Goal: Information Seeking & Learning: Learn about a topic

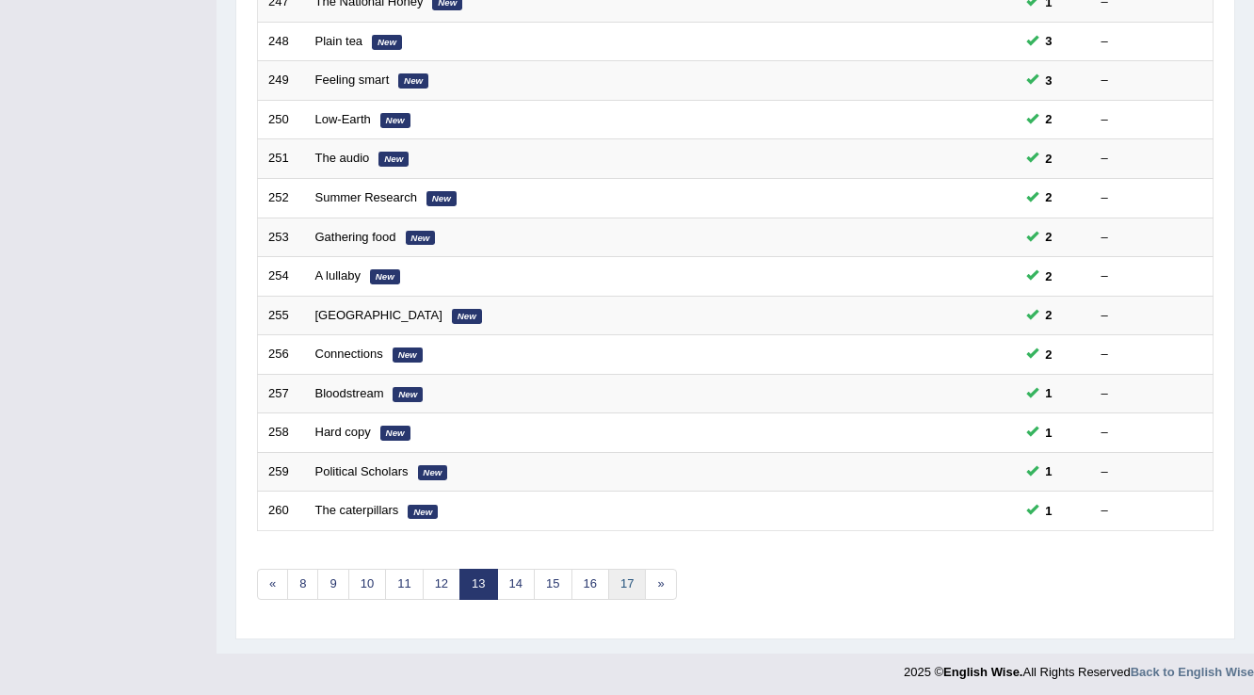
click at [633, 580] on link "17" at bounding box center [627, 584] width 38 height 31
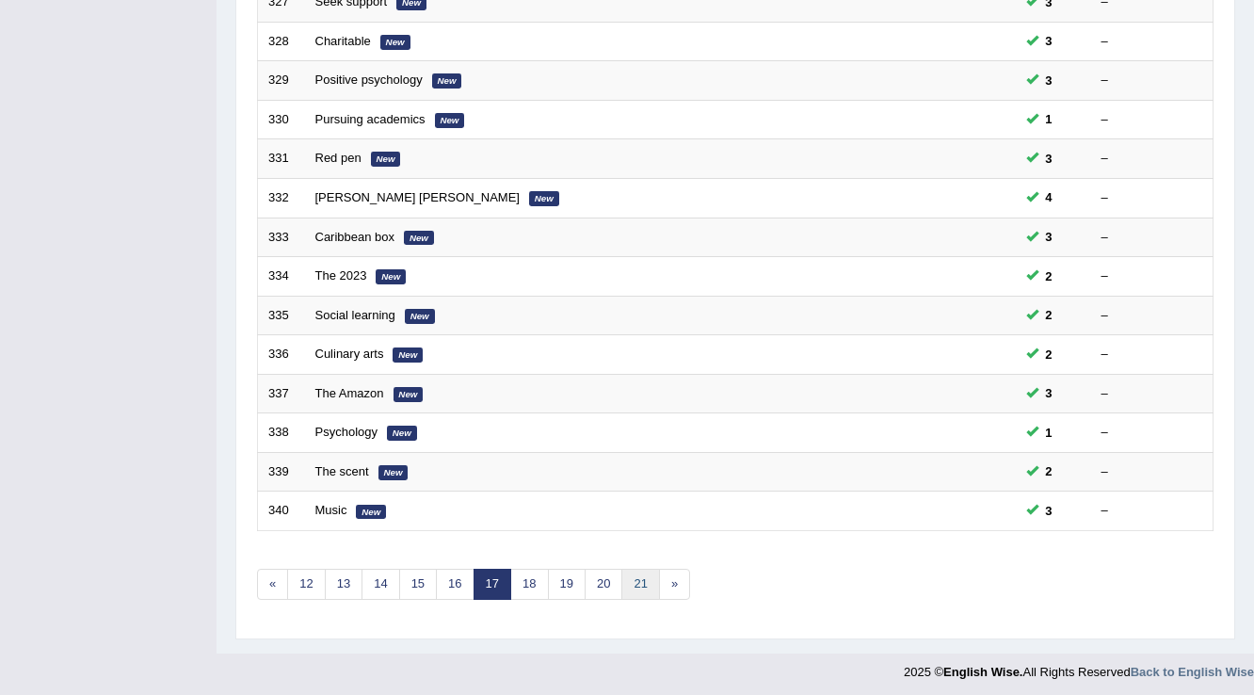
click at [628, 582] on link "21" at bounding box center [641, 584] width 38 height 31
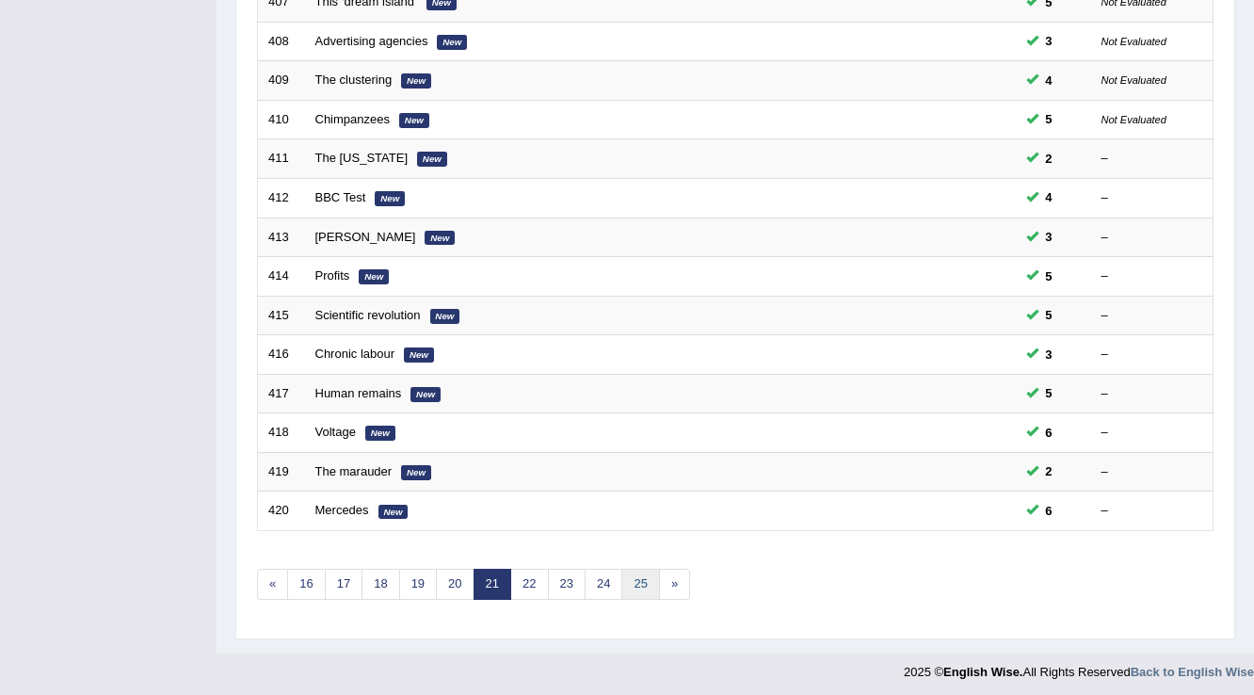
click at [625, 582] on link "25" at bounding box center [641, 584] width 38 height 31
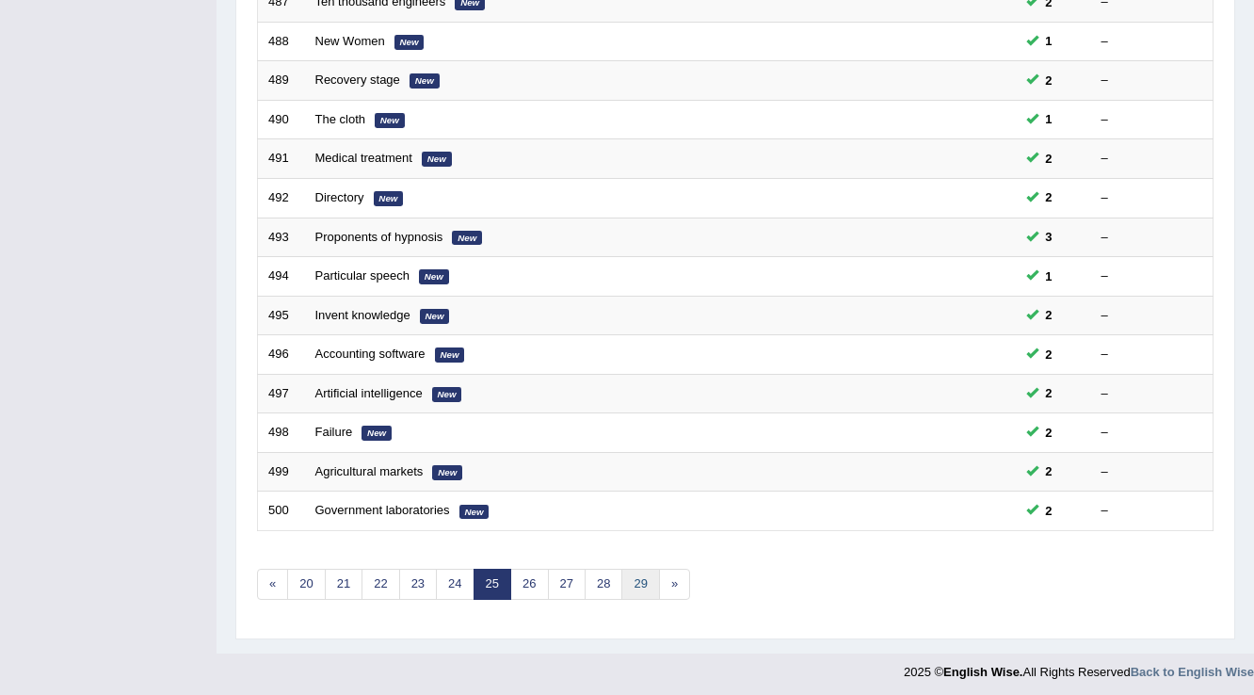
click at [624, 582] on link "29" at bounding box center [641, 584] width 38 height 31
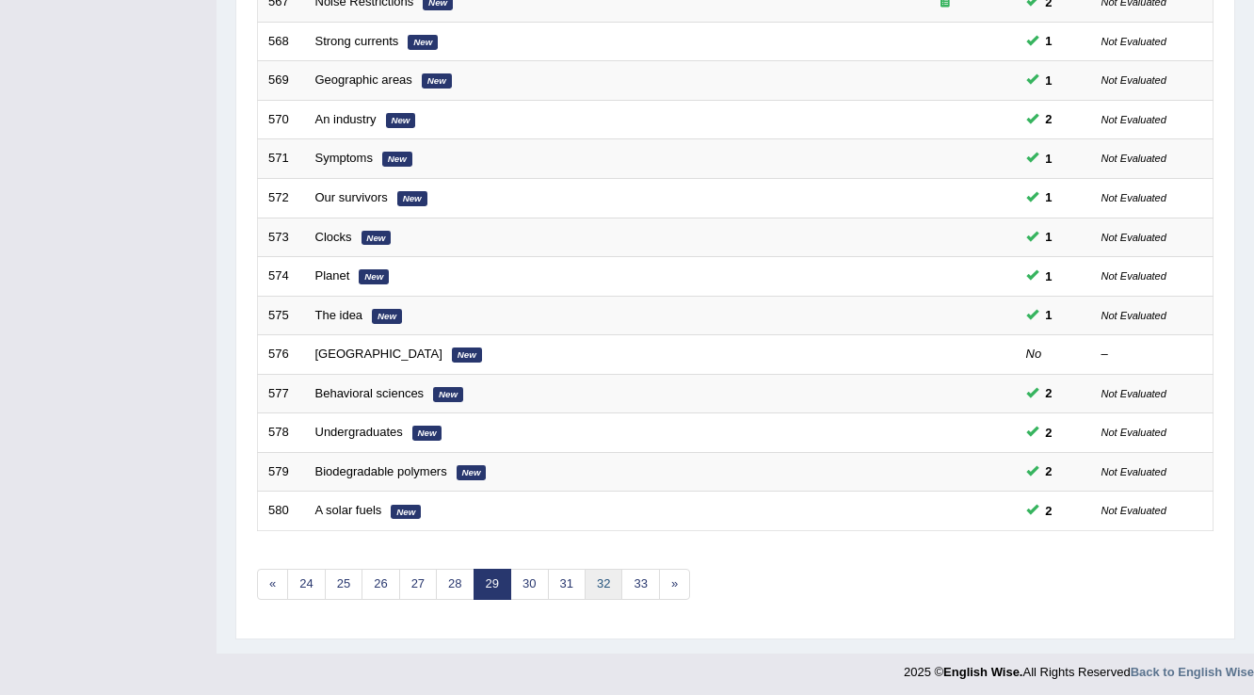
click at [617, 589] on link "32" at bounding box center [604, 584] width 38 height 31
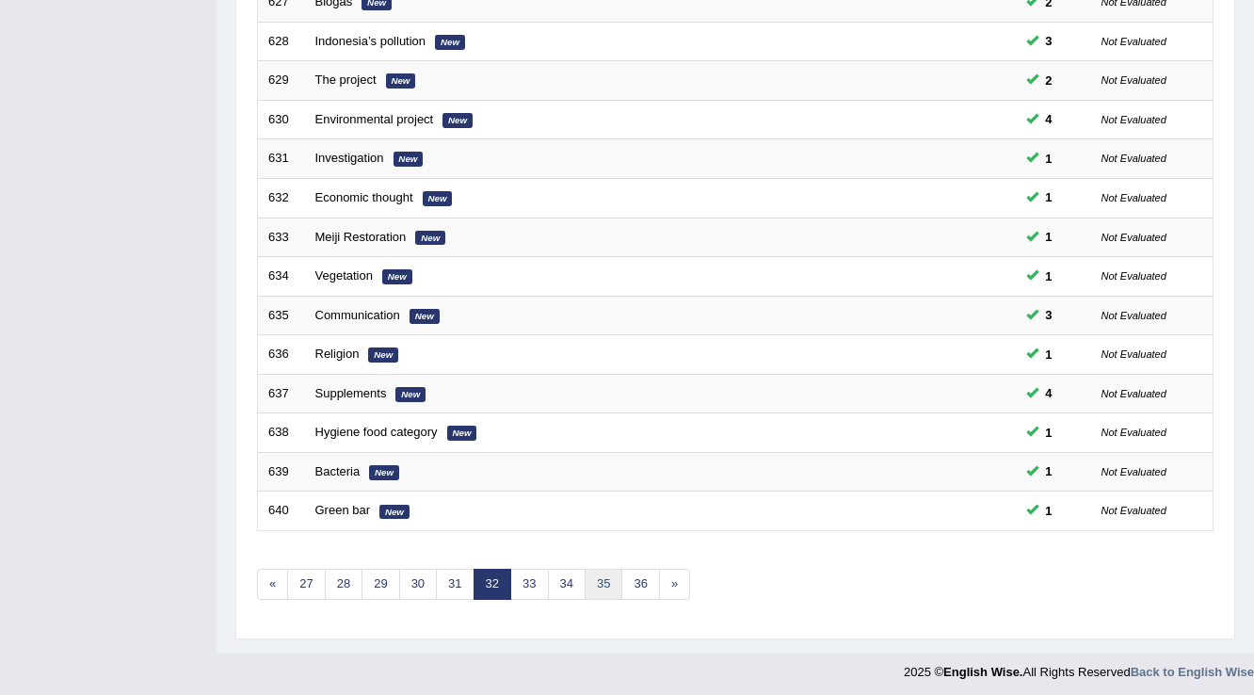
click at [608, 585] on link "35" at bounding box center [604, 584] width 38 height 31
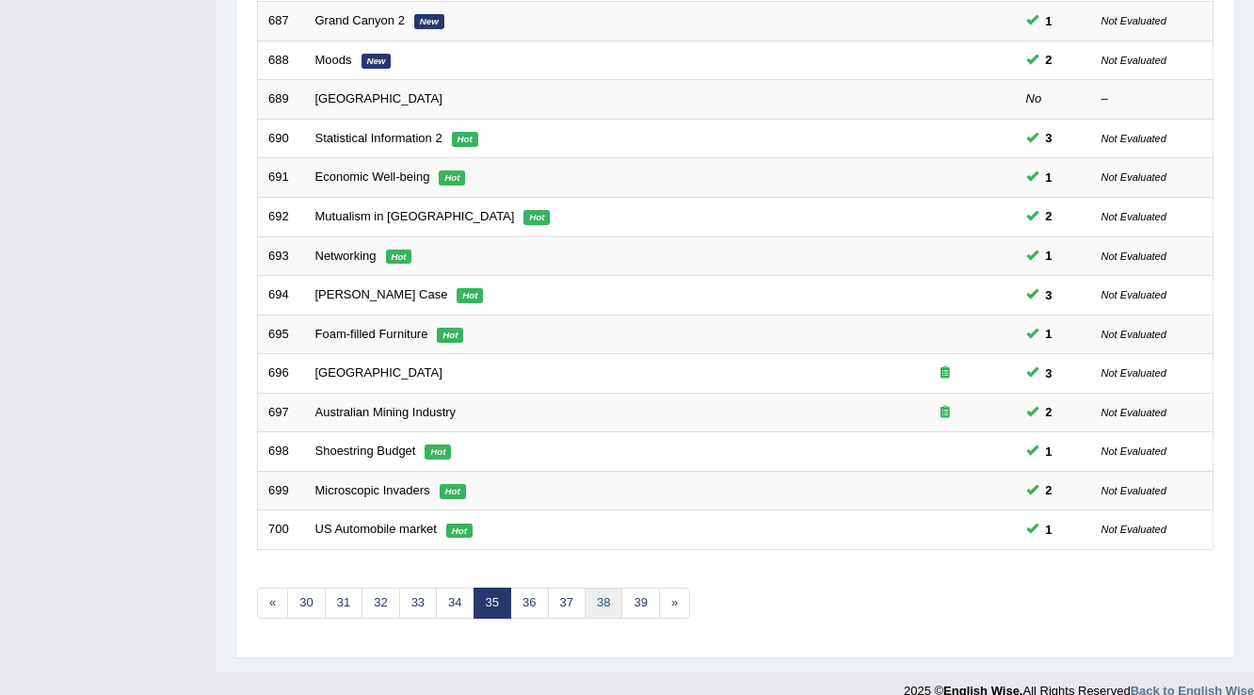
click at [608, 588] on link "38" at bounding box center [604, 603] width 38 height 31
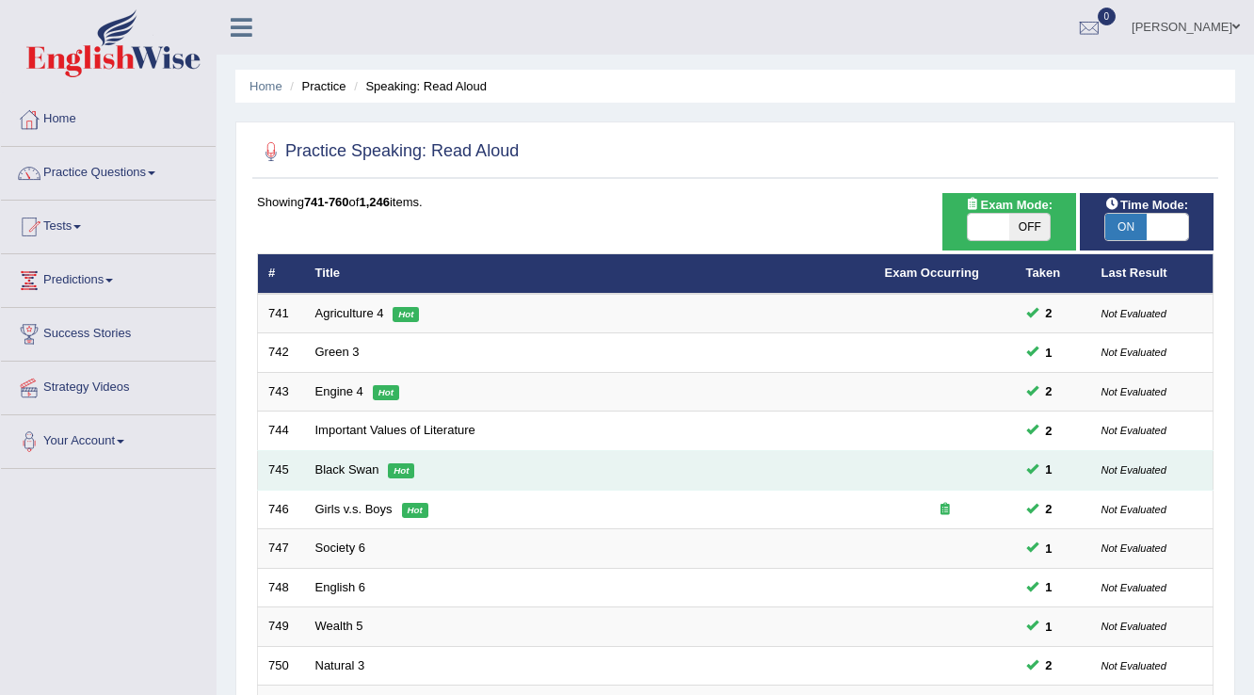
click at [347, 475] on td "Black Swan Hot" at bounding box center [590, 471] width 570 height 40
click at [353, 468] on link "Black Swan" at bounding box center [347, 469] width 64 height 14
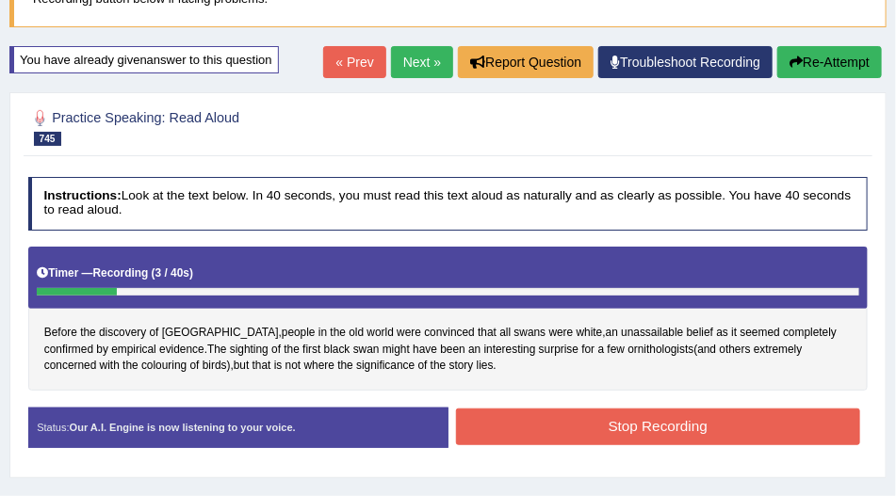
scroll to position [166, 0]
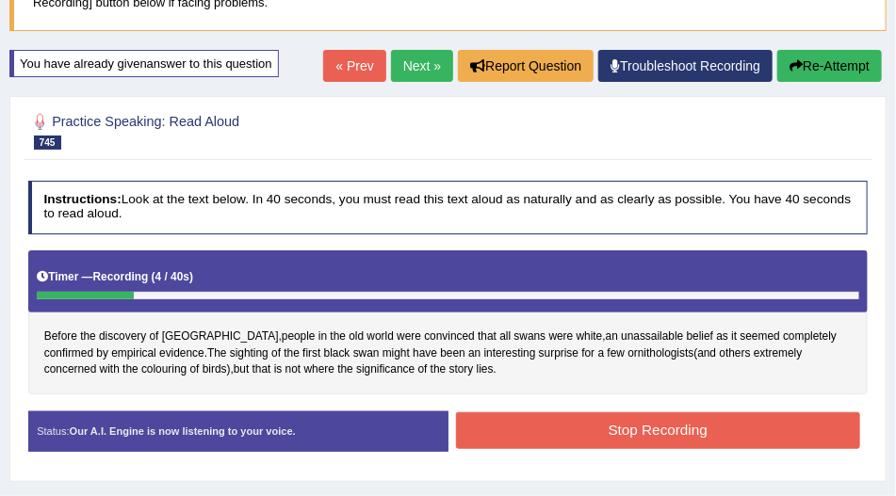
click at [834, 64] on button "Re-Attempt" at bounding box center [829, 66] width 105 height 32
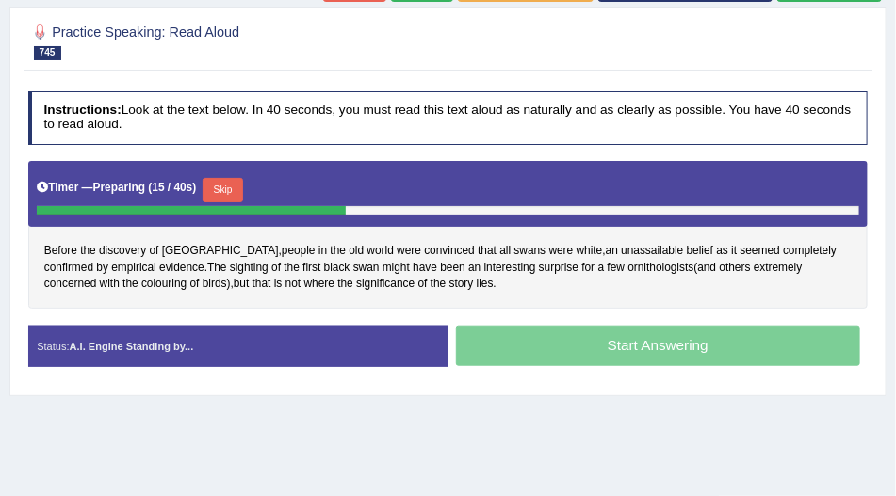
click at [236, 182] on button "Skip" at bounding box center [222, 190] width 40 height 24
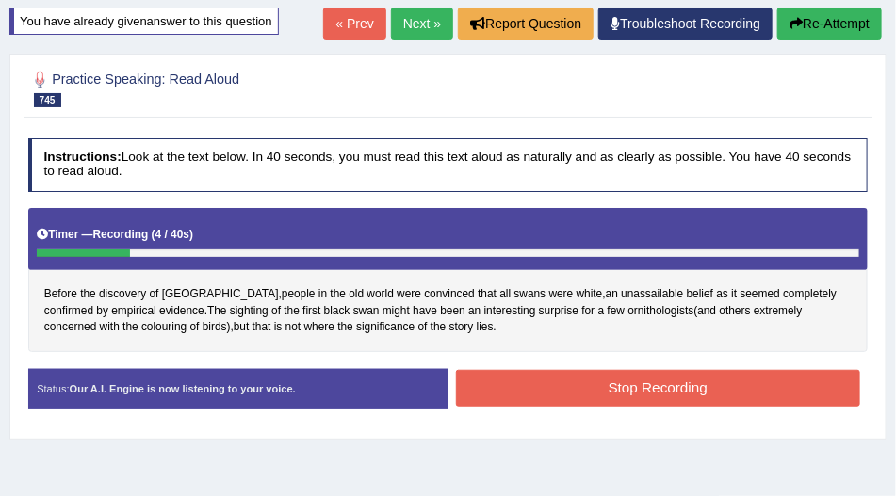
scroll to position [140, 0]
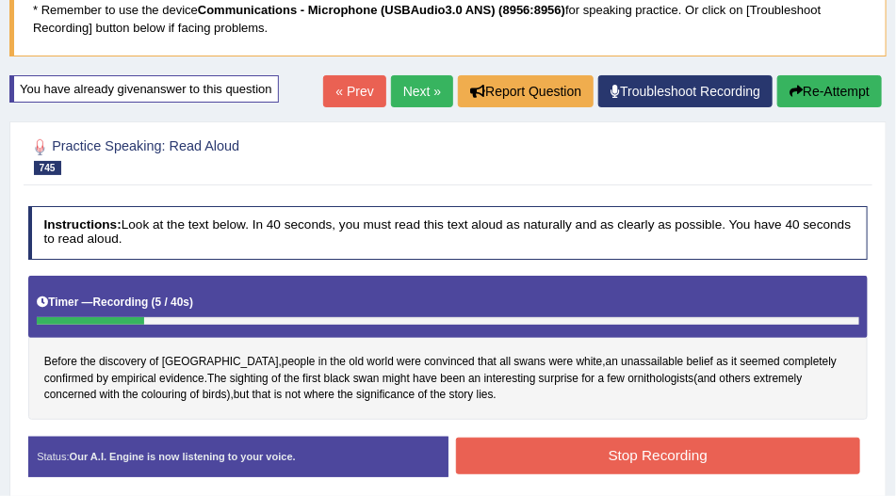
click at [820, 79] on button "Re-Attempt" at bounding box center [829, 91] width 105 height 32
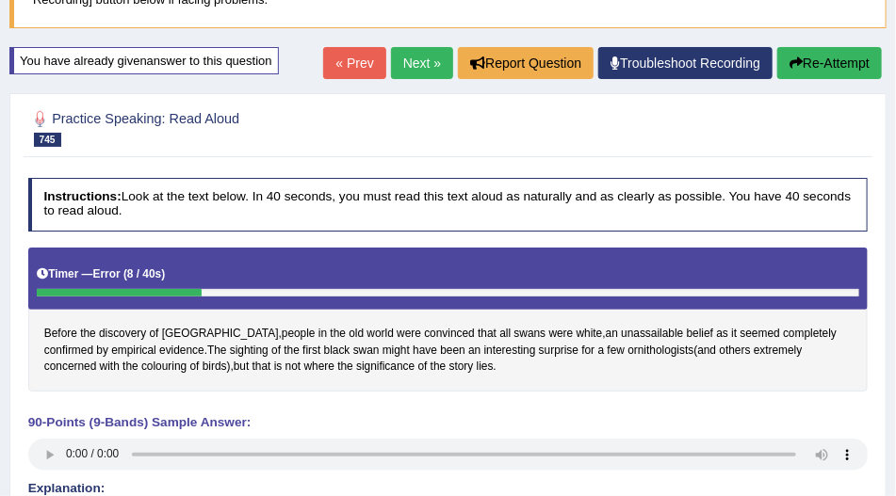
scroll to position [167, 0]
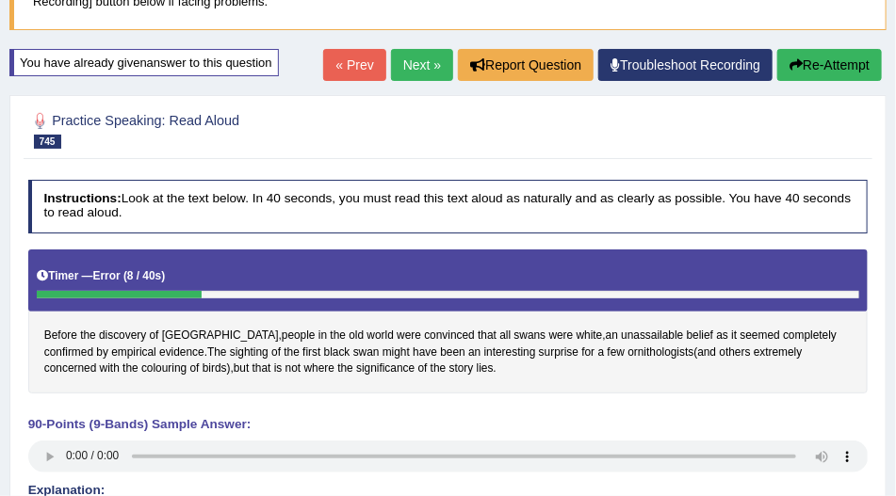
click at [712, 66] on link "Troubleshoot Recording" at bounding box center [685, 65] width 174 height 32
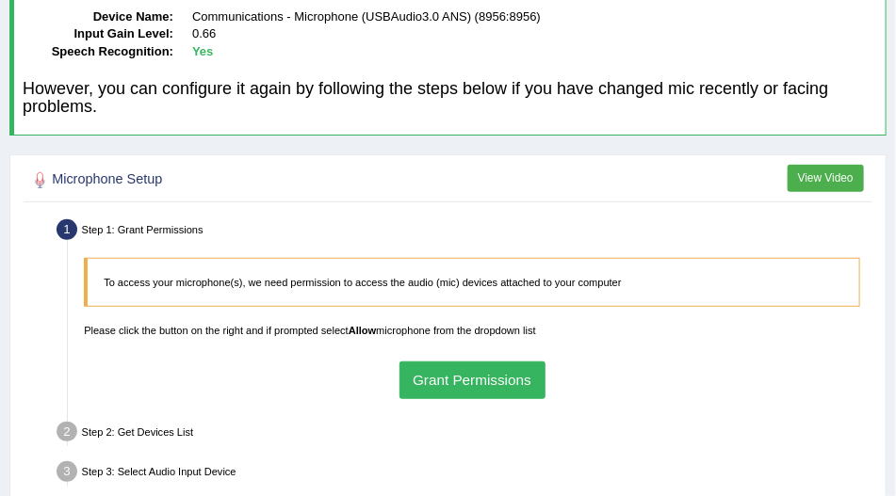
scroll to position [161, 0]
click at [479, 387] on button "Grant Permissions" at bounding box center [472, 380] width 146 height 37
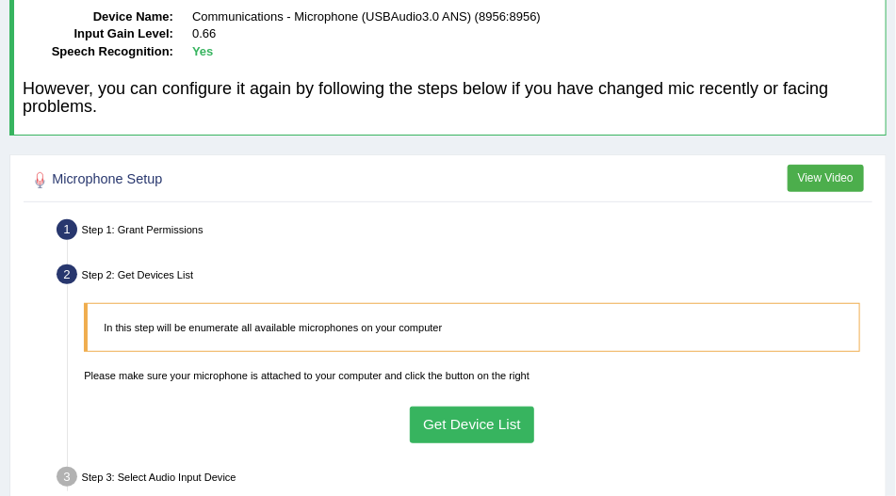
click at [484, 409] on button "Get Device List" at bounding box center [472, 425] width 125 height 37
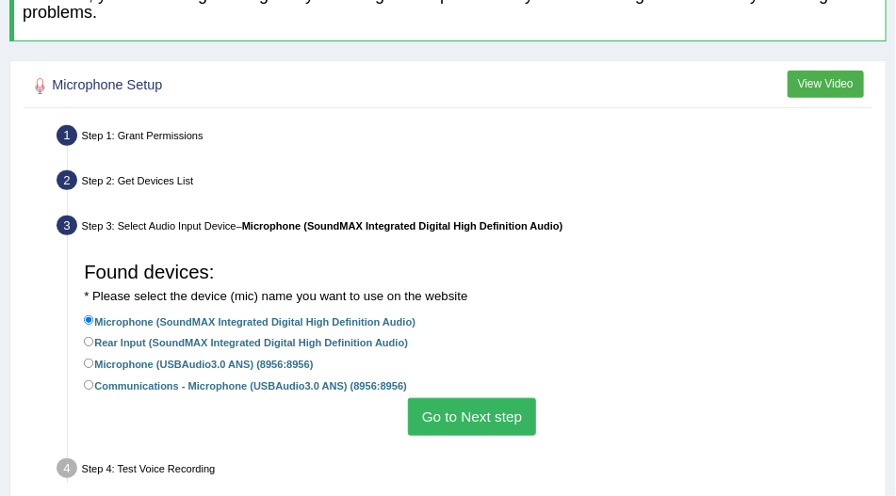
scroll to position [268, 0]
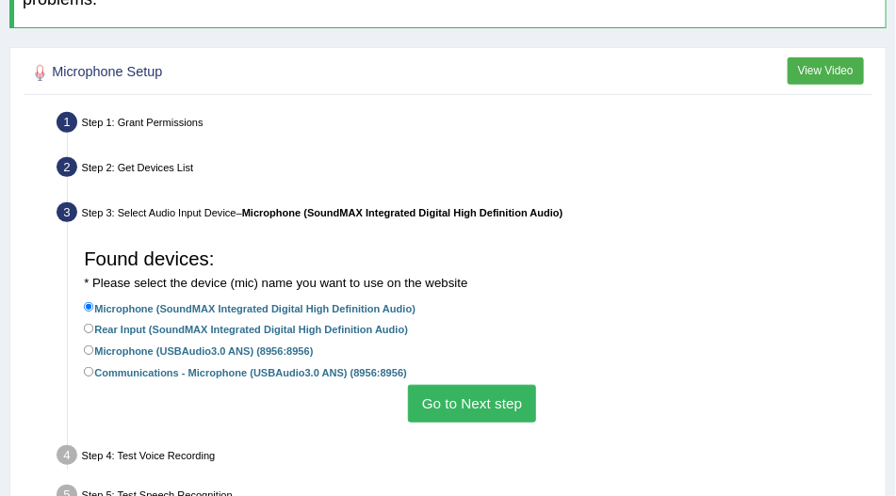
click at [216, 369] on label "Communications - Microphone (USBAudio3.0 ANS) (8956:8956)" at bounding box center [245, 372] width 323 height 18
click at [94, 369] on input "Communications - Microphone (USBAudio3.0 ANS) (8956:8956)" at bounding box center [89, 372] width 10 height 10
radio input "true"
click at [485, 401] on button "Go to Next step" at bounding box center [471, 403] width 127 height 37
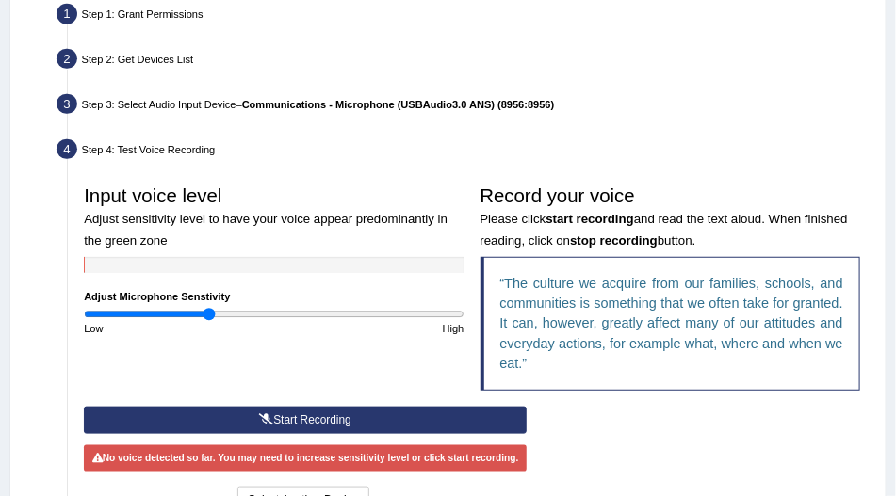
scroll to position [430, 0]
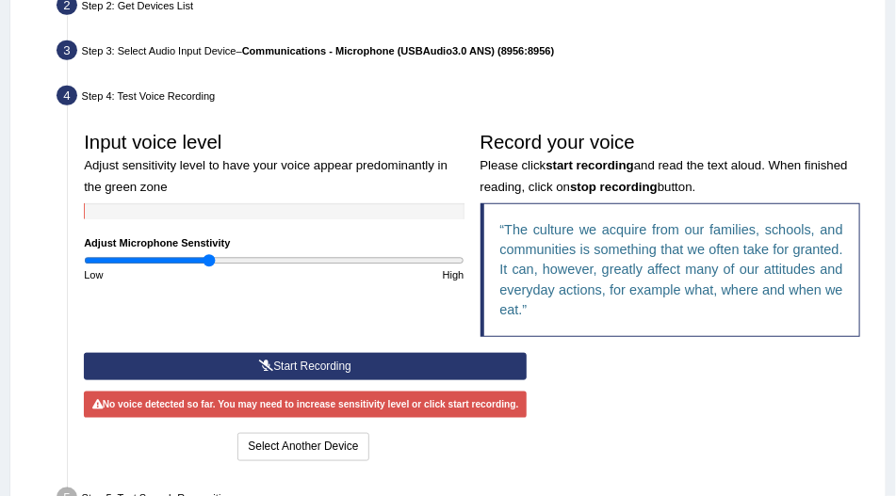
click at [456, 360] on button "Start Recording" at bounding box center [305, 366] width 443 height 27
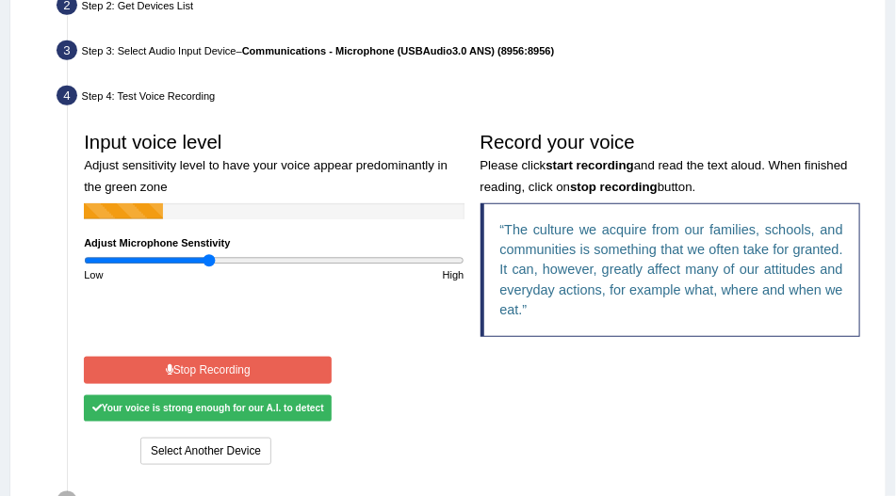
click at [236, 367] on button "Stop Recording" at bounding box center [208, 370] width 248 height 27
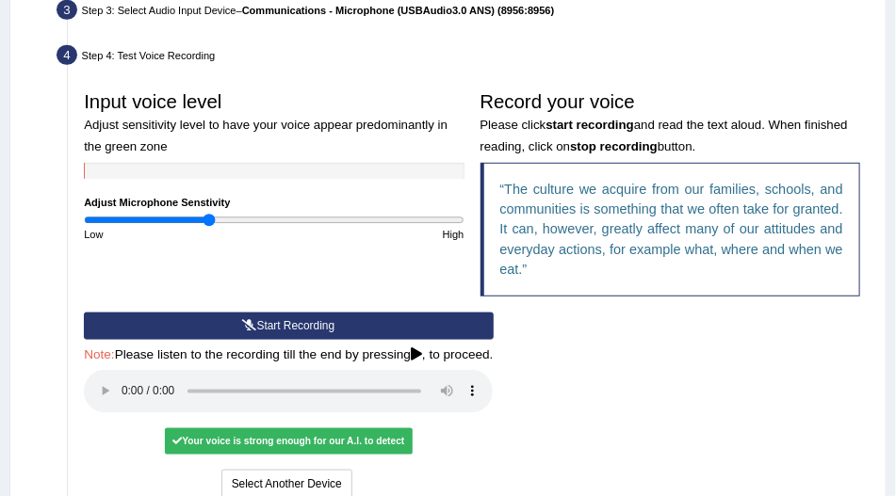
scroll to position [591, 0]
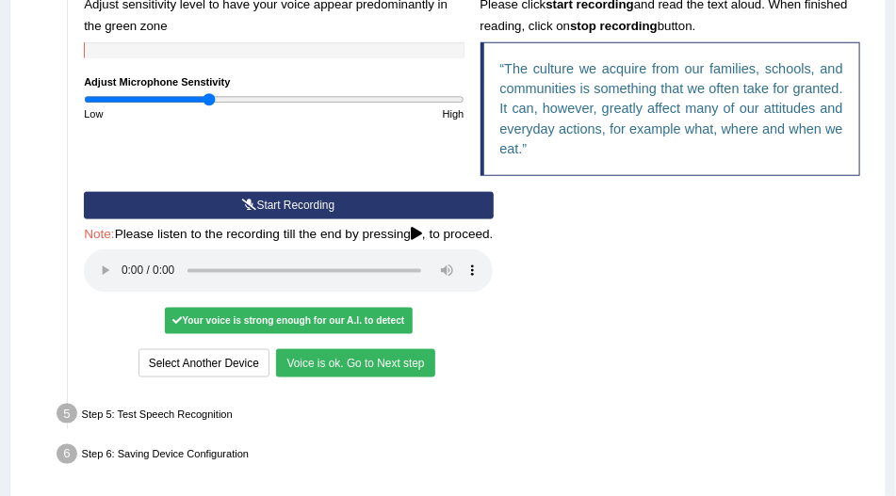
click at [326, 362] on button "Voice is ok. Go to Next step" at bounding box center [355, 362] width 158 height 27
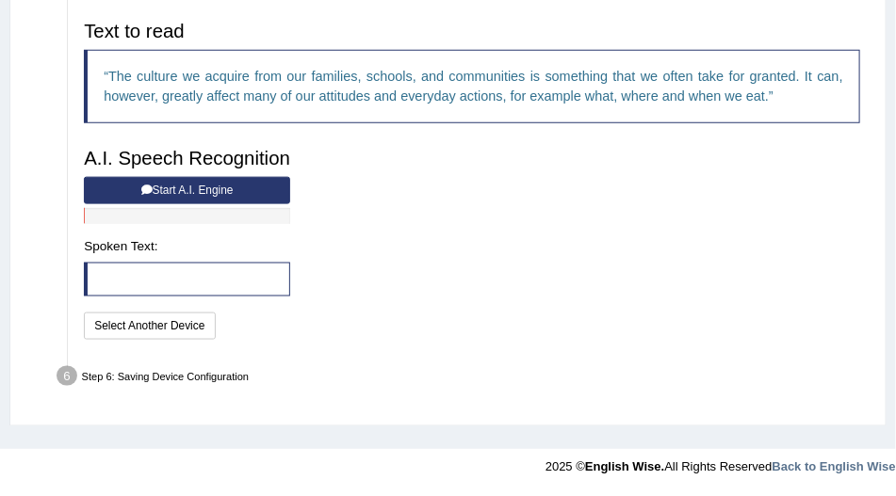
scroll to position [580, 0]
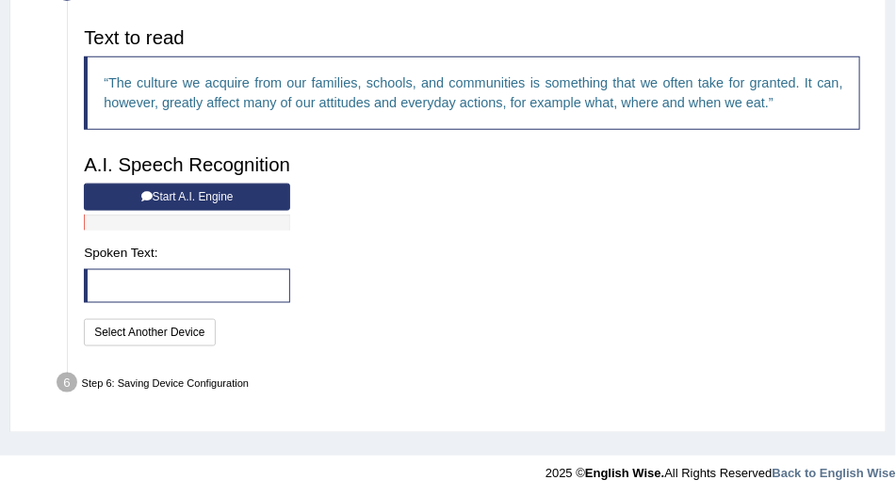
click at [155, 196] on button "Start A.I. Engine" at bounding box center [187, 197] width 206 height 27
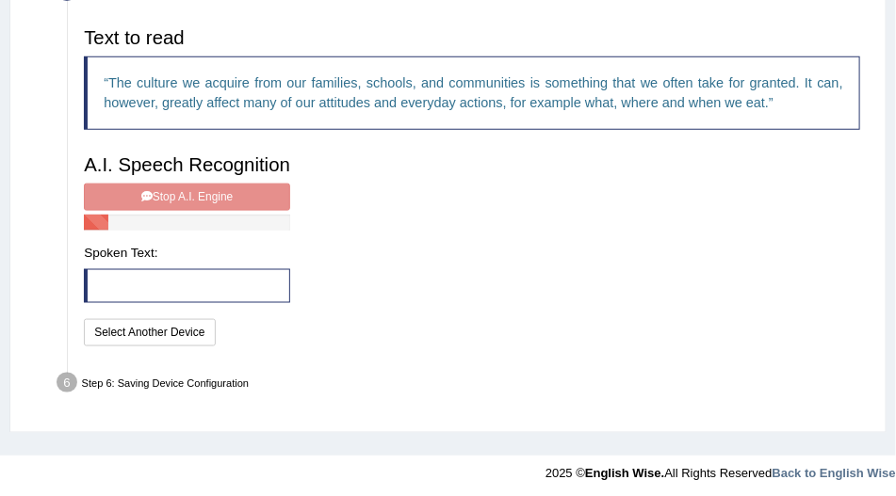
click at [177, 196] on div "A.I. Speech Recognition Start A.I. Engine Stop A.I. Engine Note: Please listen …" at bounding box center [187, 248] width 222 height 204
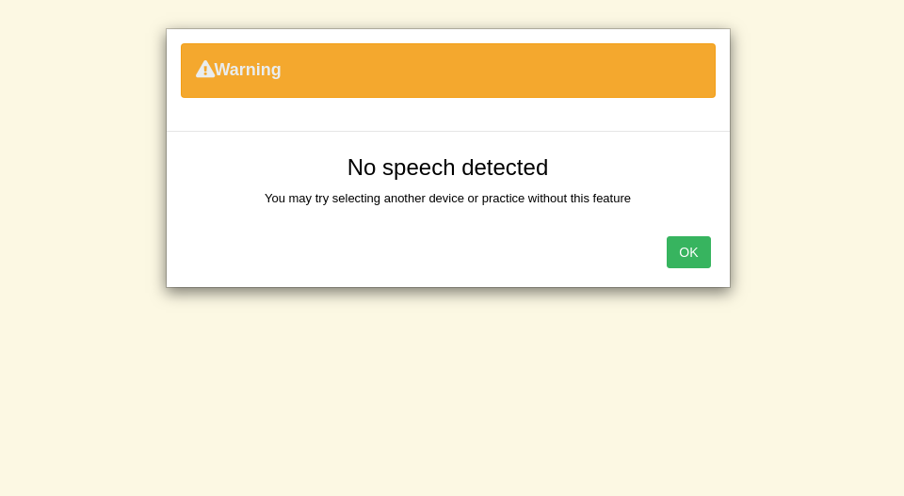
click at [719, 255] on div "OK" at bounding box center [448, 254] width 563 height 66
click at [705, 252] on button "OK" at bounding box center [688, 252] width 43 height 32
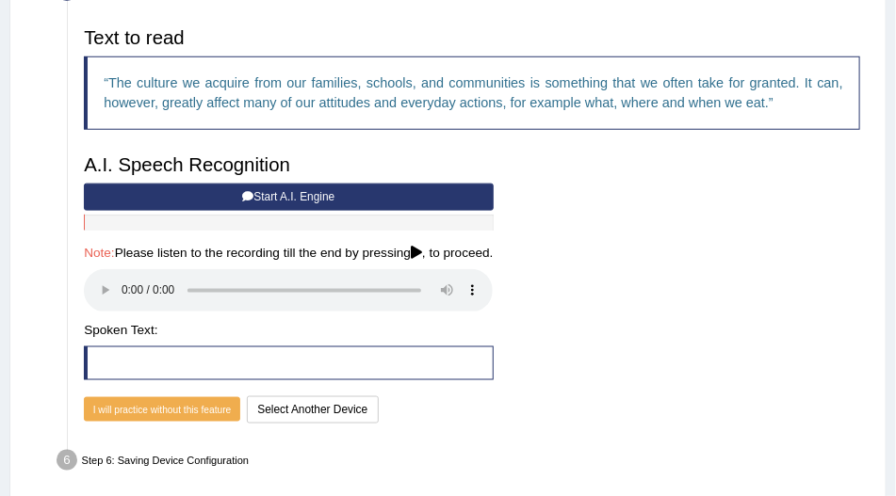
drag, startPoint x: 788, startPoint y: 172, endPoint x: 589, endPoint y: 178, distance: 199.7
click at [785, 172] on div "Text to read The culture we acquire from our families, schools, and communities…" at bounding box center [472, 223] width 792 height 409
click at [343, 190] on button "Start A.I. Engine" at bounding box center [288, 197] width 409 height 27
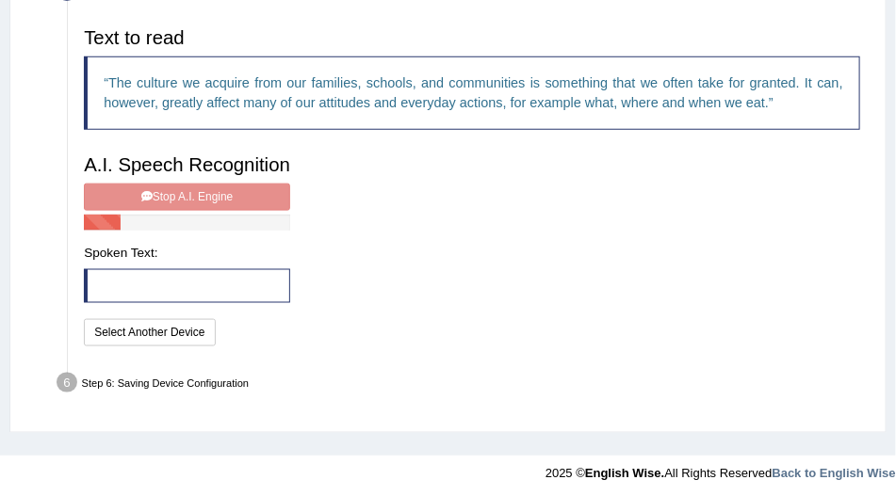
click at [253, 190] on div "A.I. Speech Recognition Start A.I. Engine Stop A.I. Engine Note: Please listen …" at bounding box center [187, 248] width 222 height 204
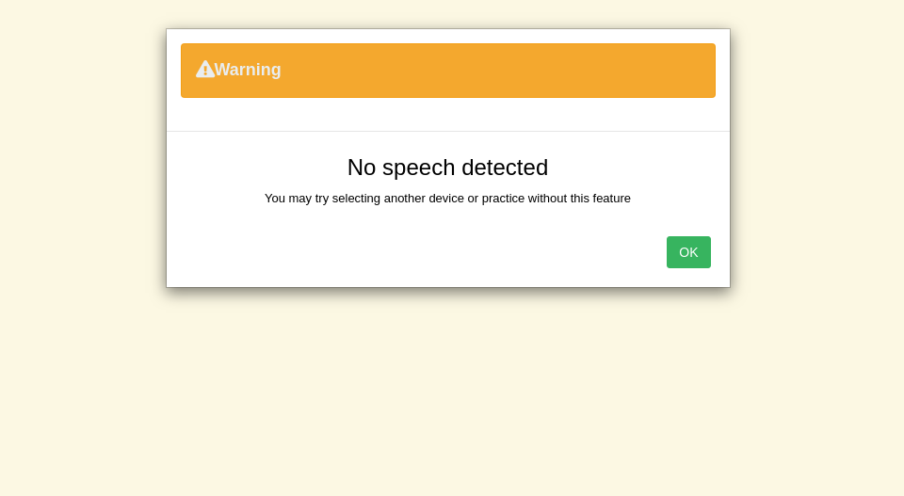
click at [691, 258] on button "OK" at bounding box center [688, 252] width 43 height 32
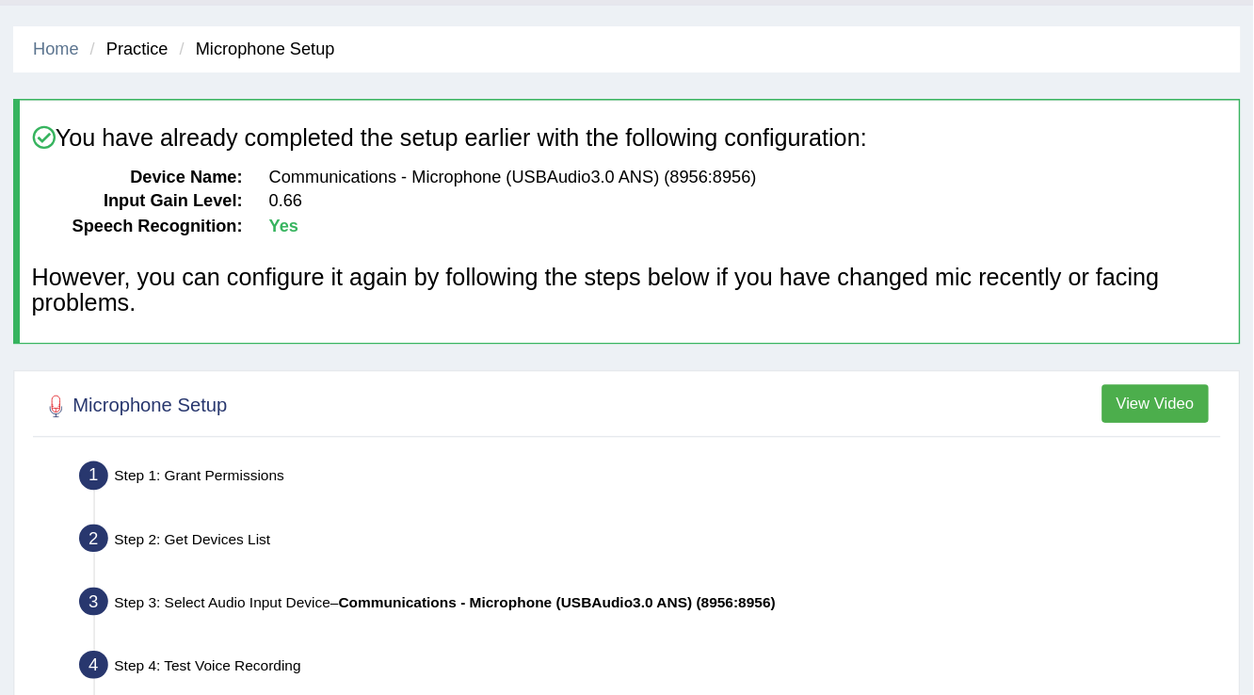
scroll to position [0, 0]
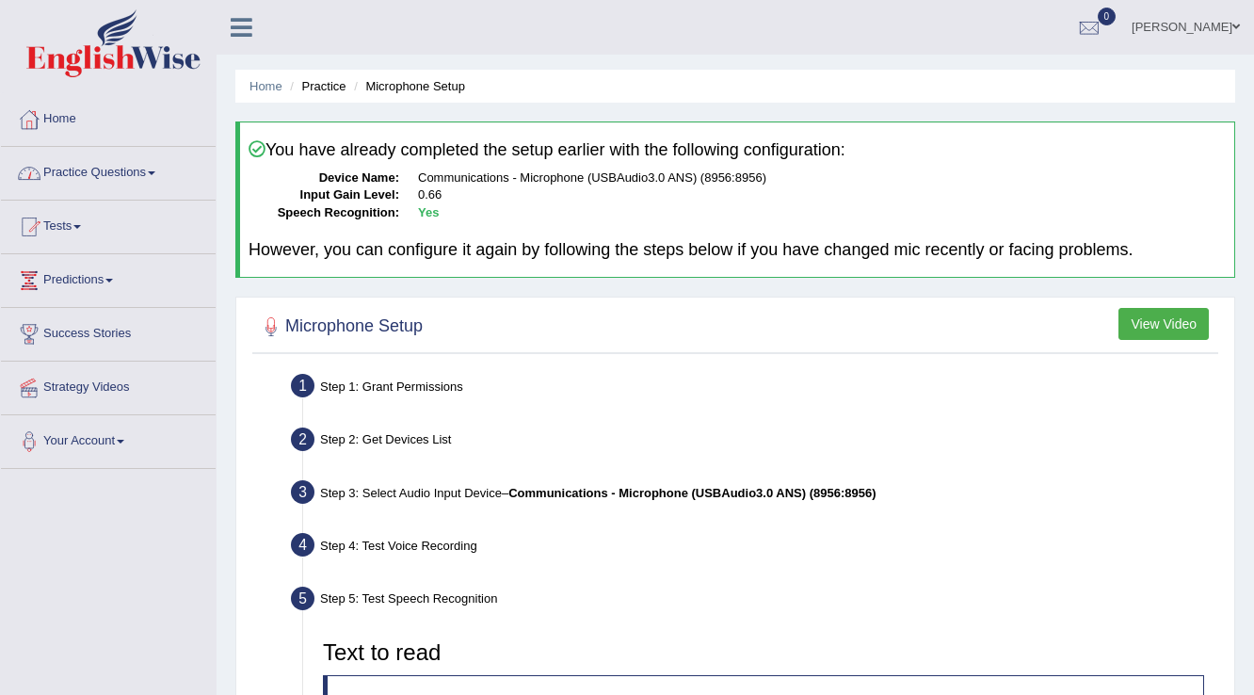
click at [120, 173] on link "Practice Questions" at bounding box center [108, 170] width 215 height 47
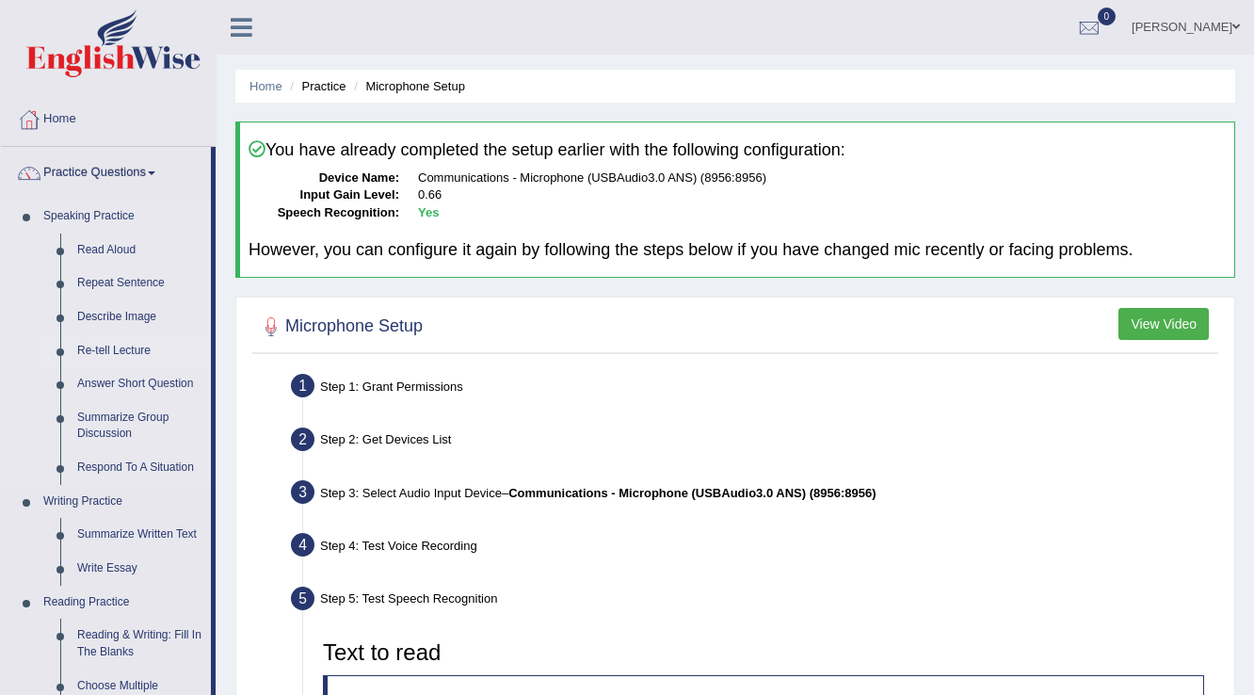
click at [112, 352] on link "Re-tell Lecture" at bounding box center [140, 351] width 142 height 34
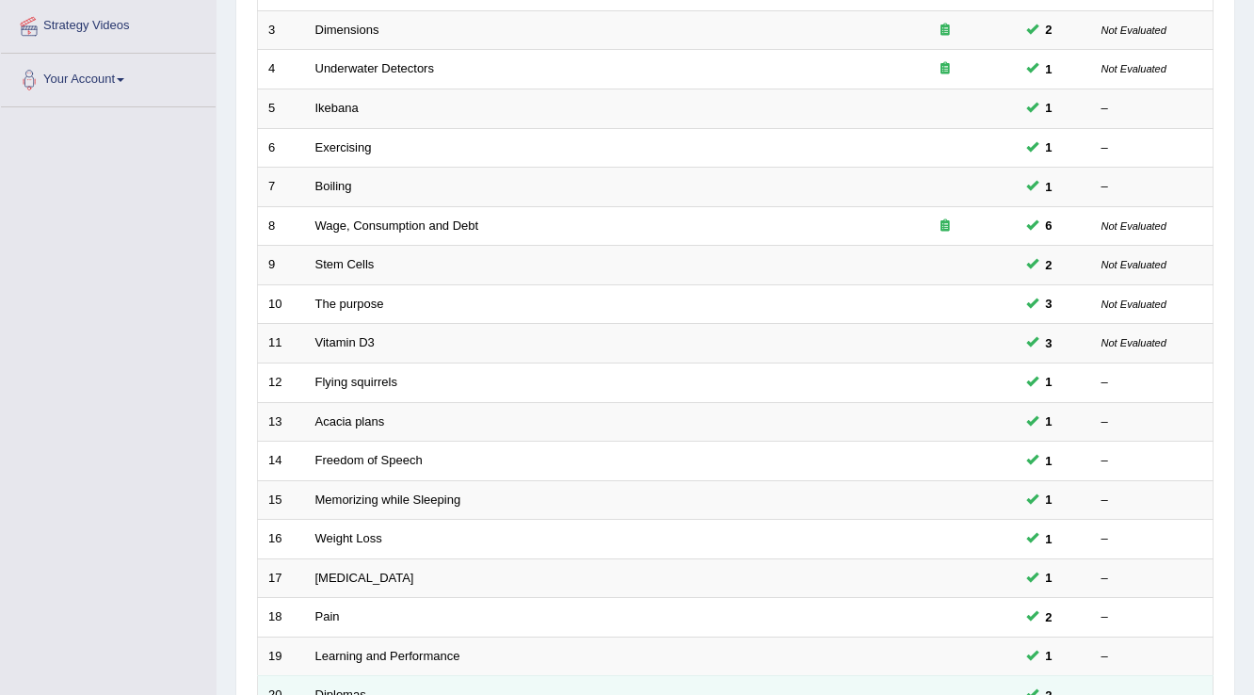
scroll to position [546, 0]
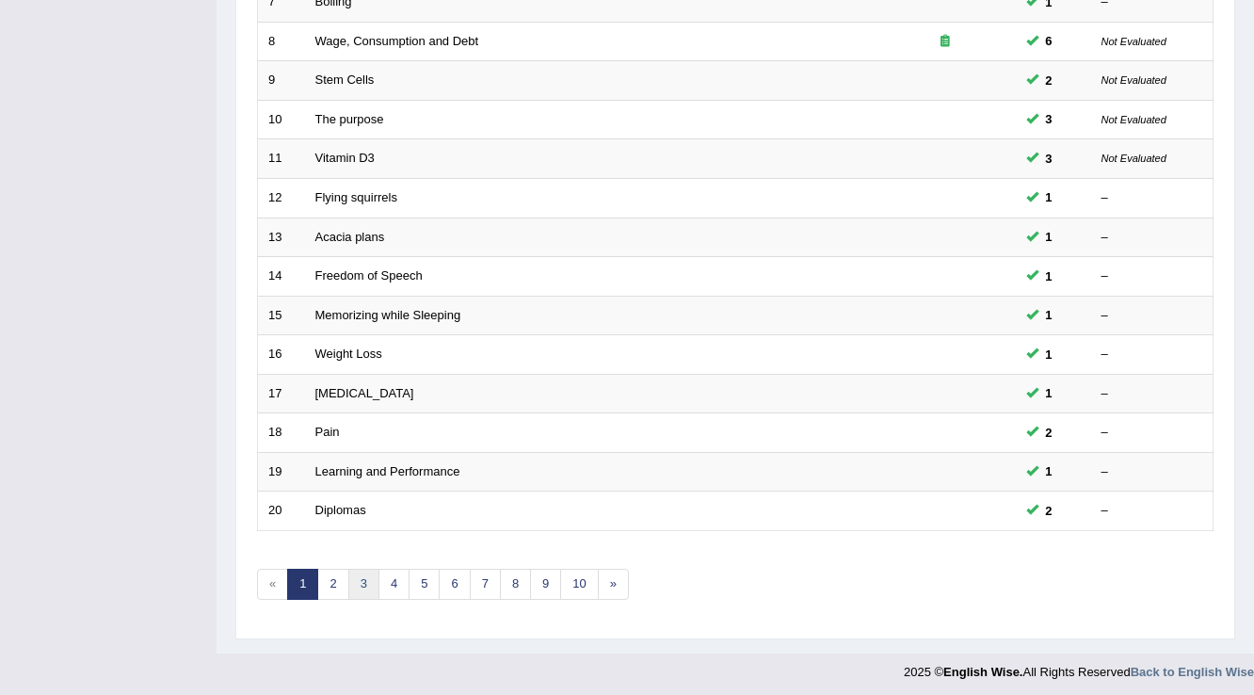
click at [358, 582] on link "3" at bounding box center [363, 584] width 31 height 31
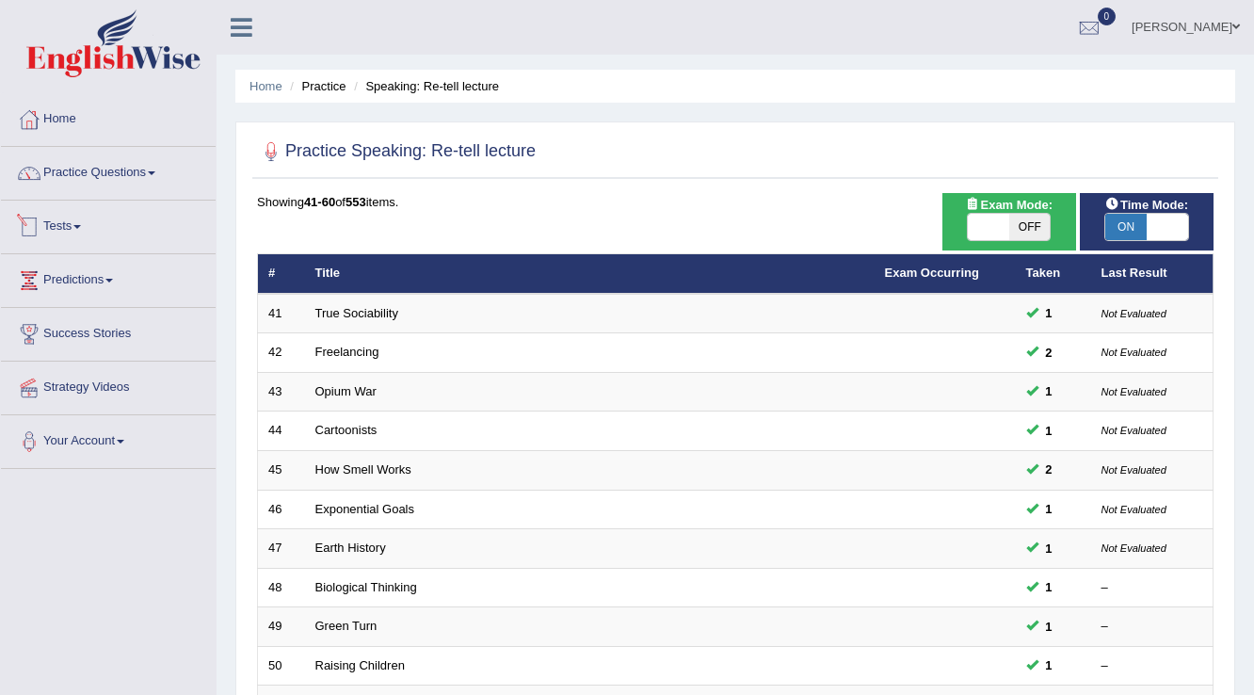
click at [76, 230] on link "Tests" at bounding box center [108, 224] width 215 height 47
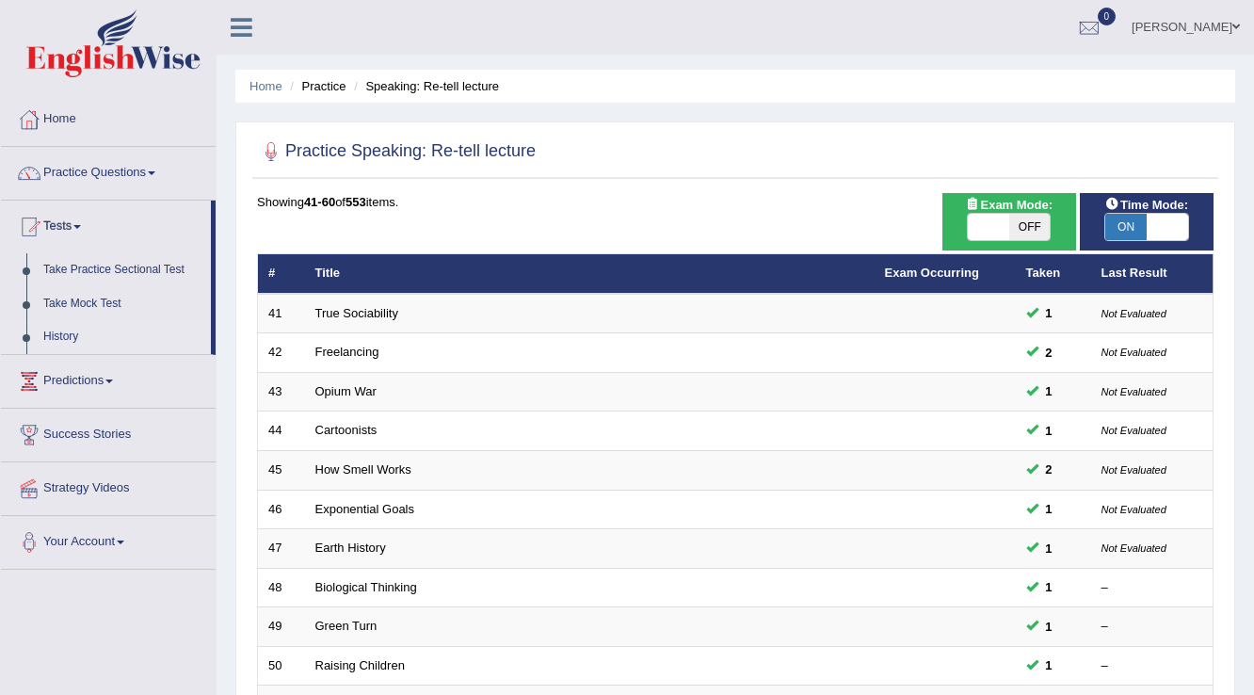
click at [62, 335] on link "History" at bounding box center [123, 337] width 176 height 34
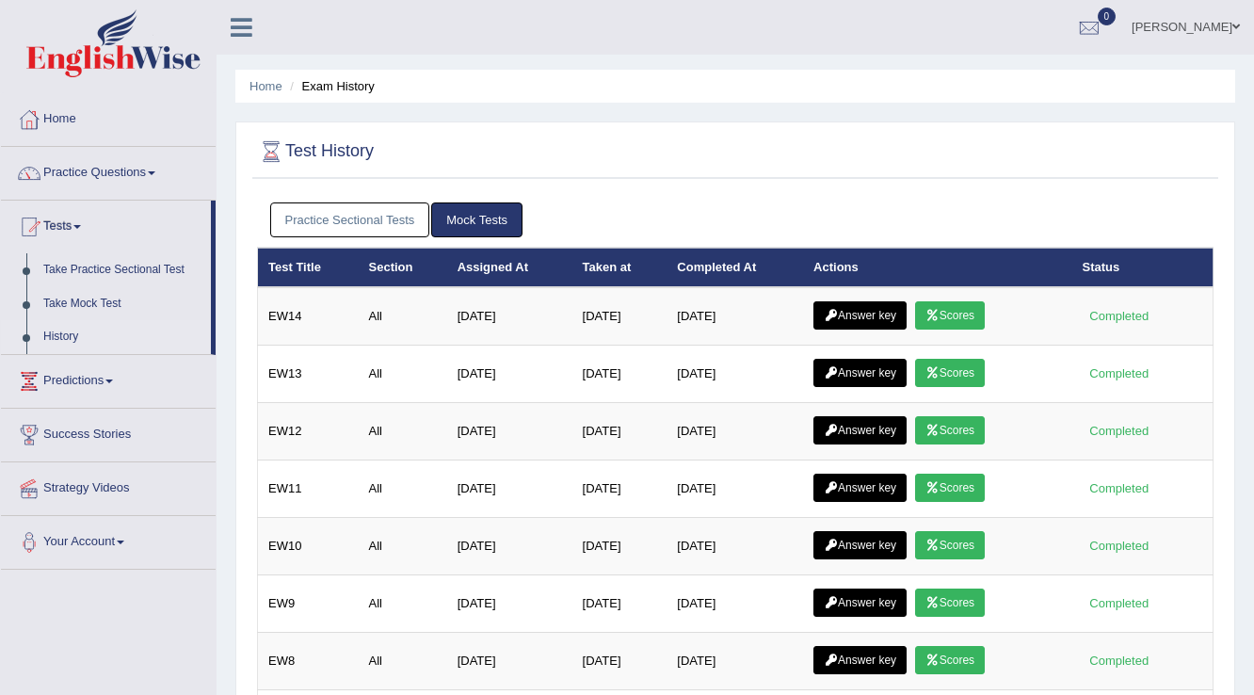
drag, startPoint x: 292, startPoint y: 217, endPoint x: 370, endPoint y: 241, distance: 81.9
click at [292, 216] on link "Practice Sectional Tests" at bounding box center [350, 219] width 160 height 35
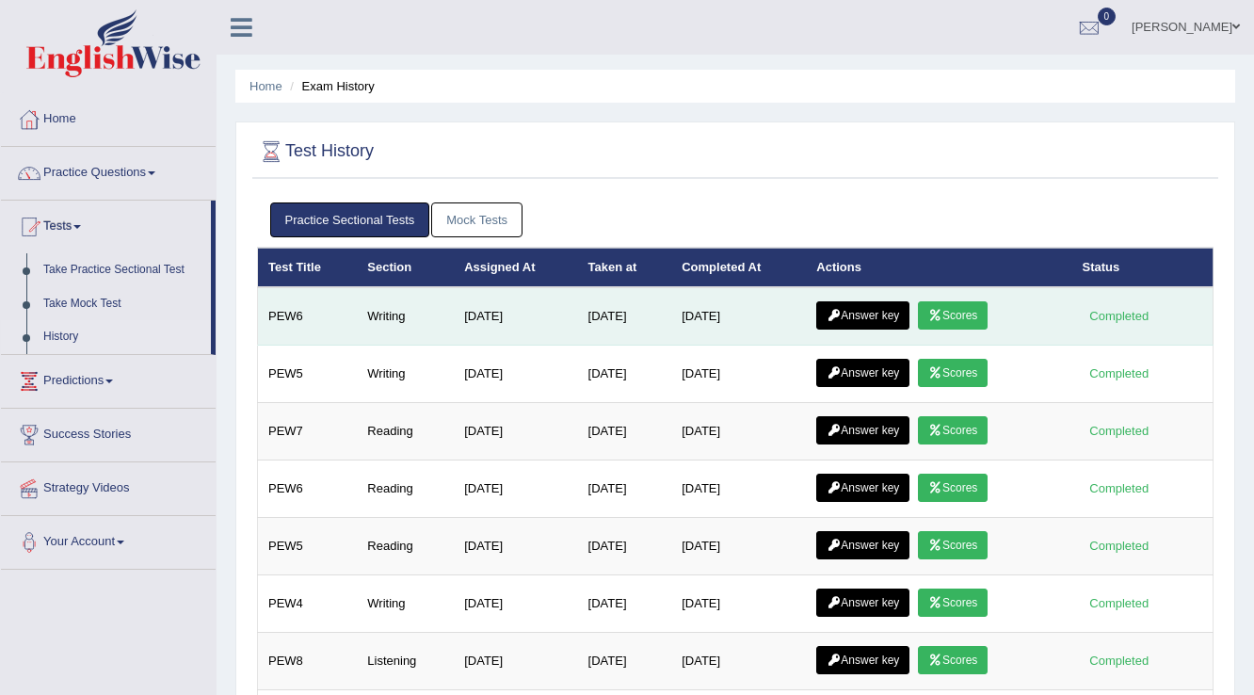
click at [942, 316] on icon at bounding box center [936, 315] width 14 height 11
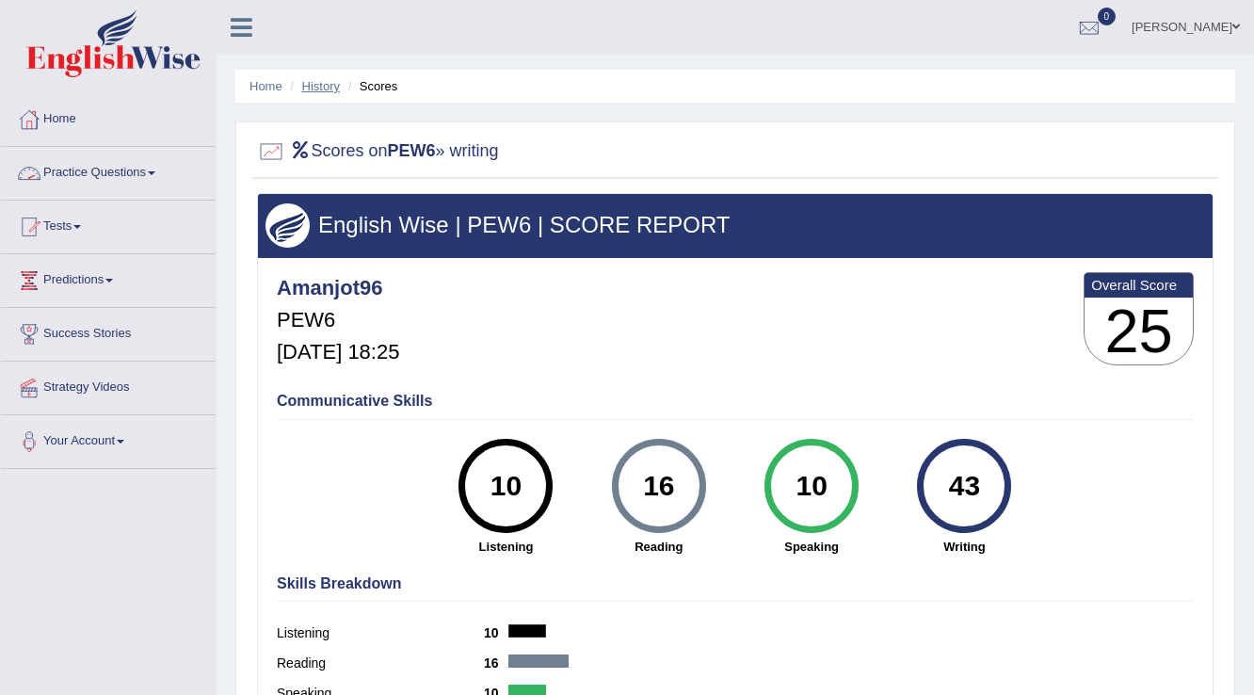
click at [324, 85] on link "History" at bounding box center [321, 86] width 38 height 14
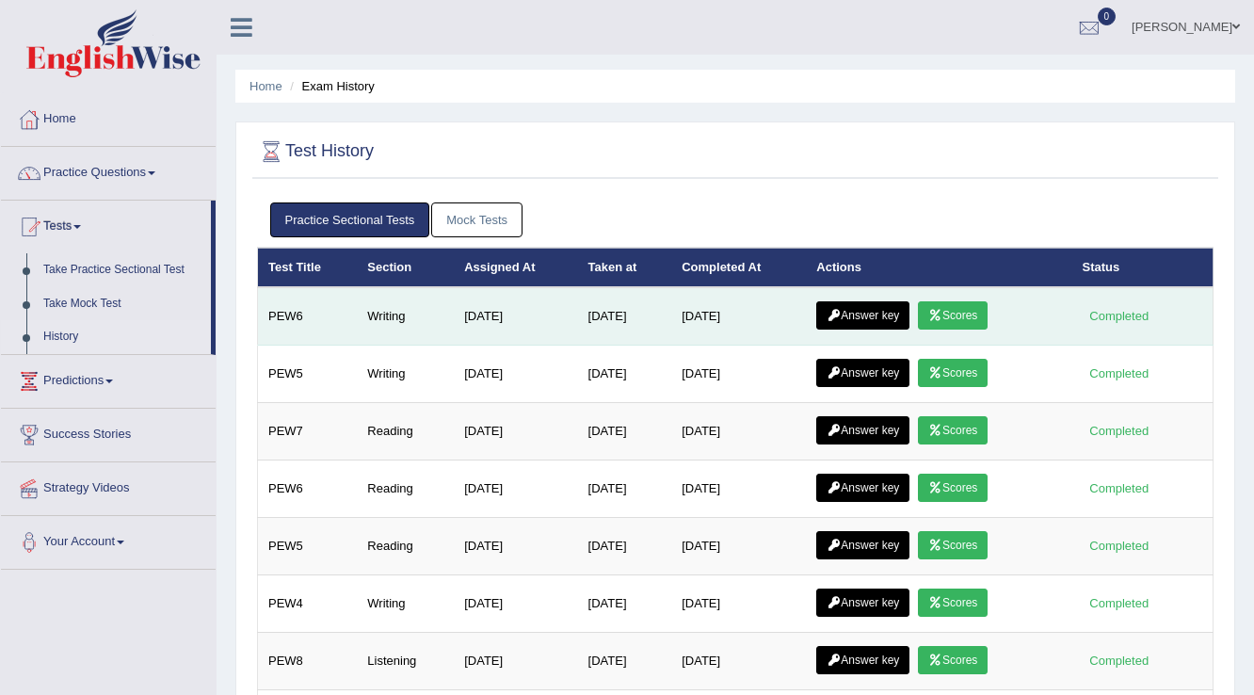
click at [852, 318] on link "Answer key" at bounding box center [862, 315] width 93 height 28
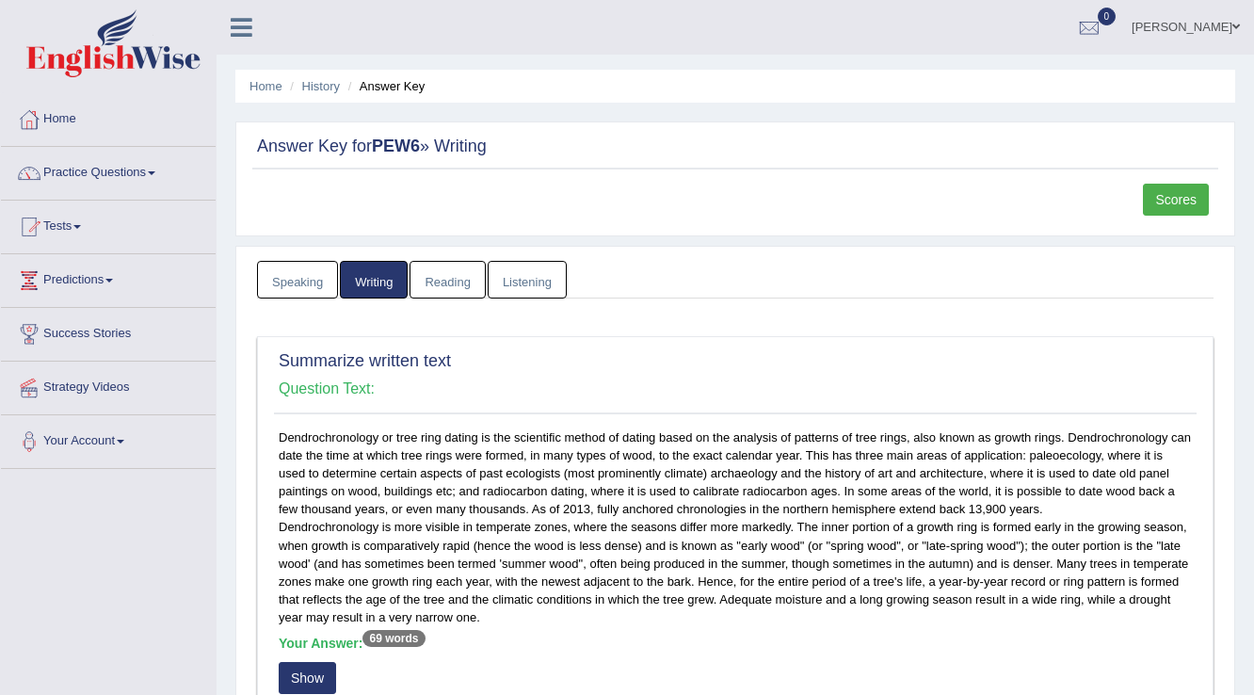
click at [73, 115] on link "Home" at bounding box center [108, 116] width 215 height 47
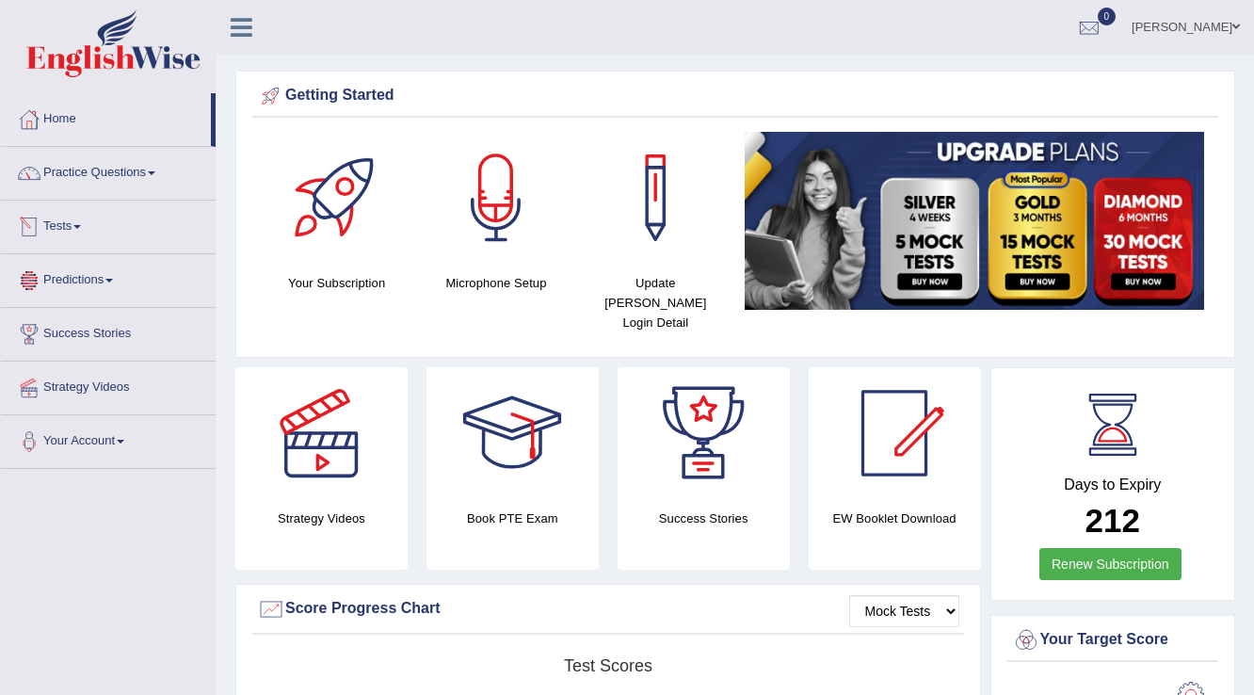
click at [54, 277] on link "Predictions" at bounding box center [108, 277] width 215 height 47
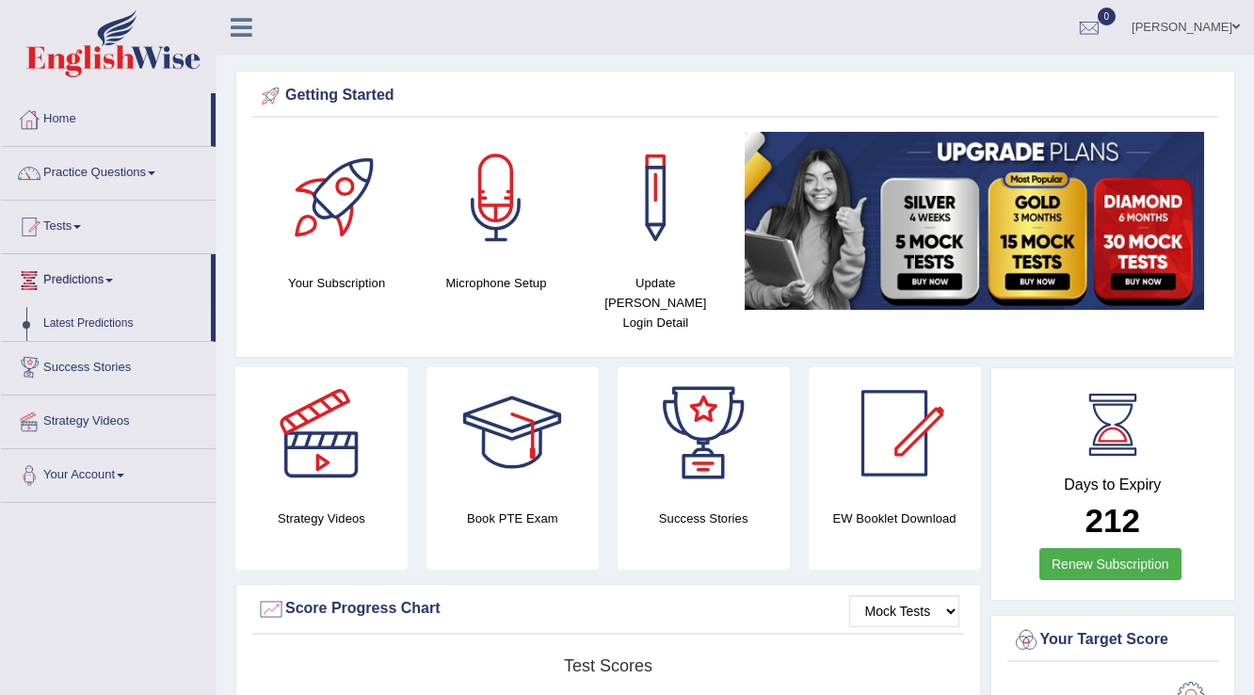
click at [73, 322] on link "Latest Predictions" at bounding box center [123, 324] width 176 height 34
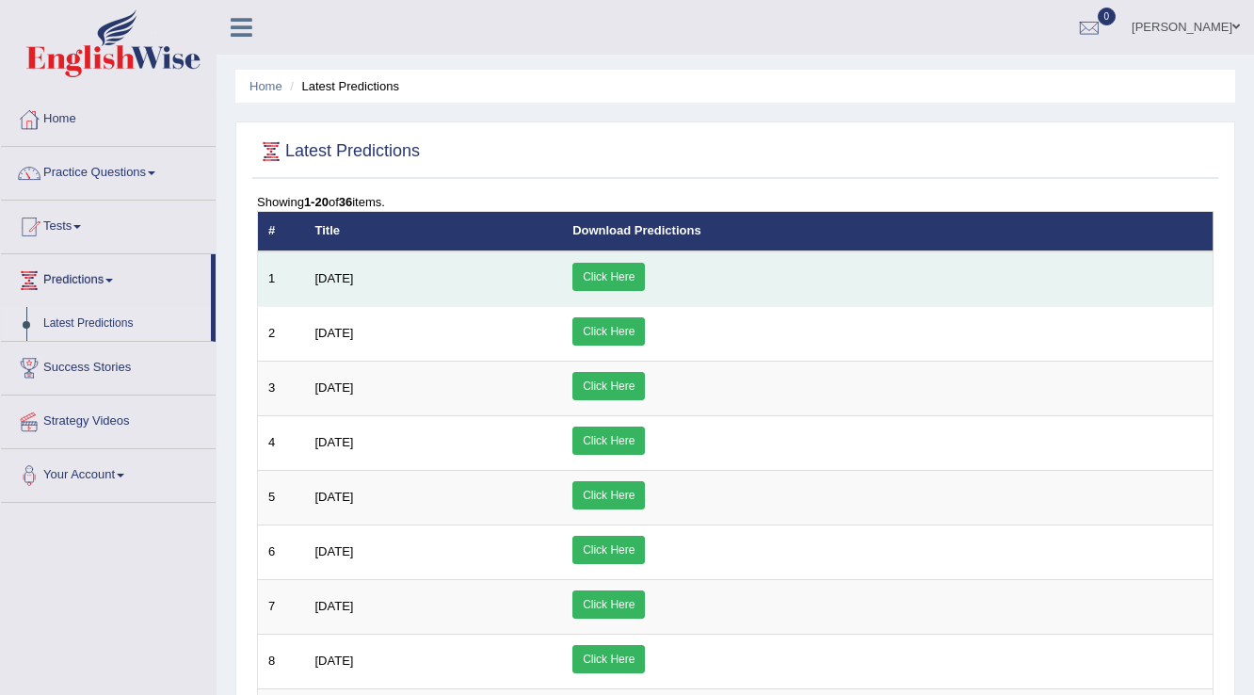
click at [645, 266] on link "Click Here" at bounding box center [609, 277] width 73 height 28
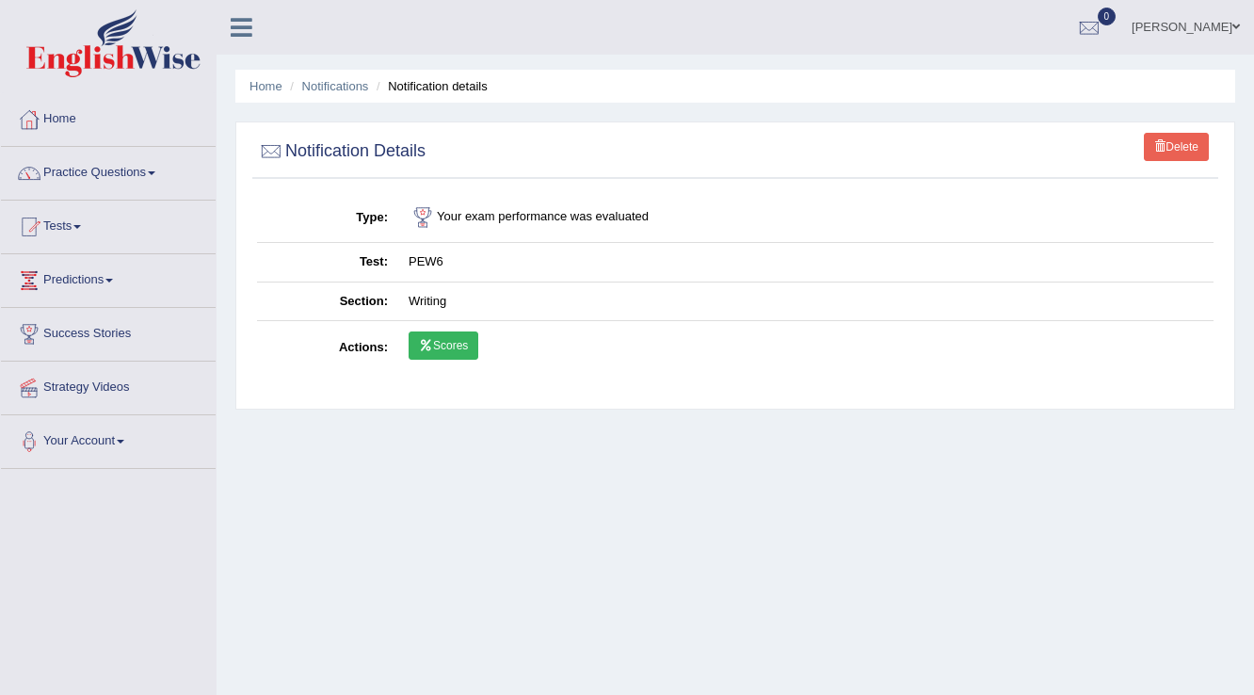
click at [435, 346] on link "Scores" at bounding box center [444, 345] width 70 height 28
click at [113, 171] on link "Practice Questions" at bounding box center [108, 170] width 215 height 47
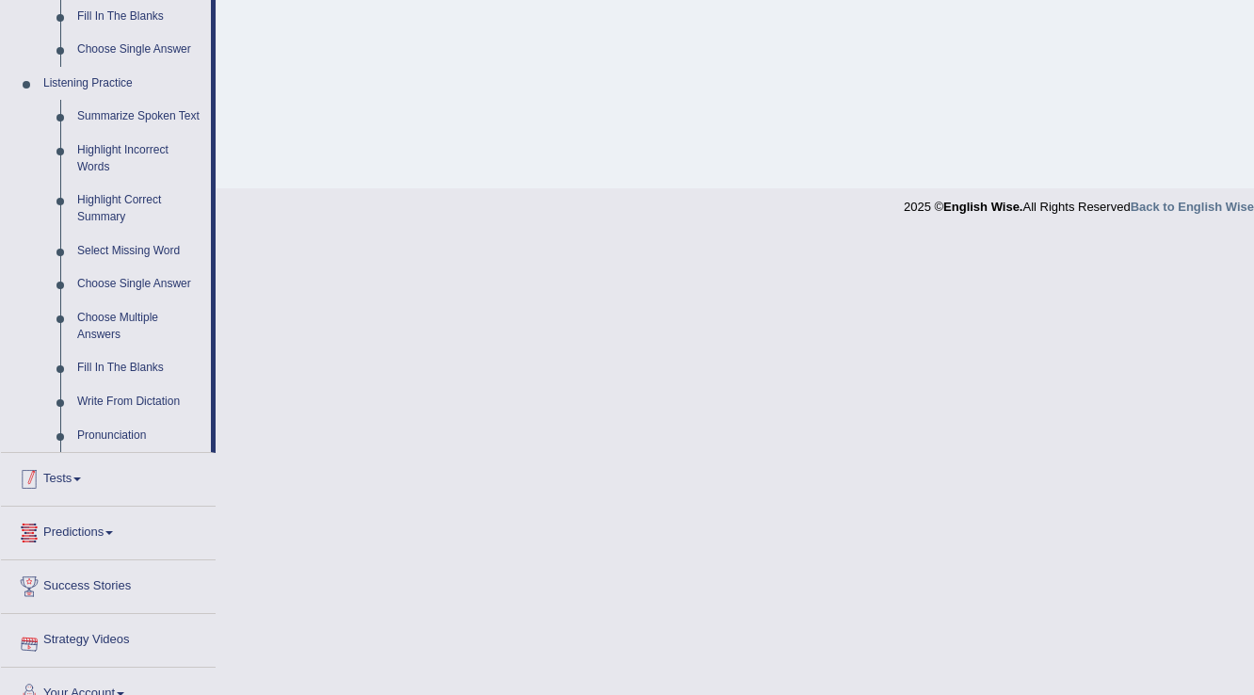
scroll to position [779, 0]
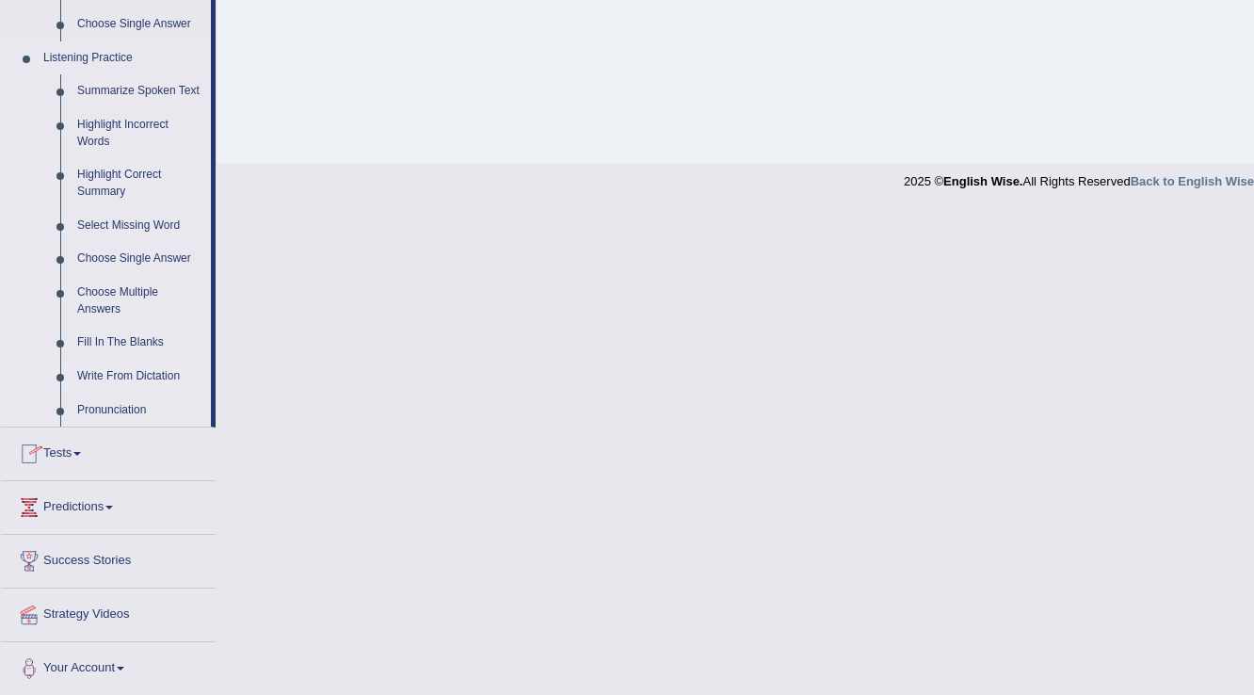
click at [107, 380] on link "Write From Dictation" at bounding box center [140, 377] width 142 height 34
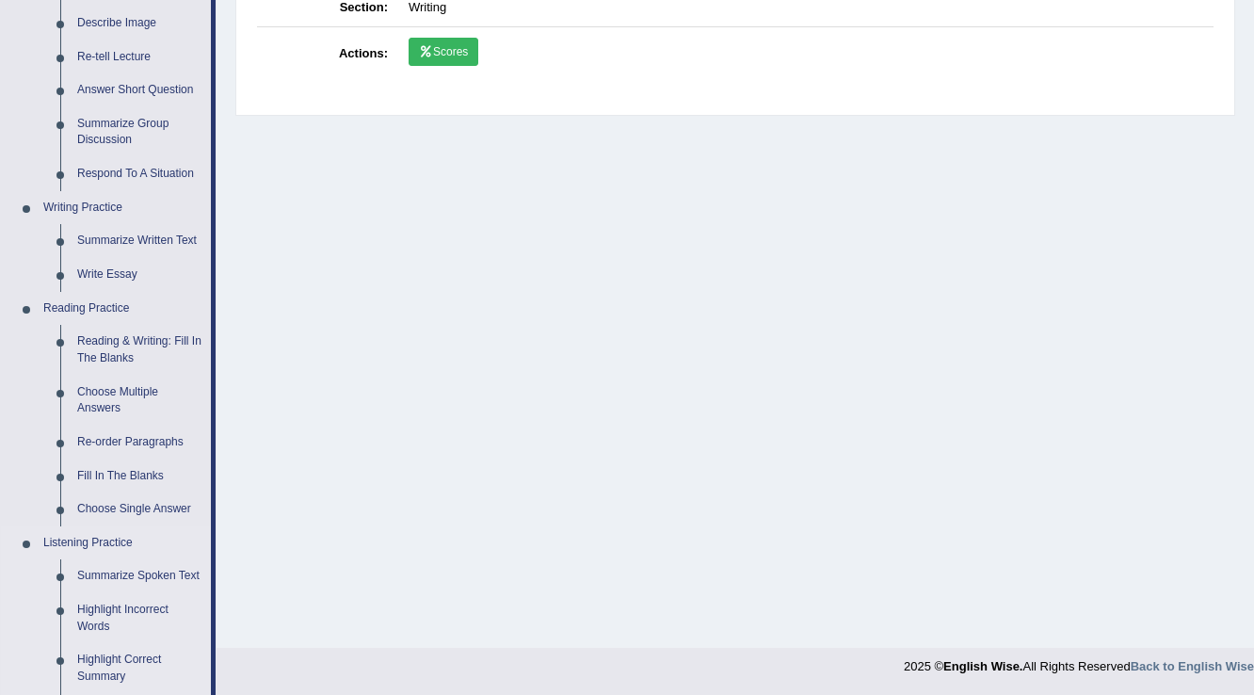
scroll to position [638, 0]
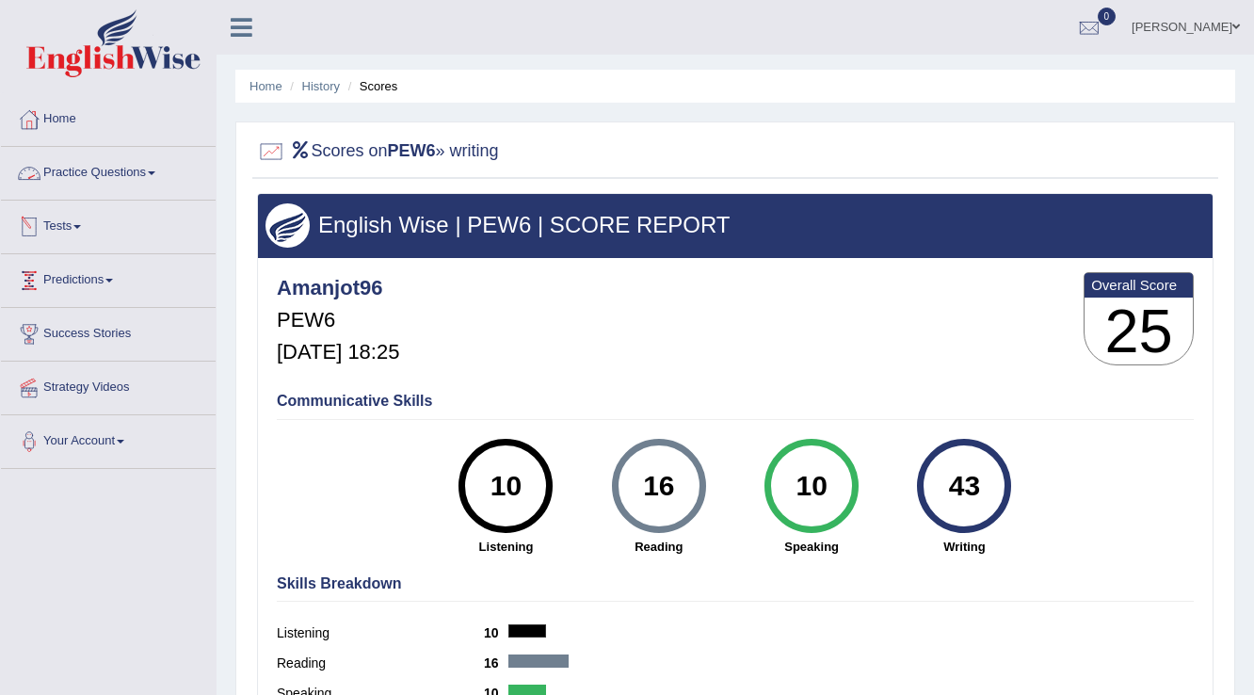
click at [88, 208] on link "Tests" at bounding box center [108, 224] width 215 height 47
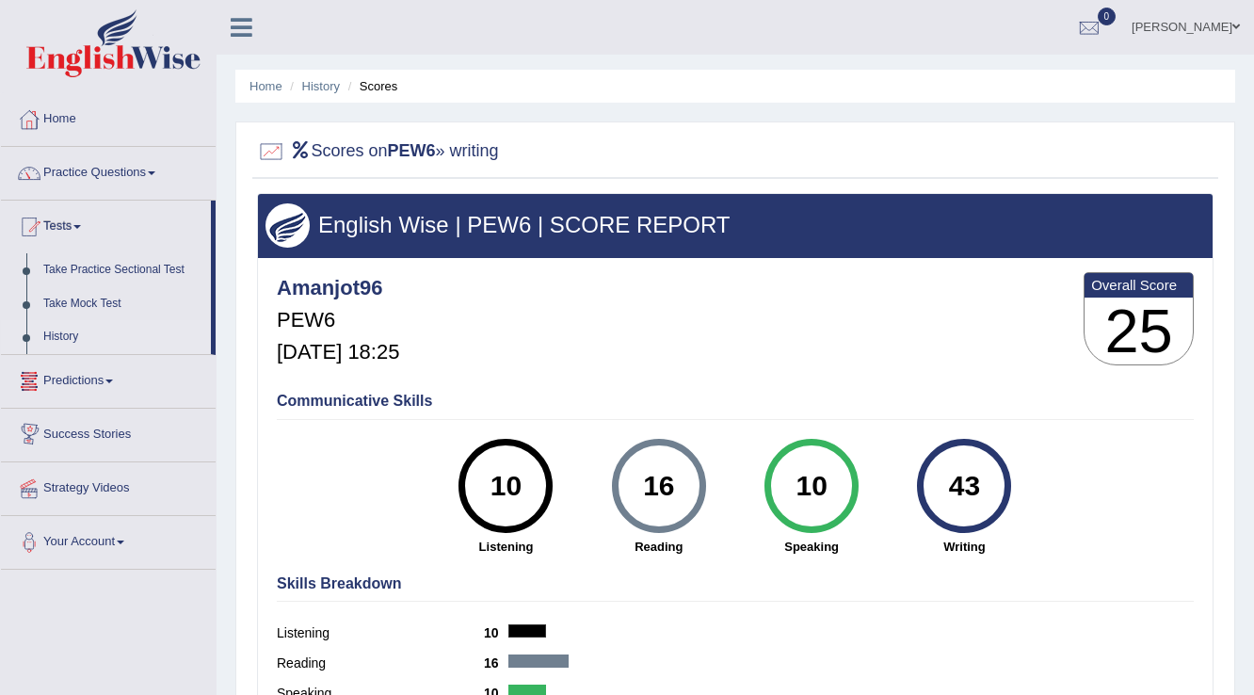
click at [72, 338] on link "History" at bounding box center [123, 337] width 176 height 34
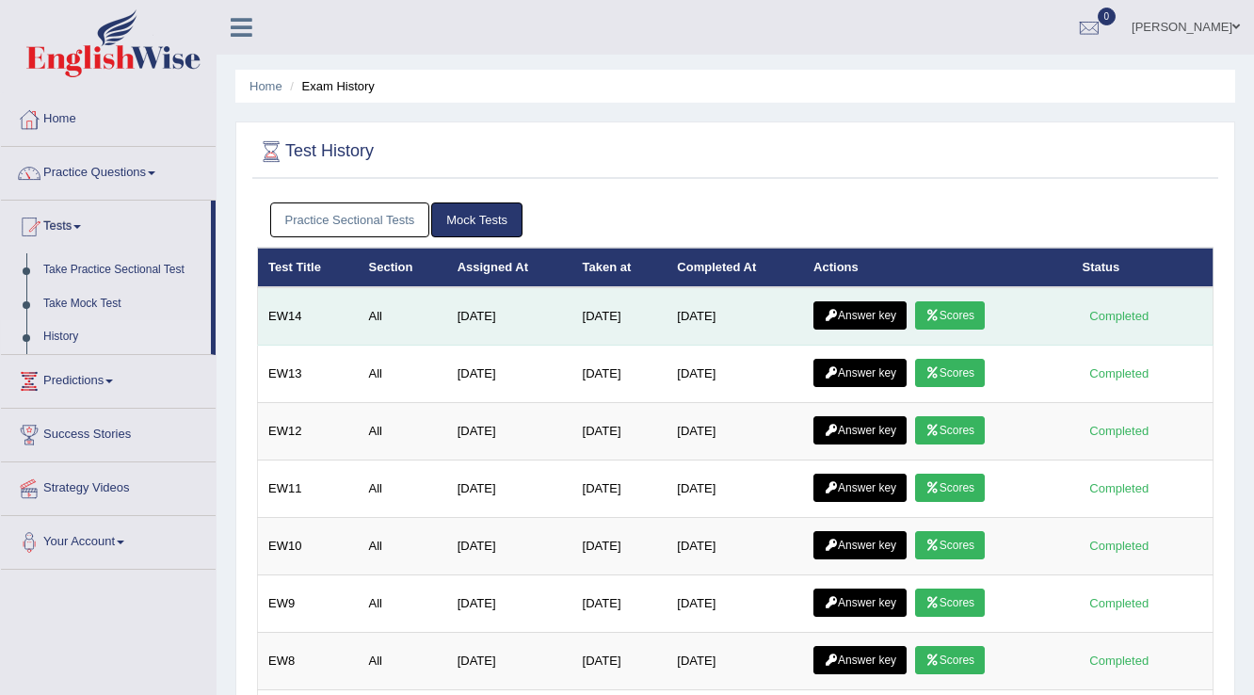
click at [948, 316] on link "Scores" at bounding box center [950, 315] width 70 height 28
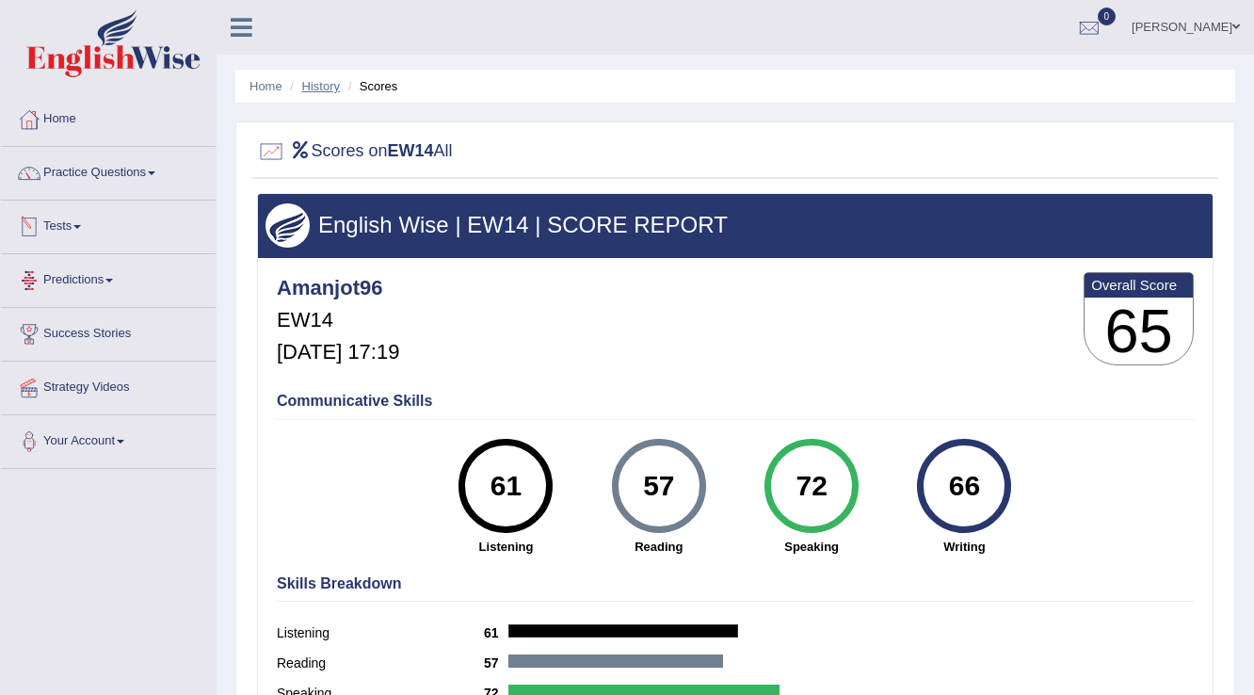
click at [331, 80] on link "History" at bounding box center [321, 86] width 38 height 14
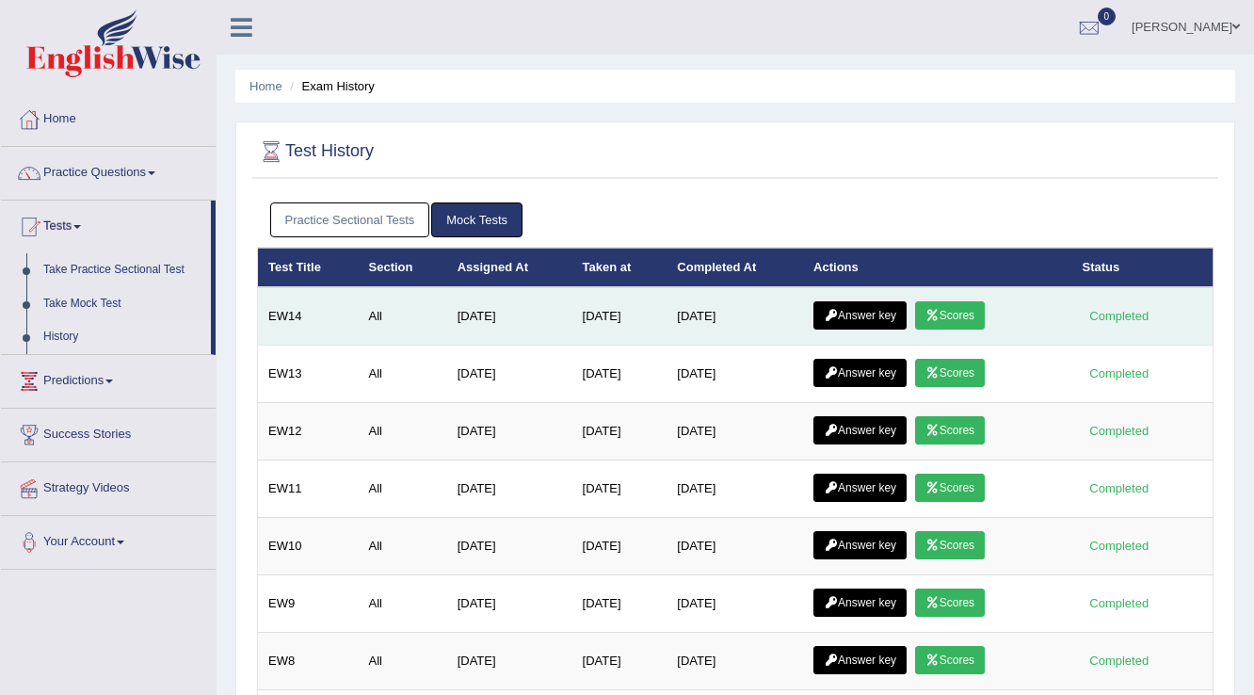
click at [870, 309] on link "Answer key" at bounding box center [860, 315] width 93 height 28
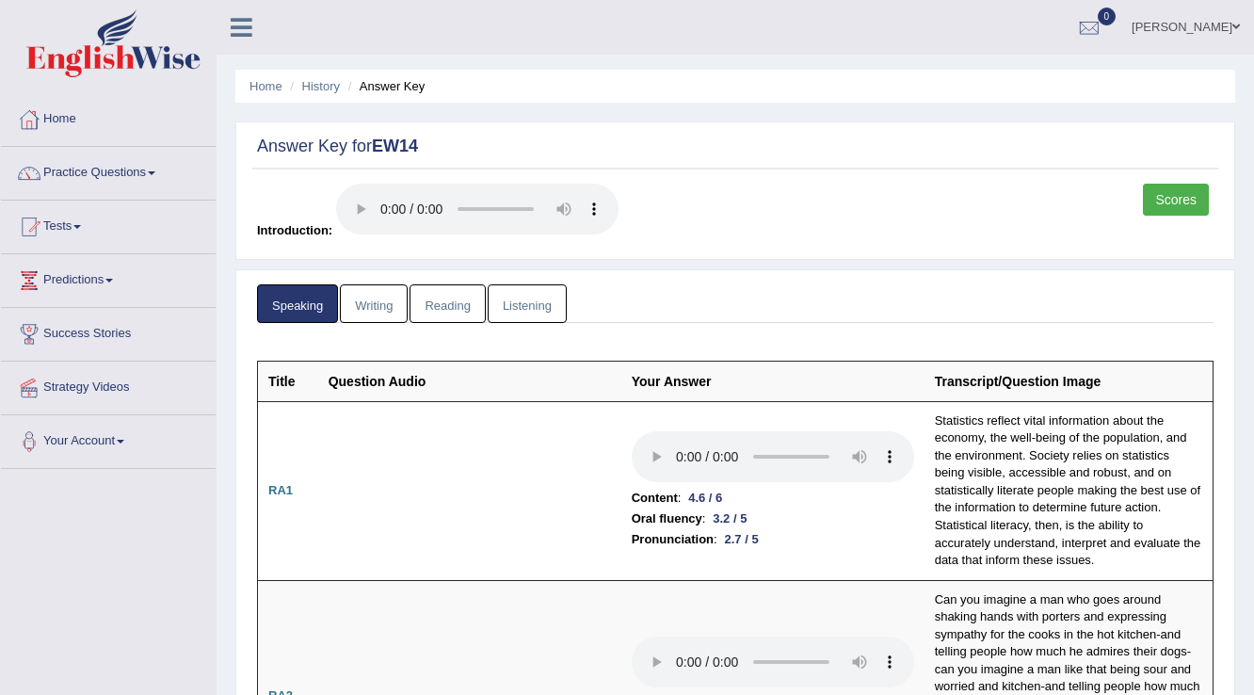
click at [456, 314] on link "Reading" at bounding box center [447, 303] width 75 height 39
click at [540, 294] on link "Listening" at bounding box center [527, 303] width 79 height 39
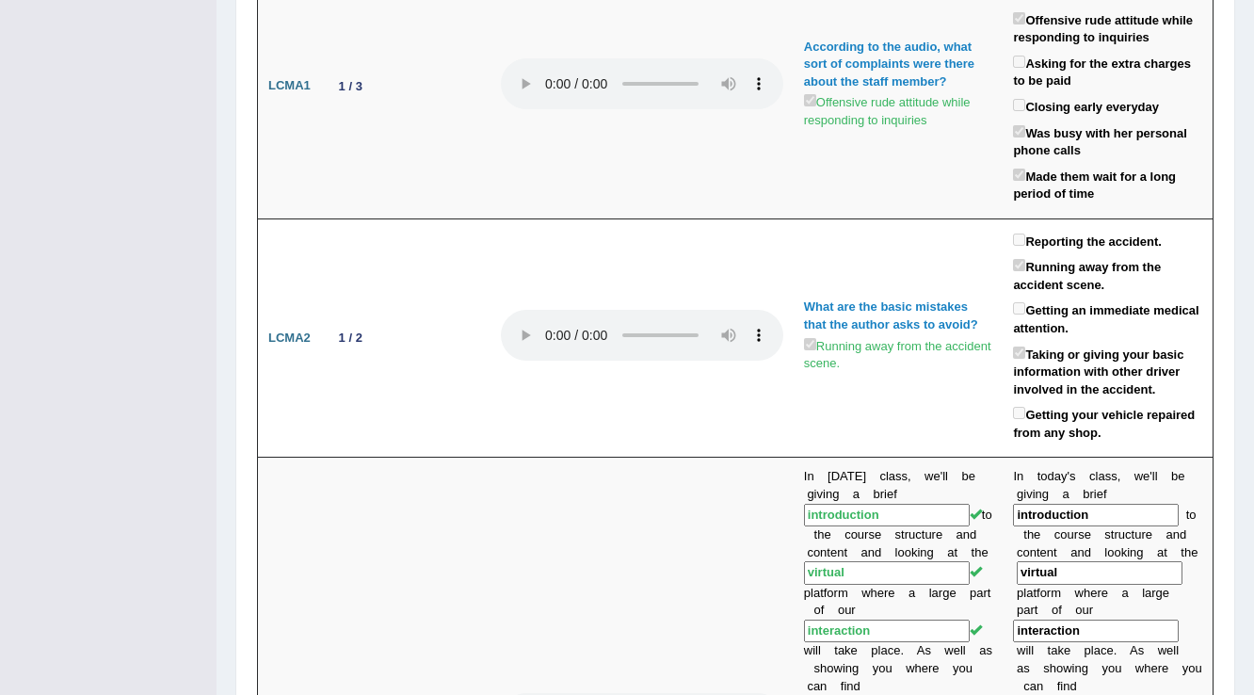
scroll to position [301, 0]
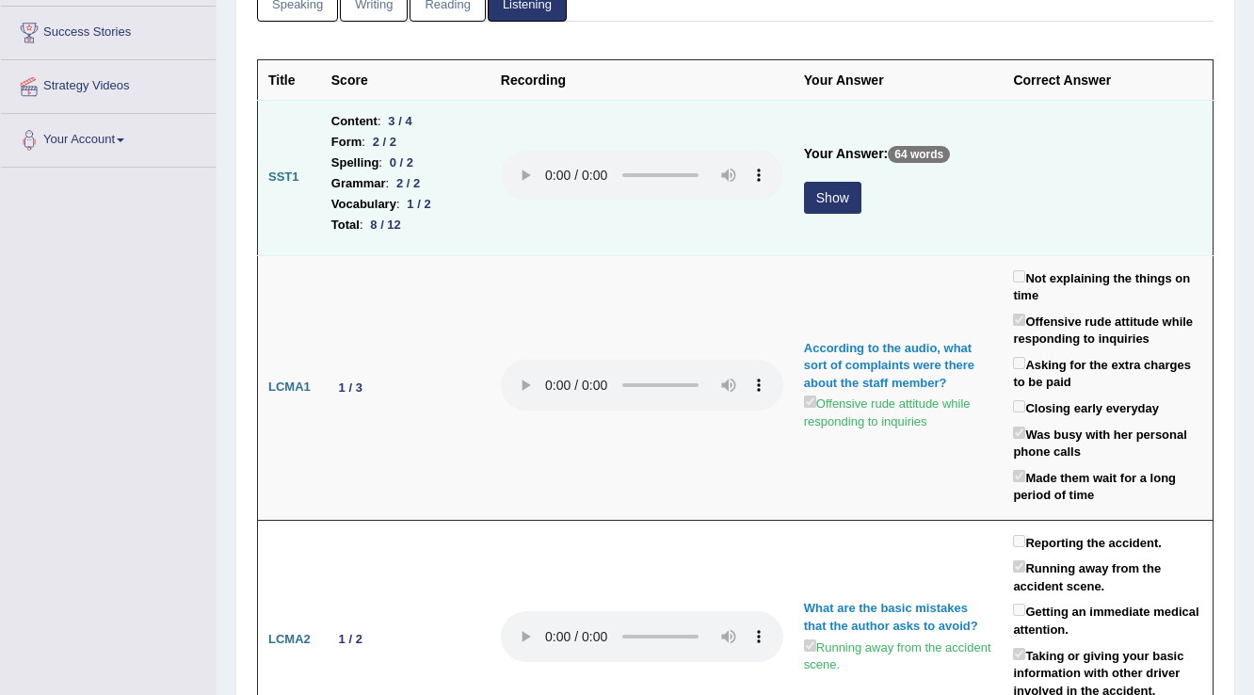
click at [836, 202] on button "Show" at bounding box center [832, 198] width 57 height 32
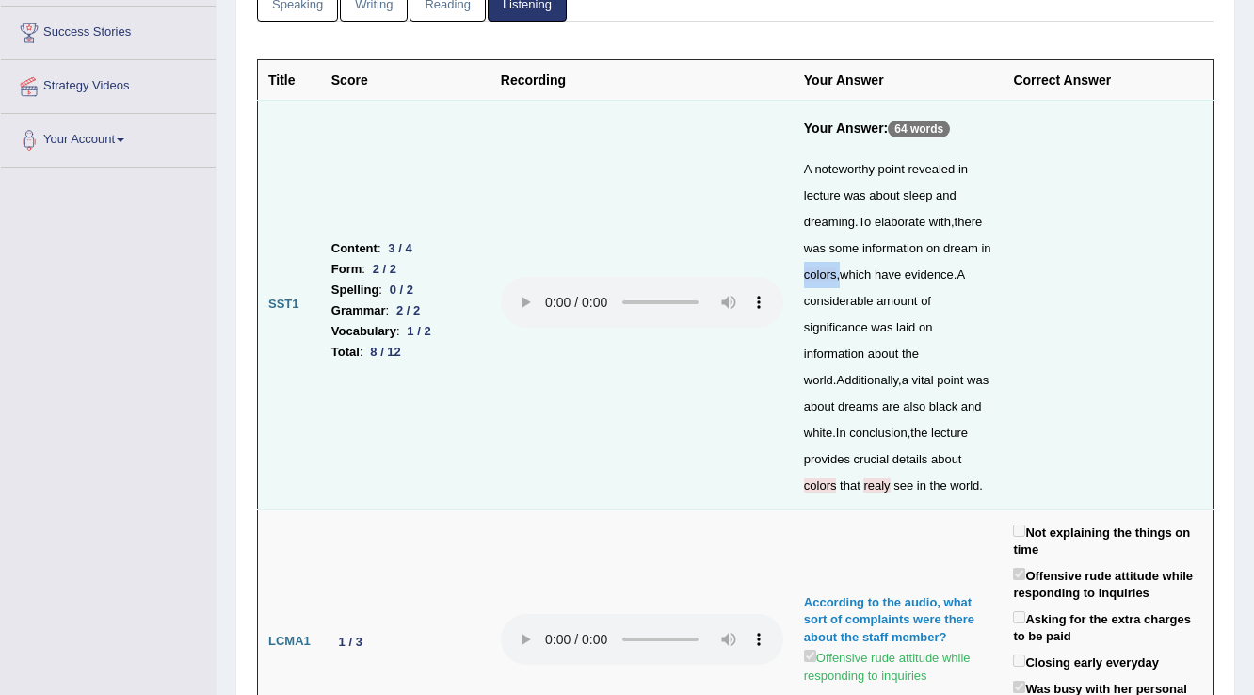
drag, startPoint x: 838, startPoint y: 271, endPoint x: 799, endPoint y: 272, distance: 39.6
click at [799, 272] on td "Your Answer: 64 words A noteworthy point revealed in lecture was about sleep an…" at bounding box center [899, 305] width 210 height 410
drag, startPoint x: 1094, startPoint y: 270, endPoint x: 705, endPoint y: 375, distance: 402.7
click at [705, 375] on td at bounding box center [642, 305] width 303 height 410
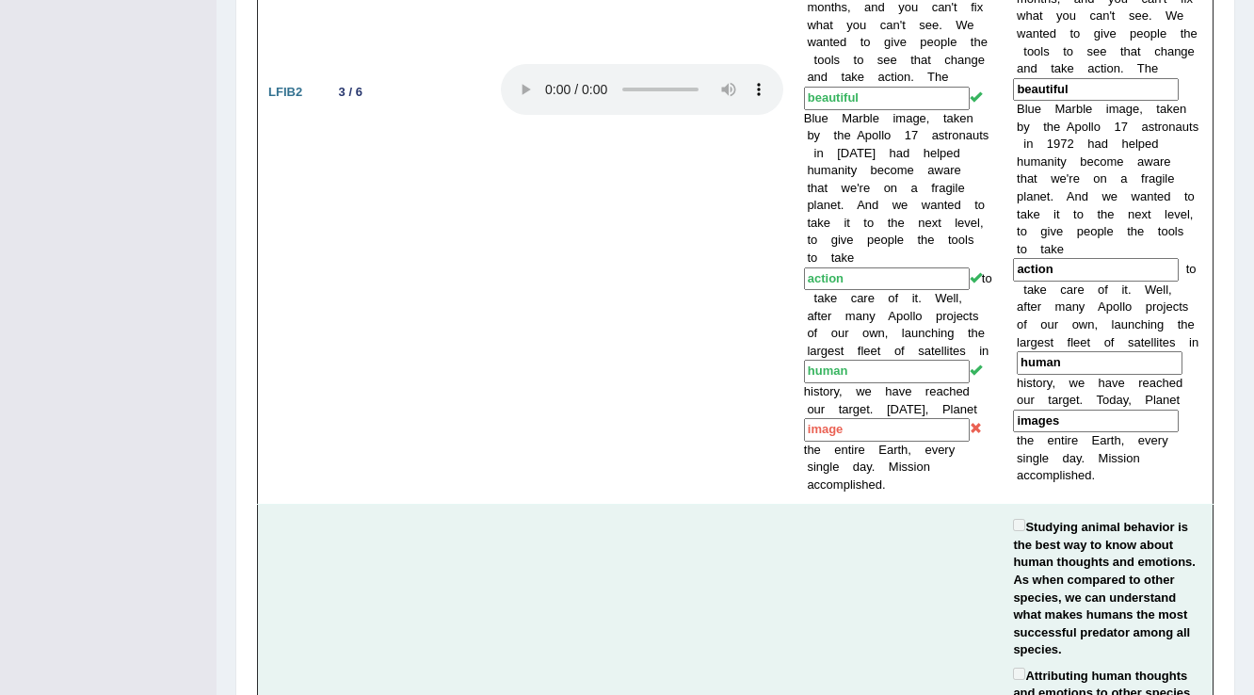
scroll to position [2185, 0]
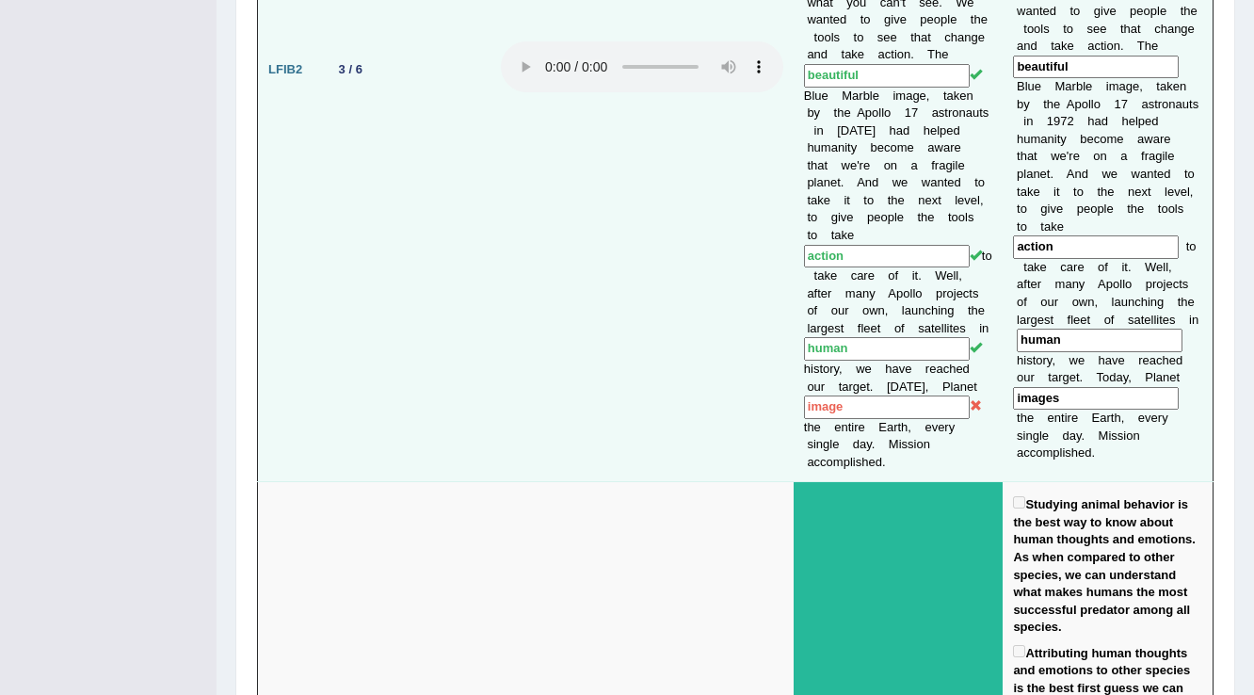
drag, startPoint x: 859, startPoint y: 409, endPoint x: 819, endPoint y: 408, distance: 39.6
click at [819, 408] on input "image" at bounding box center [887, 408] width 166 height 24
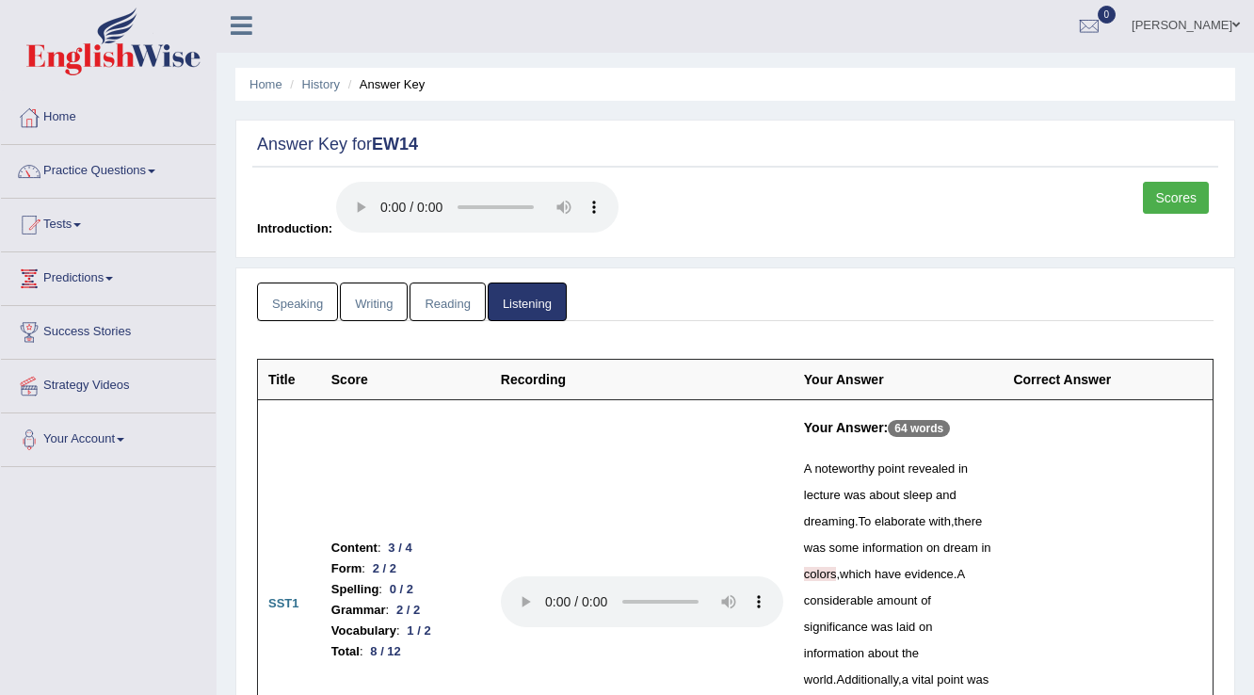
scroll to position [0, 0]
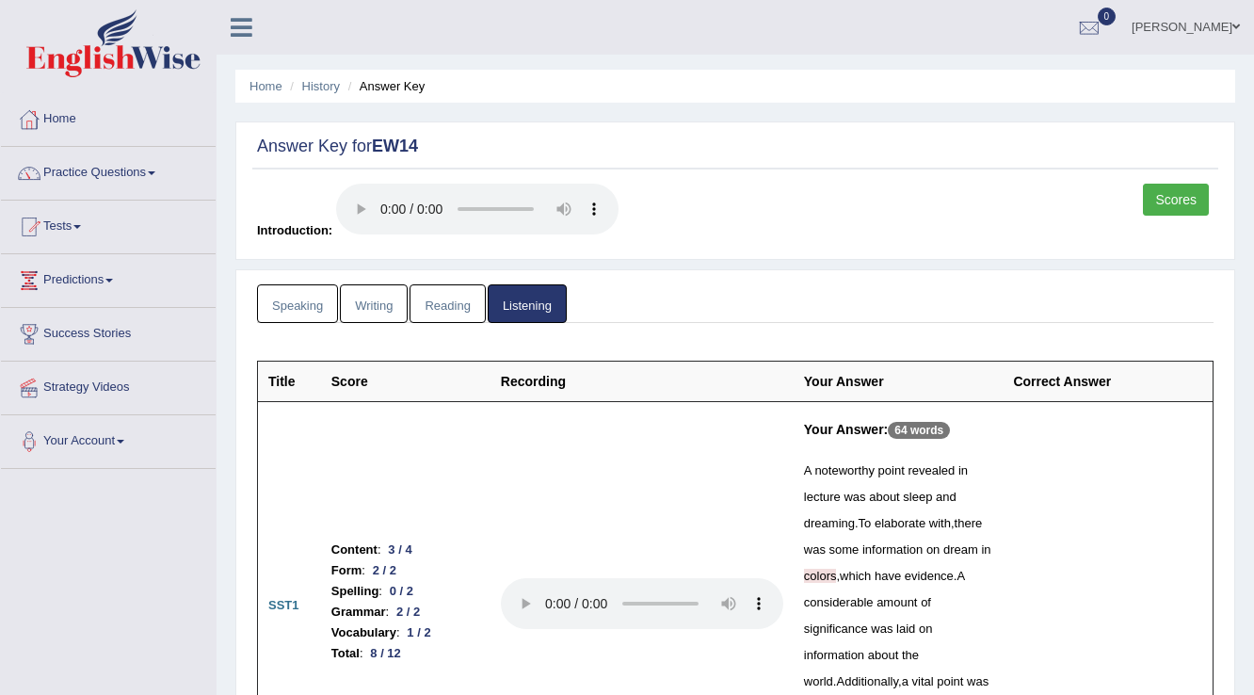
click at [442, 294] on link "Reading" at bounding box center [447, 303] width 75 height 39
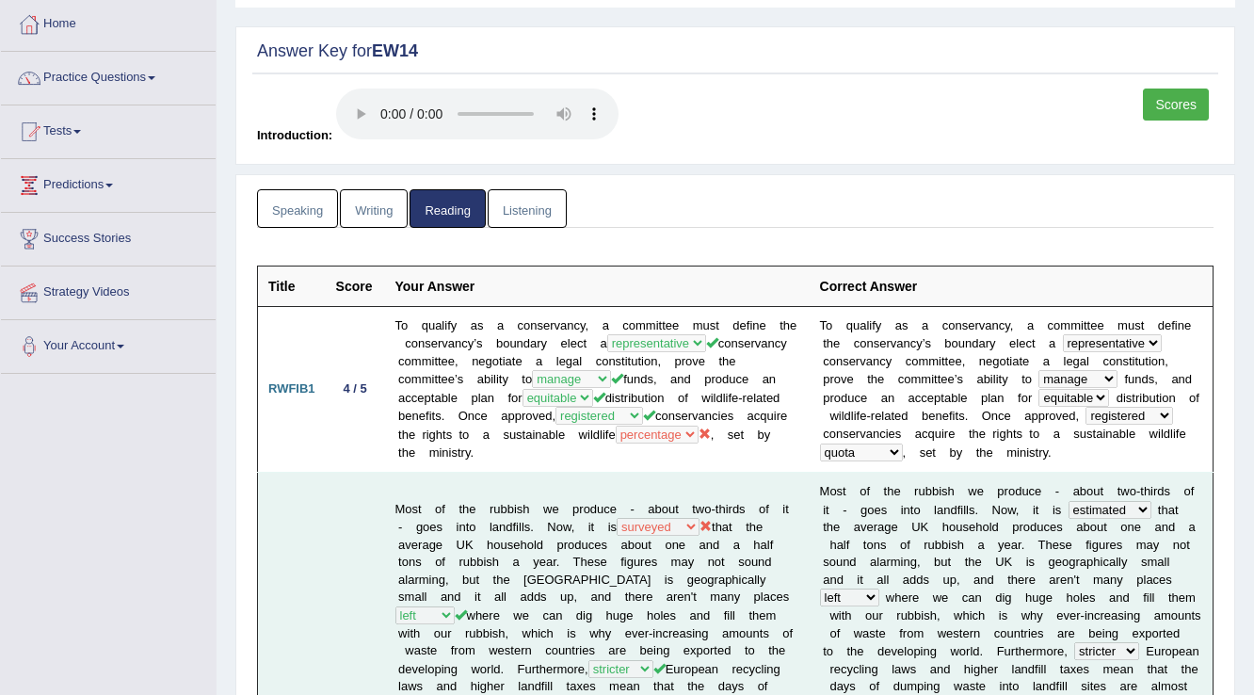
scroll to position [226, 0]
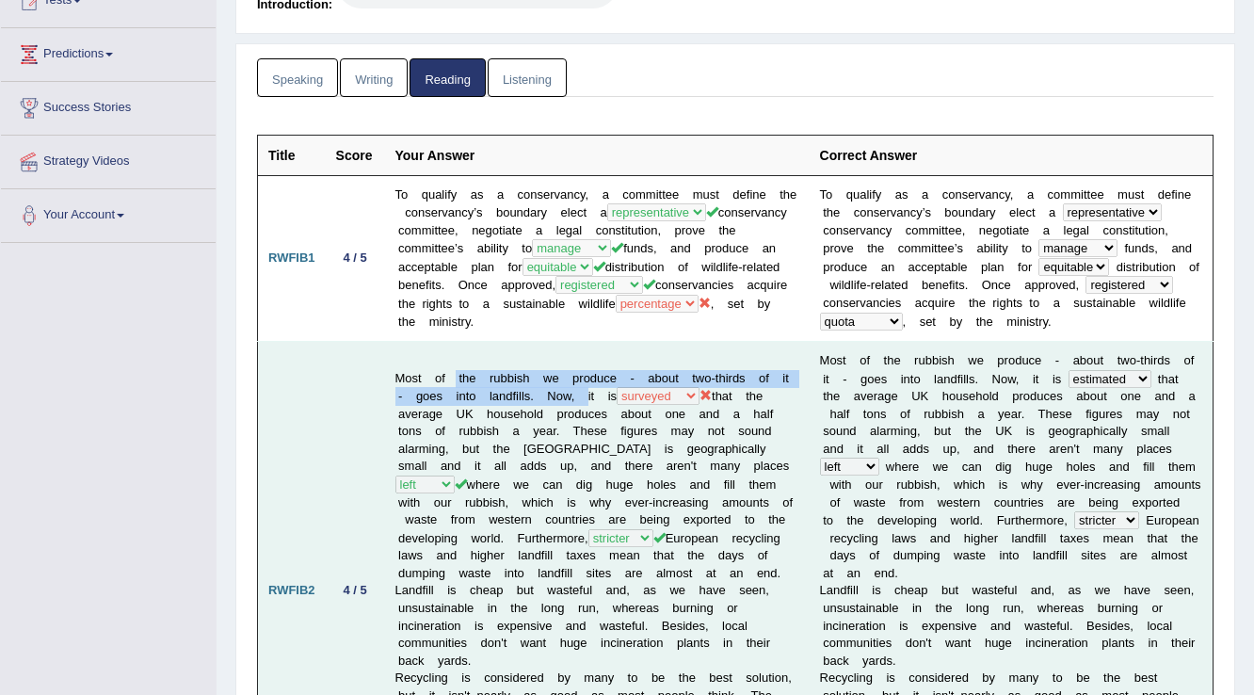
drag, startPoint x: 593, startPoint y: 375, endPoint x: 455, endPoint y: 352, distance: 140.3
click at [455, 352] on td "Most of the rubbish we produce - about two-thirds of it - goes into landfills. …" at bounding box center [597, 591] width 425 height 498
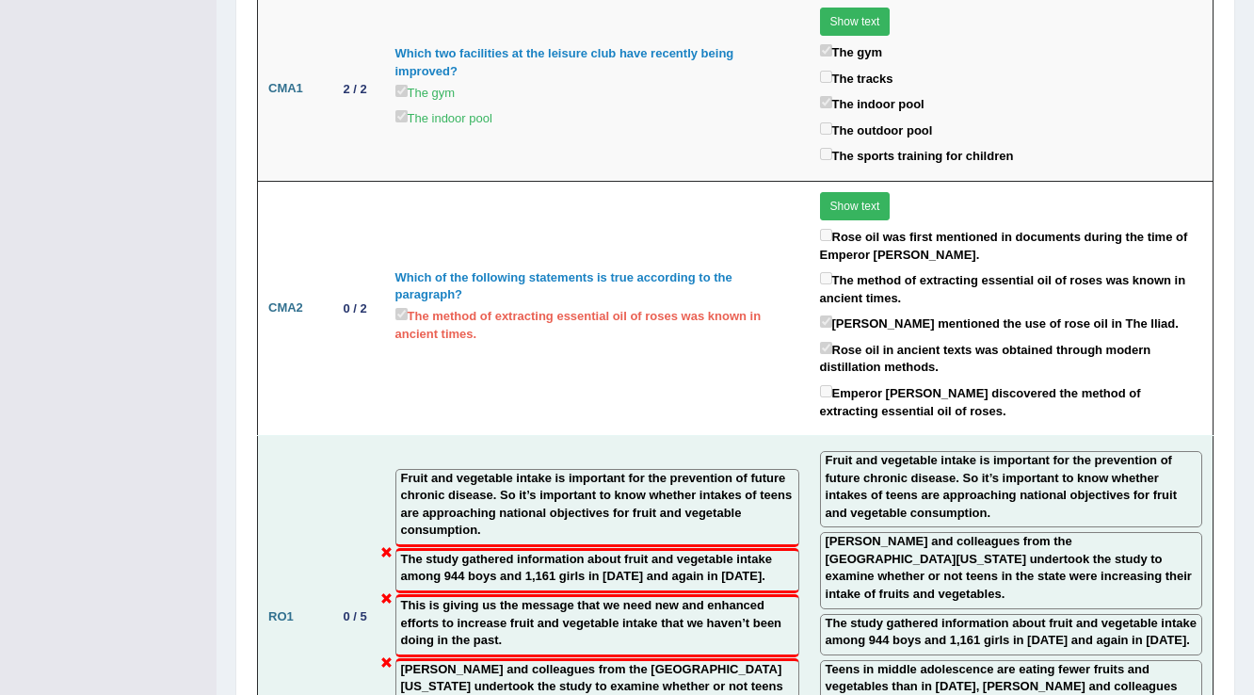
scroll to position [2109, 0]
click at [999, 532] on label "Larson and colleagues from the University of Minnesota undertook the study to e…" at bounding box center [1011, 567] width 371 height 70
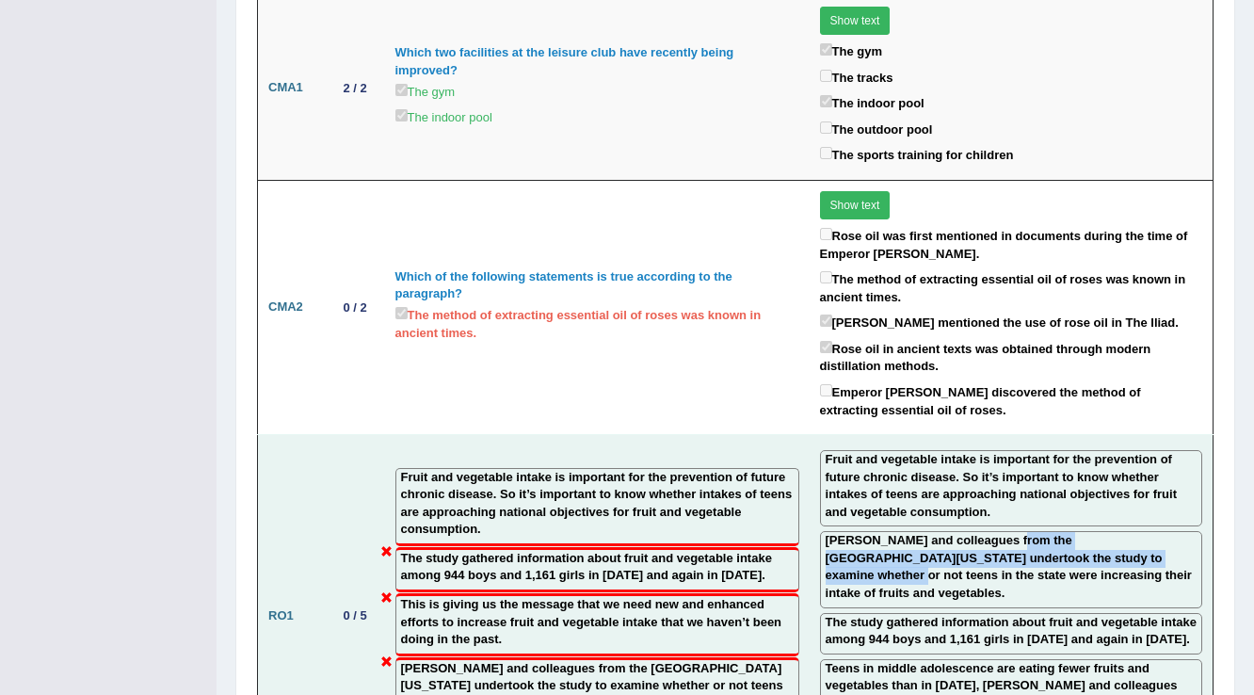
drag, startPoint x: 1002, startPoint y: 457, endPoint x: 1118, endPoint y: 467, distance: 116.3
click at [1118, 532] on label "Larson and colleagues from the University of Minnesota undertook the study to e…" at bounding box center [1011, 567] width 371 height 70
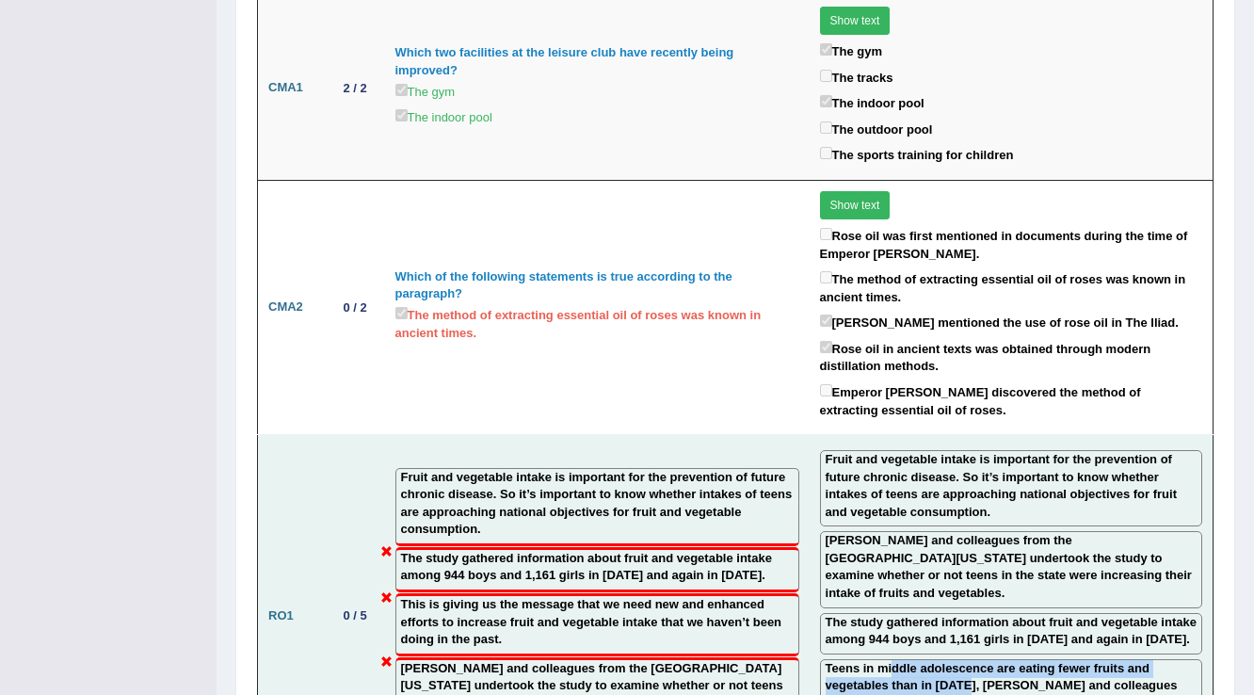
drag, startPoint x: 883, startPoint y: 568, endPoint x: 971, endPoint y: 581, distance: 88.6
click at [958, 660] on label "Teens in middle adolescence are eating fewer fruits and vegetables than in 1999…" at bounding box center [1011, 686] width 371 height 53
drag, startPoint x: 912, startPoint y: 614, endPoint x: 1013, endPoint y: 627, distance: 102.6
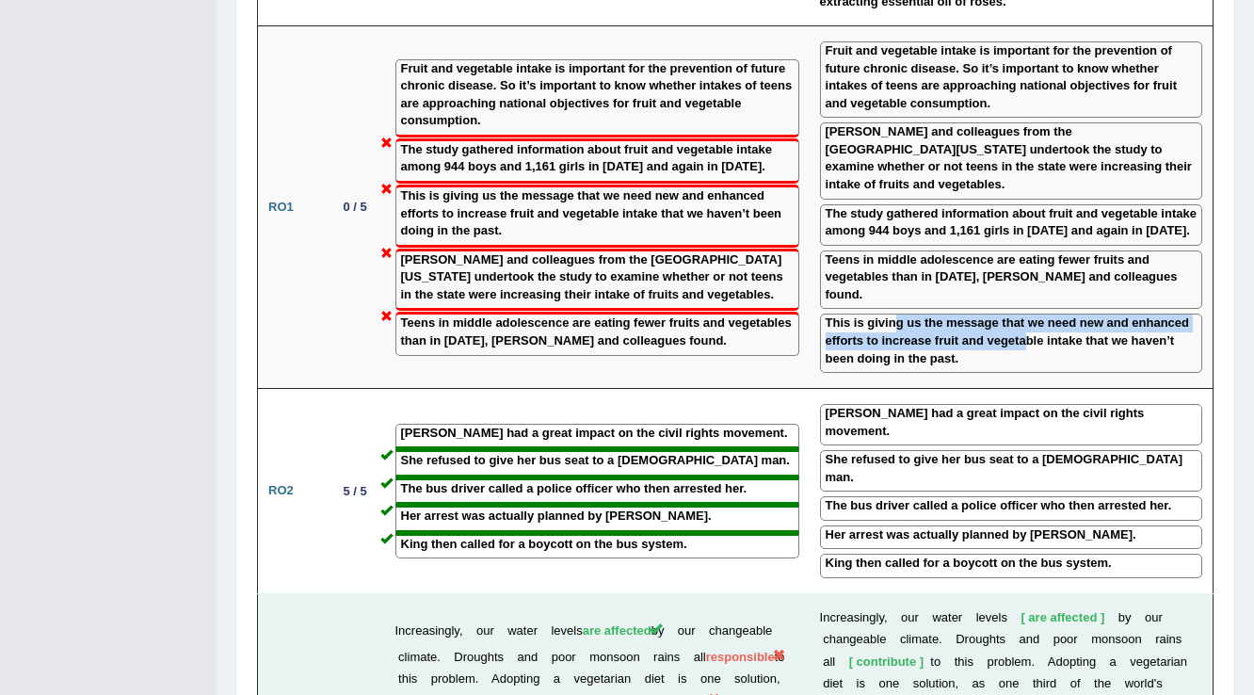
scroll to position [2702, 0]
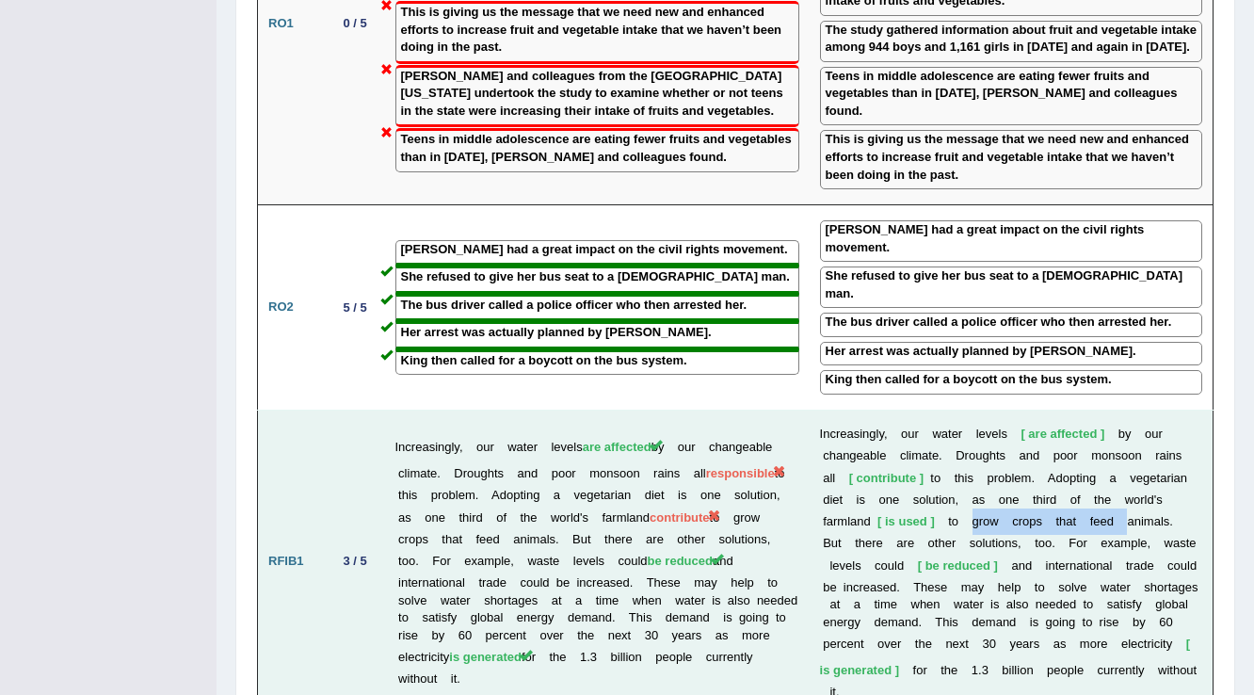
drag, startPoint x: 900, startPoint y: 375, endPoint x: 1055, endPoint y: 377, distance: 154.4
click at [1055, 411] on td "I n c r e a s i n g l y , o u r w a t e r l e v e l s are affected b y o u r c …" at bounding box center [1012, 562] width 404 height 302
drag, startPoint x: 762, startPoint y: 347, endPoint x: 589, endPoint y: 355, distance: 173.5
click at [686, 411] on td "Increasingly, our water levels are affected by our changeable climate. Droughts…" at bounding box center [597, 562] width 425 height 302
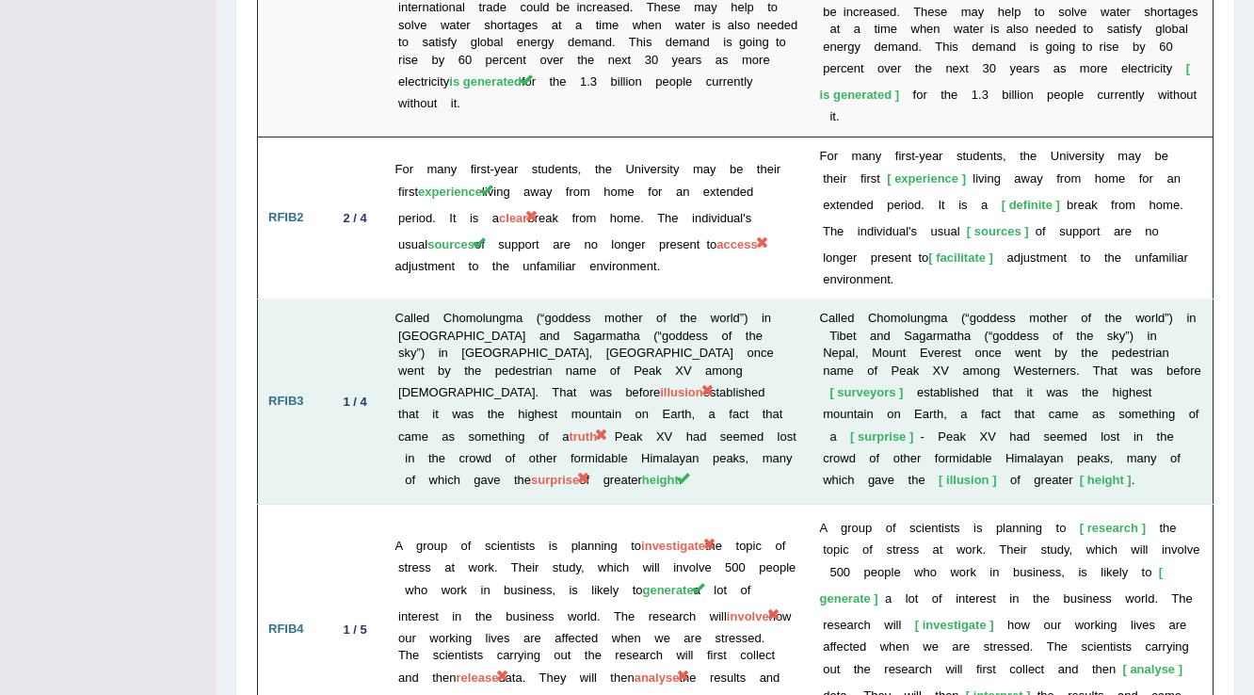
scroll to position [3304, 0]
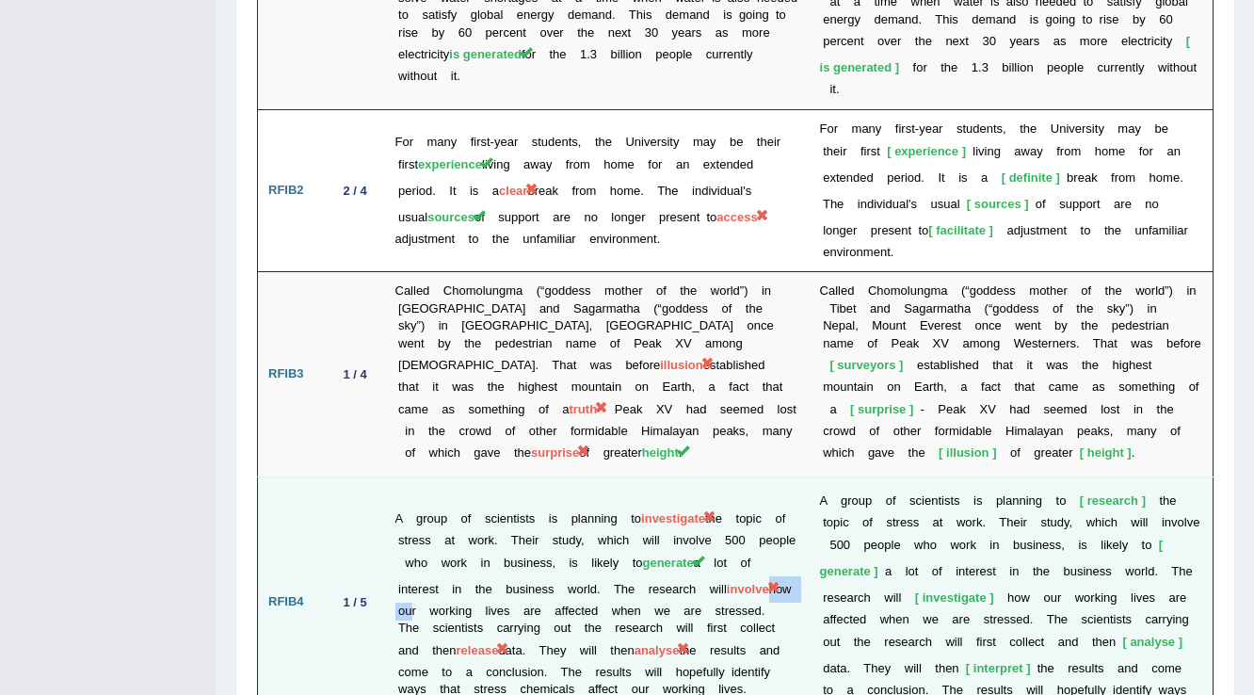
drag, startPoint x: 482, startPoint y: 443, endPoint x: 441, endPoint y: 451, distance: 42.3
click at [441, 477] on td "A group of scientists is planning to investigate the topic of stress at work. T…" at bounding box center [597, 602] width 425 height 250
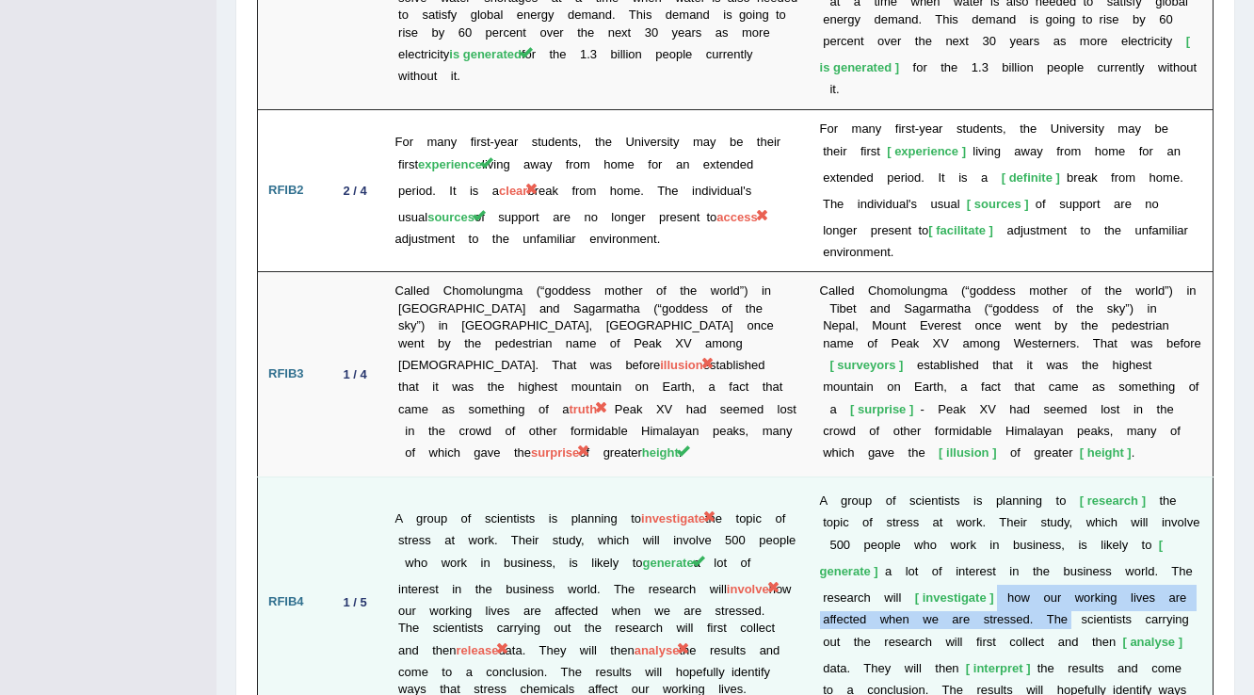
drag, startPoint x: 926, startPoint y: 448, endPoint x: 1058, endPoint y: 477, distance: 135.9
click at [1048, 477] on td "A g r o u p o f s c i e n t i s t s i s p l a n n i n g t o research t h e t o …" at bounding box center [1012, 602] width 404 height 250
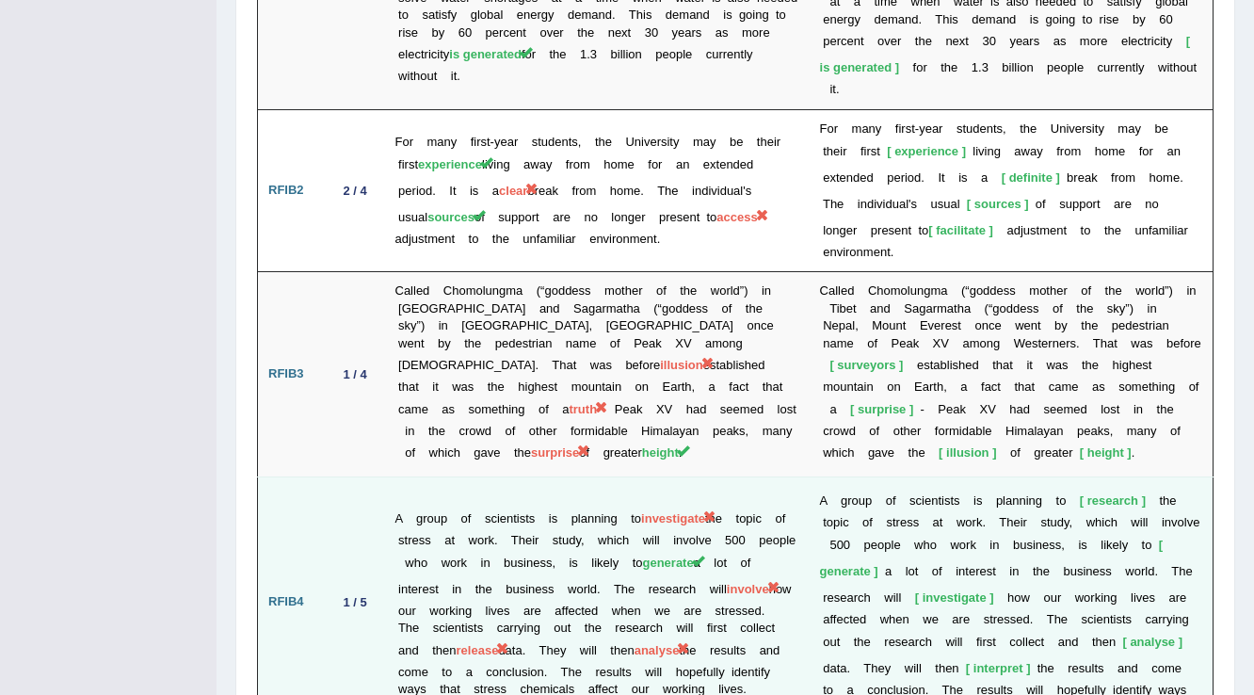
click at [1082, 694] on b "g" at bounding box center [1085, 707] width 7 height 14
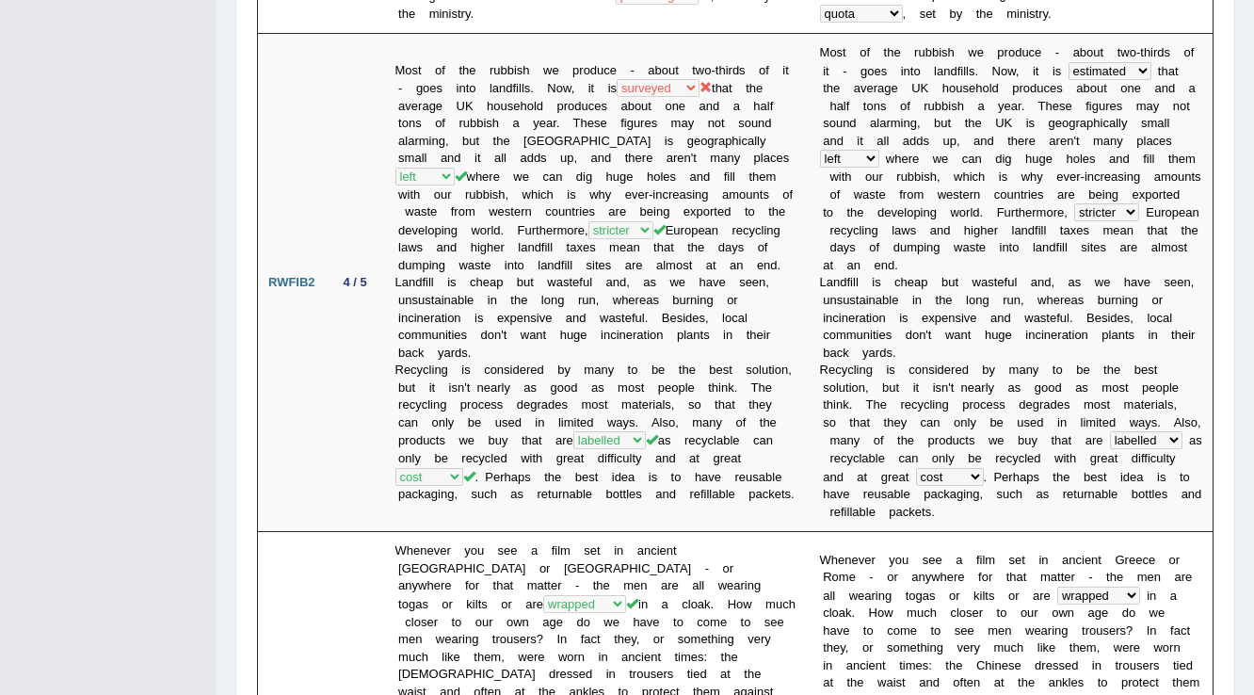
scroll to position [0, 0]
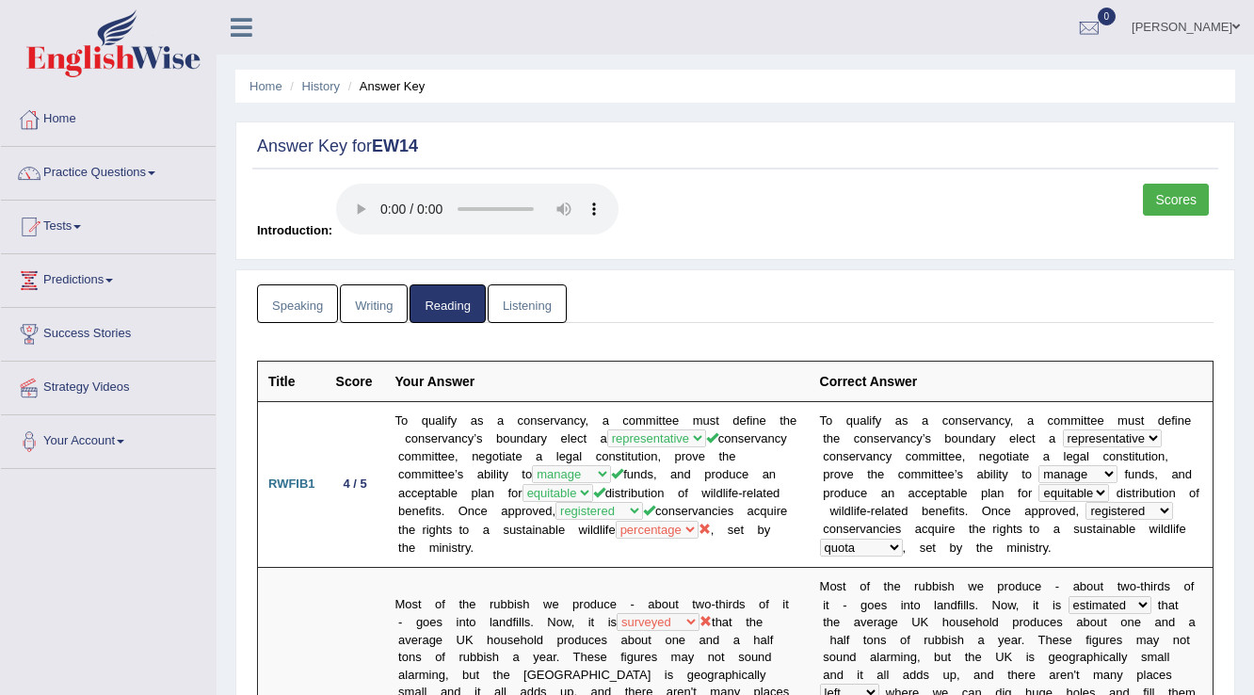
click at [371, 308] on link "Writing" at bounding box center [374, 303] width 68 height 39
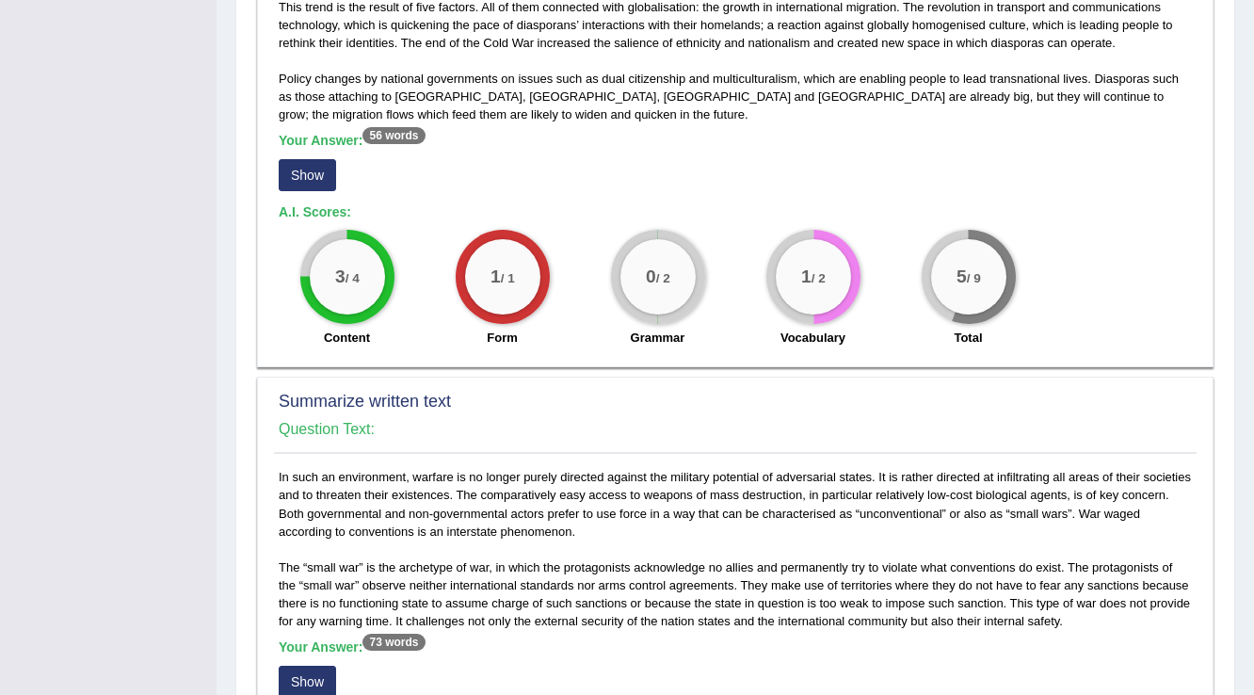
scroll to position [527, 0]
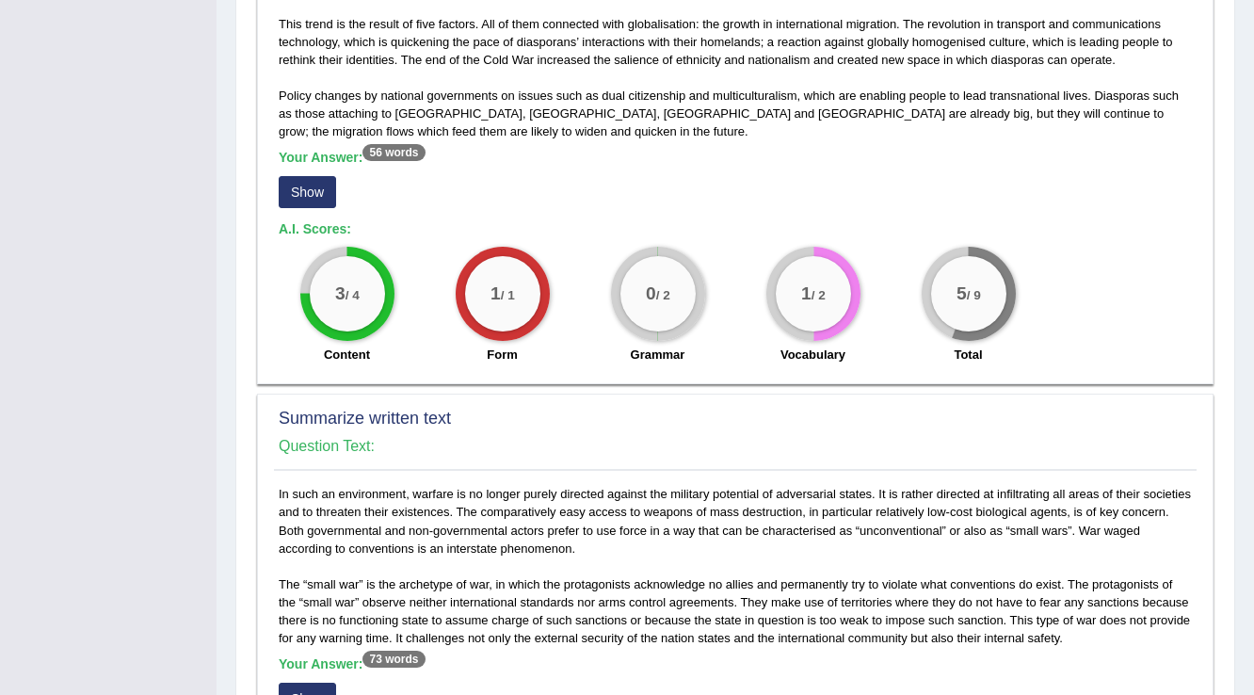
click at [296, 204] on button "Show" at bounding box center [307, 192] width 57 height 32
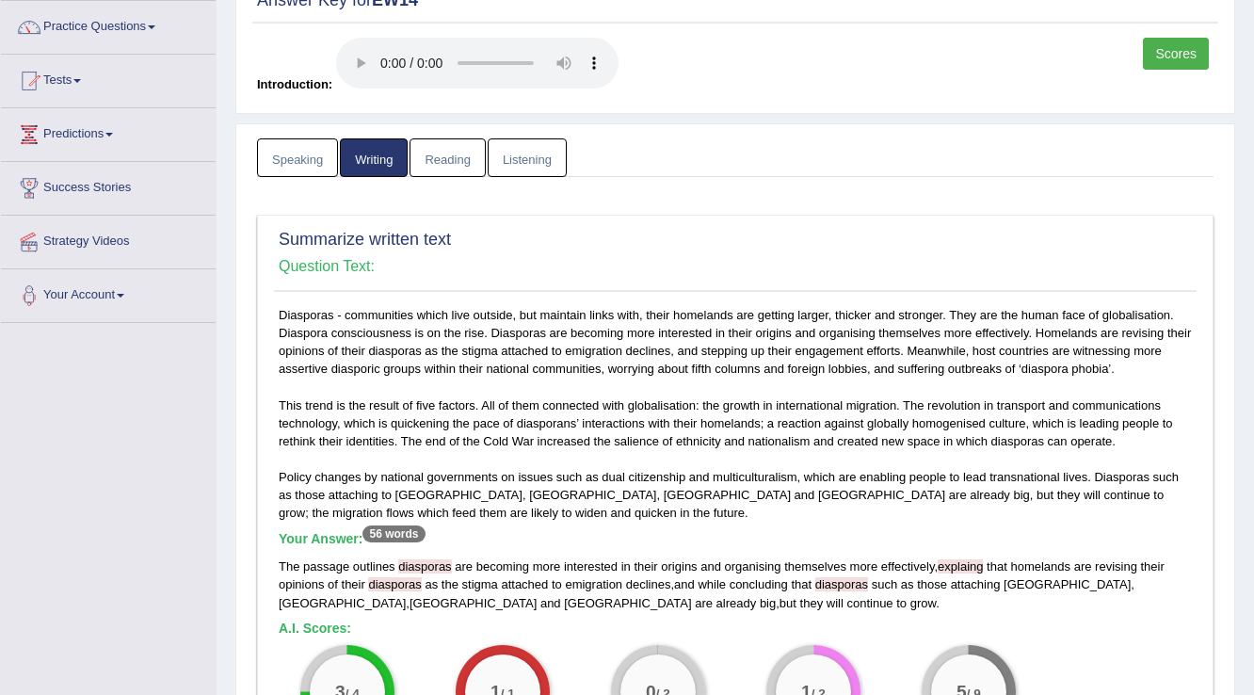
scroll to position [0, 0]
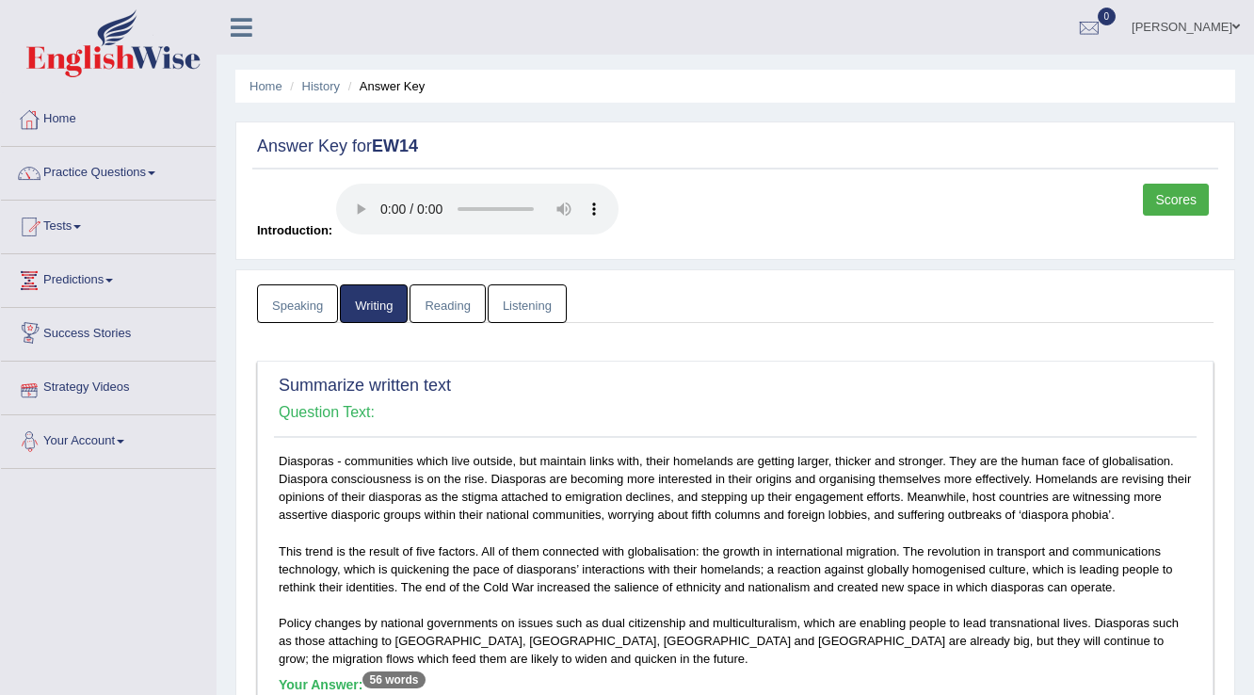
click at [313, 298] on link "Speaking" at bounding box center [297, 303] width 81 height 39
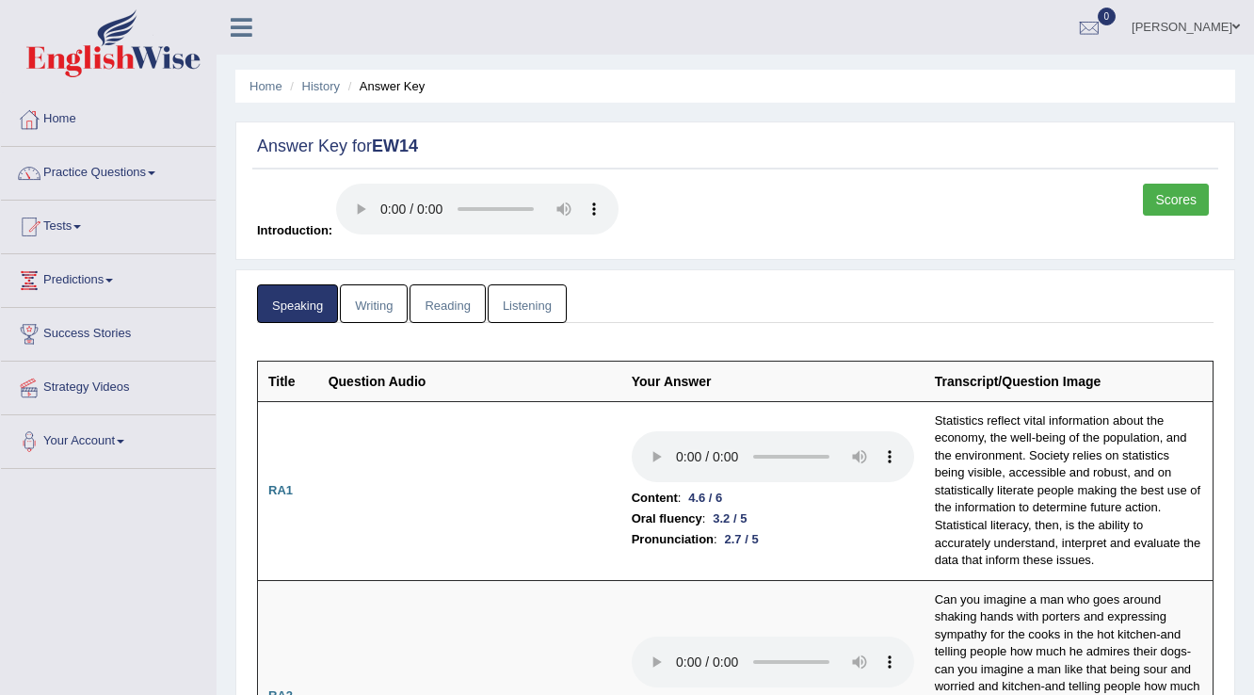
click at [1194, 194] on link "Scores" at bounding box center [1176, 200] width 66 height 32
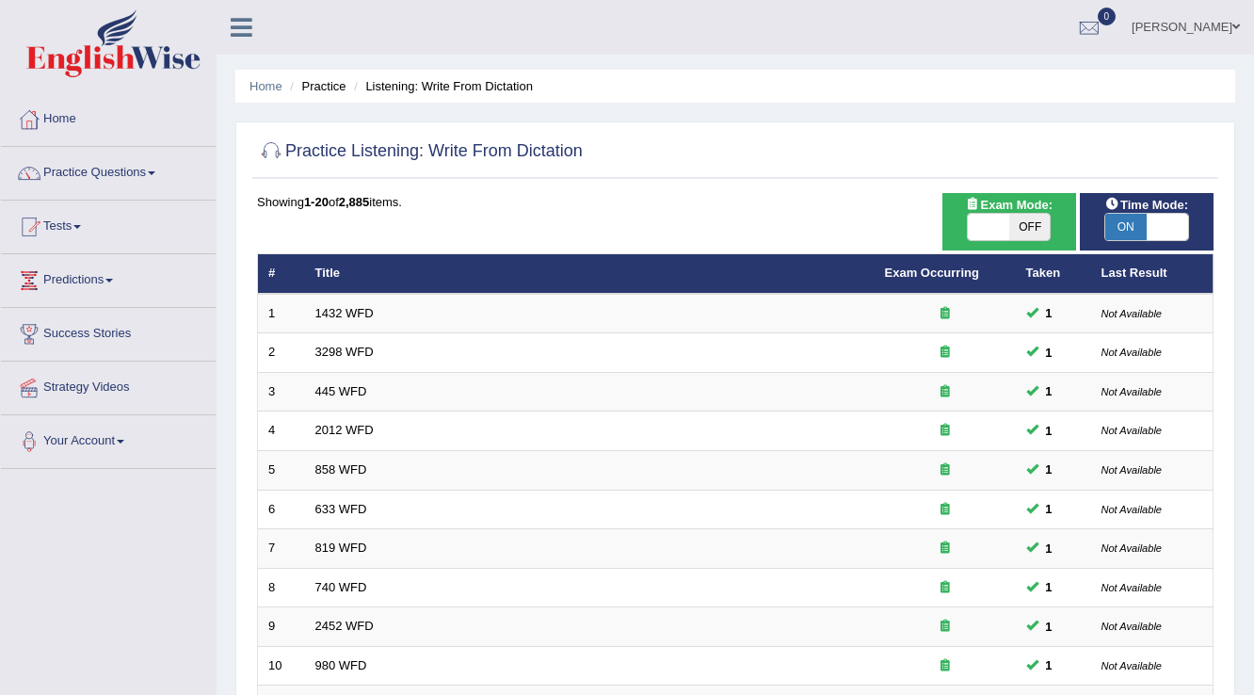
click at [1013, 227] on span "OFF" at bounding box center [1029, 227] width 41 height 26
checkbox input "true"
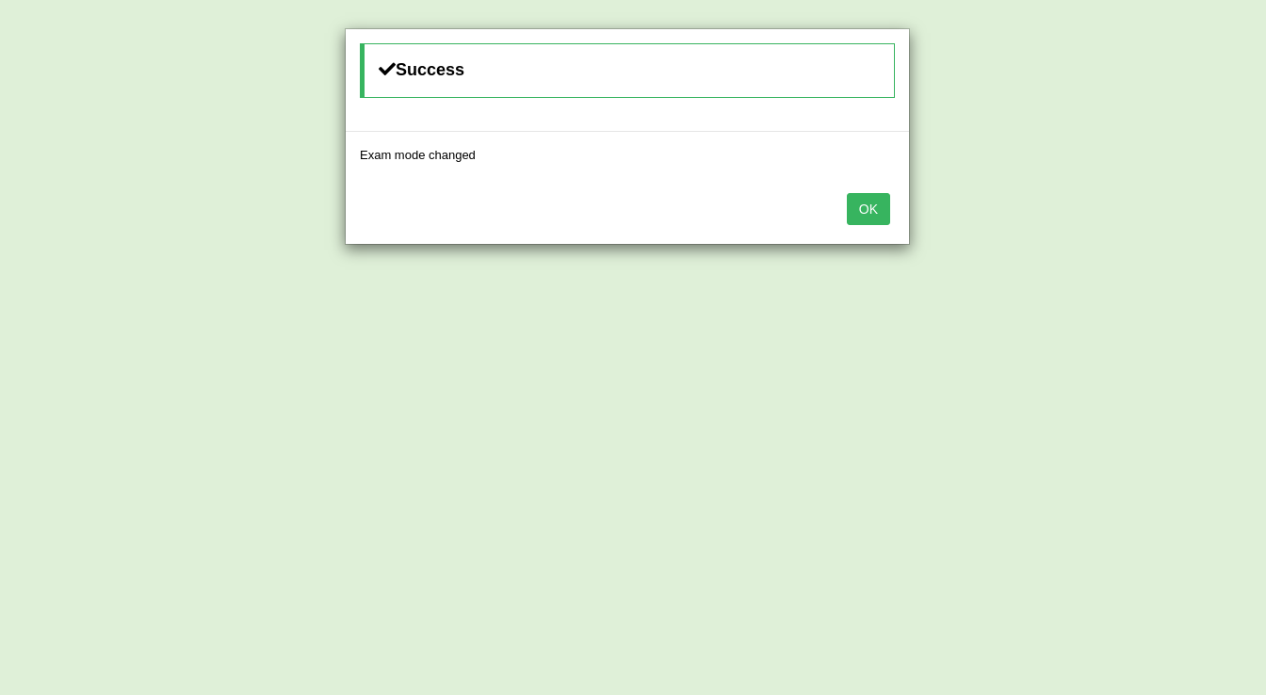
click at [871, 196] on button "OK" at bounding box center [868, 209] width 43 height 32
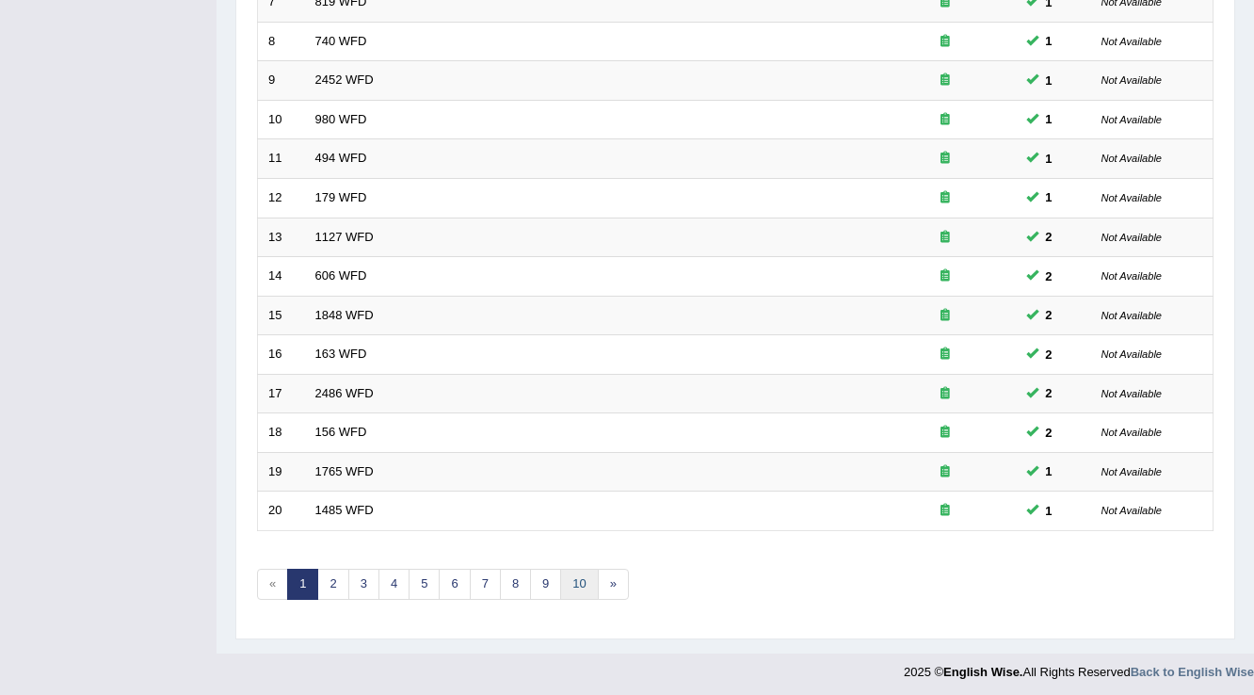
click at [569, 581] on link "10" at bounding box center [579, 584] width 38 height 31
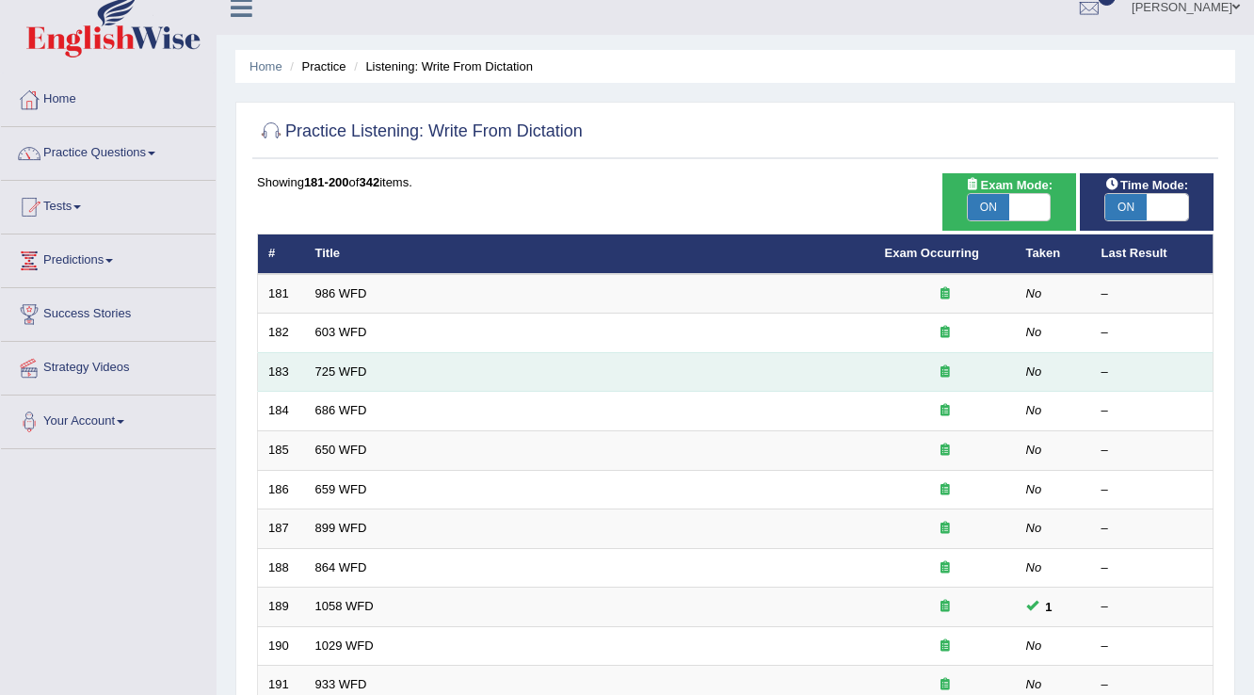
scroll to position [19, 0]
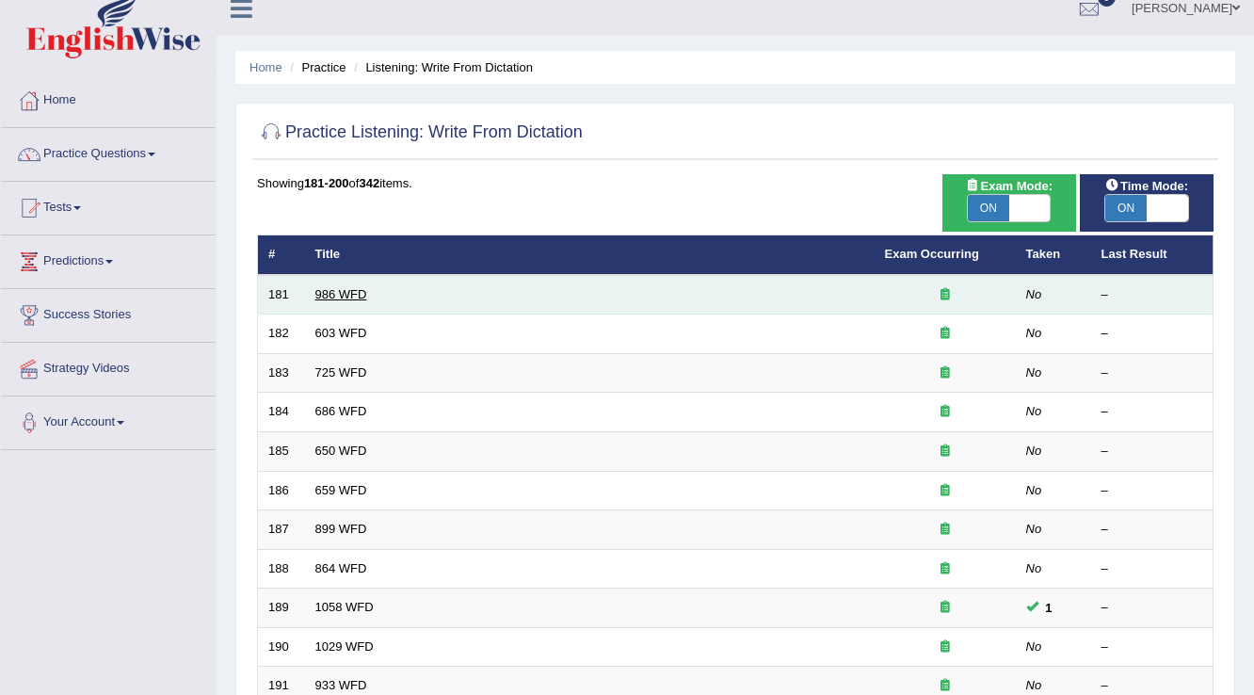
click at [336, 298] on link "986 WFD" at bounding box center [341, 294] width 52 height 14
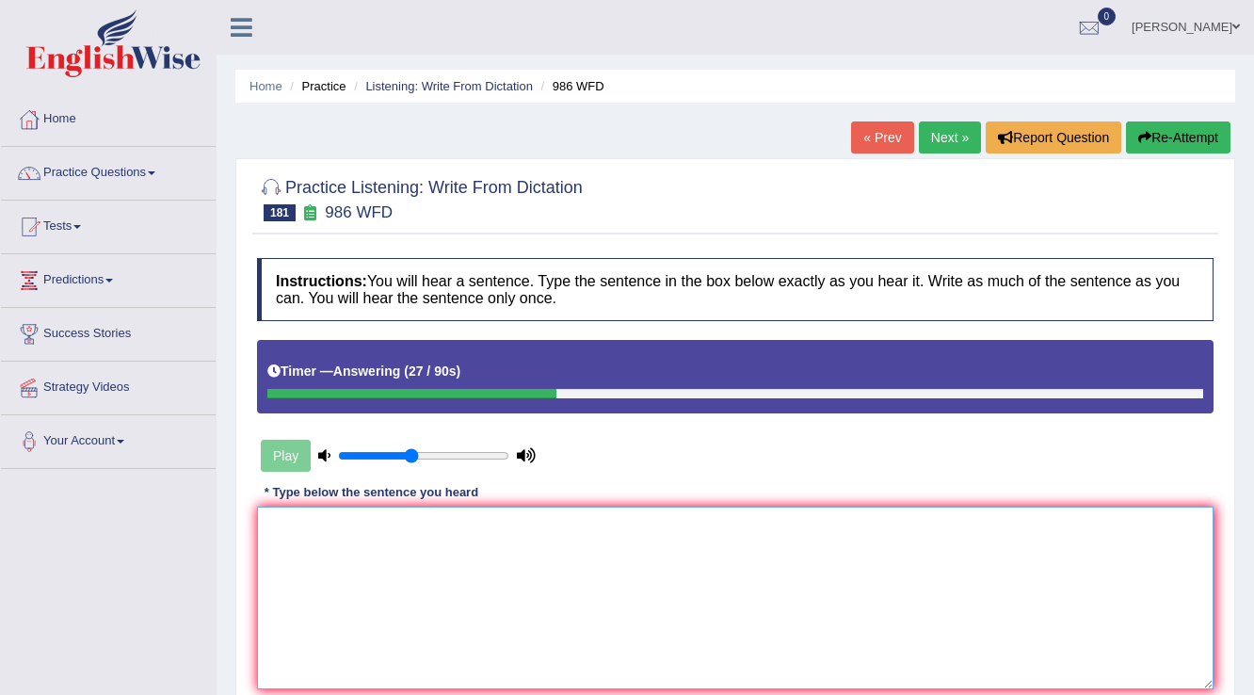
click at [732, 527] on textarea at bounding box center [735, 598] width 957 height 183
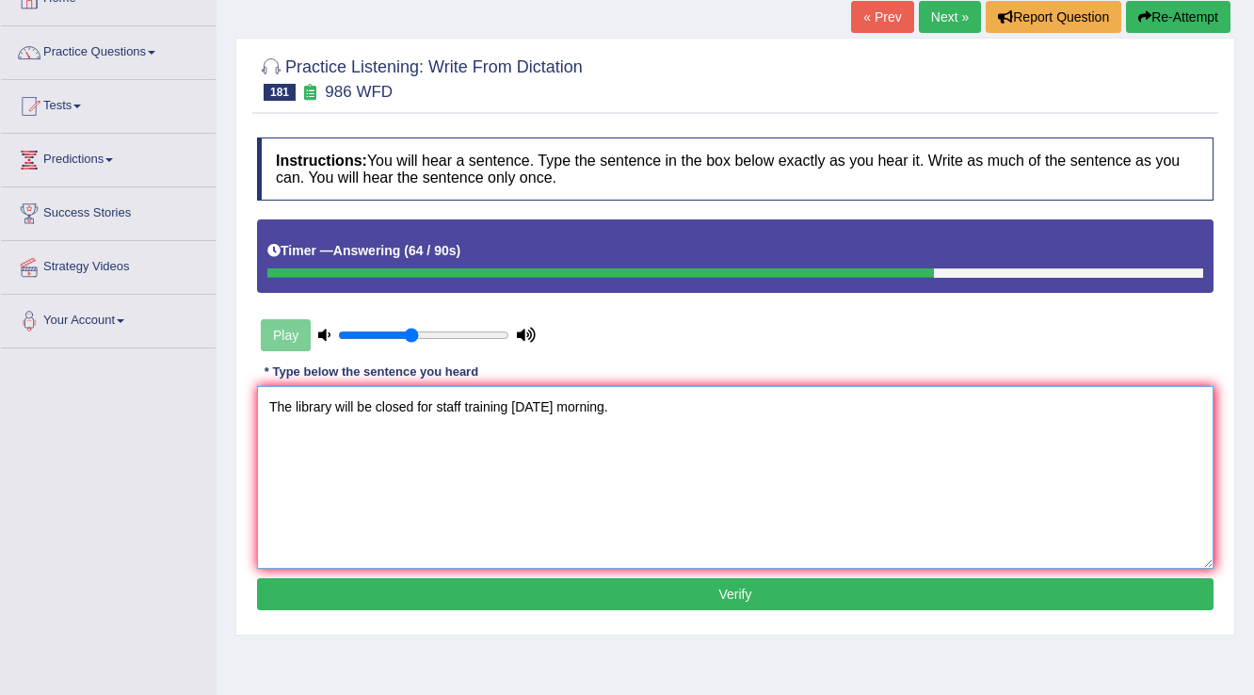
scroll to position [151, 0]
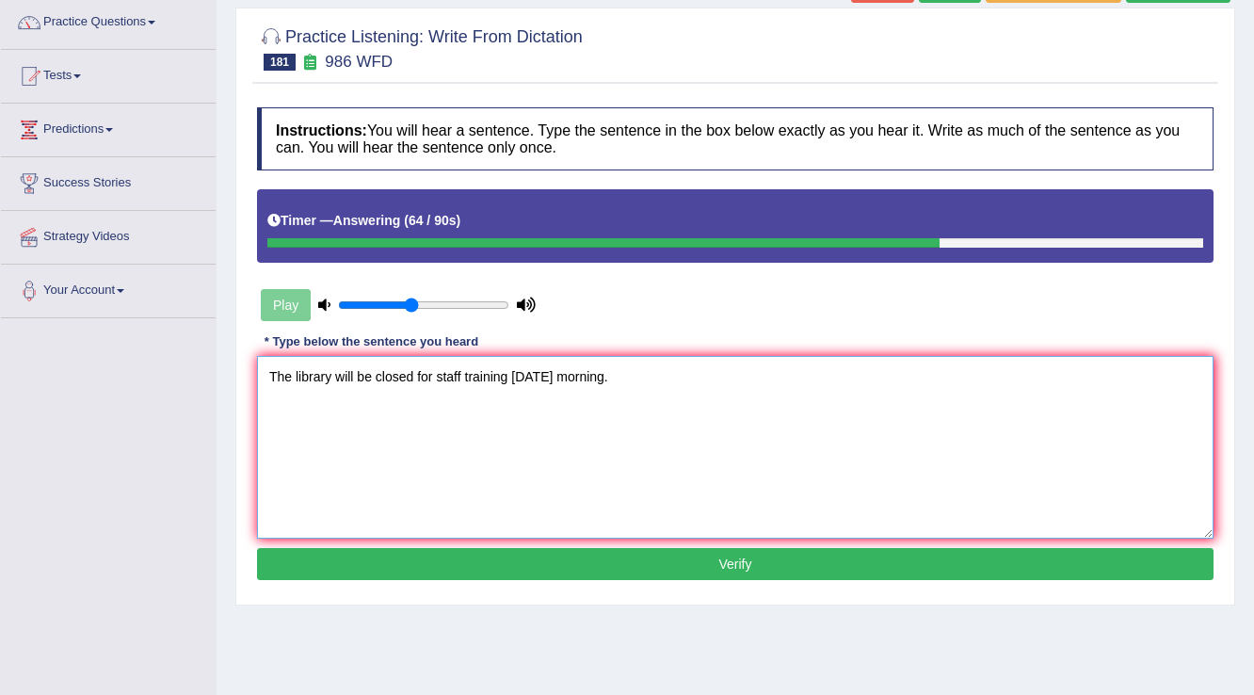
type textarea "The library will be closed for staff training [DATE] morning."
click at [703, 555] on button "Verify" at bounding box center [735, 564] width 957 height 32
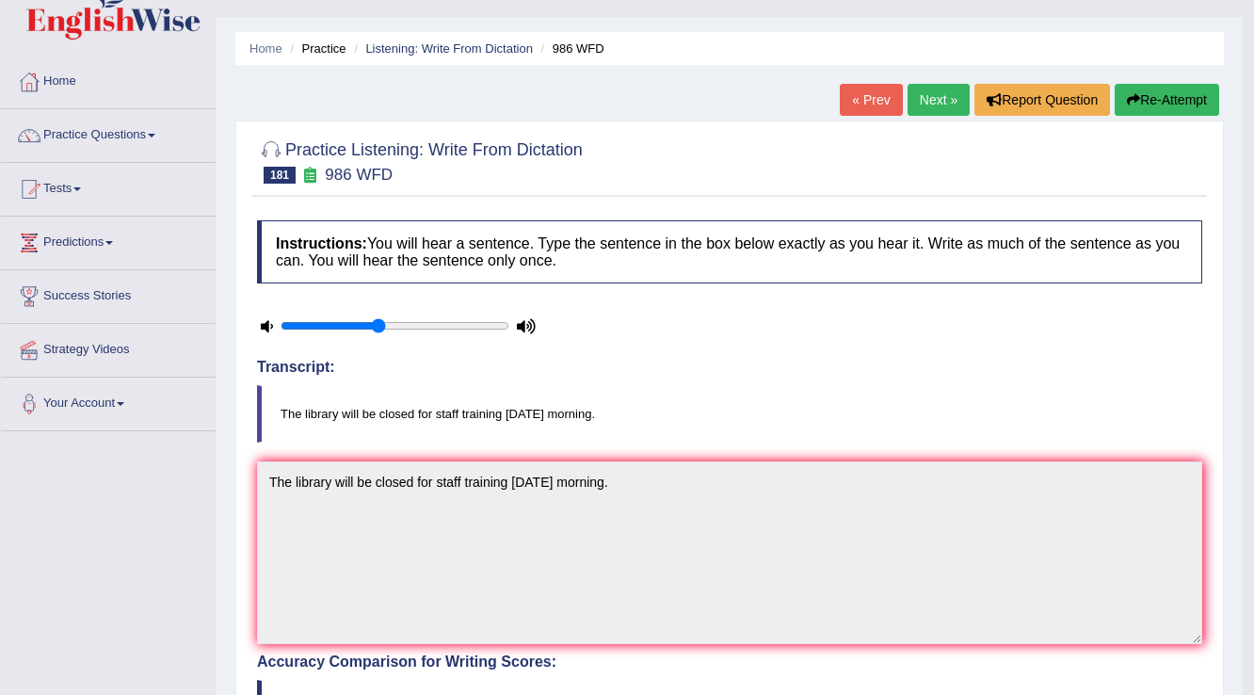
scroll to position [0, 0]
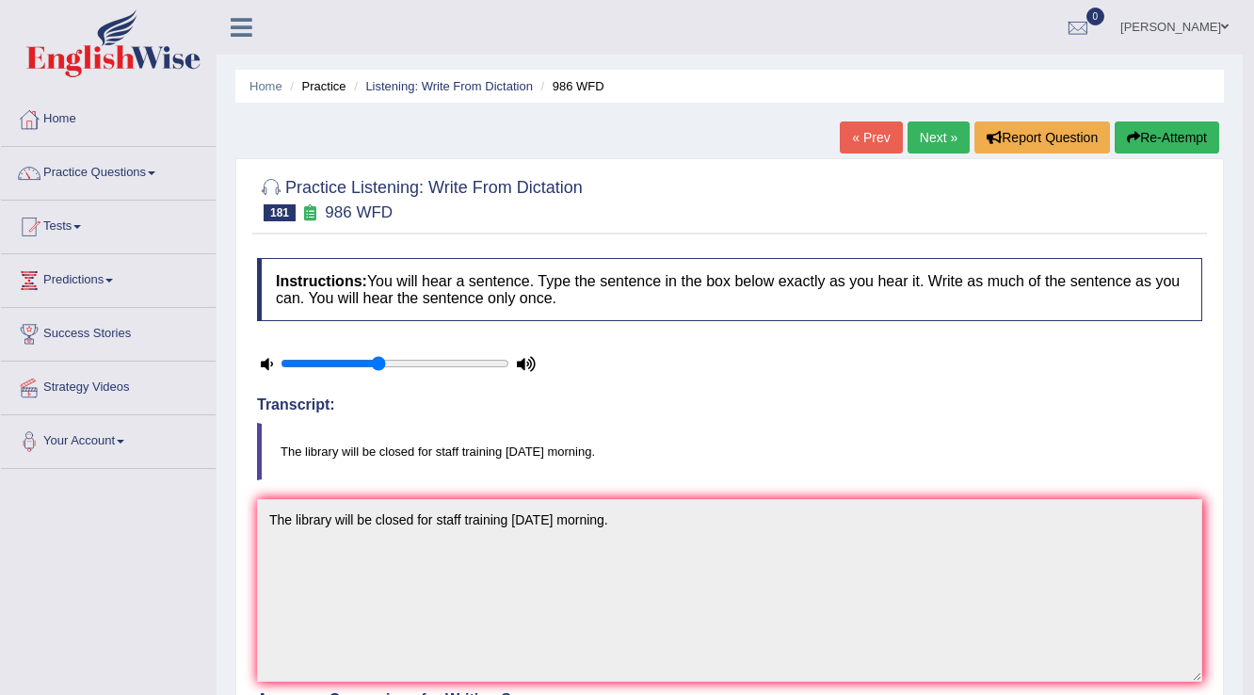
click at [948, 129] on link "Next »" at bounding box center [939, 137] width 62 height 32
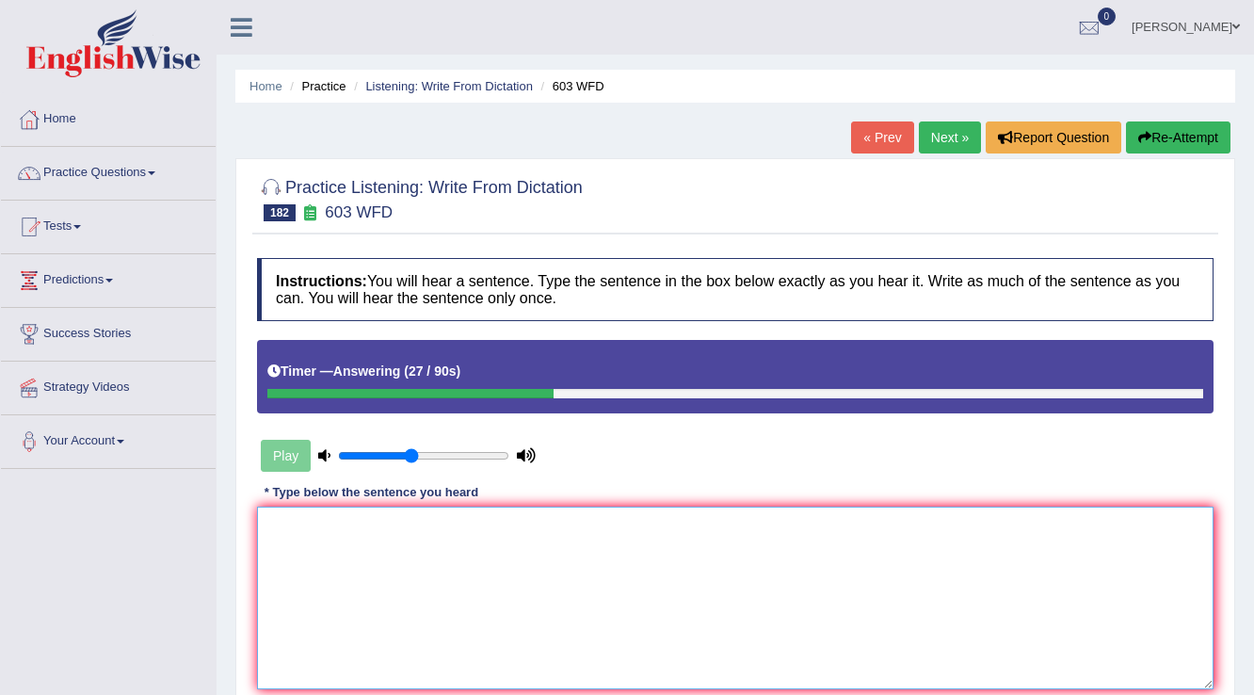
click at [778, 578] on textarea at bounding box center [735, 598] width 957 height 183
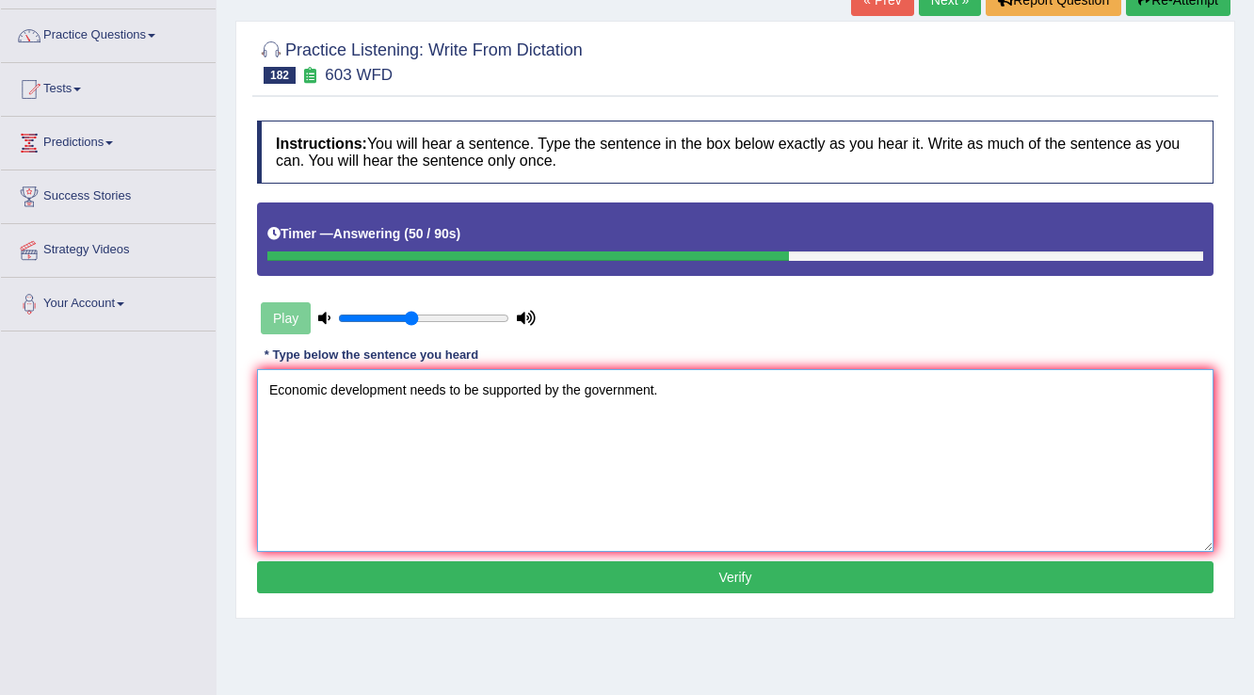
scroll to position [151, 0]
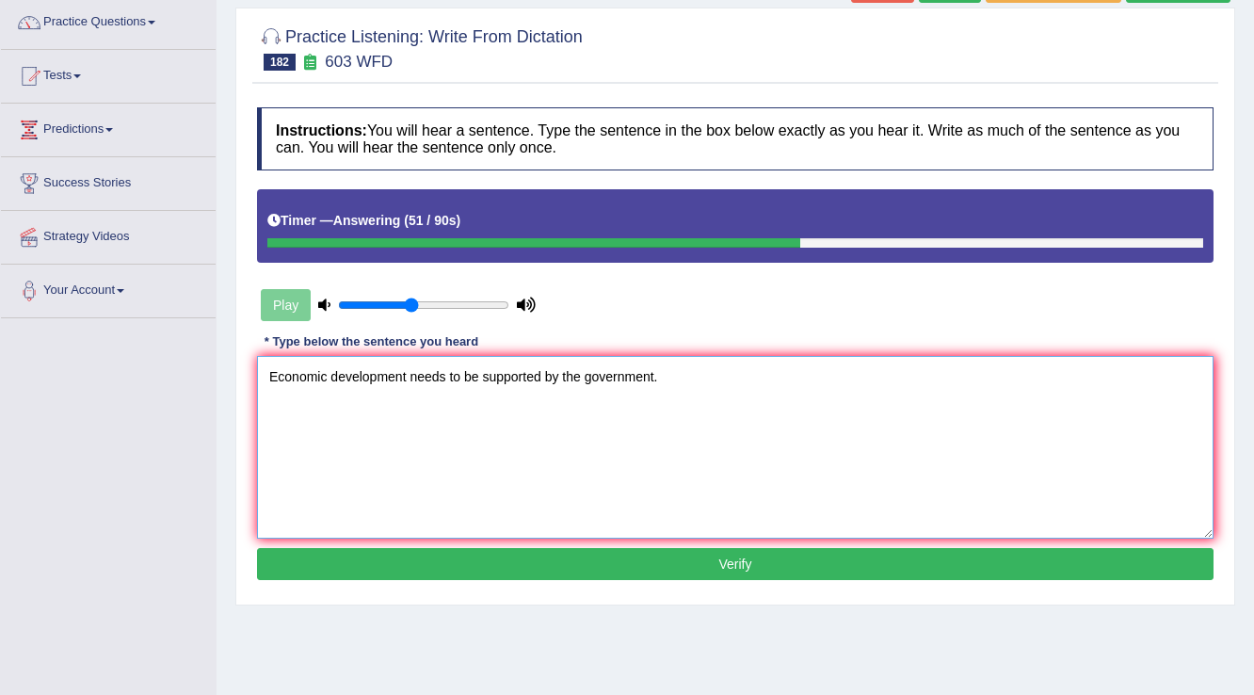
type textarea "Economic development needs to be supported by the government."
click at [641, 553] on button "Verify" at bounding box center [735, 564] width 957 height 32
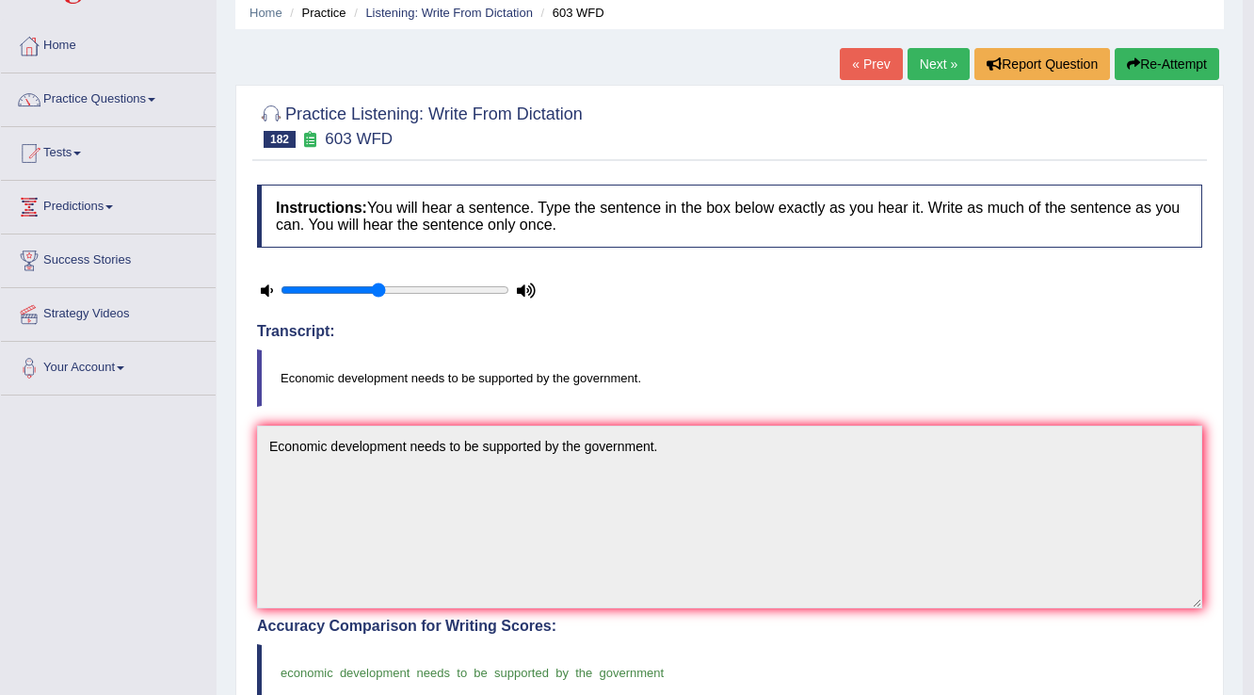
scroll to position [0, 0]
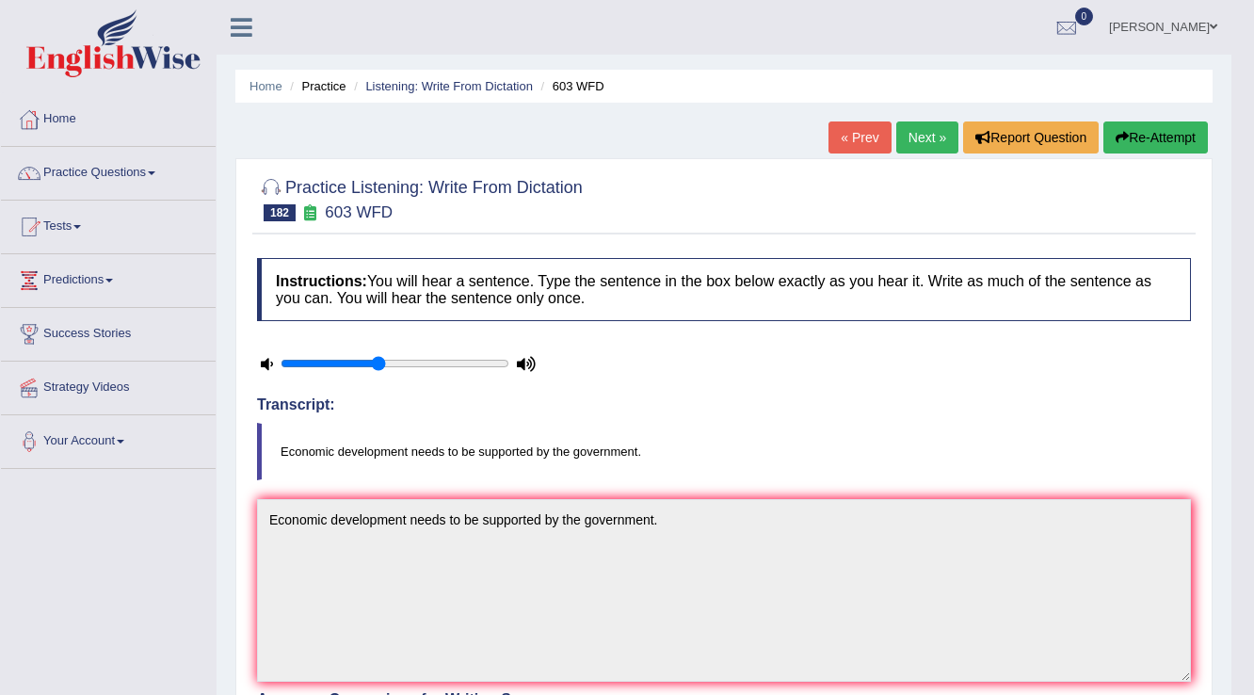
click at [917, 134] on link "Next »" at bounding box center [927, 137] width 62 height 32
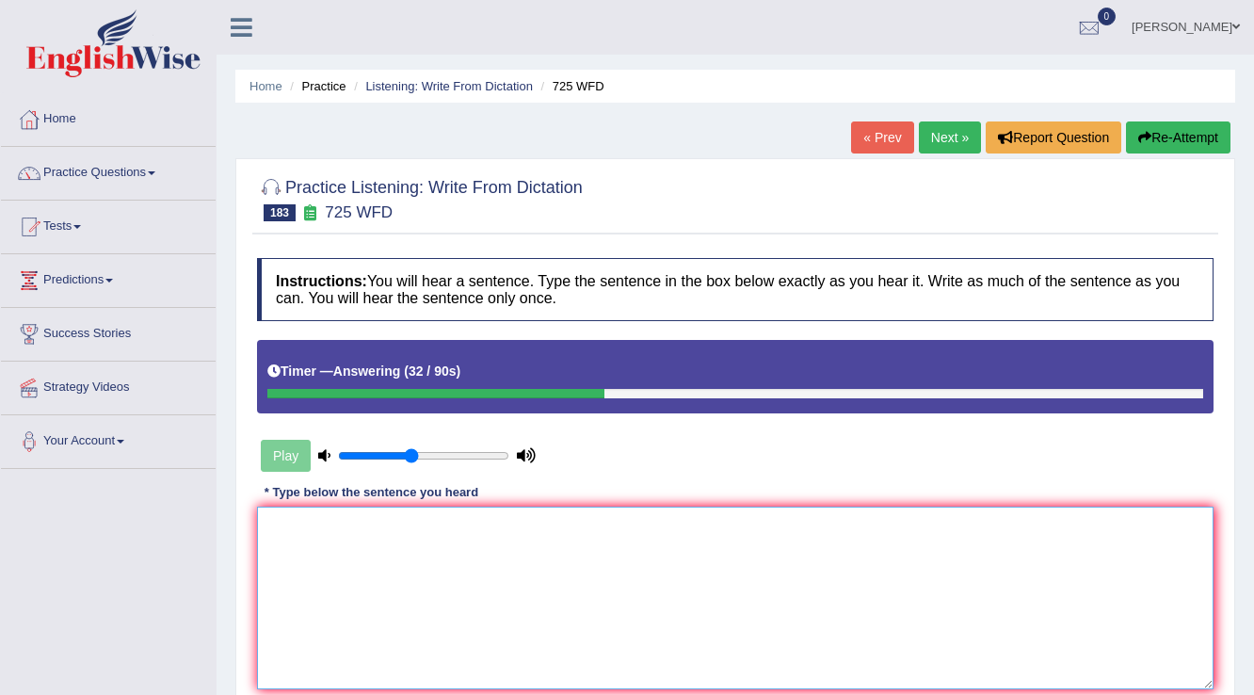
click at [550, 541] on textarea at bounding box center [735, 598] width 957 height 183
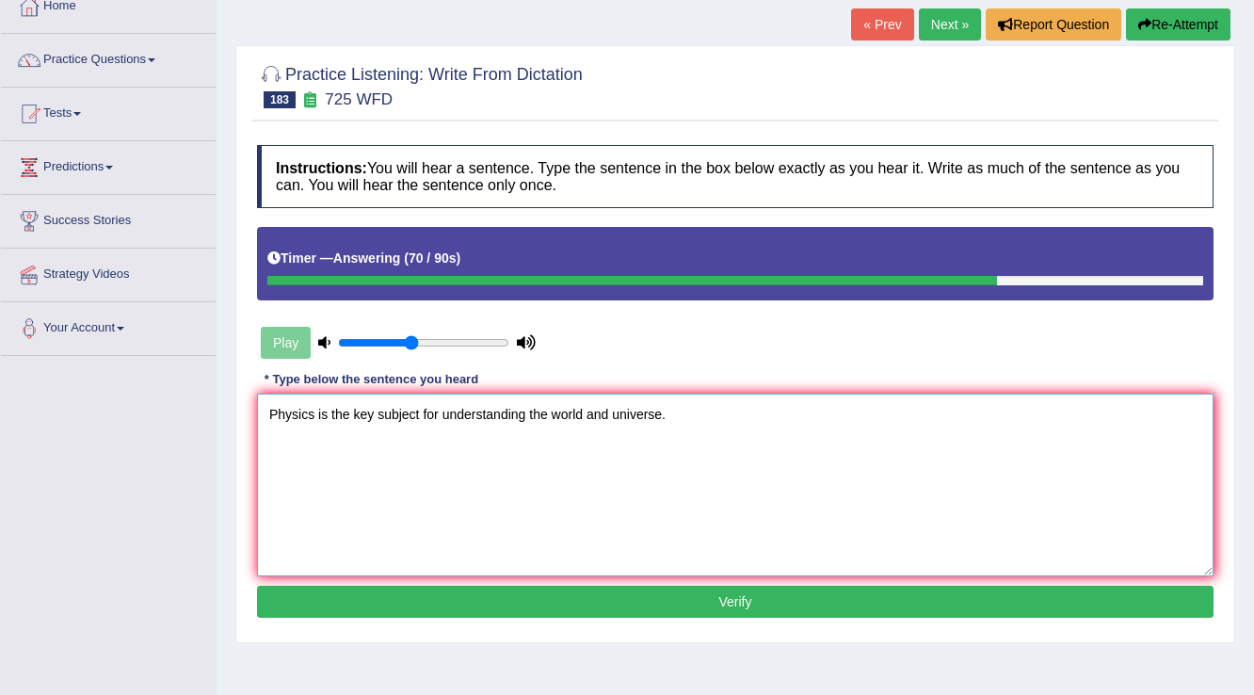
scroll to position [151, 0]
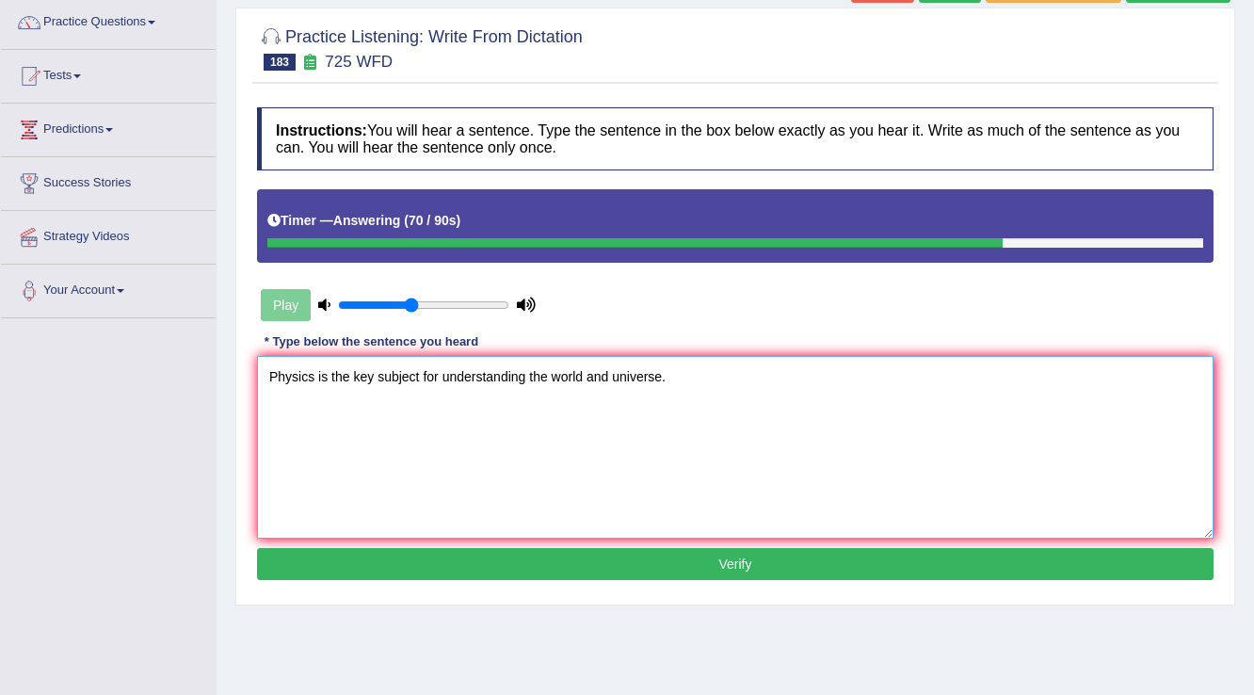
type textarea "Physics is the key subject for understanding the world and universe."
click at [807, 548] on button "Verify" at bounding box center [735, 564] width 957 height 32
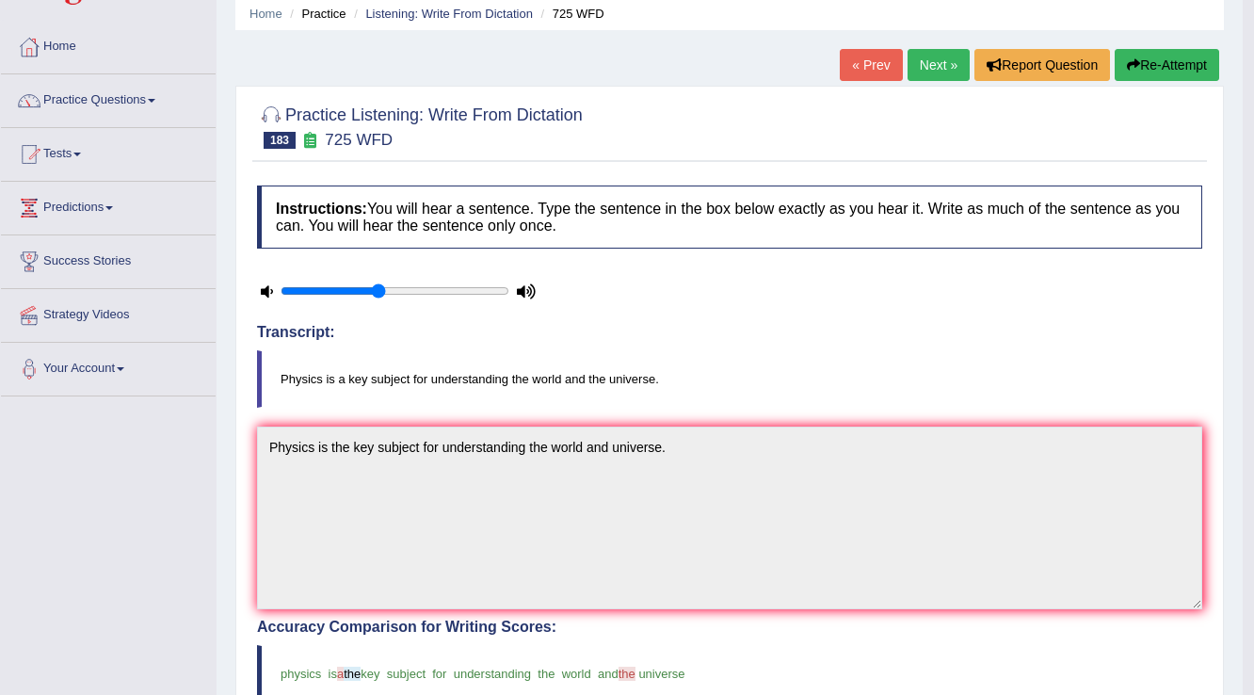
scroll to position [0, 0]
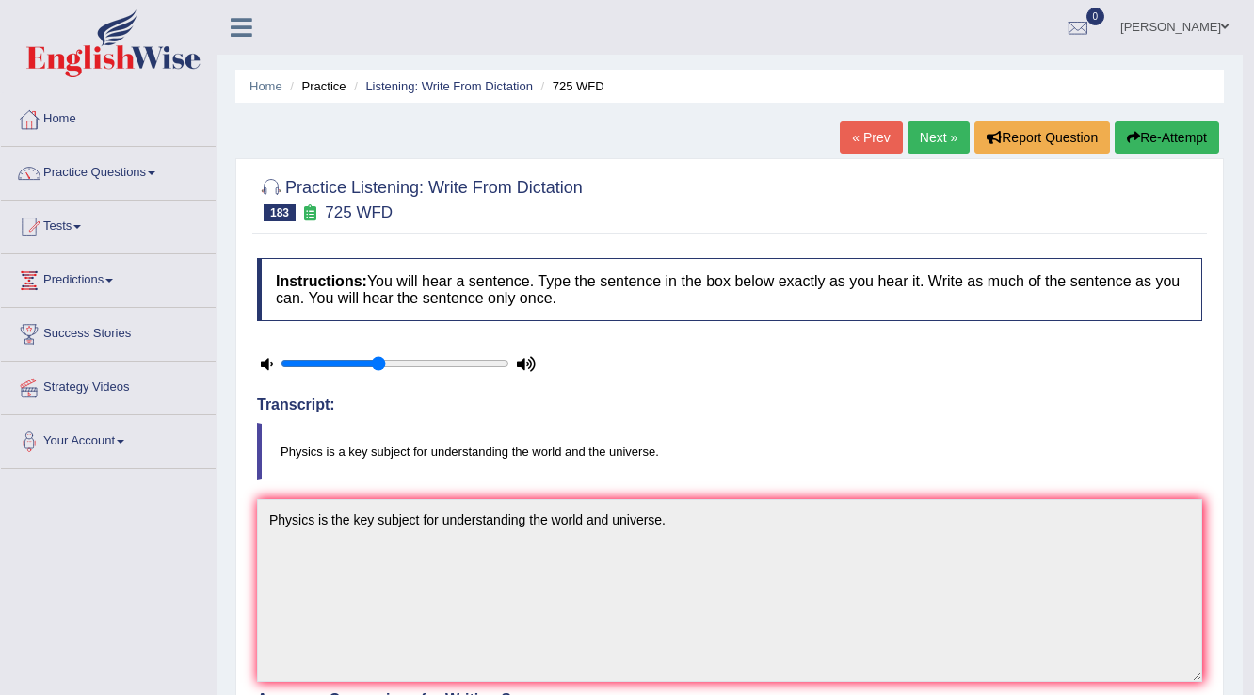
click at [931, 158] on div "Practice Listening: Write From Dictation 183 725 WFD Instructions: You will hea…" at bounding box center [729, 686] width 989 height 1057
click at [930, 139] on link "Next »" at bounding box center [939, 137] width 62 height 32
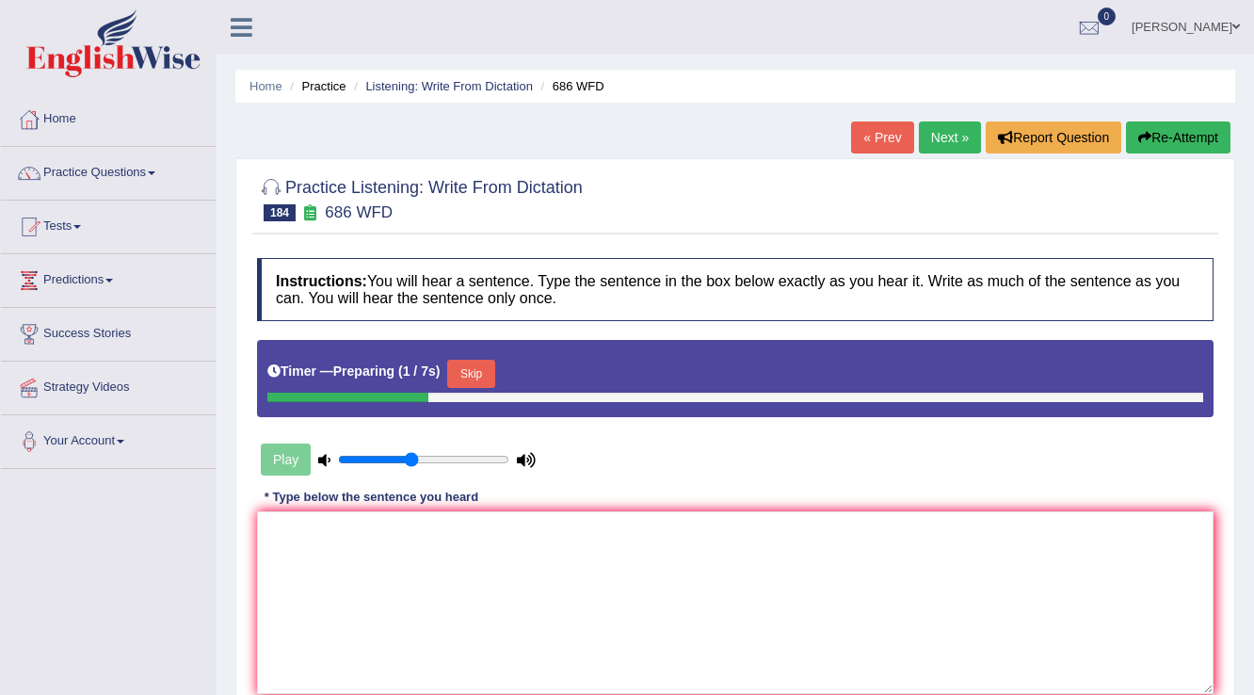
click at [490, 368] on button "Skip" at bounding box center [470, 374] width 47 height 28
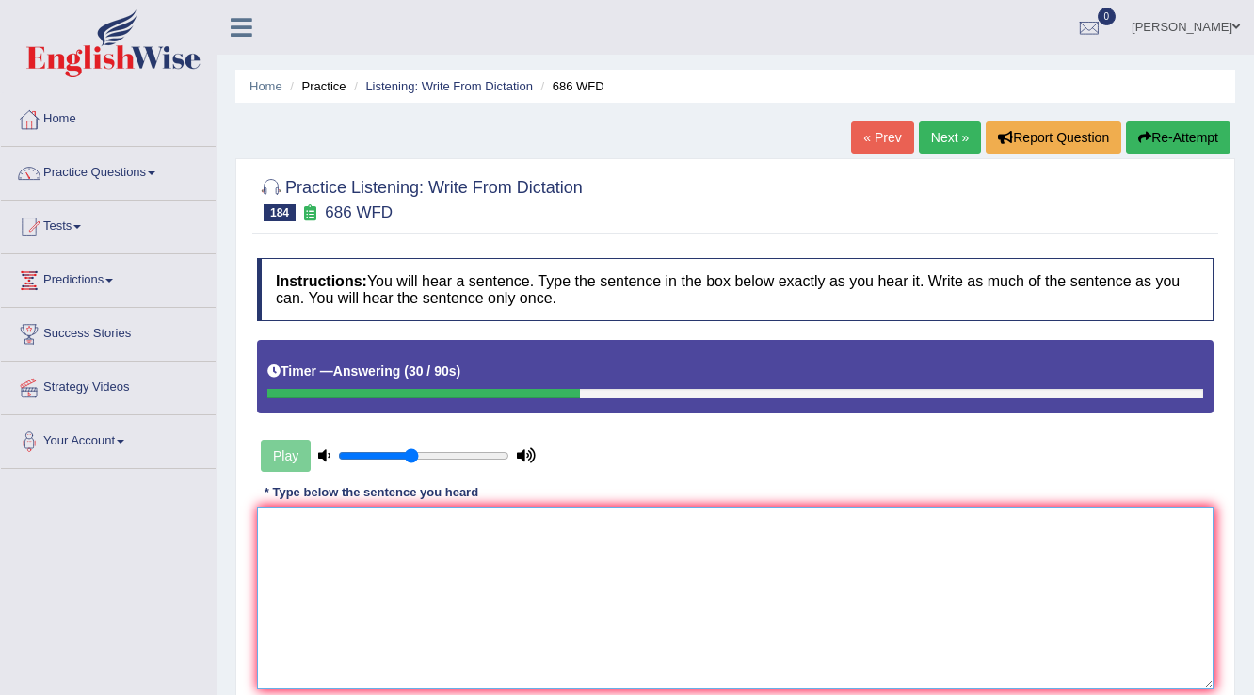
click at [502, 540] on textarea at bounding box center [735, 598] width 957 height 183
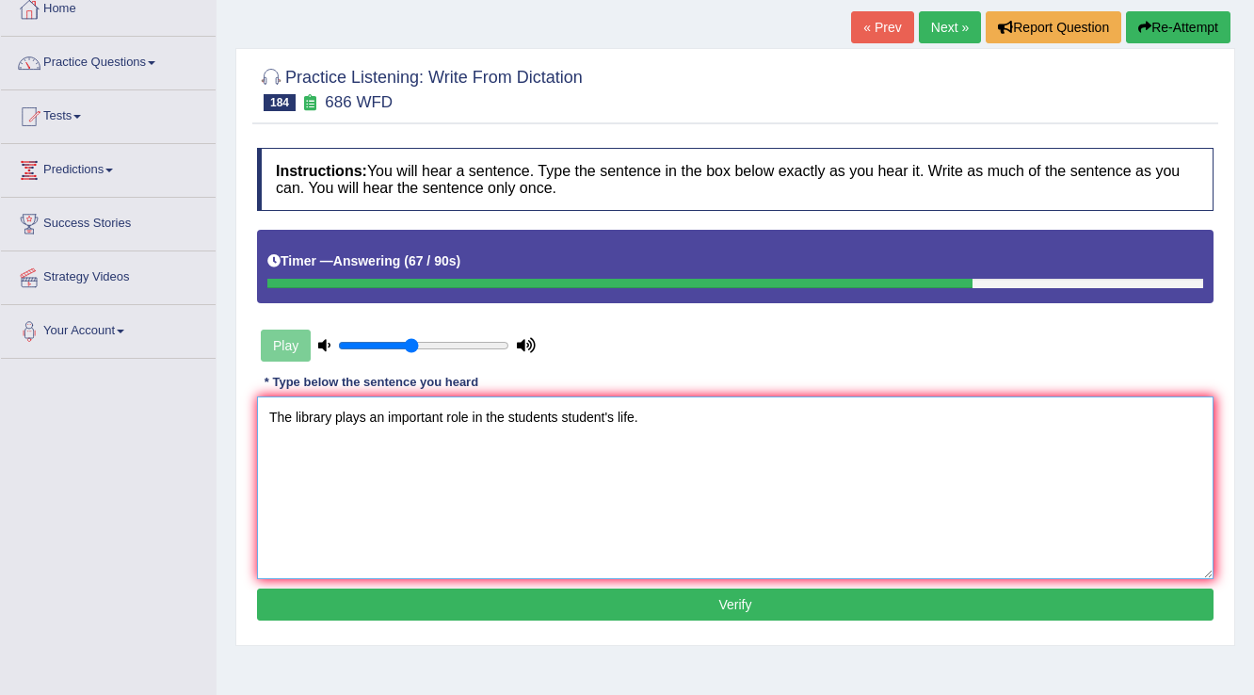
scroll to position [151, 0]
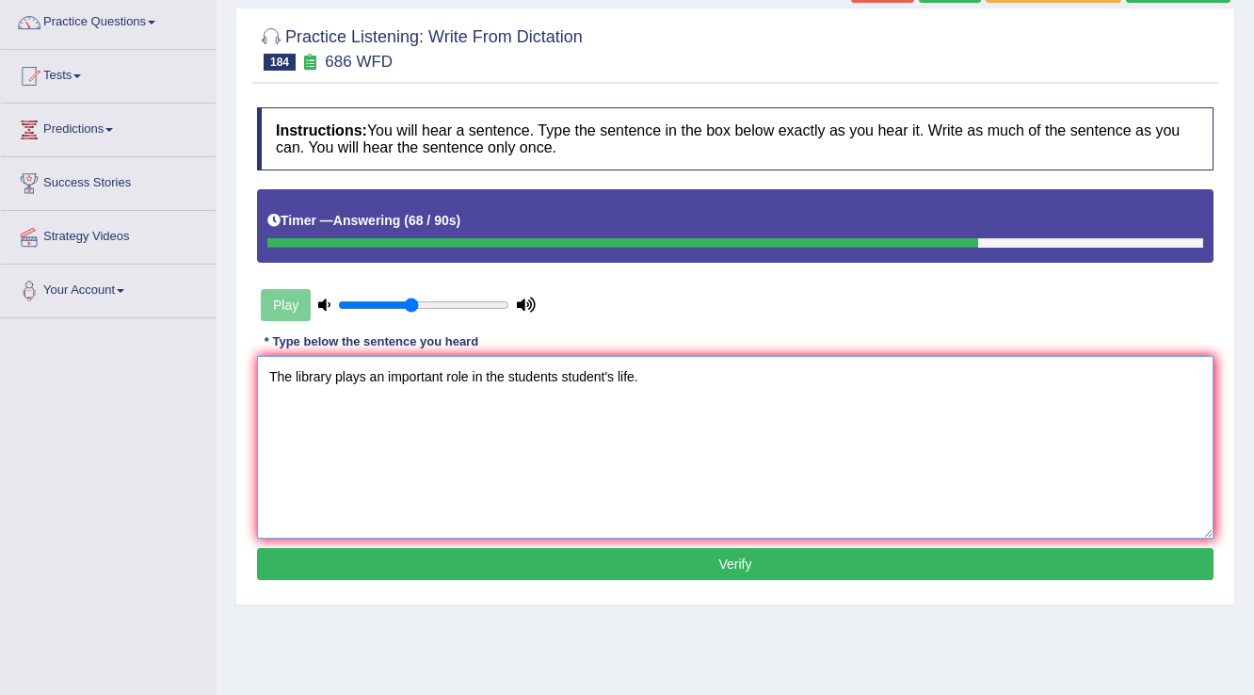
type textarea "The library plays an important role in the students student's life."
click at [631, 557] on button "Verify" at bounding box center [735, 564] width 957 height 32
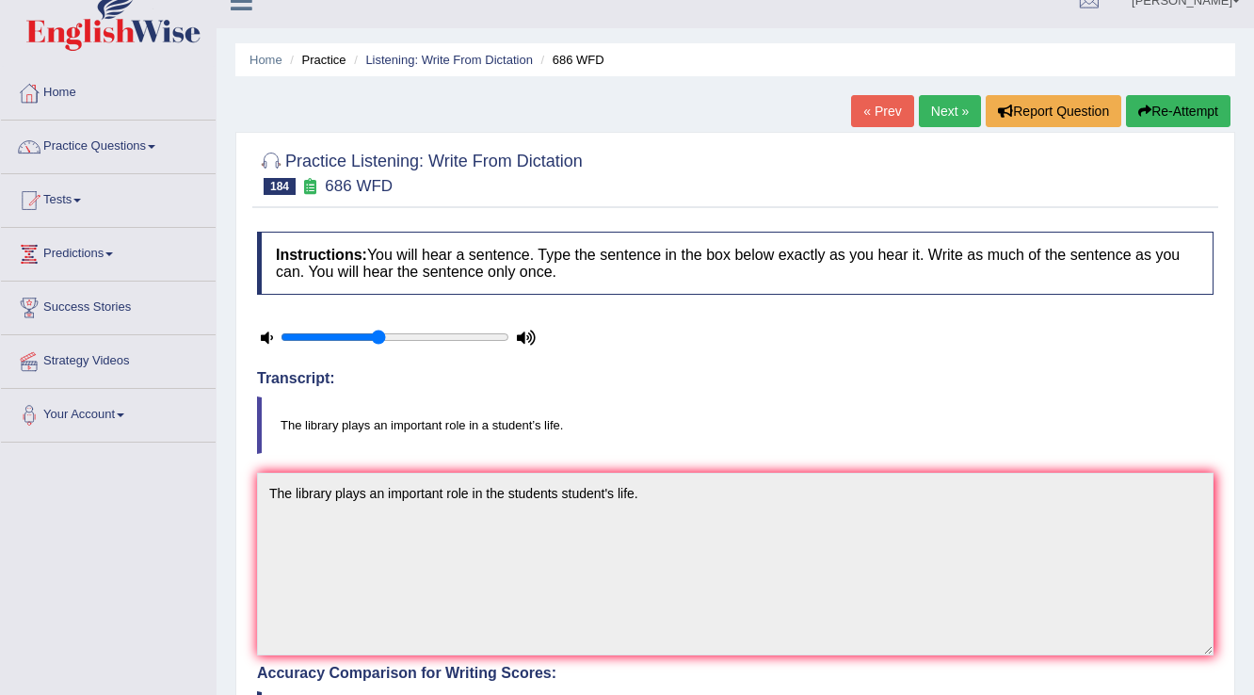
scroll to position [0, 0]
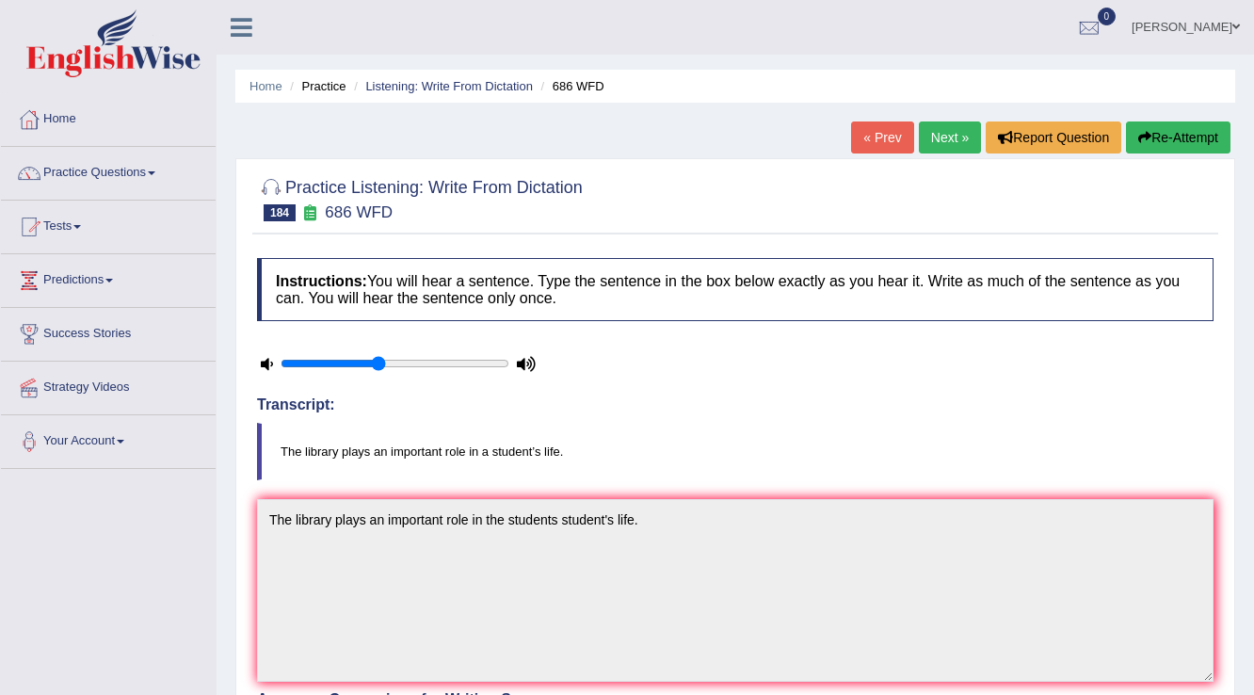
click at [928, 166] on div "Practice Listening: Write From Dictation 184 686 WFD Instructions: You will hea…" at bounding box center [735, 686] width 1000 height 1057
click at [938, 144] on link "Next »" at bounding box center [950, 137] width 62 height 32
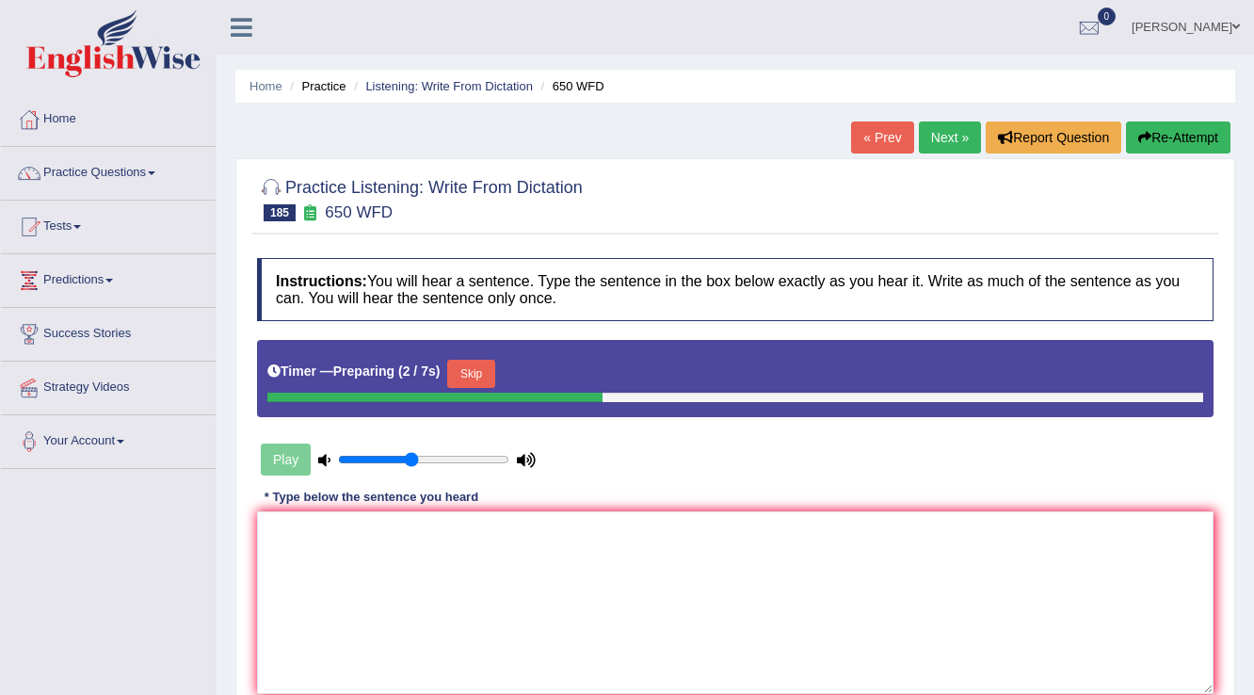
click at [489, 377] on button "Skip" at bounding box center [470, 374] width 47 height 28
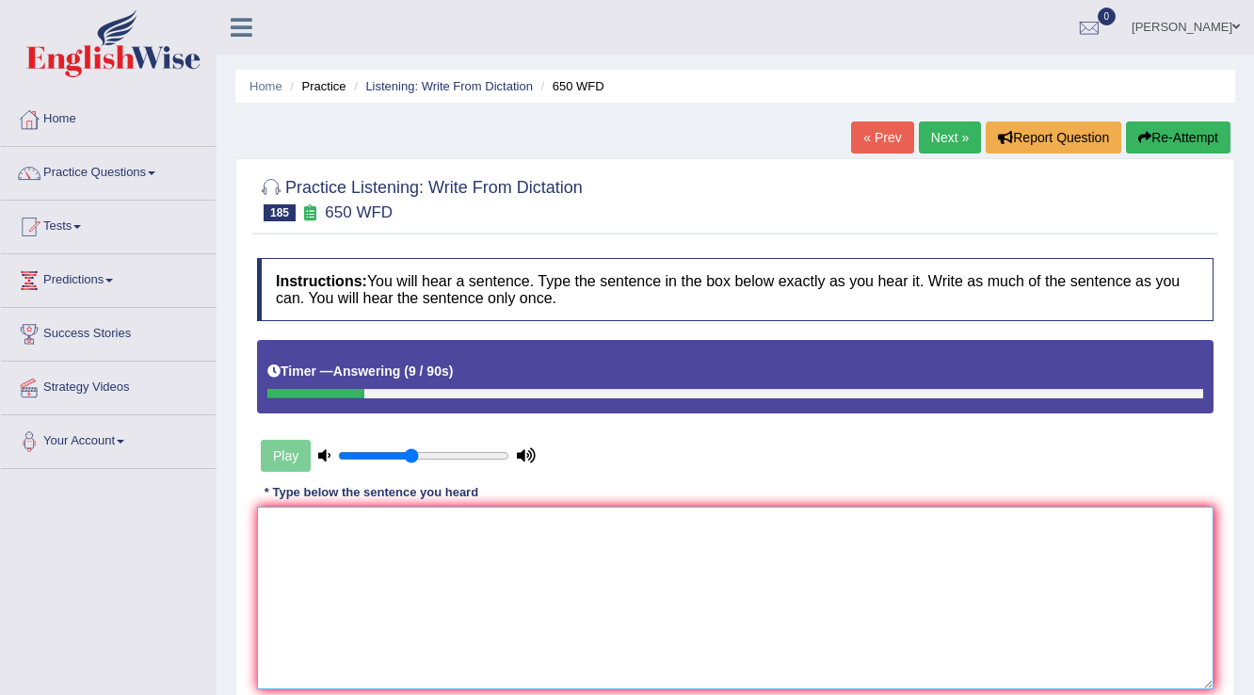
click at [585, 587] on textarea at bounding box center [735, 598] width 957 height 183
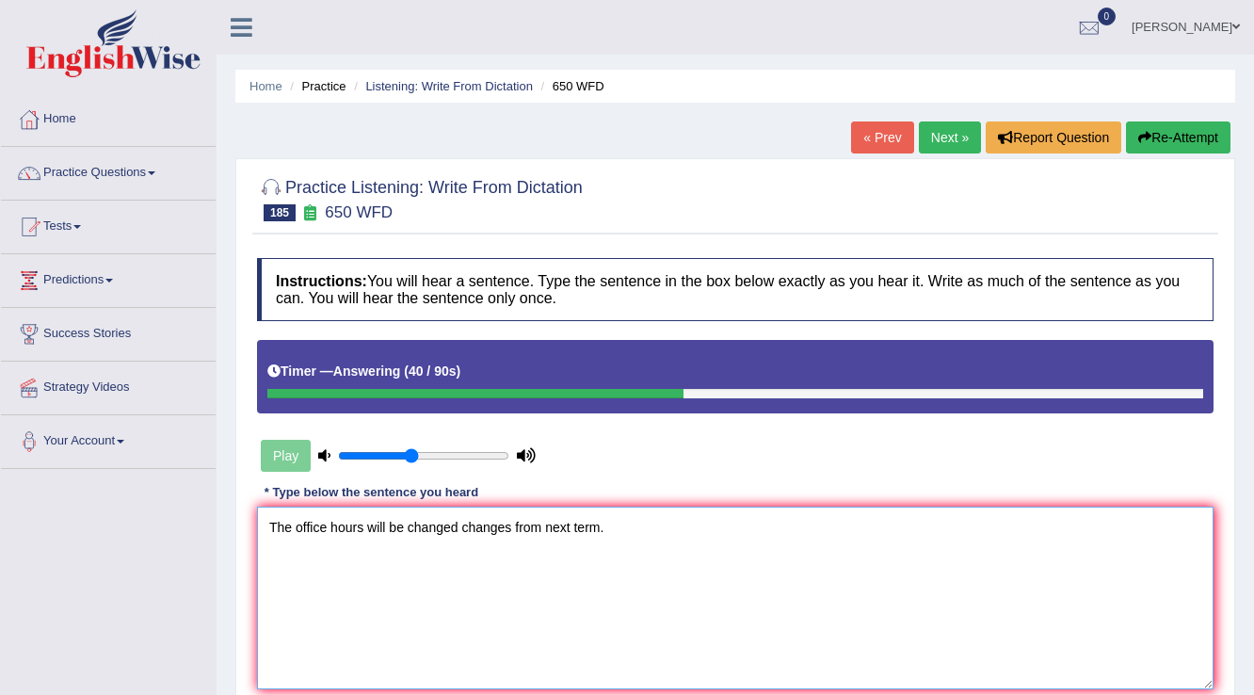
scroll to position [75, 0]
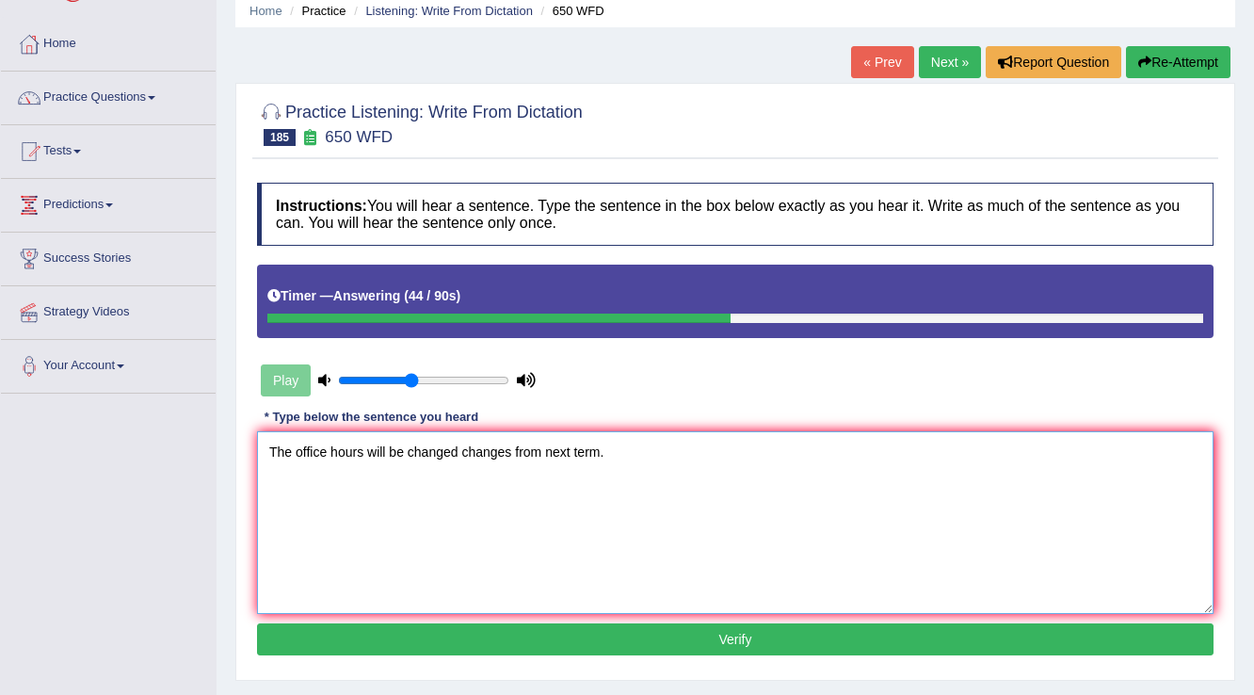
type textarea "The office hours will be changed changes from next term."
click at [444, 640] on button "Verify" at bounding box center [735, 639] width 957 height 32
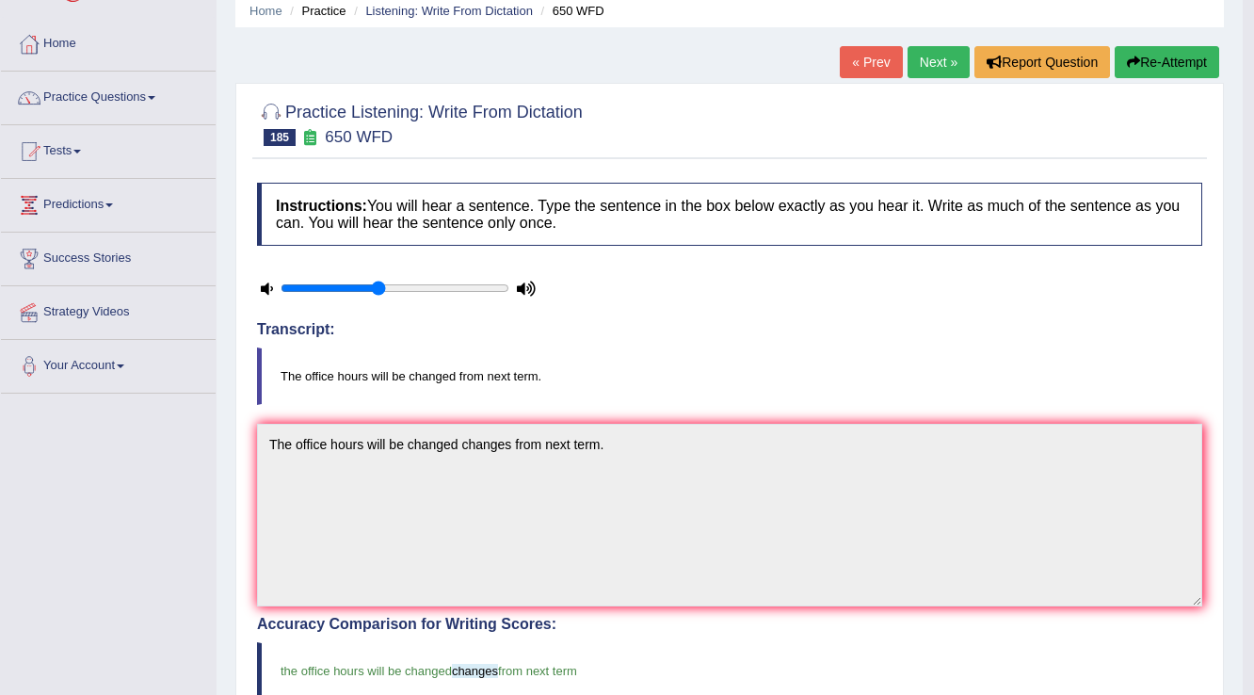
click at [932, 76] on link "Next »" at bounding box center [939, 62] width 62 height 32
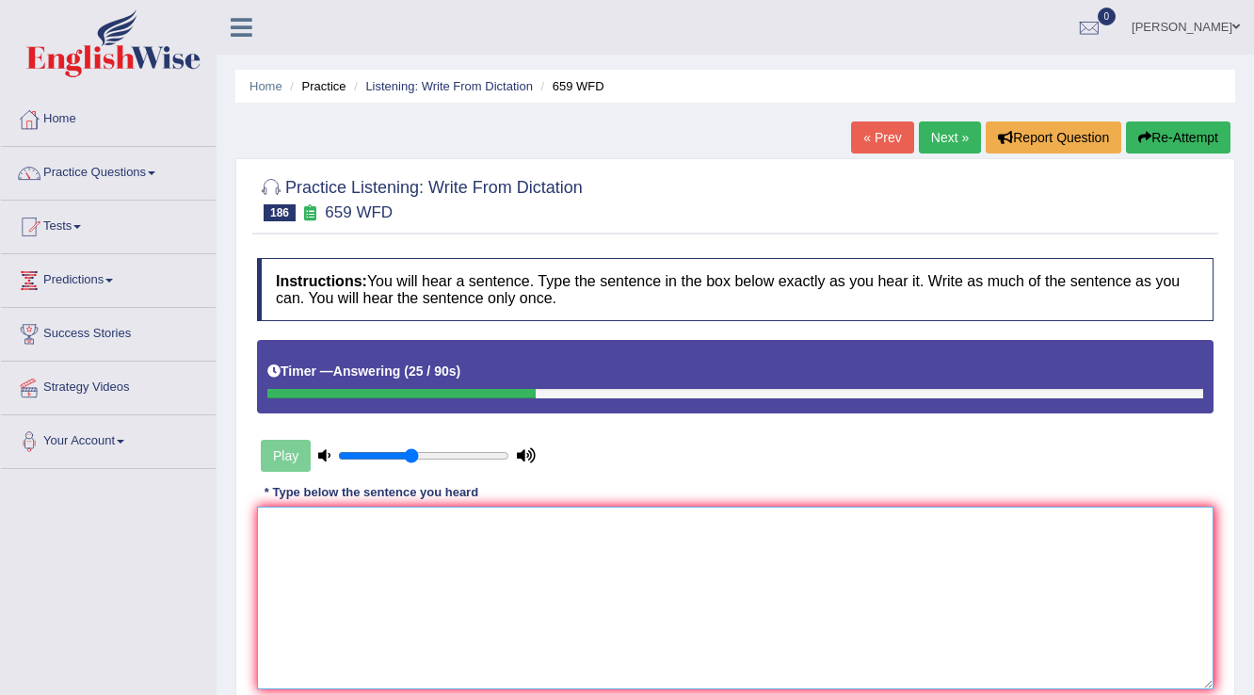
click at [488, 513] on textarea at bounding box center [735, 598] width 957 height 183
click at [478, 545] on textarea at bounding box center [735, 598] width 957 height 183
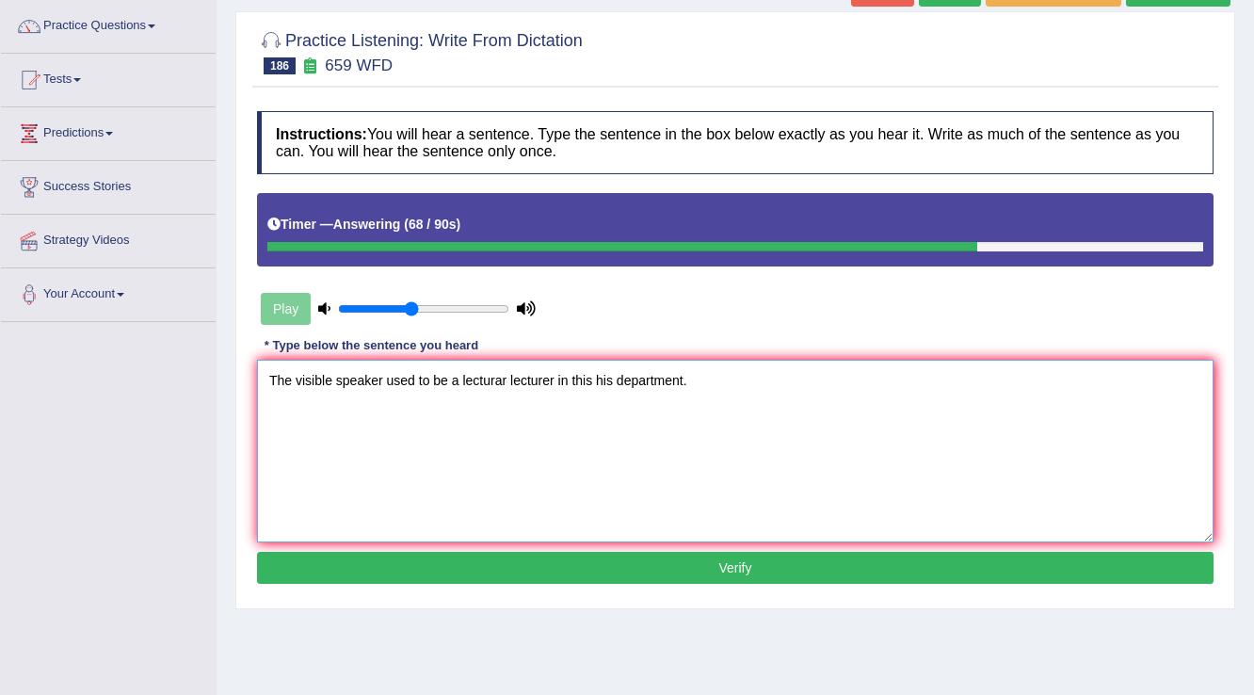
scroll to position [151, 0]
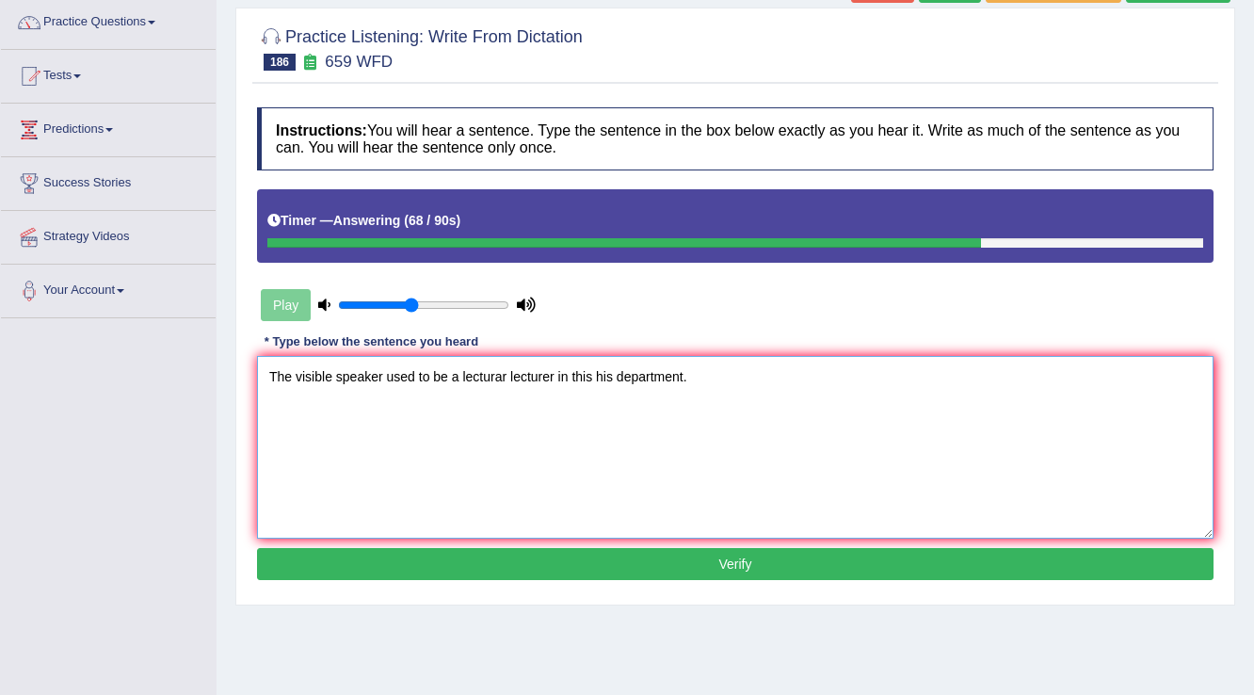
type textarea "The visible speaker used to be a lecturar lecturer in this his department."
click at [487, 567] on button "Verify" at bounding box center [735, 564] width 957 height 32
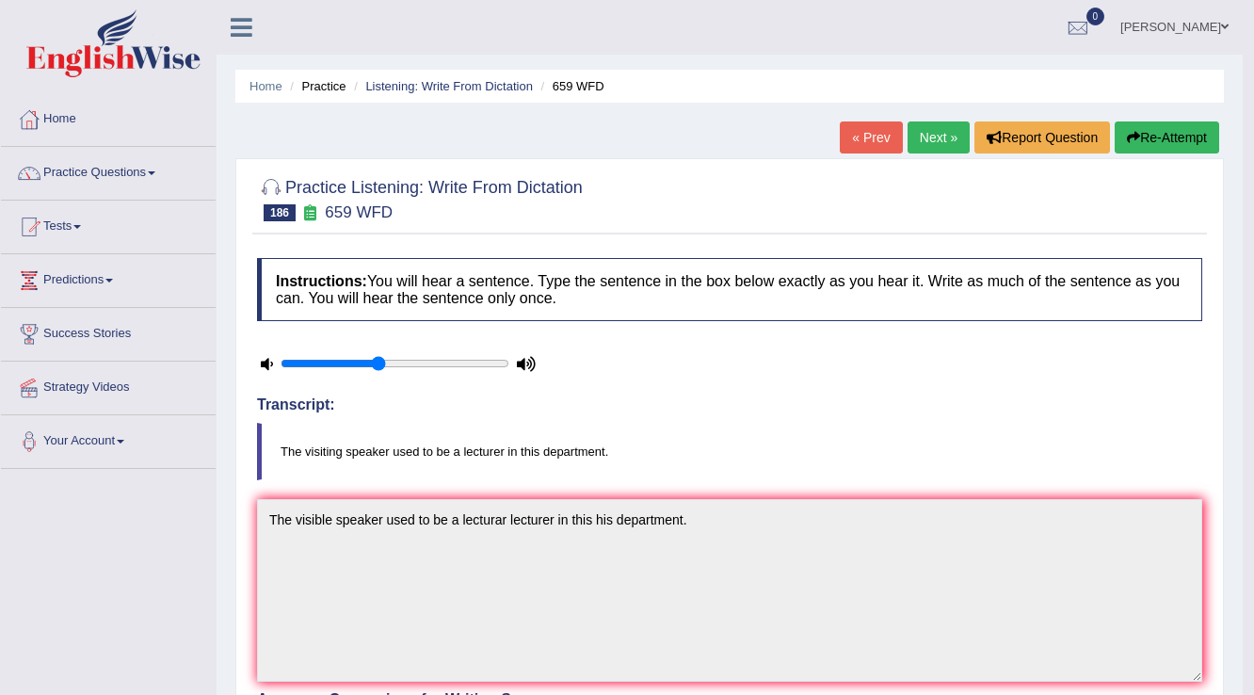
scroll to position [0, 0]
click at [915, 133] on link "Next »" at bounding box center [939, 137] width 62 height 32
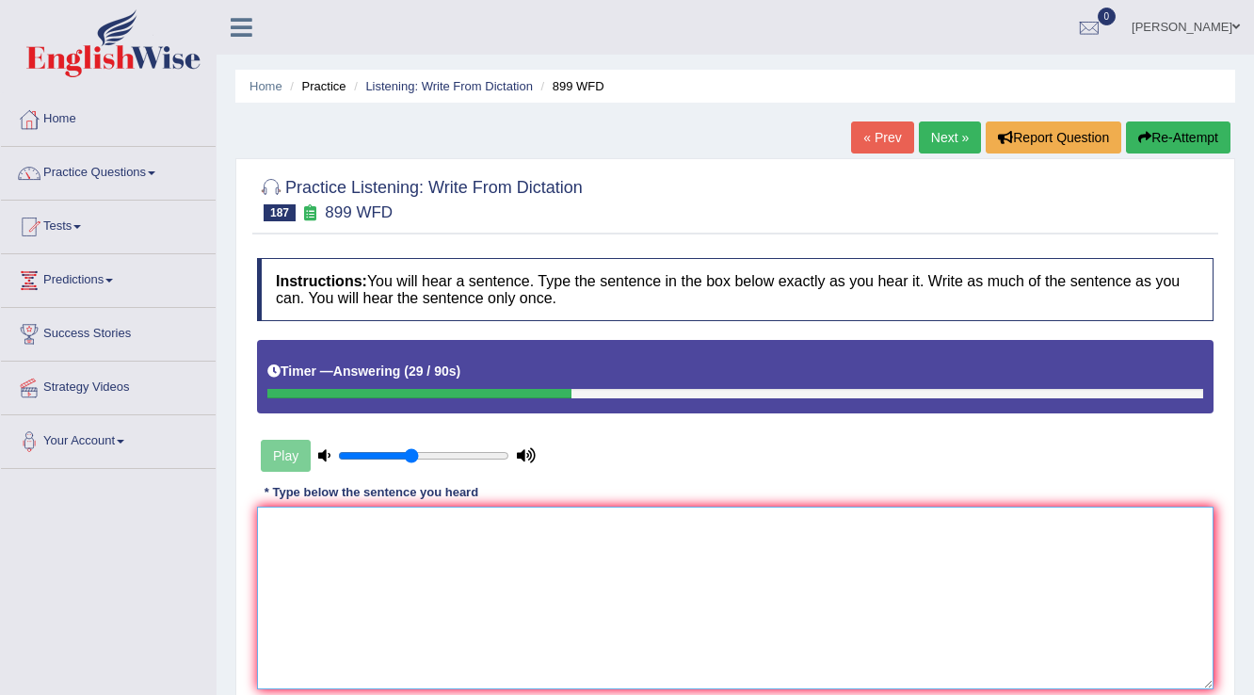
click at [516, 531] on textarea at bounding box center [735, 598] width 957 height 183
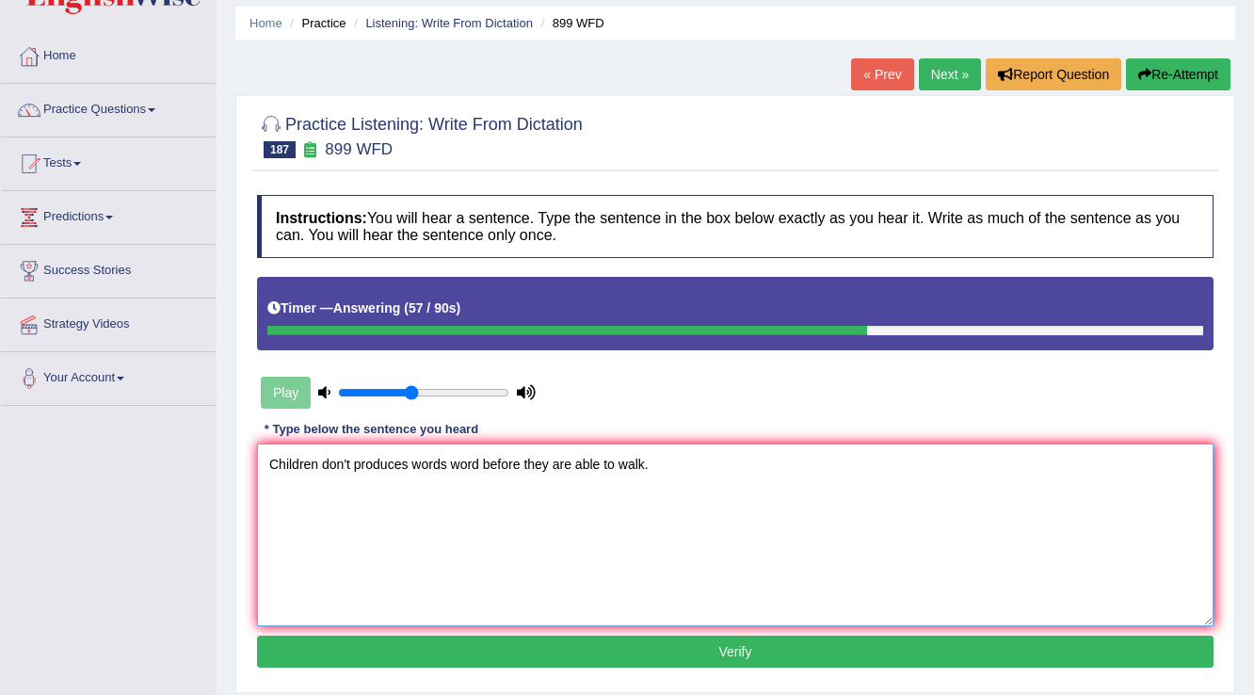
scroll to position [151, 0]
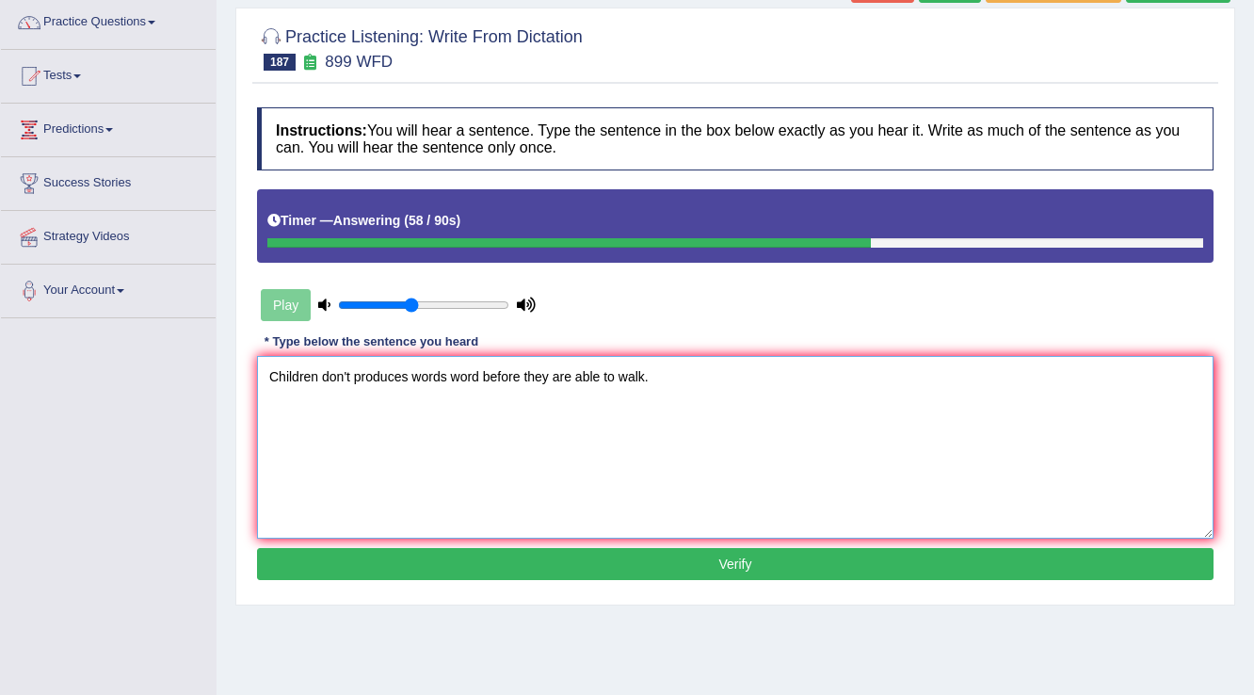
type textarea "Children don't produces words word before they are able to walk."
click at [499, 555] on button "Verify" at bounding box center [735, 564] width 957 height 32
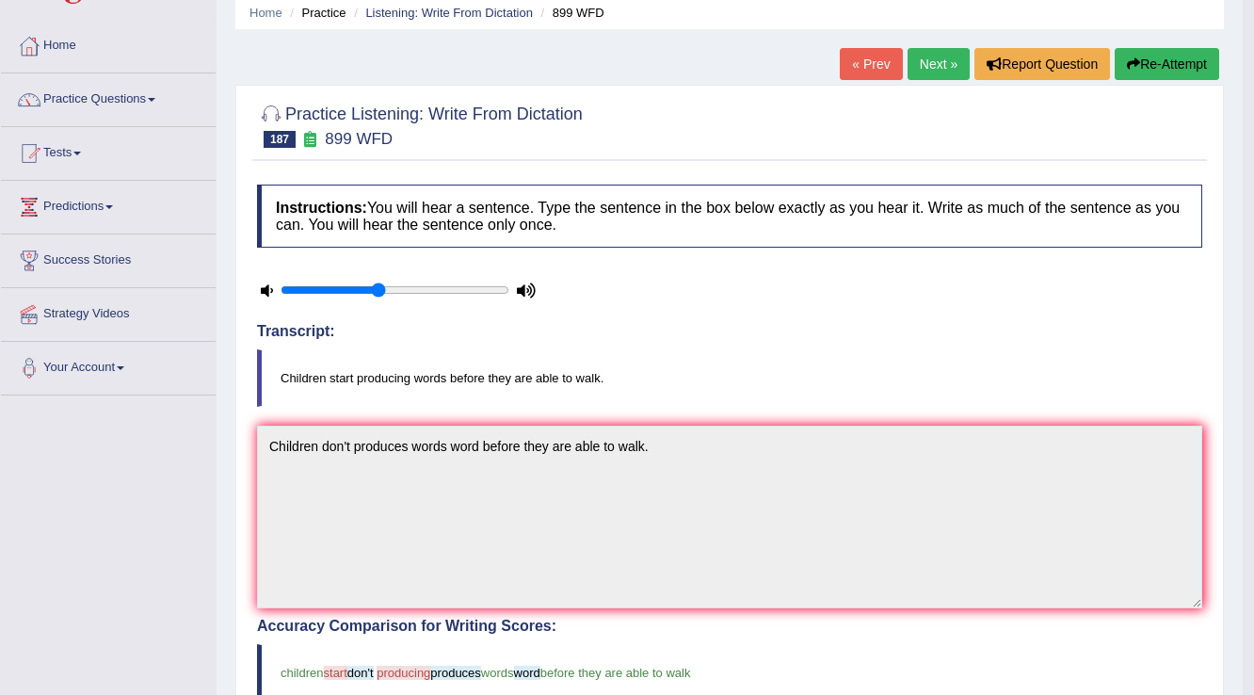
scroll to position [0, 0]
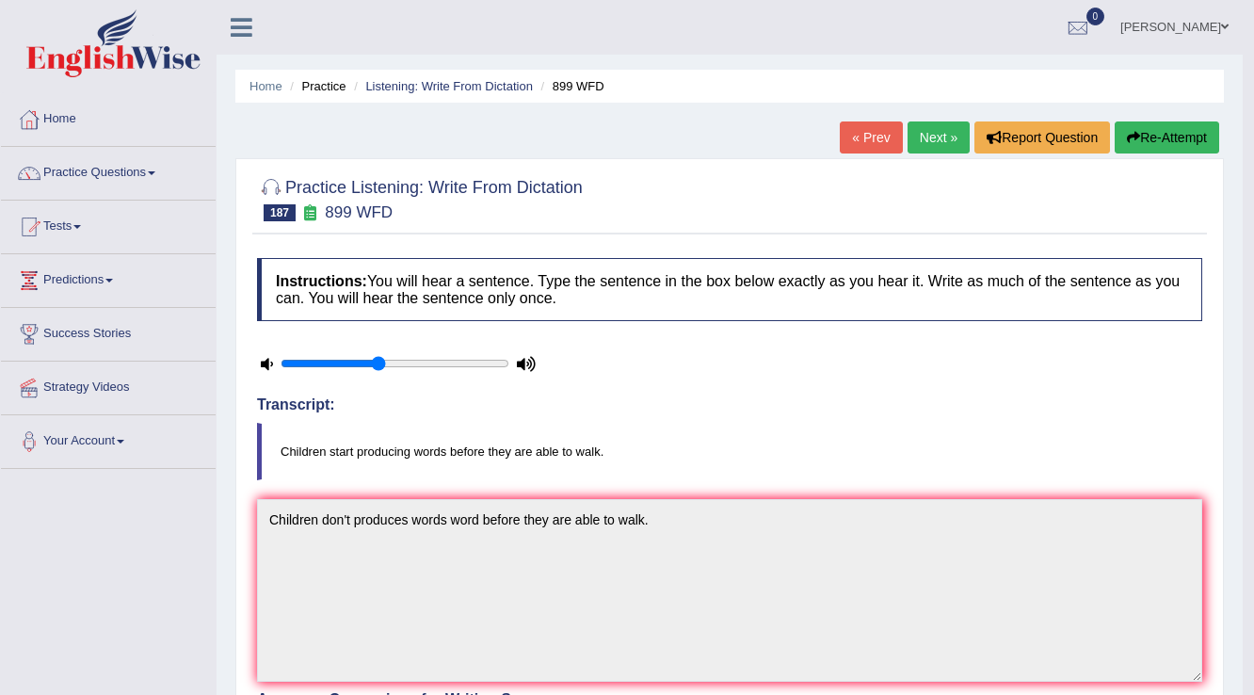
click at [945, 129] on link "Next »" at bounding box center [939, 137] width 62 height 32
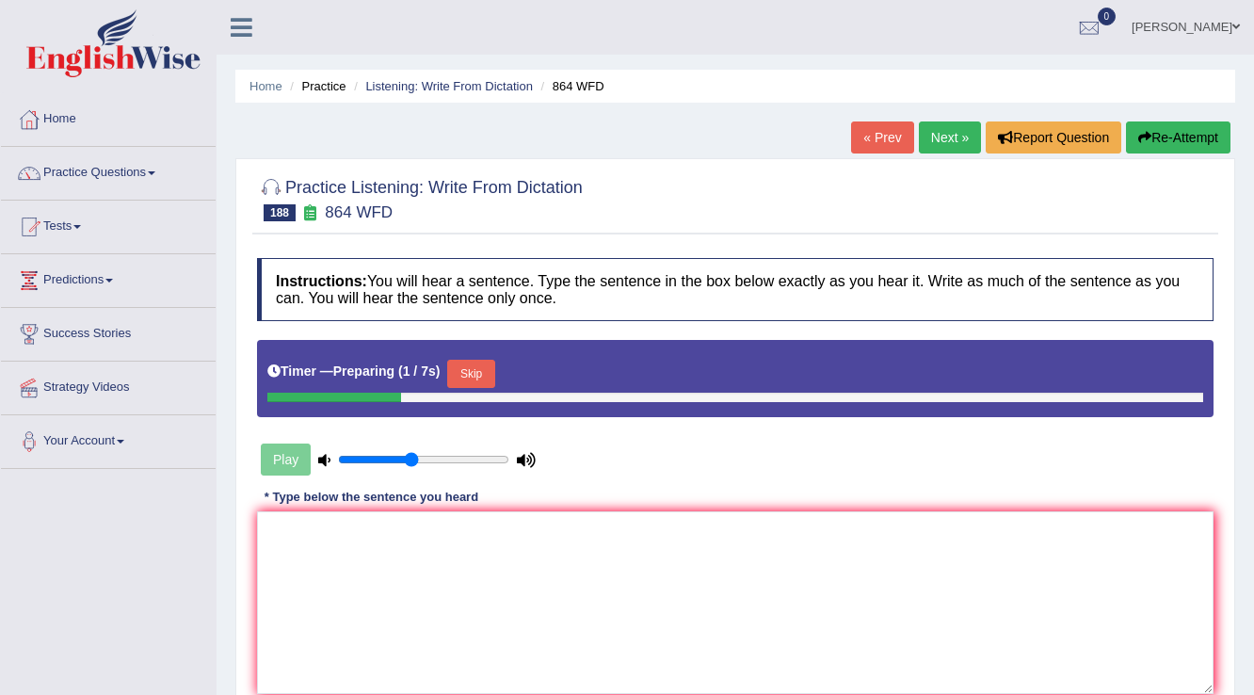
click at [485, 367] on button "Skip" at bounding box center [470, 374] width 47 height 28
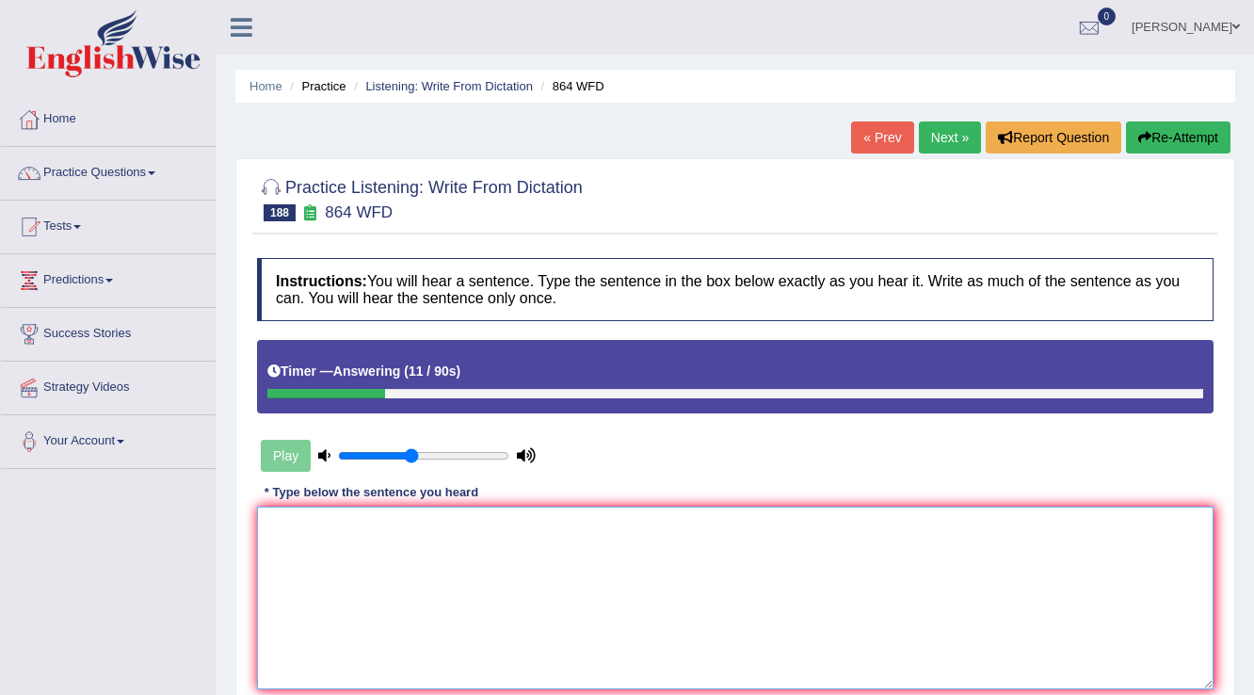
click at [561, 559] on textarea at bounding box center [735, 598] width 957 height 183
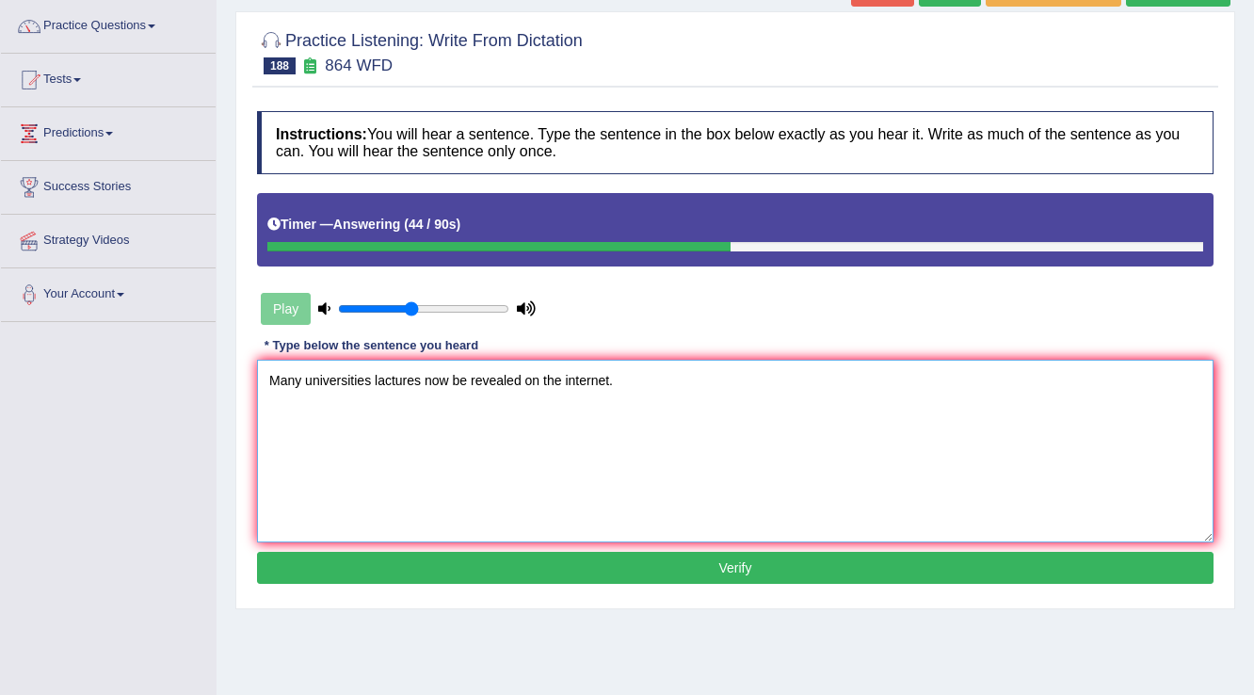
scroll to position [151, 0]
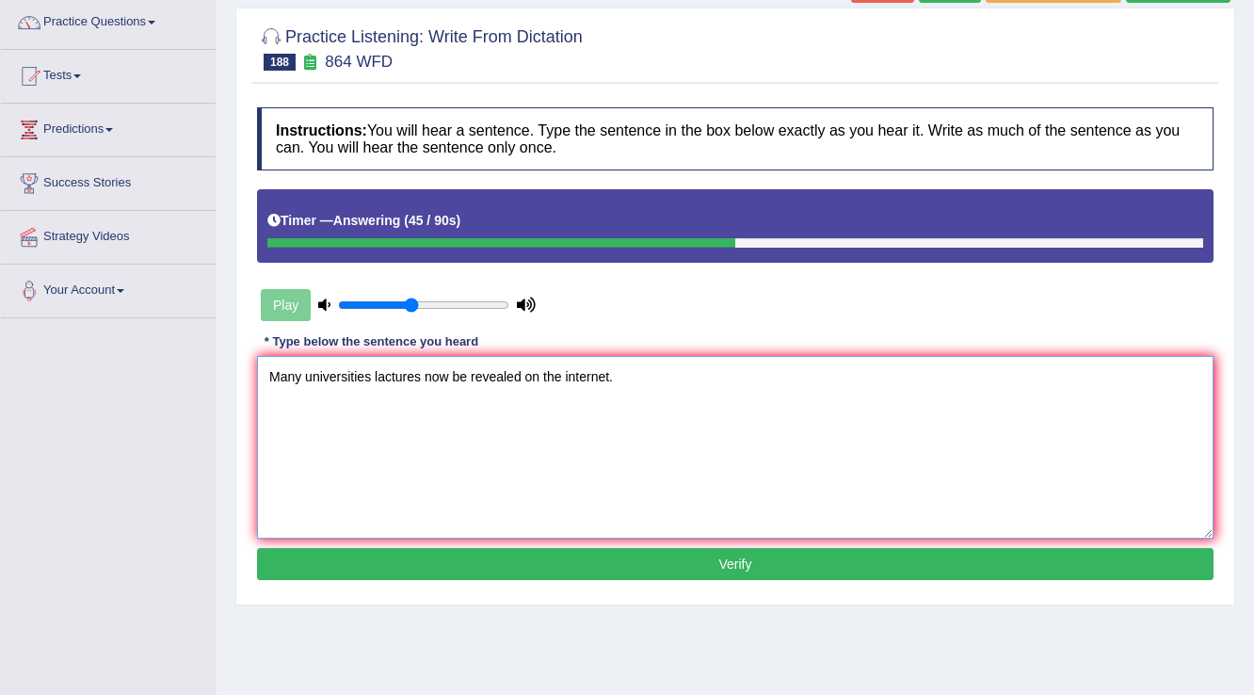
type textarea "Many universities lactures now be revealed on the internet."
click at [527, 561] on button "Verify" at bounding box center [735, 564] width 957 height 32
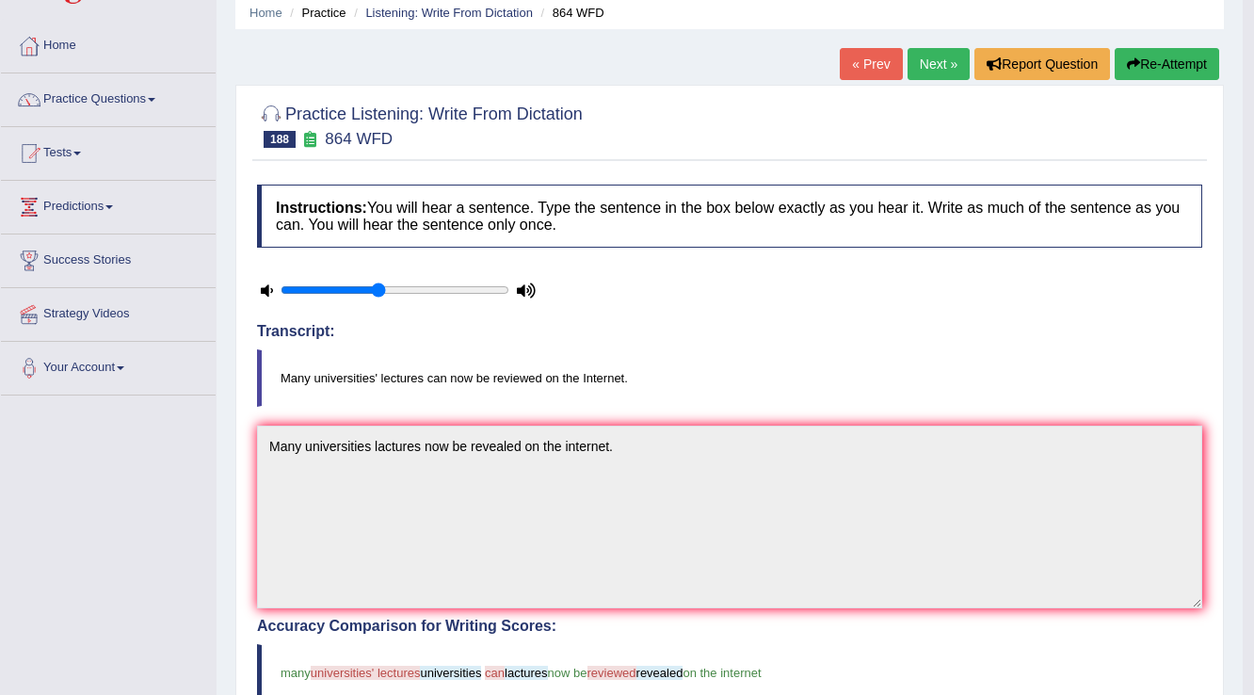
scroll to position [0, 0]
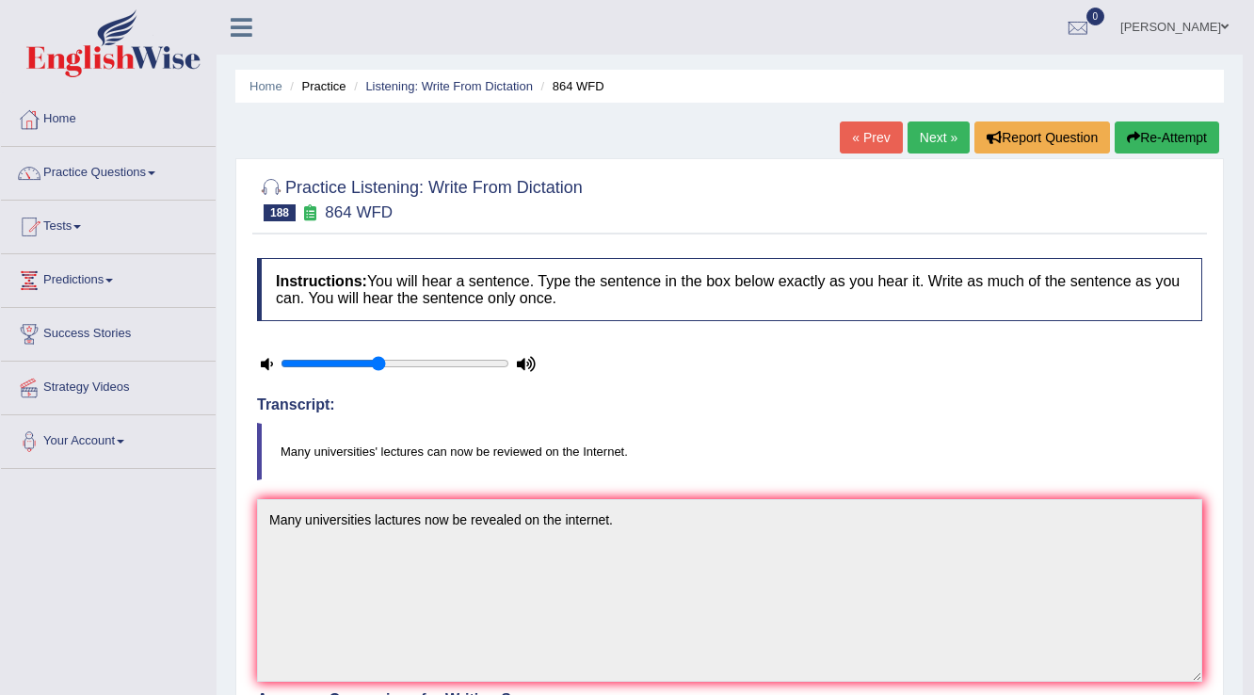
click at [921, 136] on link "Next »" at bounding box center [939, 137] width 62 height 32
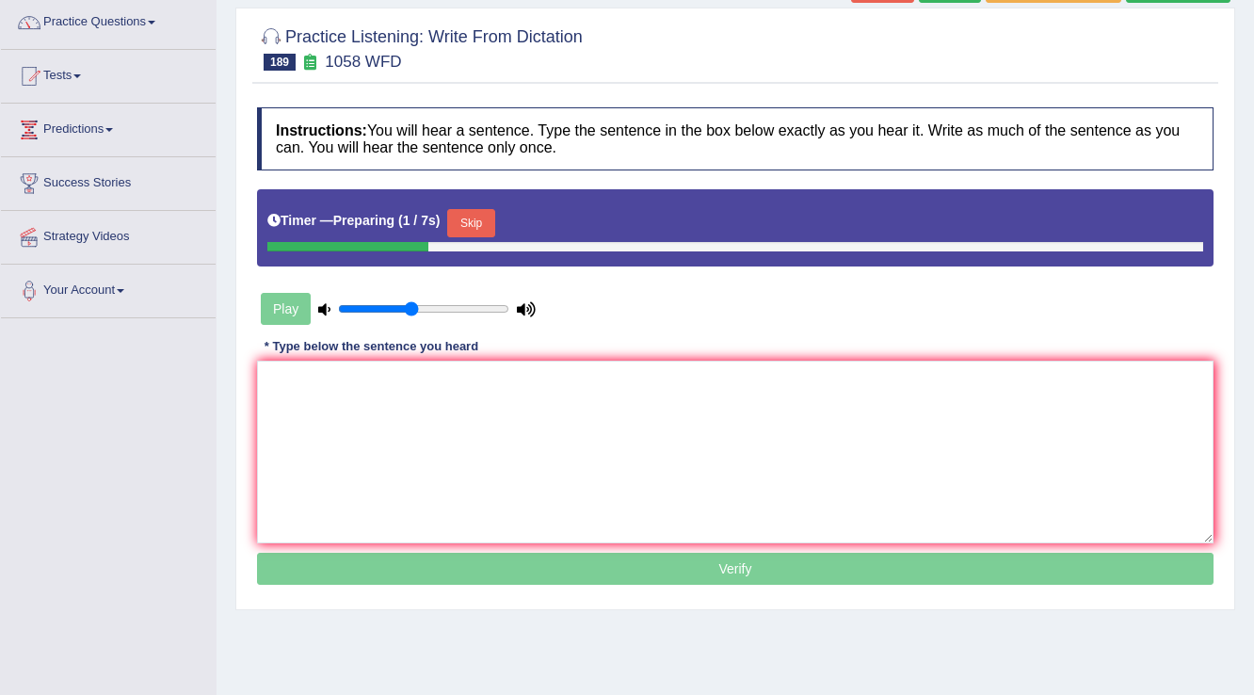
scroll to position [151, 0]
click at [480, 220] on button "Skip" at bounding box center [470, 223] width 47 height 28
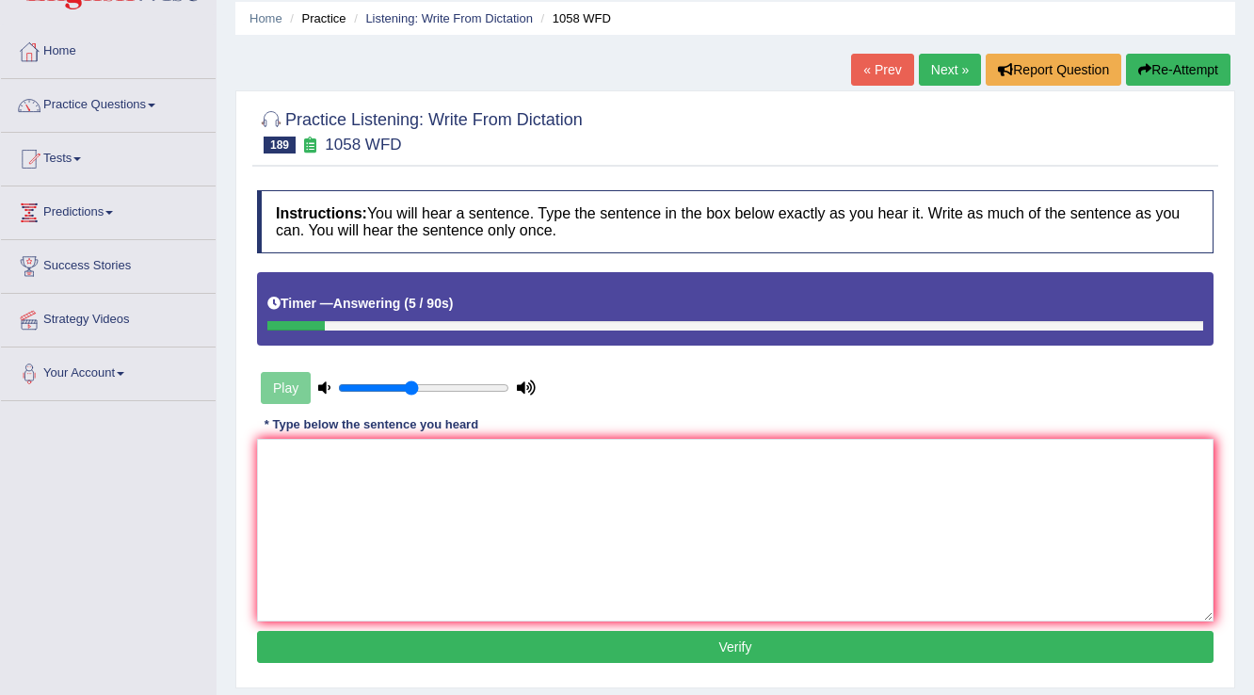
scroll to position [0, 0]
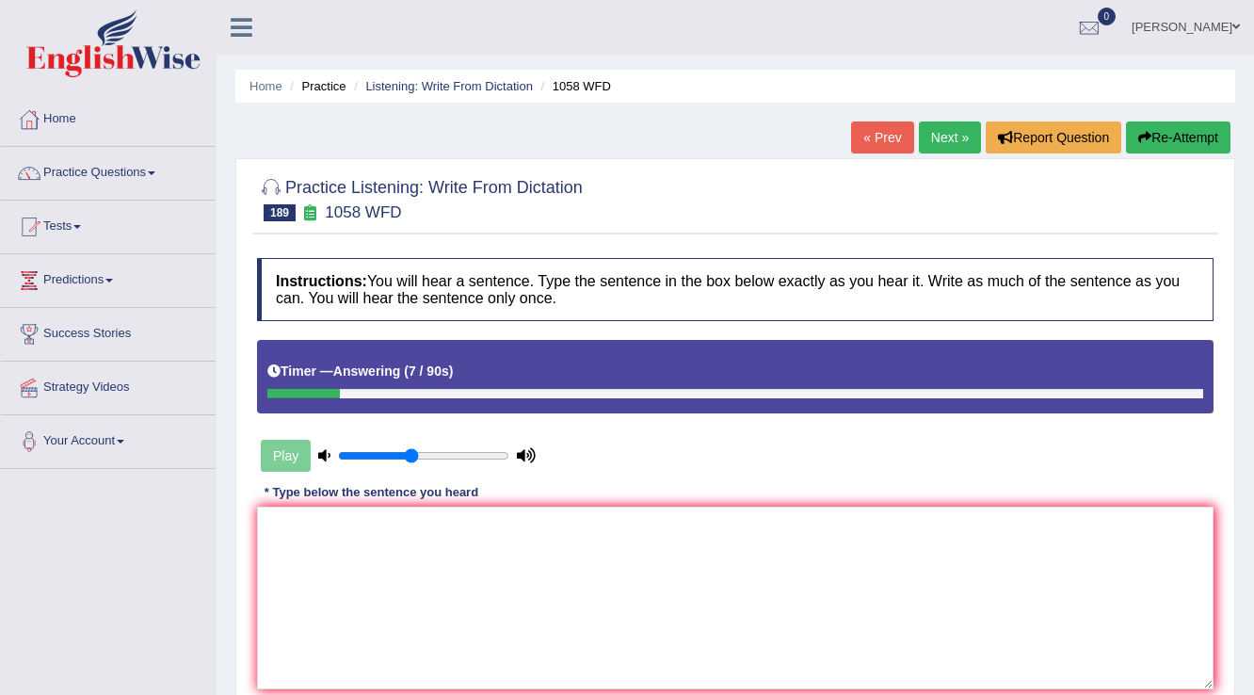
click at [1162, 136] on button "Re-Attempt" at bounding box center [1178, 137] width 105 height 32
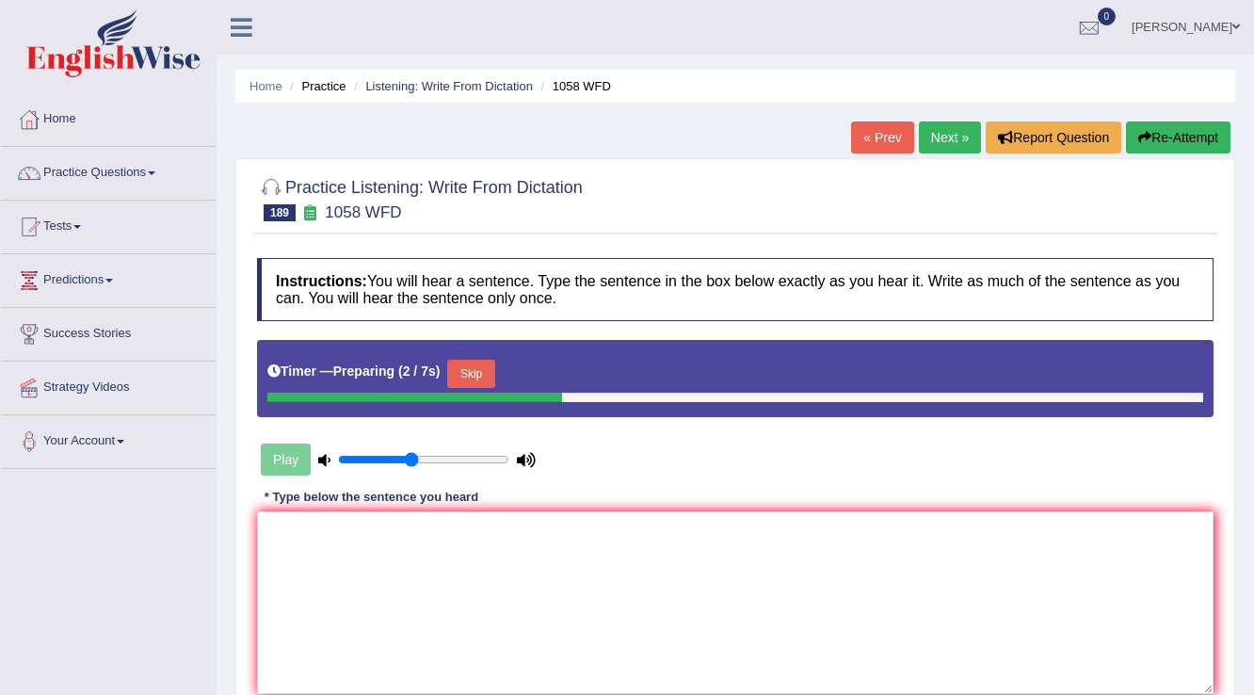
click at [472, 380] on button "Skip" at bounding box center [470, 374] width 47 height 28
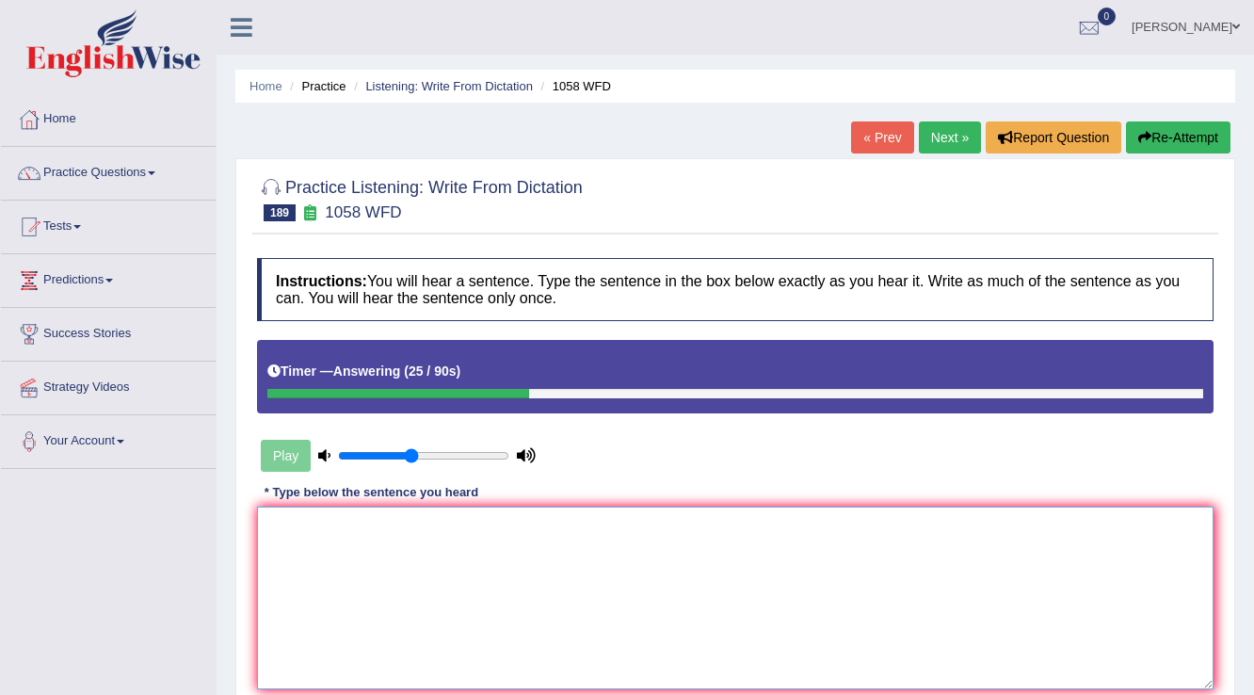
click at [459, 555] on textarea at bounding box center [735, 598] width 957 height 183
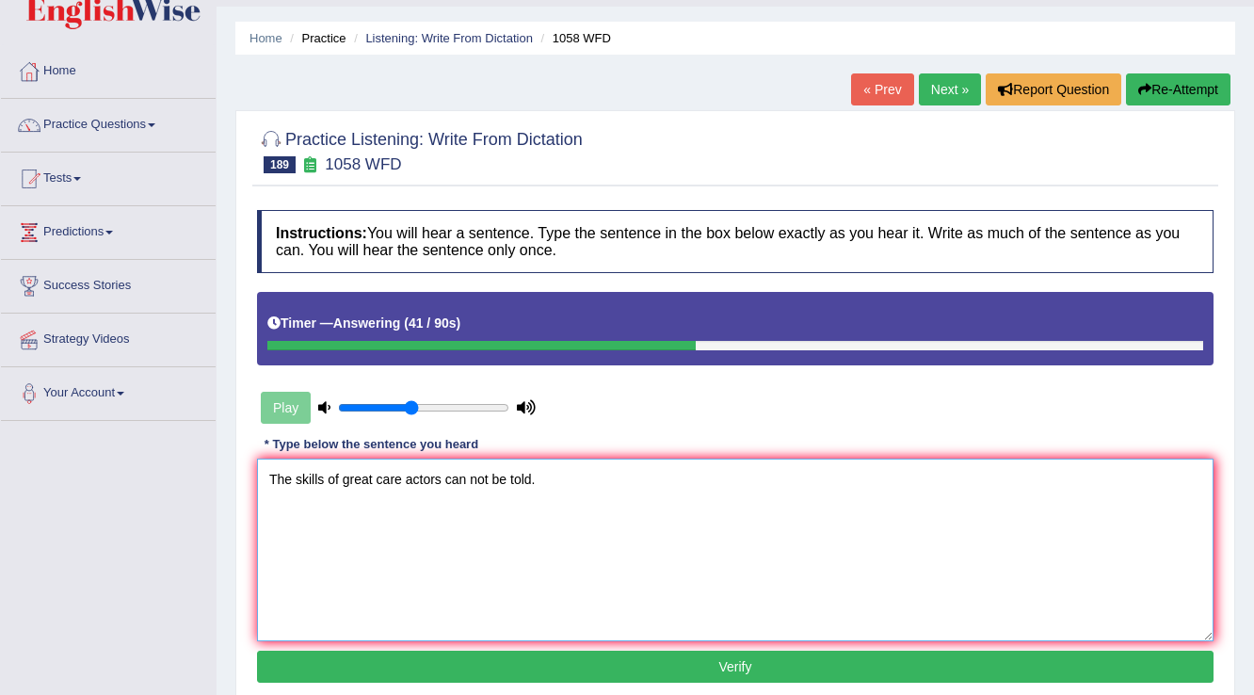
scroll to position [75, 0]
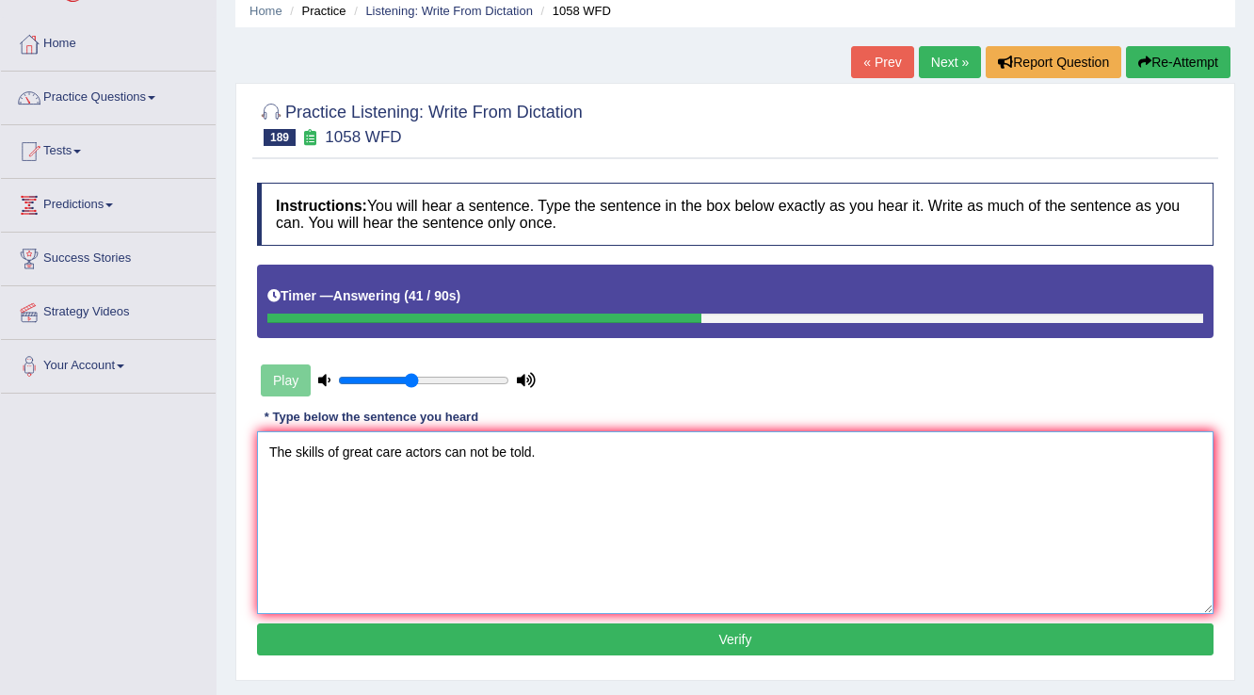
type textarea "The skills of great care actors can not be told."
click at [480, 635] on button "Verify" at bounding box center [735, 639] width 957 height 32
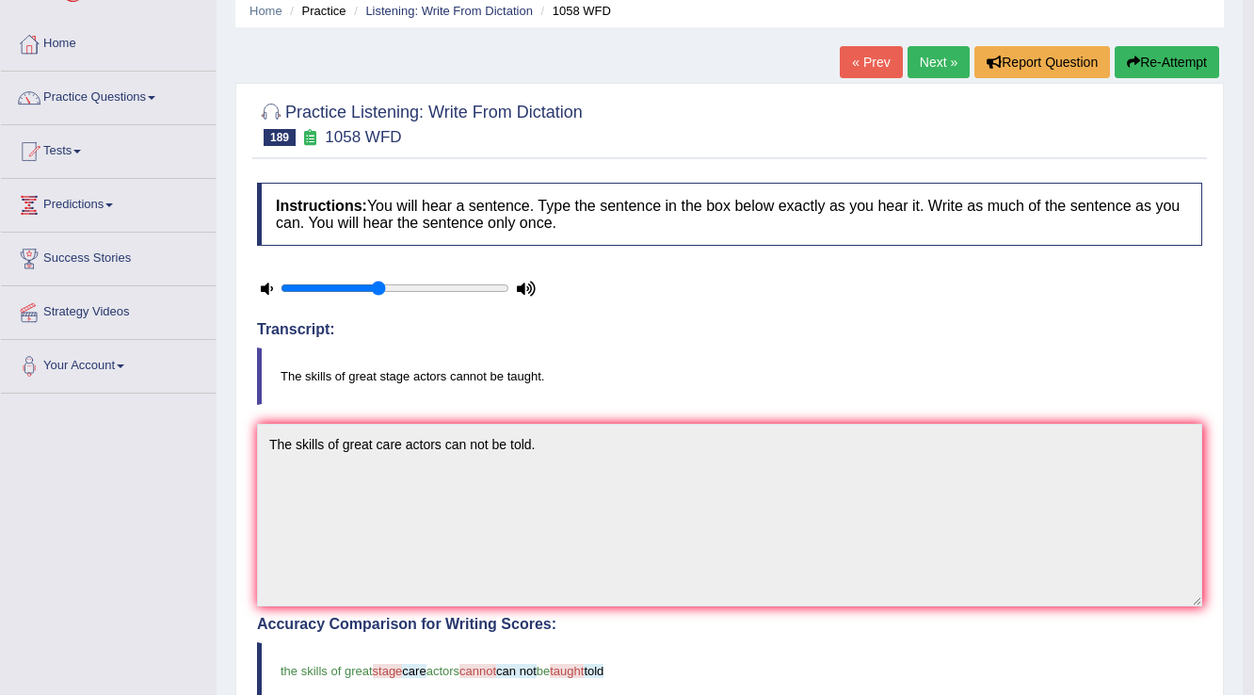
scroll to position [0, 0]
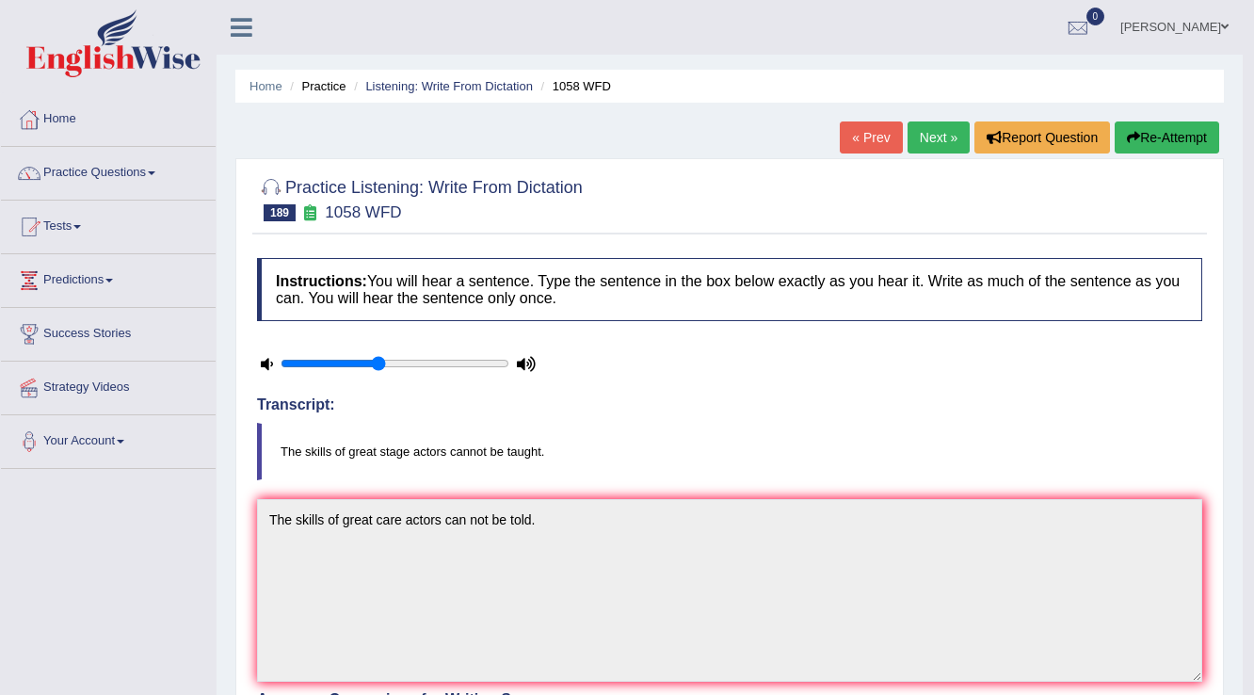
click at [927, 132] on link "Next »" at bounding box center [939, 137] width 62 height 32
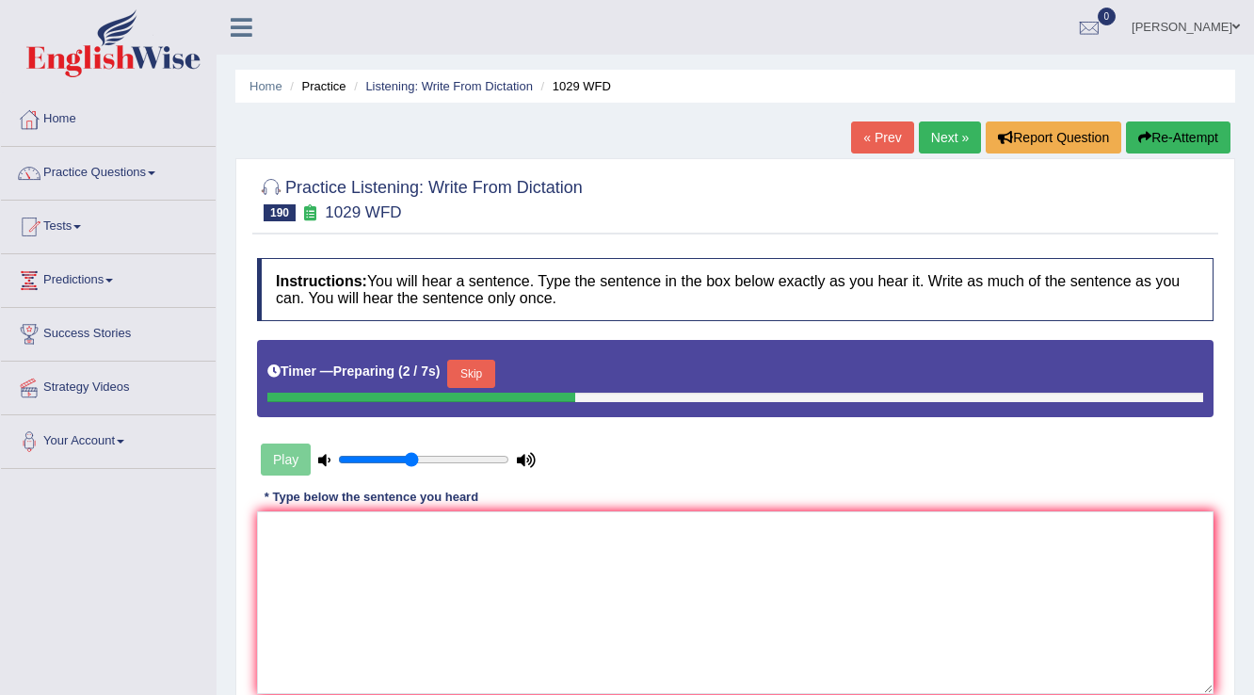
click at [494, 372] on button "Skip" at bounding box center [470, 374] width 47 height 28
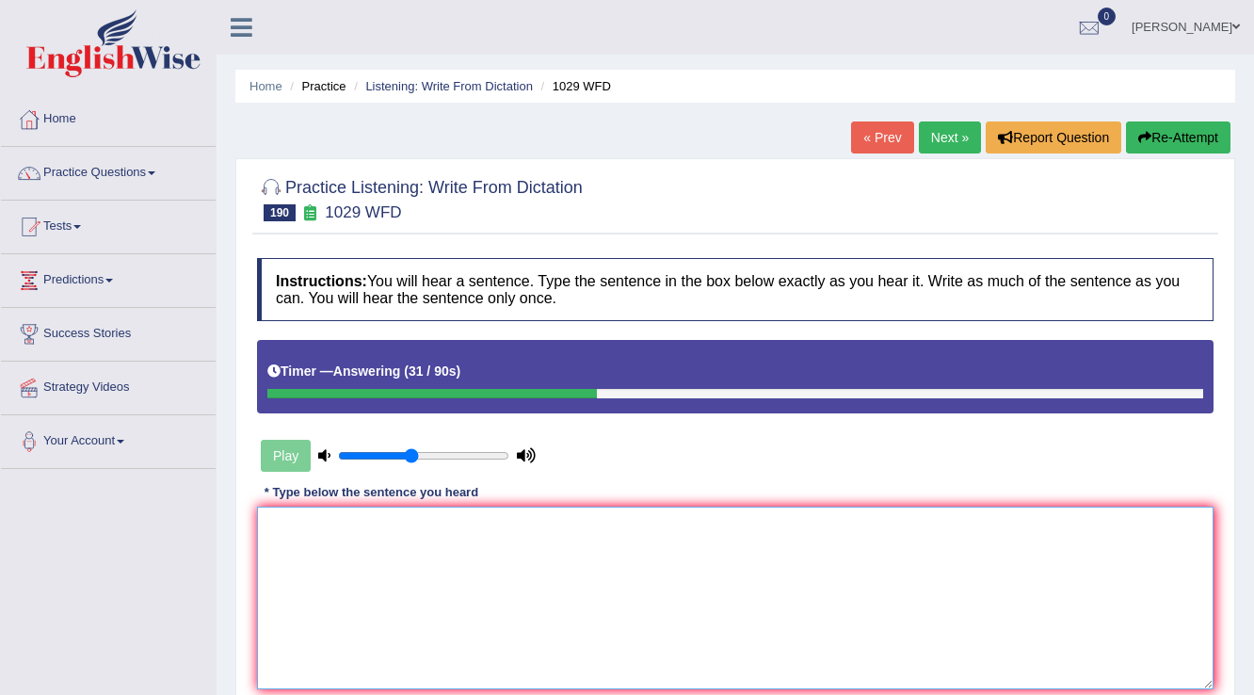
click at [522, 557] on textarea at bounding box center [735, 598] width 957 height 183
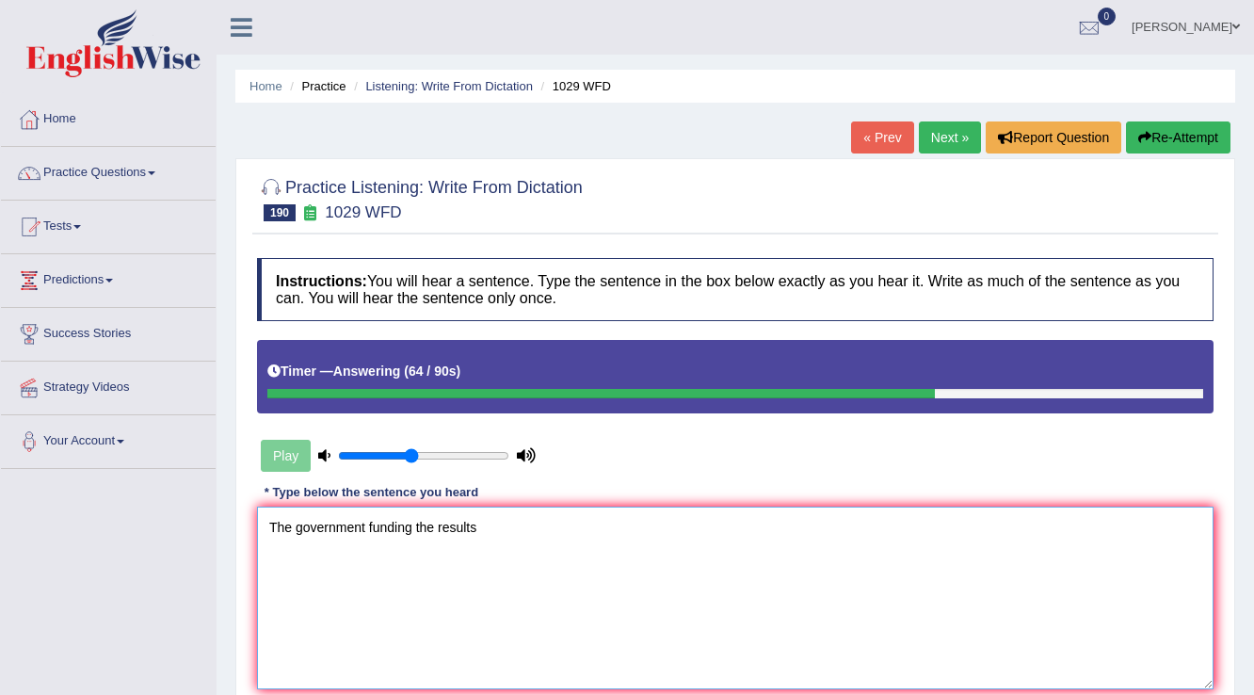
type textarea "The government funding the results"
click at [1203, 139] on button "Re-Attempt" at bounding box center [1178, 137] width 105 height 32
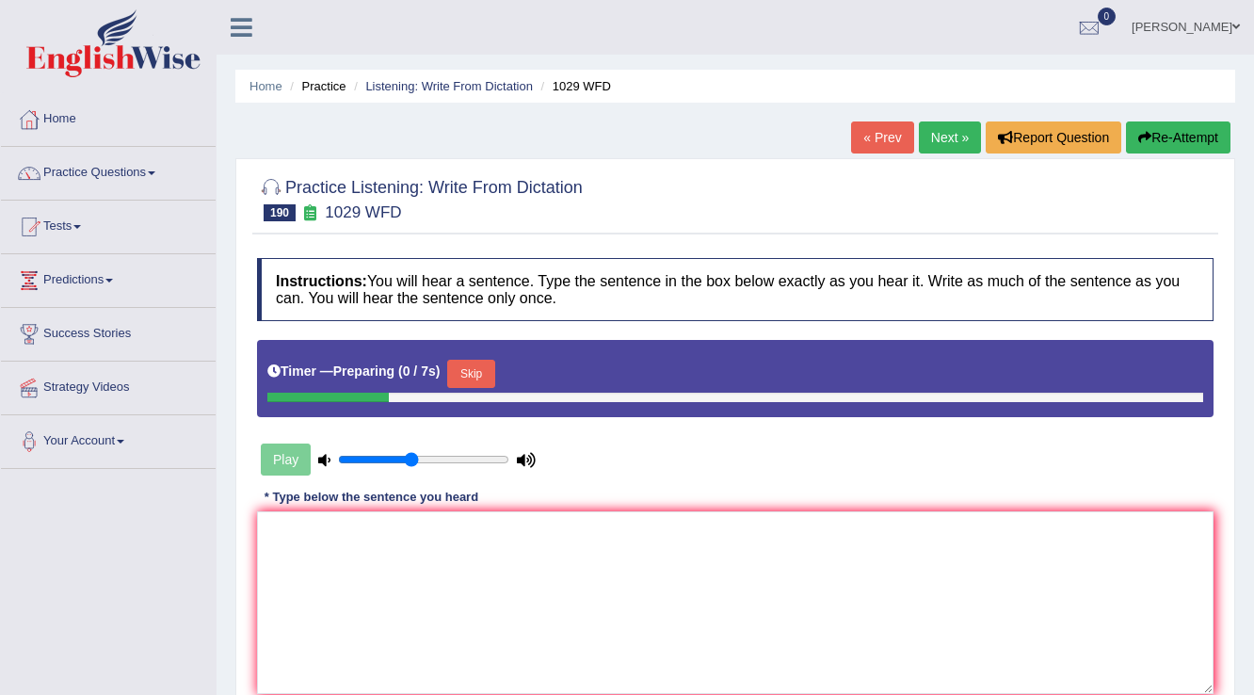
click at [479, 370] on button "Skip" at bounding box center [470, 374] width 47 height 28
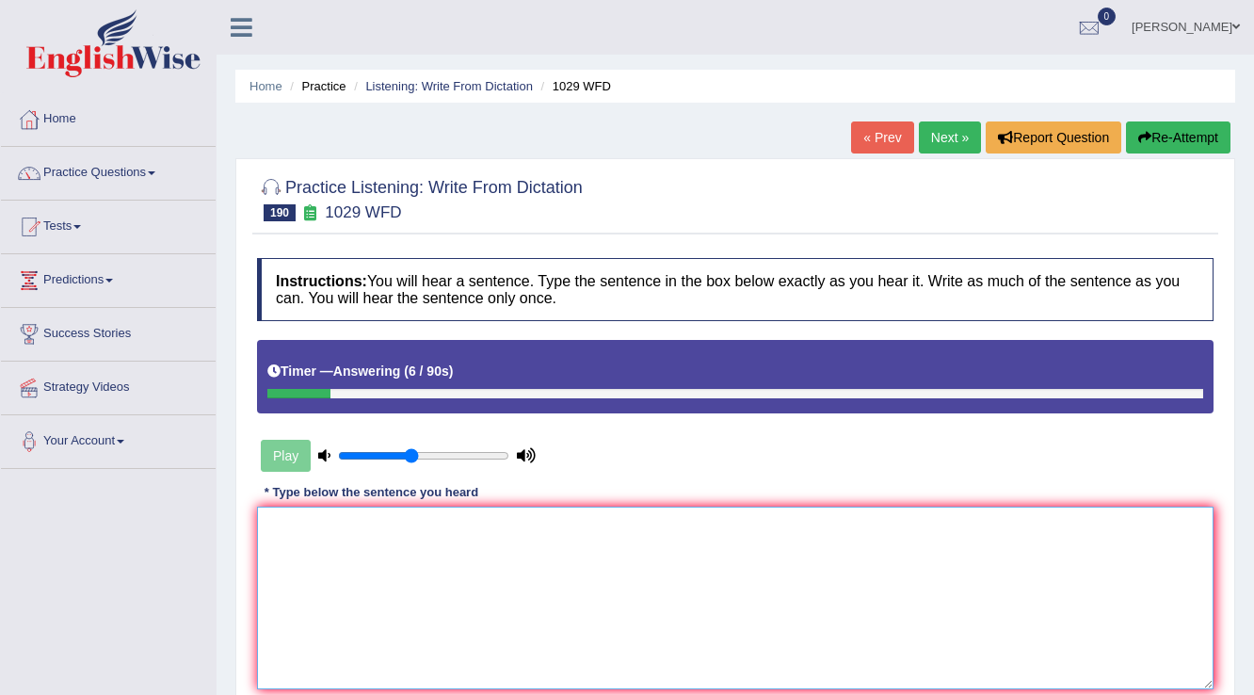
click at [493, 549] on textarea at bounding box center [735, 598] width 957 height 183
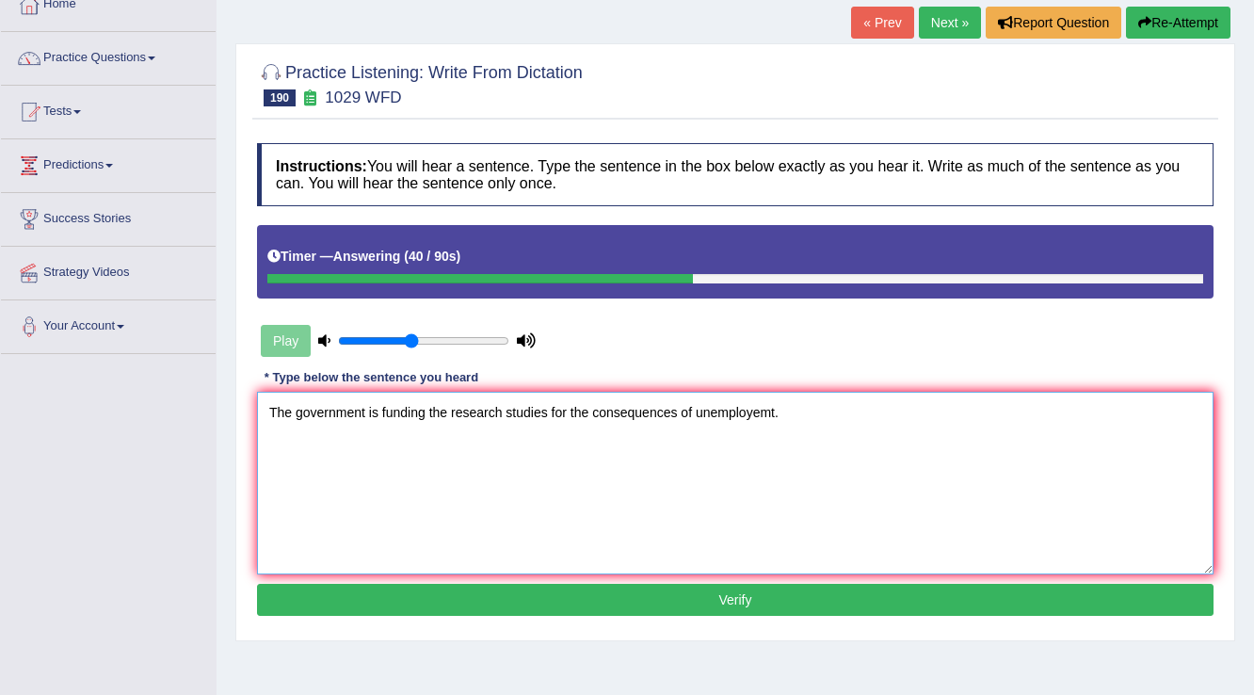
scroll to position [226, 0]
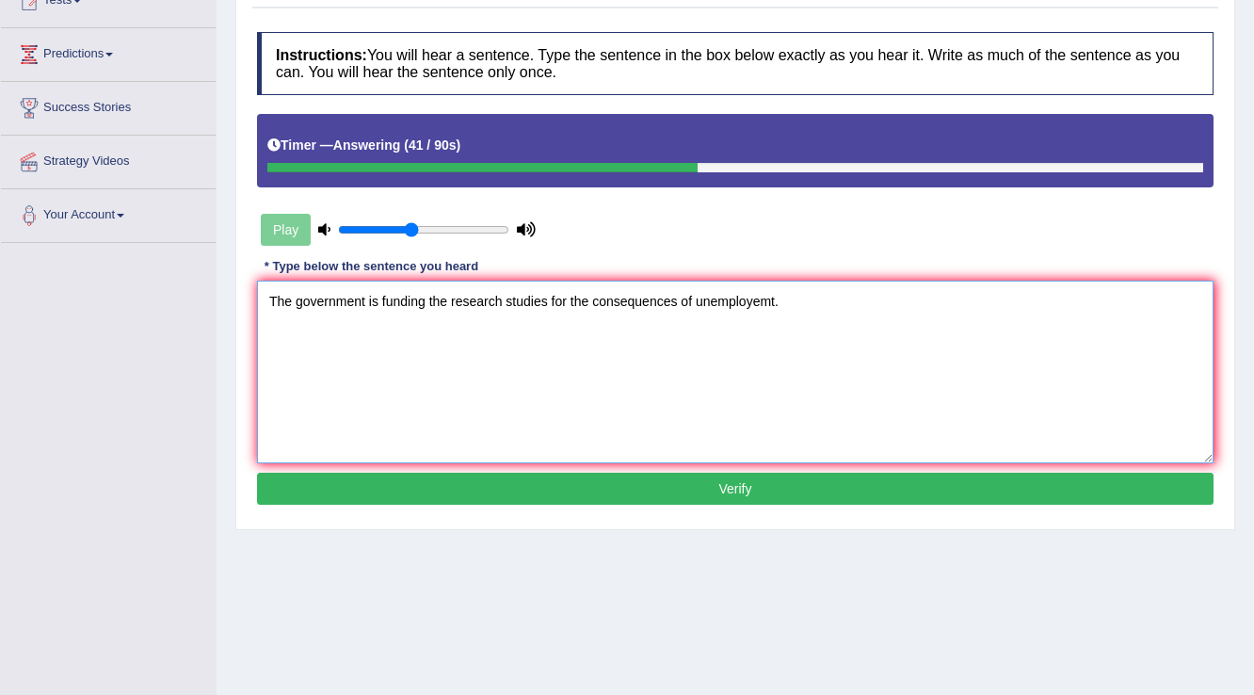
type textarea "The government is funding the research studies for the consequences of unemploy…"
click at [567, 474] on button "Verify" at bounding box center [735, 489] width 957 height 32
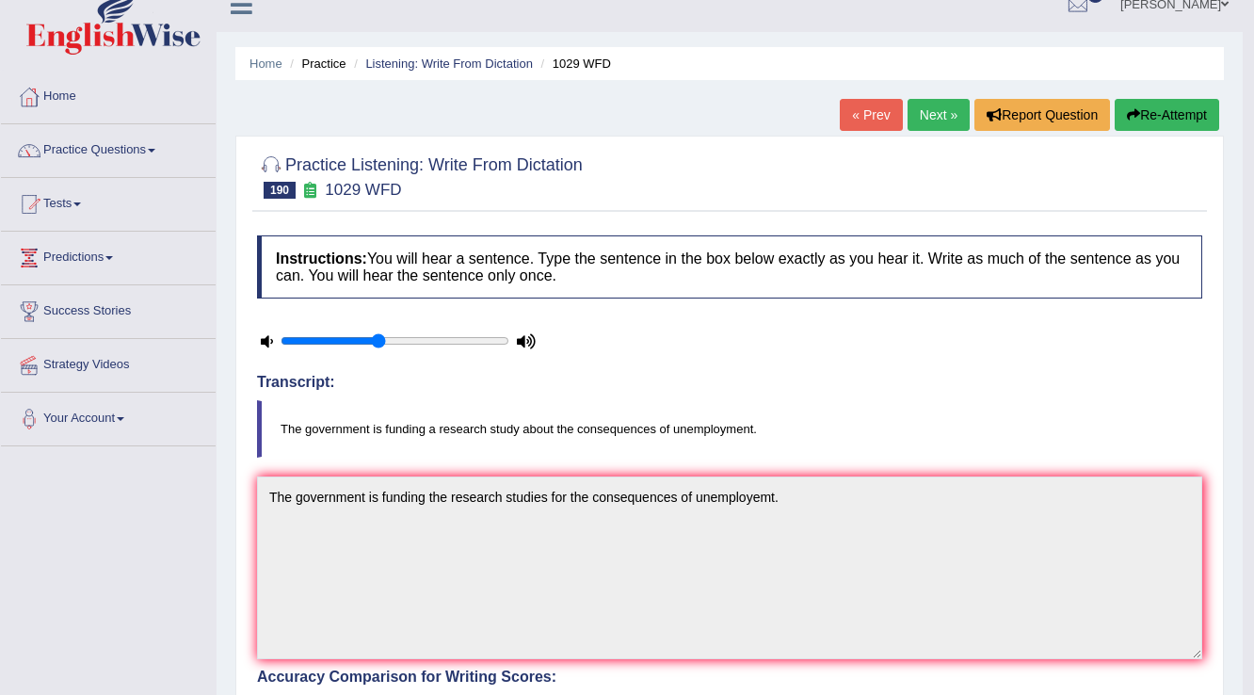
scroll to position [0, 0]
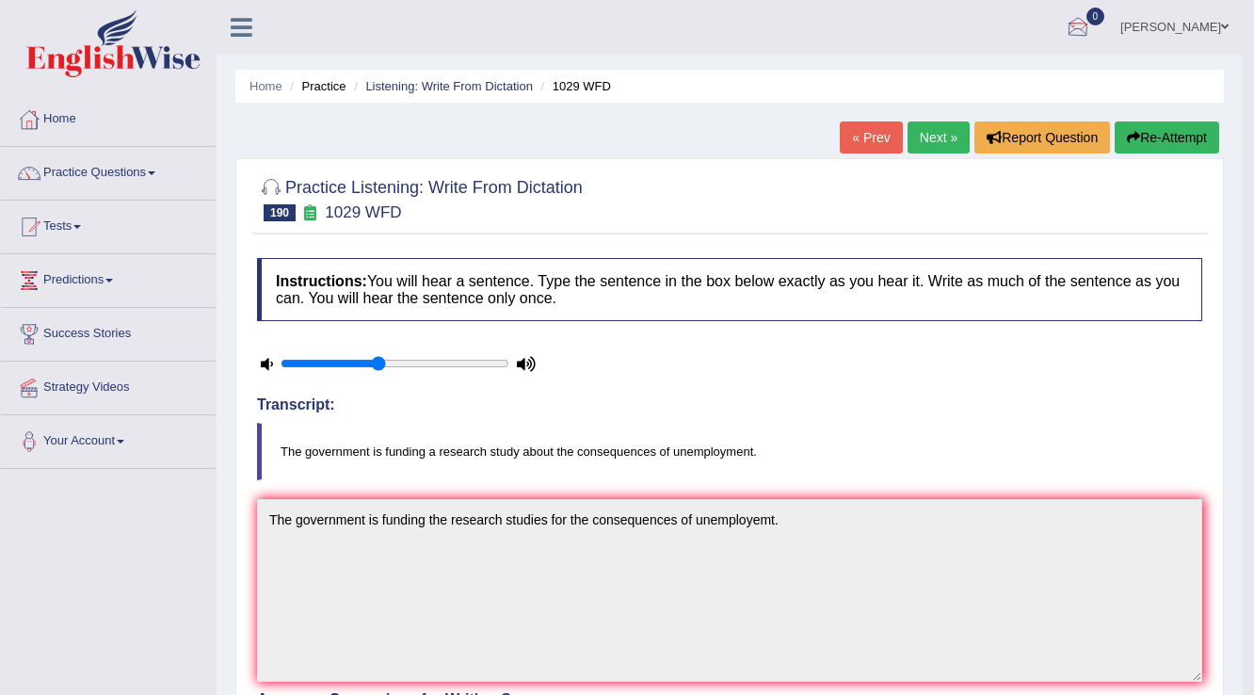
click at [929, 131] on link "Next »" at bounding box center [939, 137] width 62 height 32
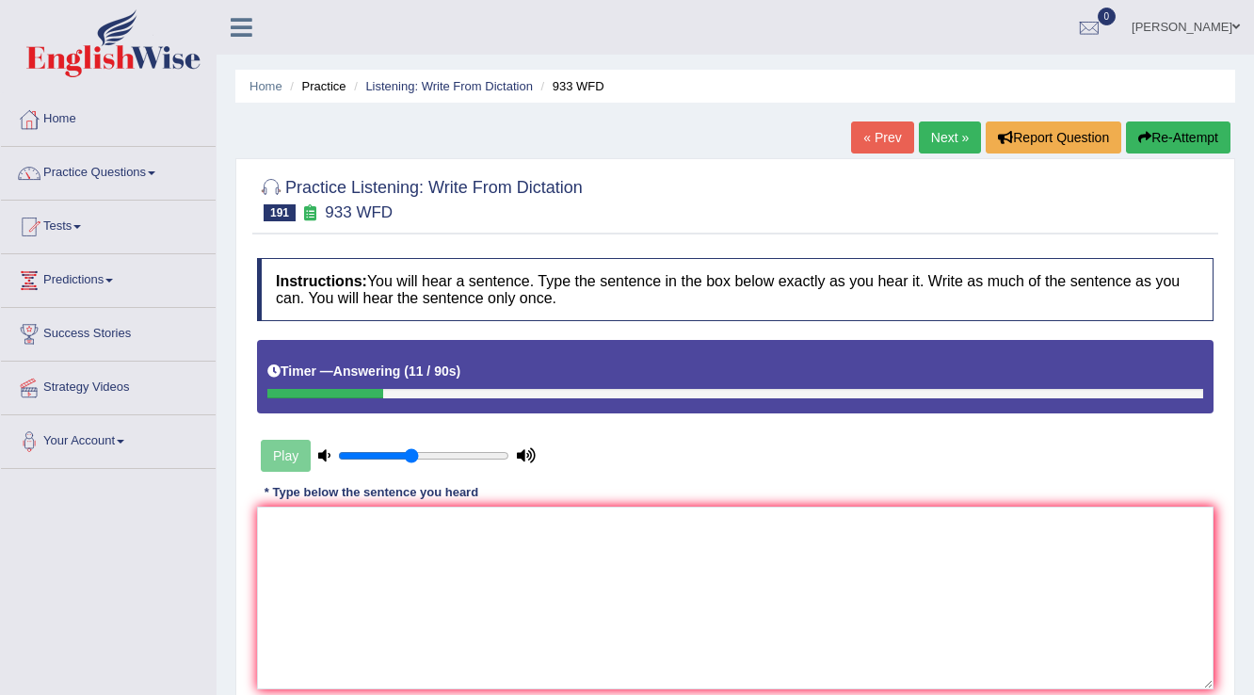
click at [1159, 105] on div "Home Practice Listening: Write From Dictation 933 WFD « Prev Next » Report Ques…" at bounding box center [736, 471] width 1038 height 942
click at [1159, 120] on div "Home Practice Listening: Write From Dictation 933 WFD « Prev Next » Report Ques…" at bounding box center [736, 471] width 1038 height 942
click at [1159, 127] on button "Re-Attempt" at bounding box center [1178, 137] width 105 height 32
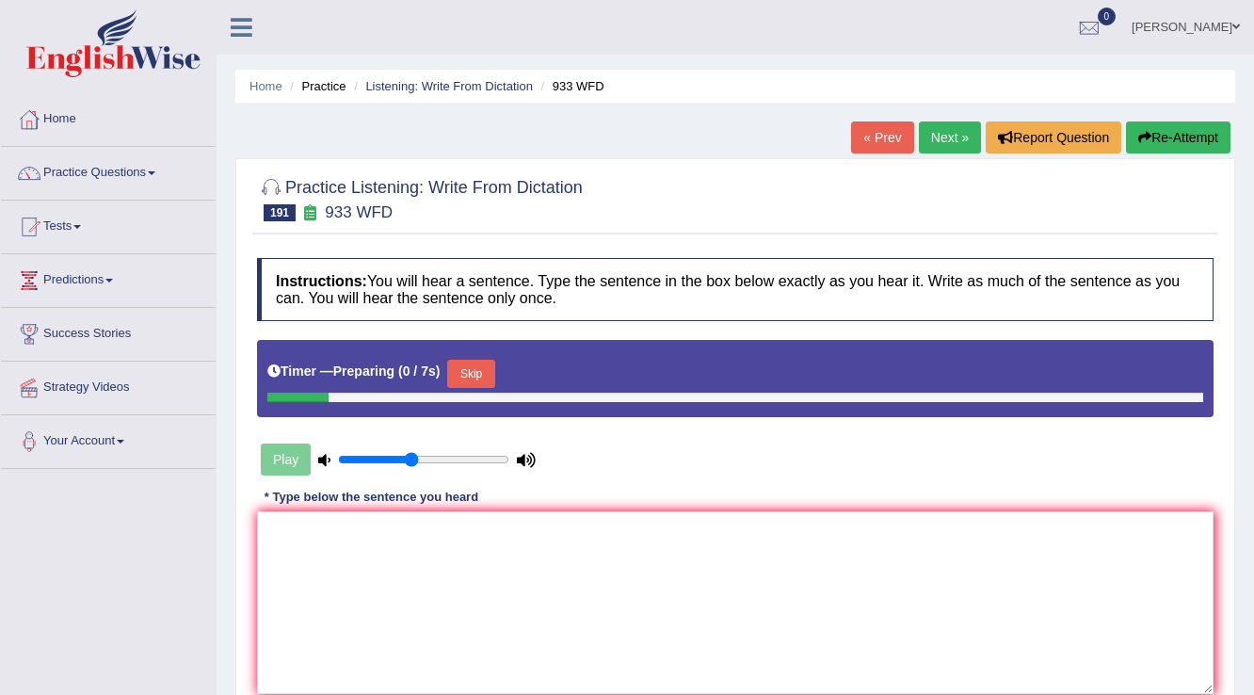
click at [478, 364] on button "Skip" at bounding box center [470, 374] width 47 height 28
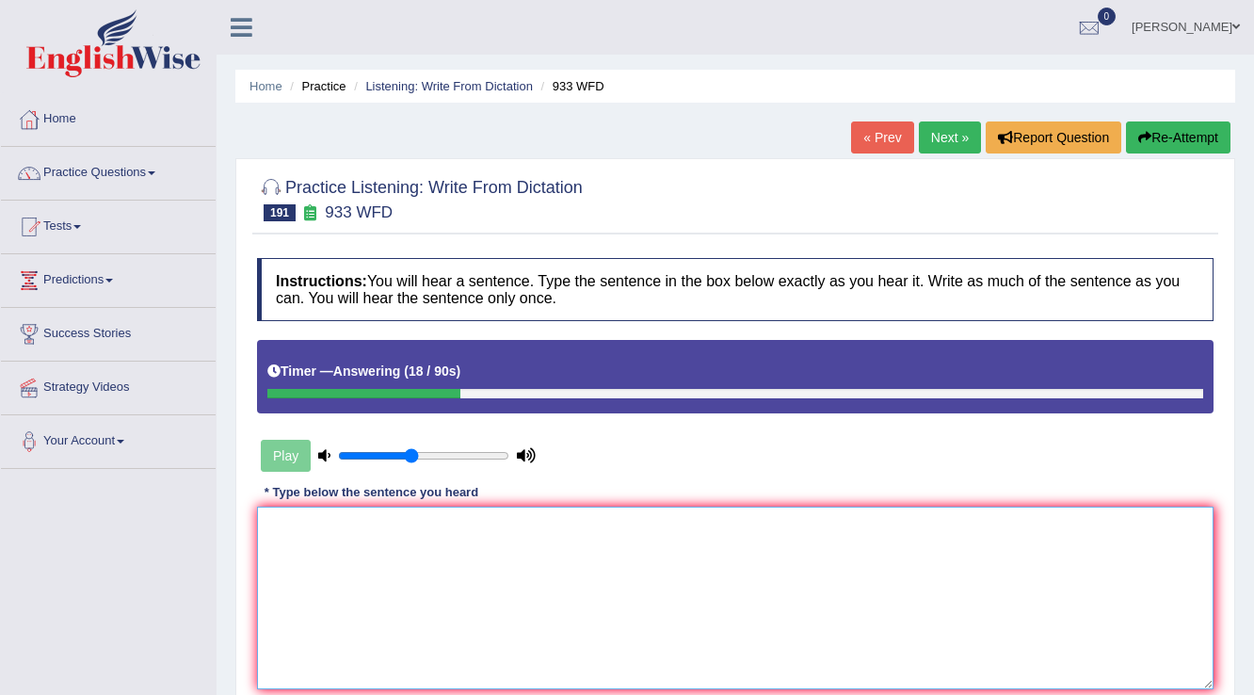
click at [536, 558] on textarea at bounding box center [735, 598] width 957 height 183
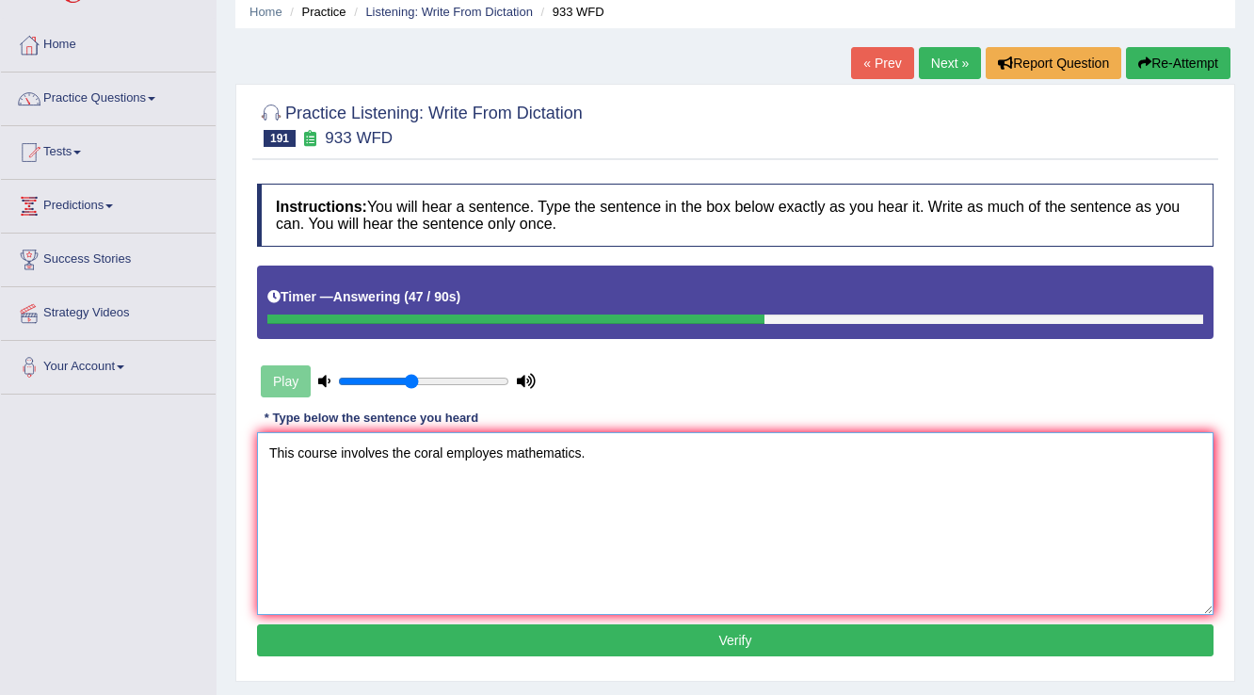
scroll to position [75, 0]
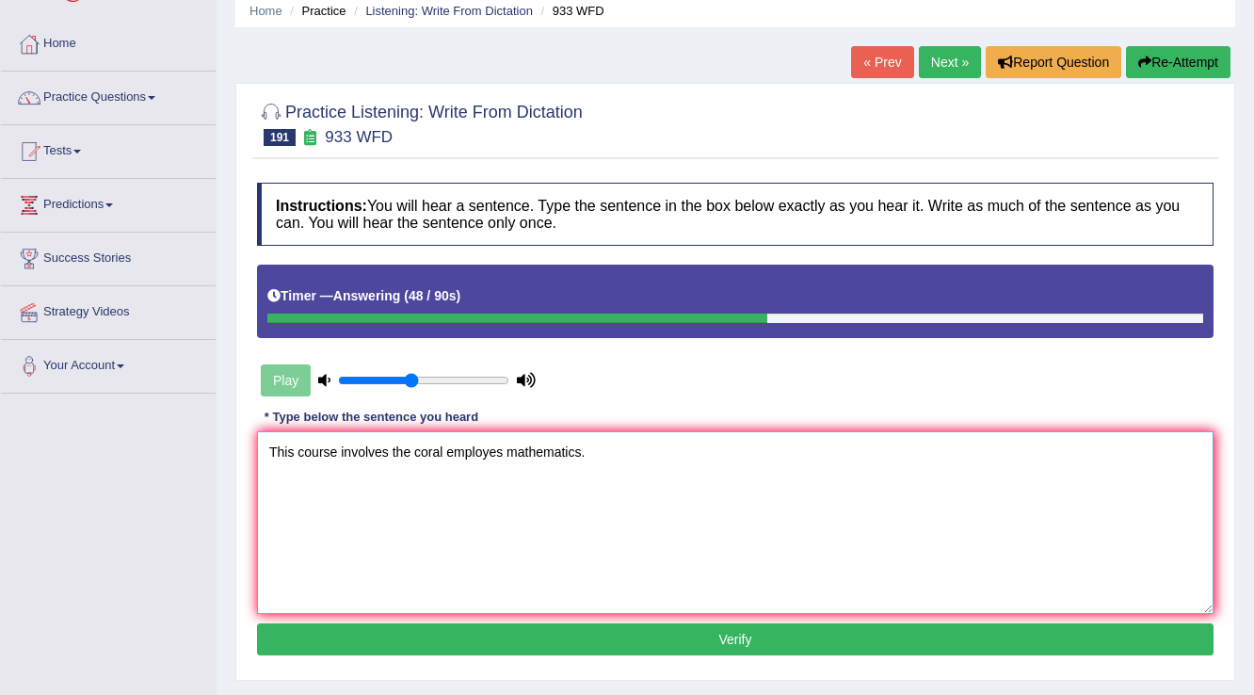
type textarea "This course involves the coral employes mathematics."
click at [568, 640] on button "Verify" at bounding box center [735, 639] width 957 height 32
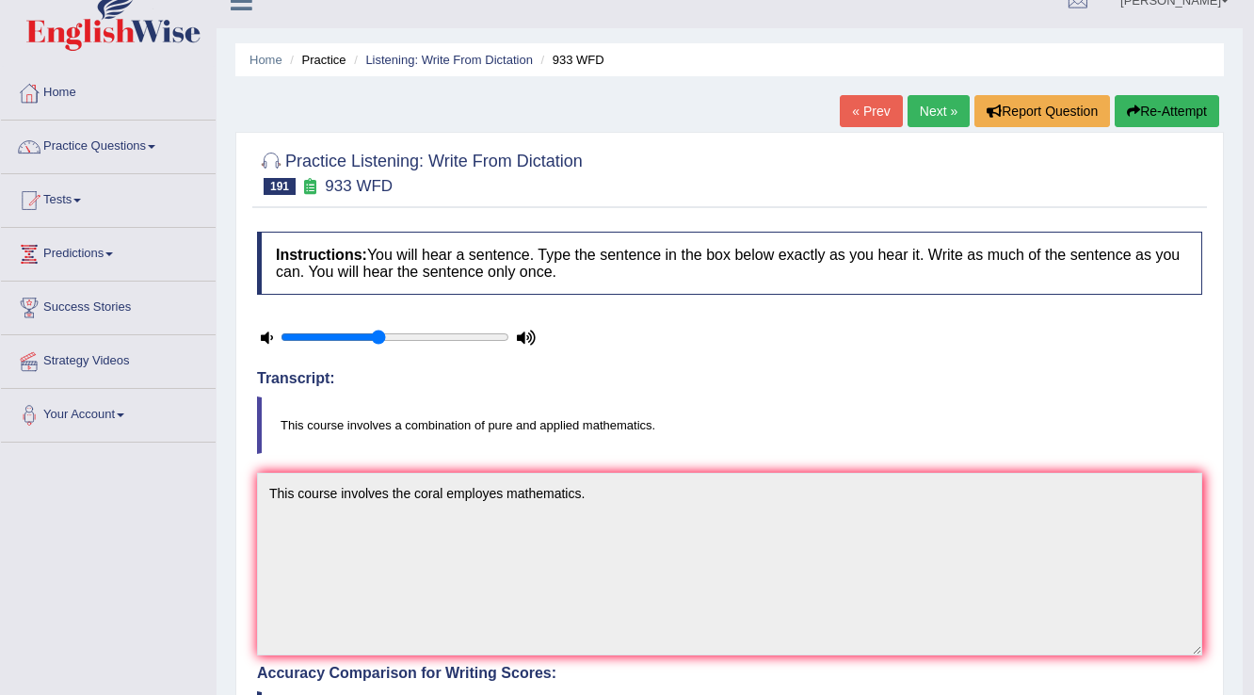
scroll to position [0, 0]
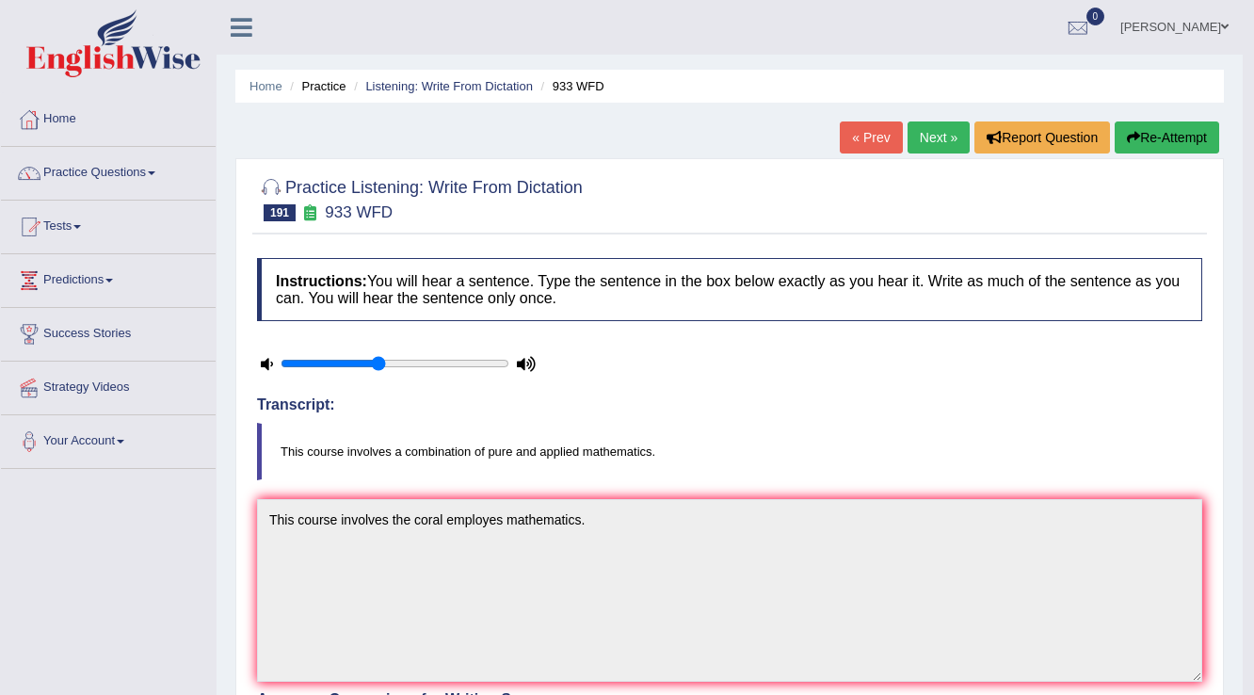
click at [920, 137] on link "Next »" at bounding box center [939, 137] width 62 height 32
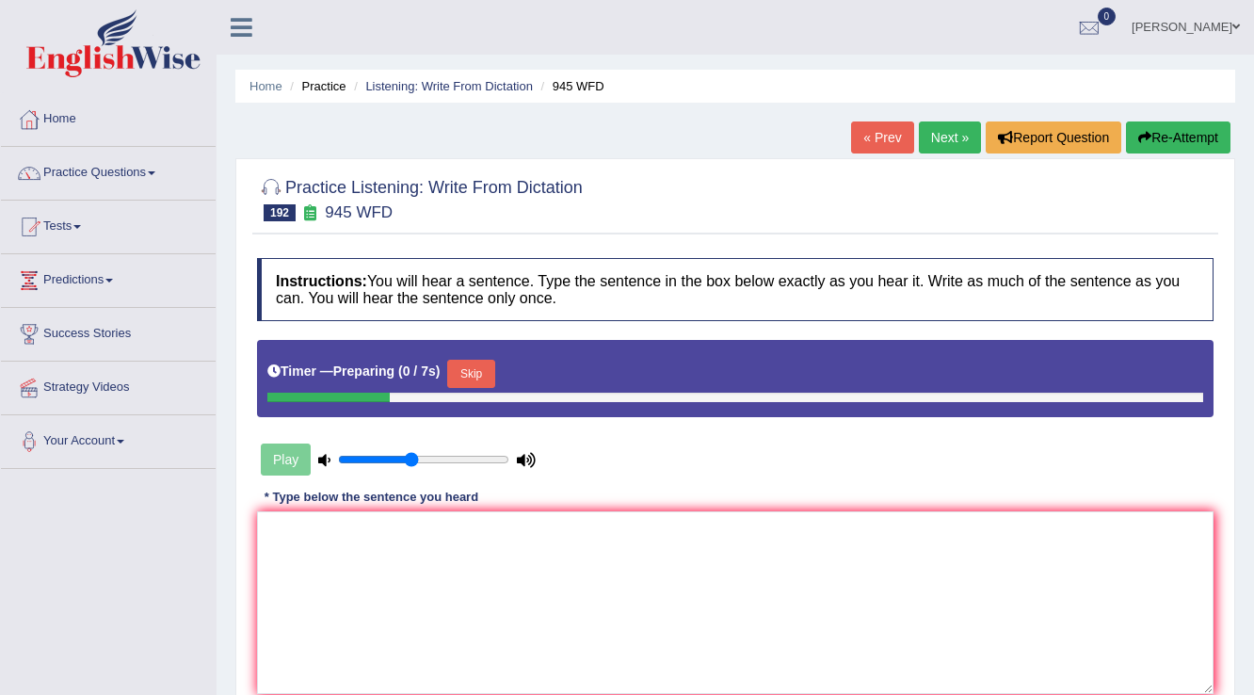
click at [481, 380] on button "Skip" at bounding box center [470, 374] width 47 height 28
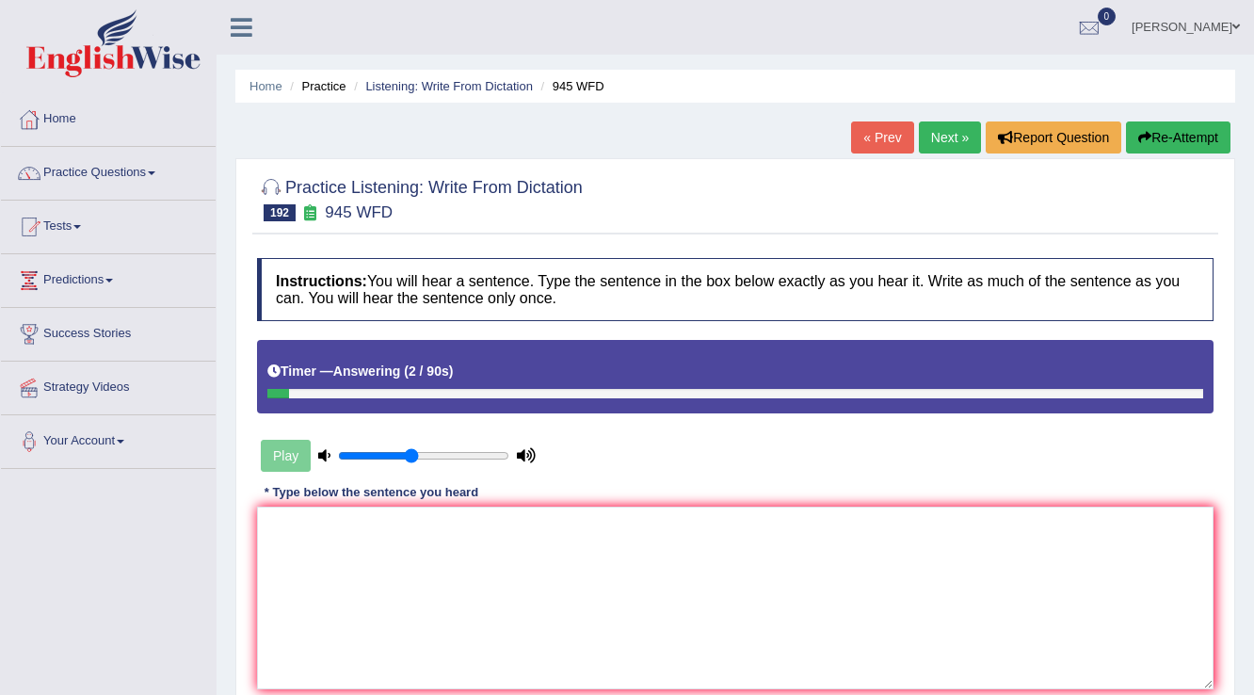
click at [1198, 143] on button "Re-Attempt" at bounding box center [1178, 137] width 105 height 32
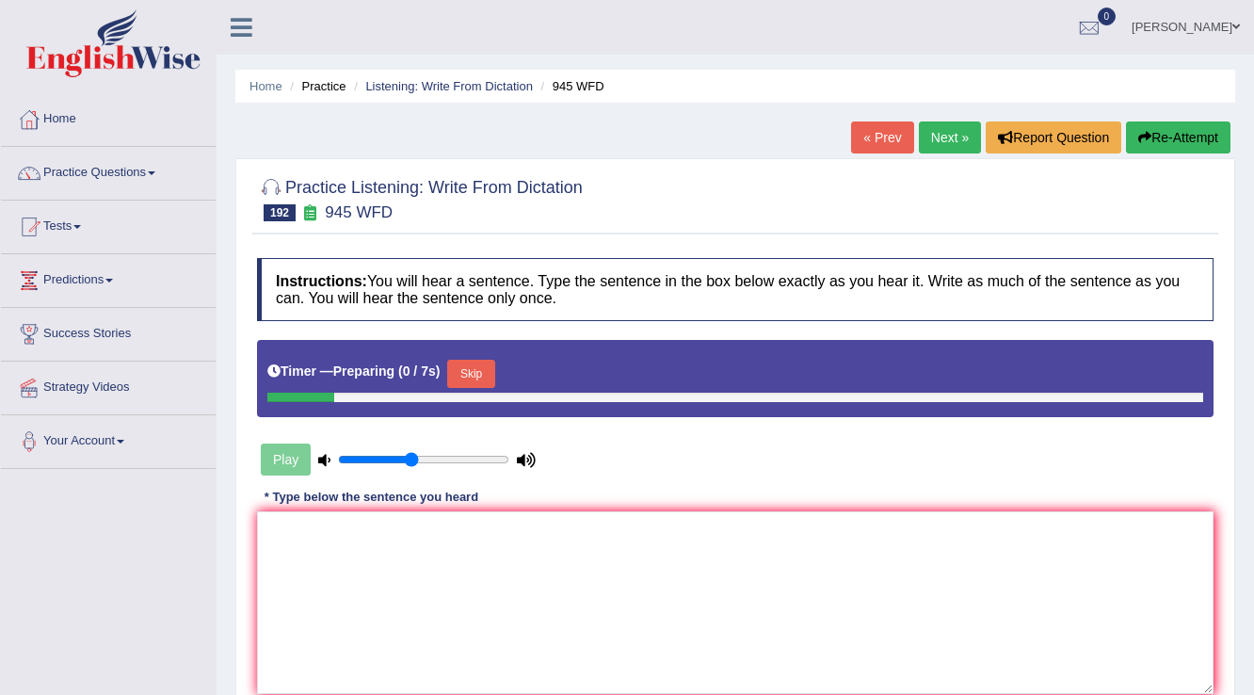
click at [478, 371] on button "Skip" at bounding box center [470, 374] width 47 height 28
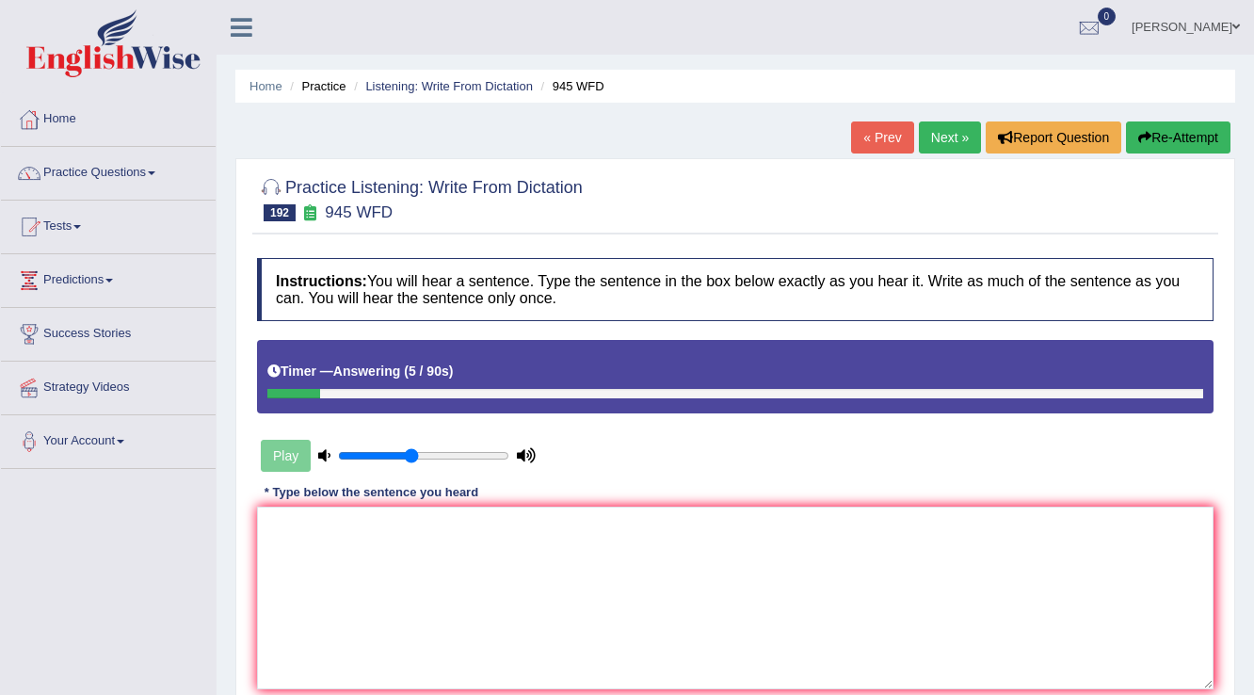
click at [1186, 132] on button "Re-Attempt" at bounding box center [1178, 137] width 105 height 32
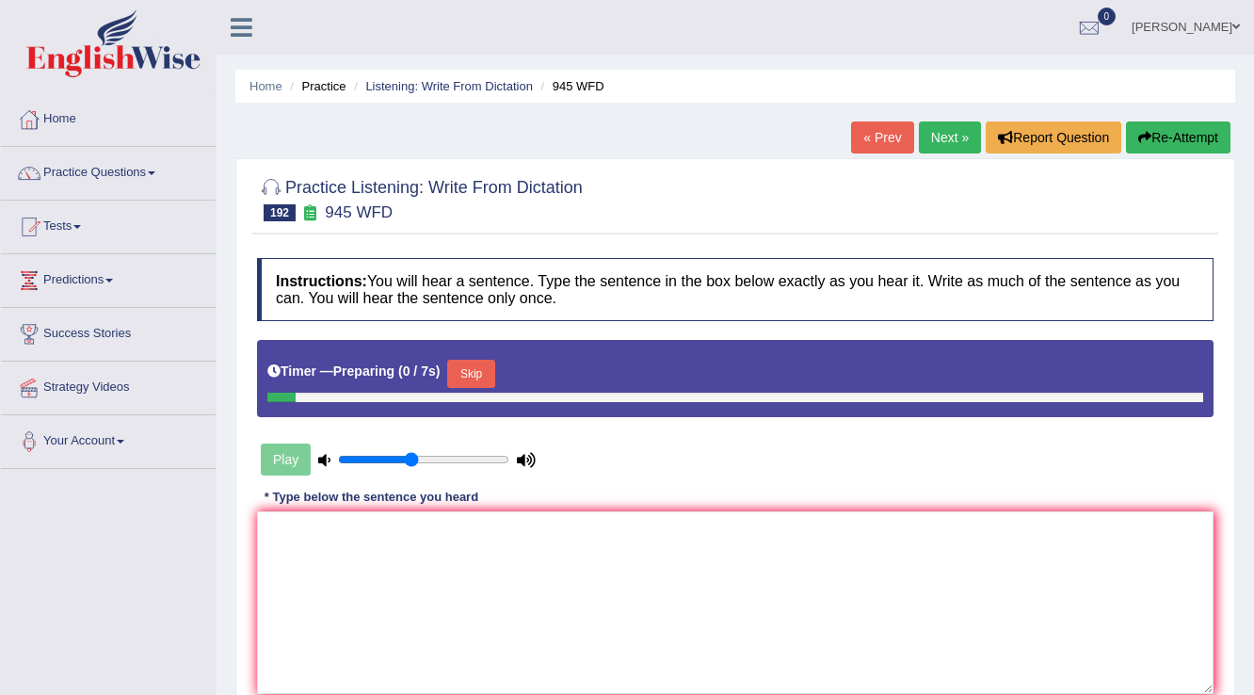
click at [482, 369] on button "Skip" at bounding box center [470, 374] width 47 height 28
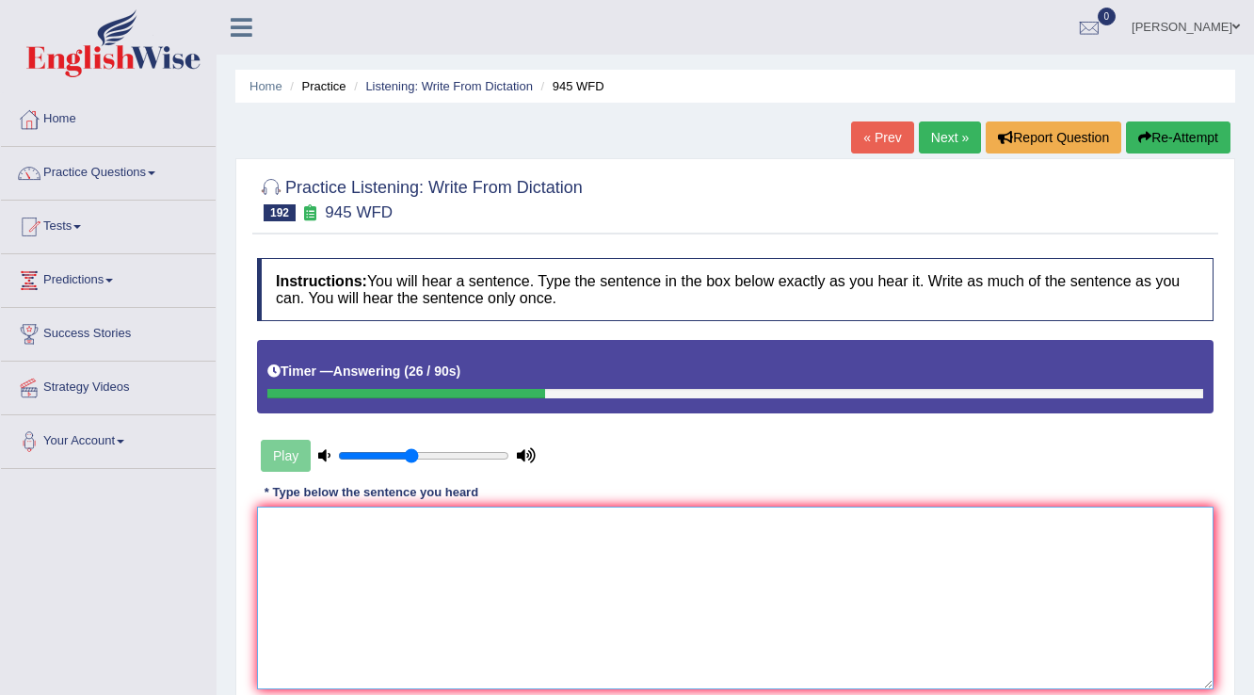
click at [657, 534] on textarea at bounding box center [735, 598] width 957 height 183
type textarea "S"
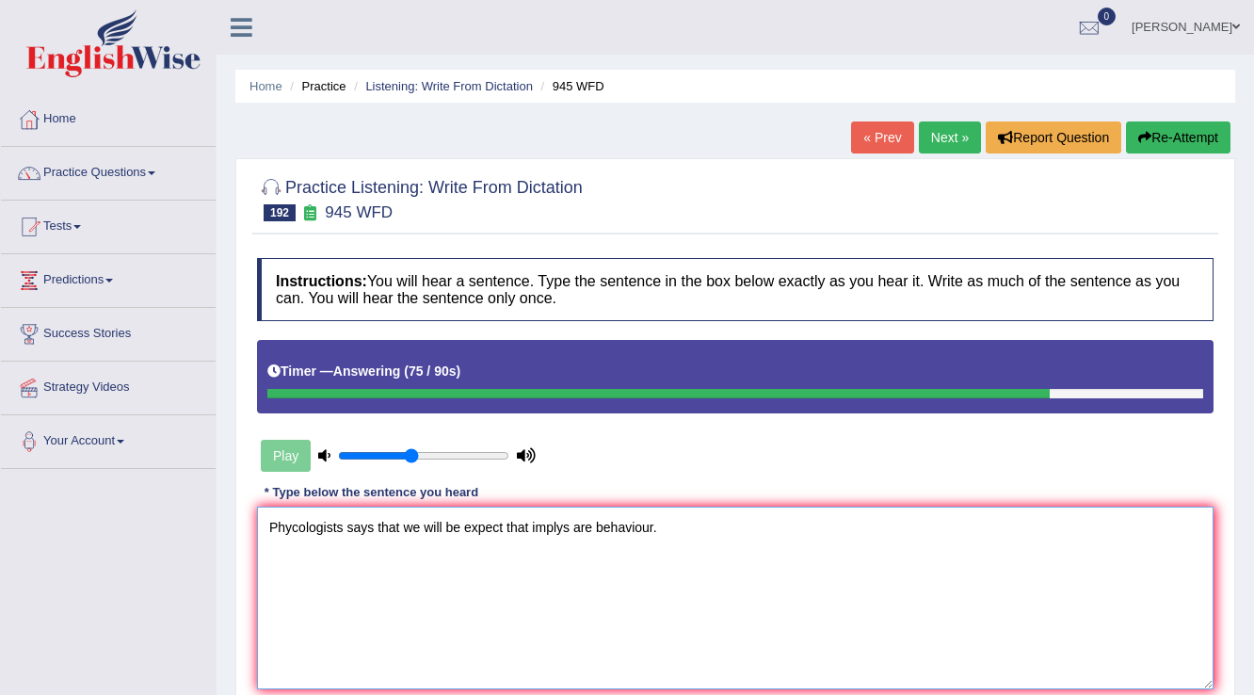
scroll to position [75, 0]
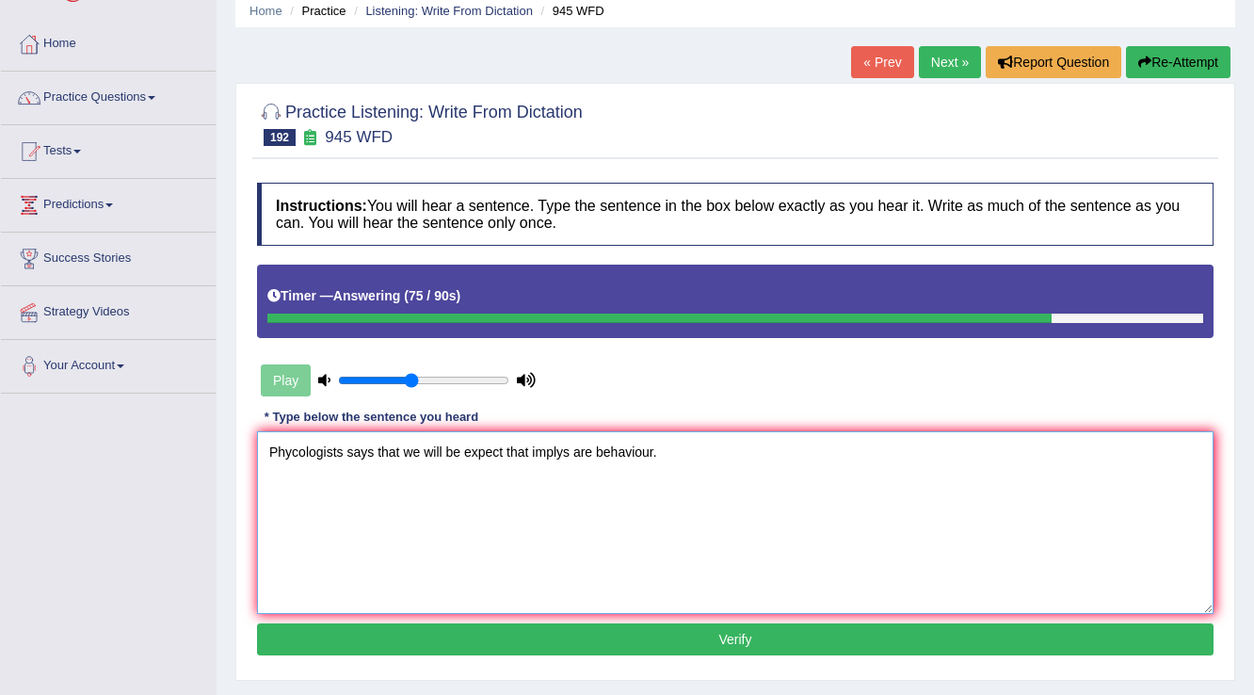
type textarea "Phycologists says that we will be expect that implys are behaviour."
click at [579, 623] on button "Verify" at bounding box center [735, 639] width 957 height 32
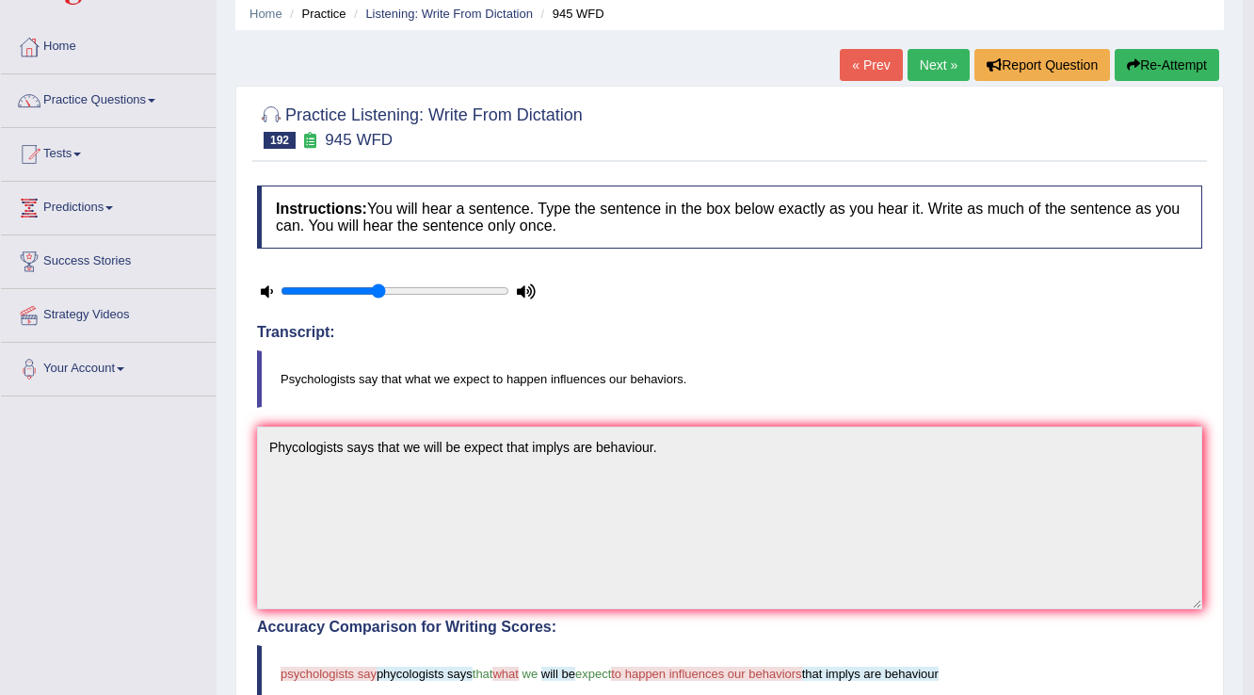
scroll to position [0, 0]
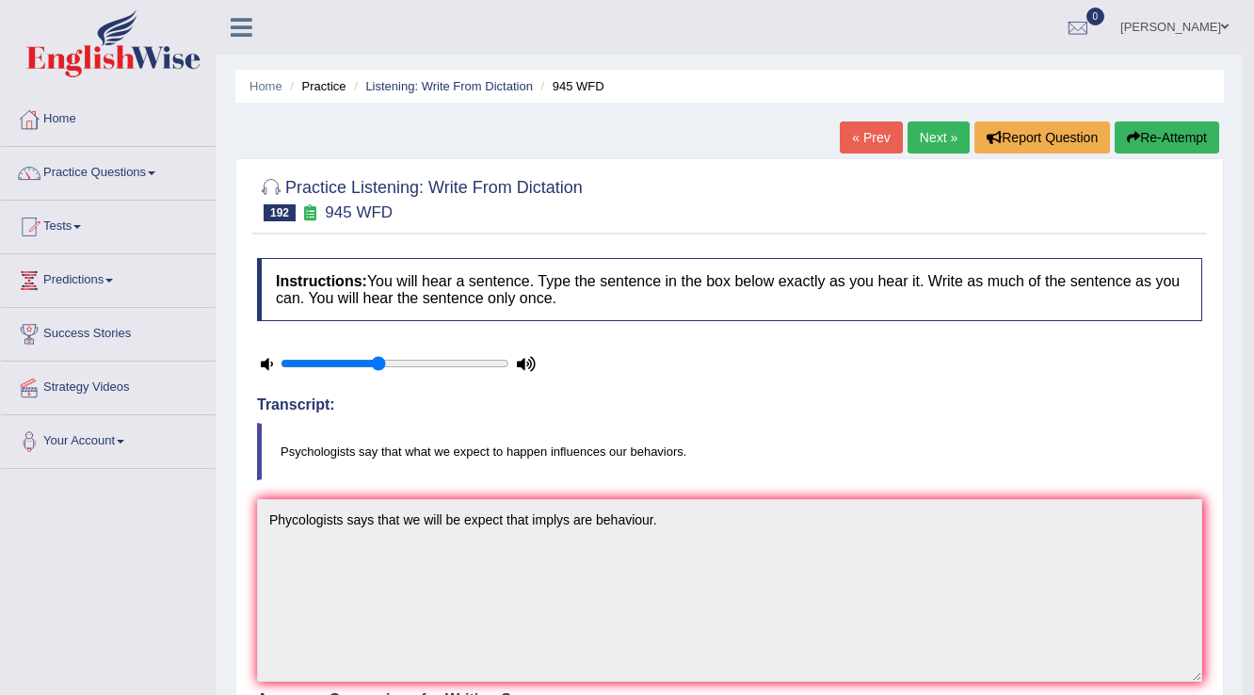
click at [918, 133] on link "Next »" at bounding box center [939, 137] width 62 height 32
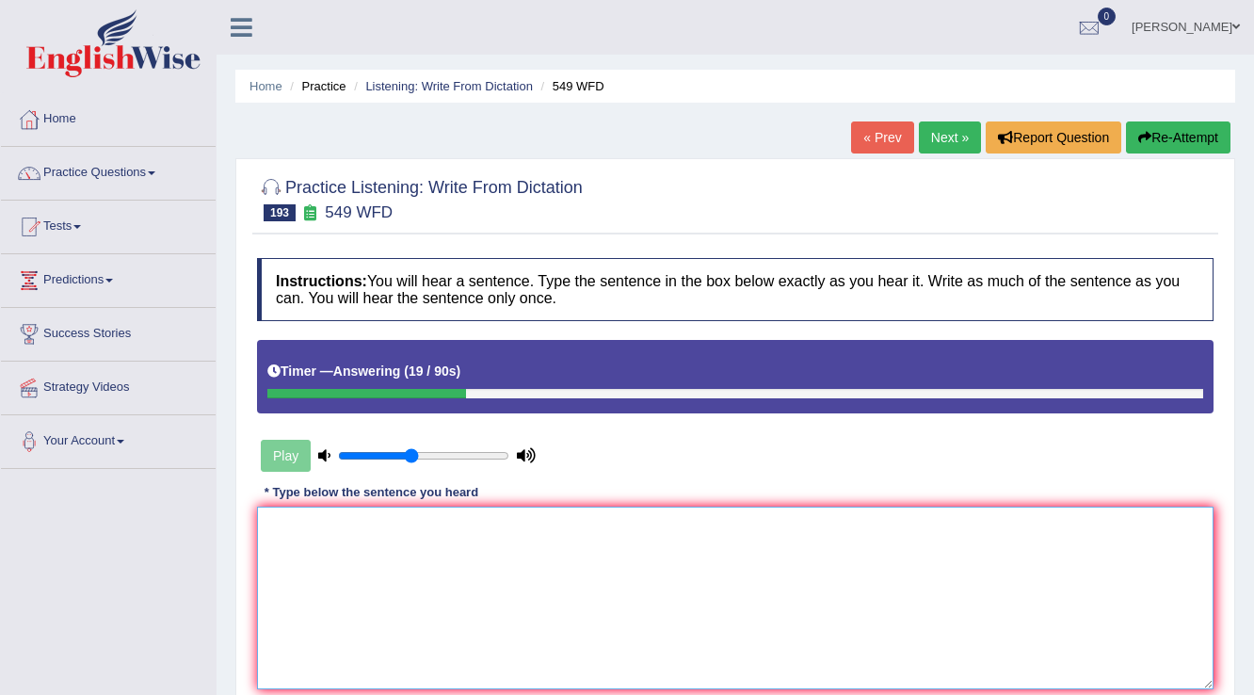
click at [744, 567] on textarea at bounding box center [735, 598] width 957 height 183
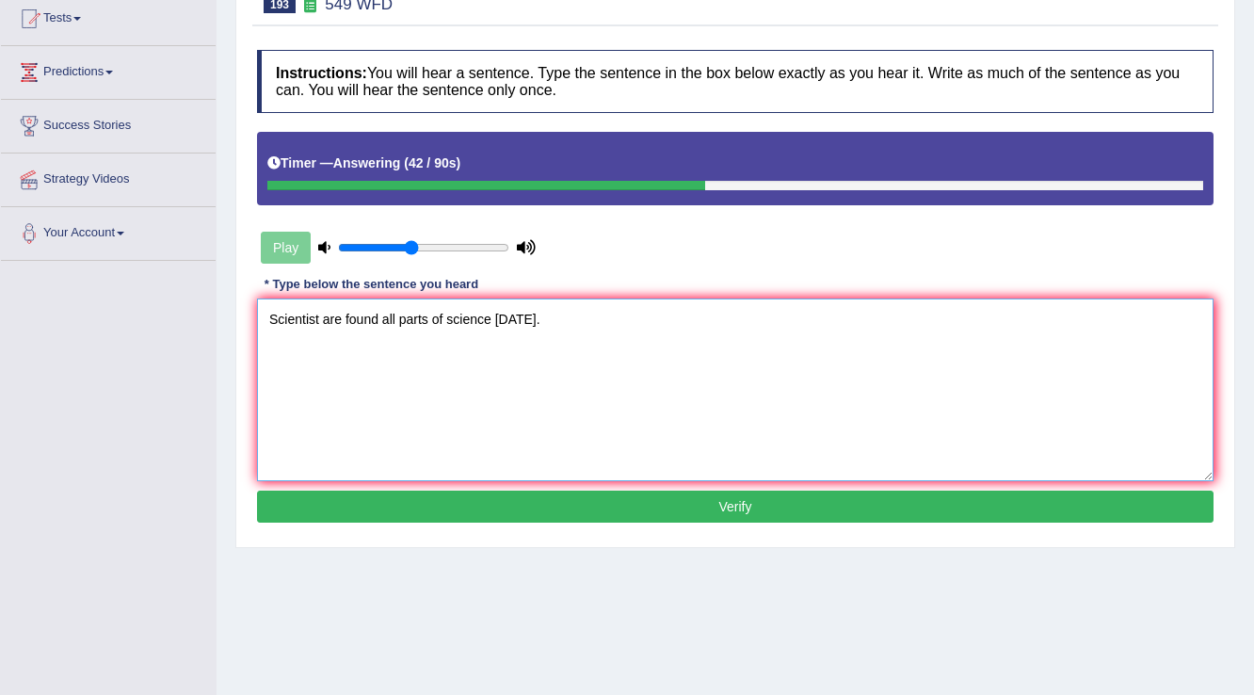
scroll to position [226, 0]
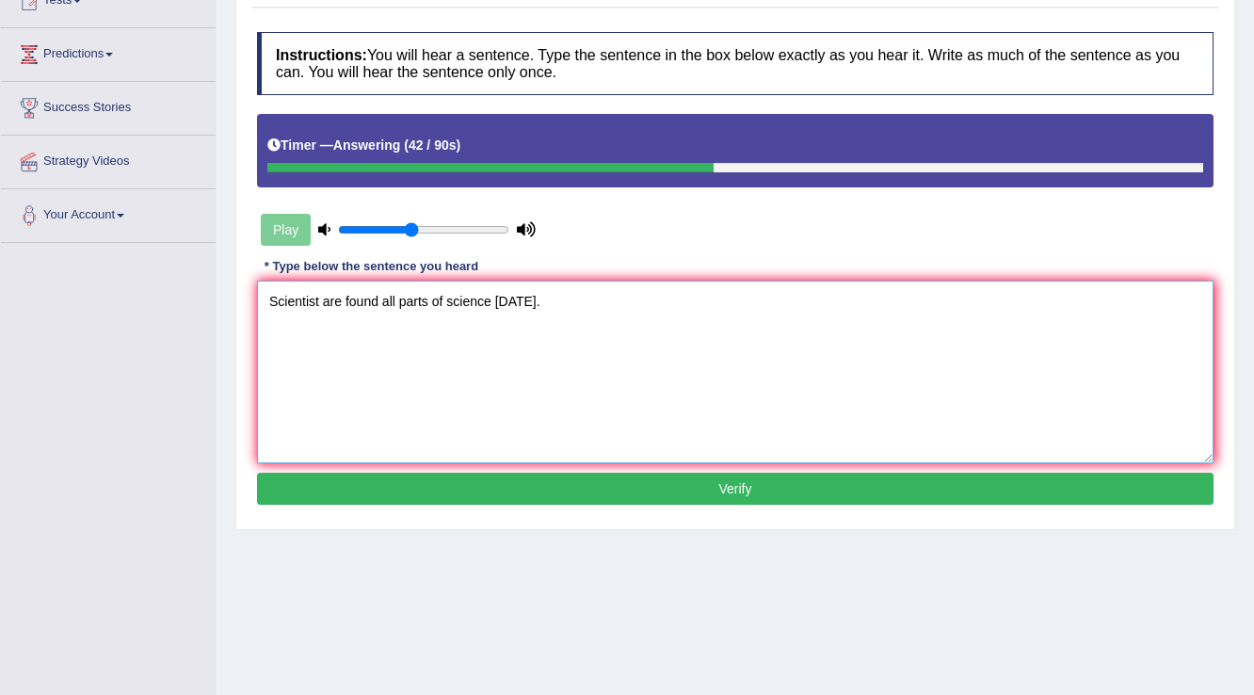
type textarea "Scientist are found all parts of science [DATE]."
click at [697, 490] on button "Verify" at bounding box center [735, 489] width 957 height 32
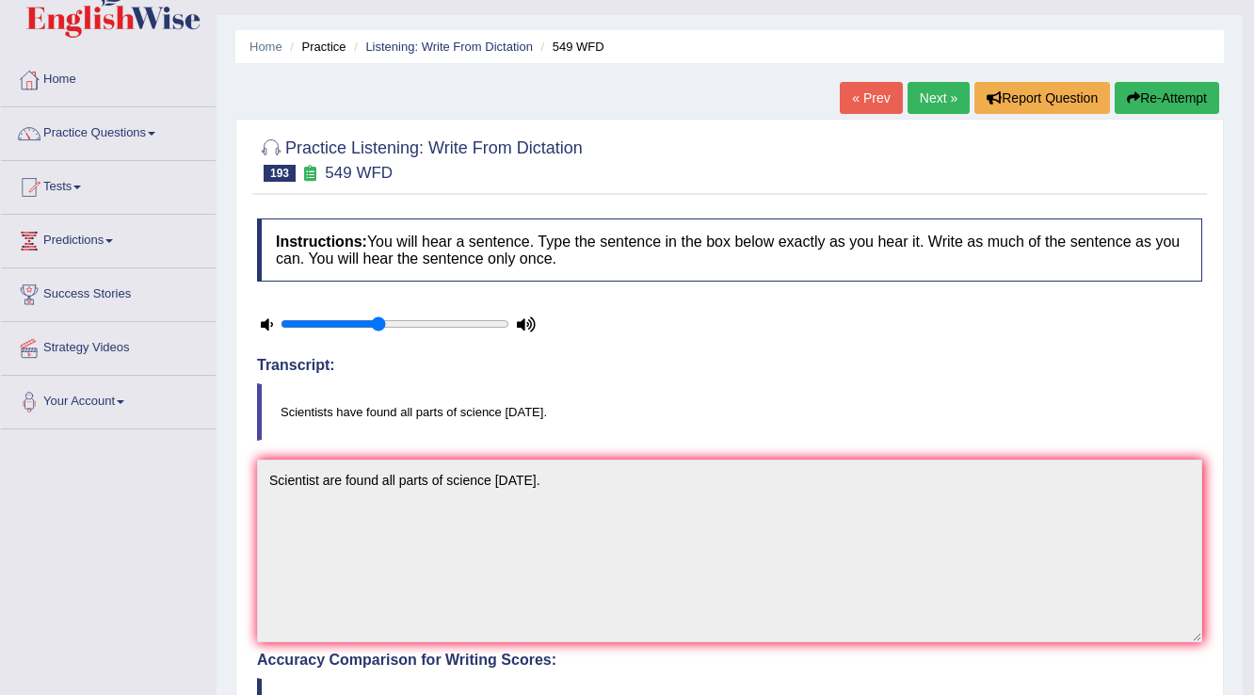
scroll to position [0, 0]
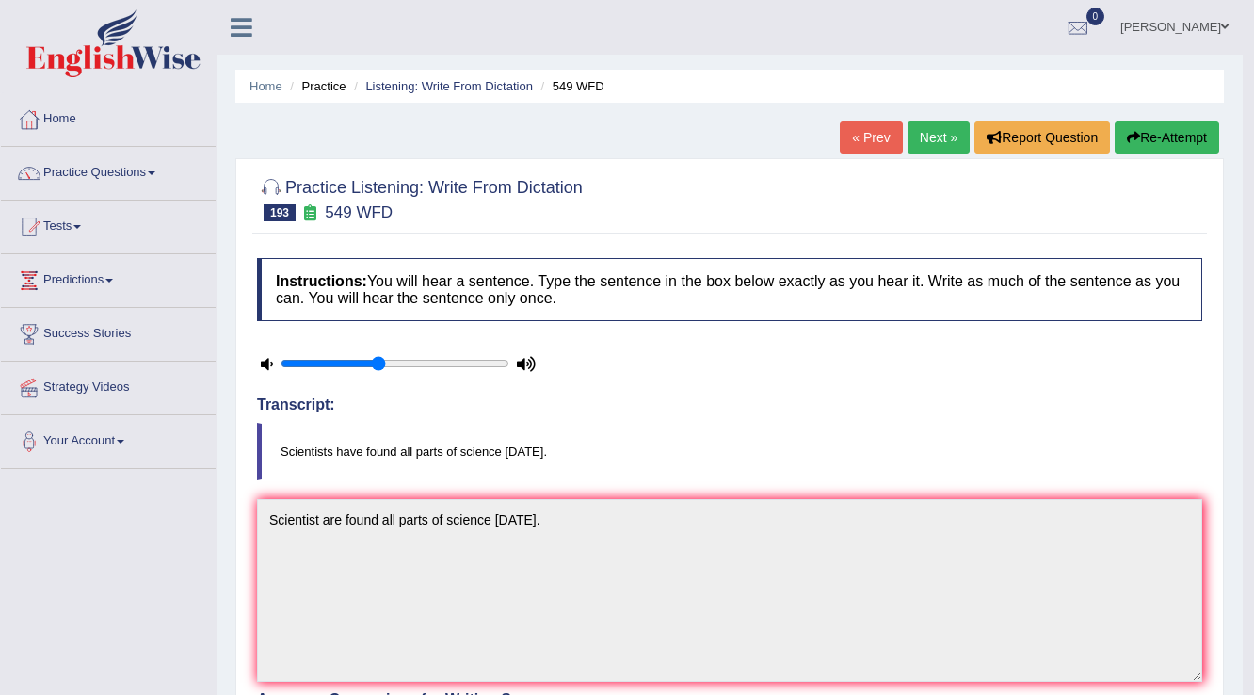
click at [933, 138] on link "Next »" at bounding box center [939, 137] width 62 height 32
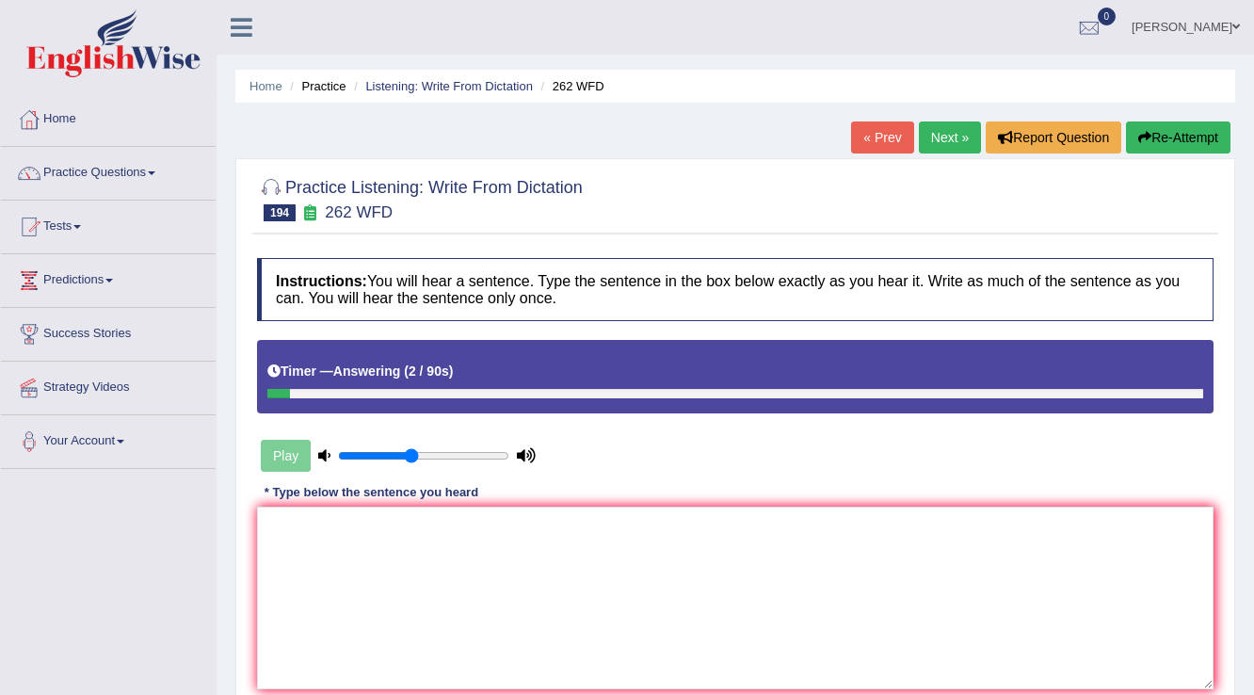
click at [1164, 122] on button "Re-Attempt" at bounding box center [1178, 137] width 105 height 32
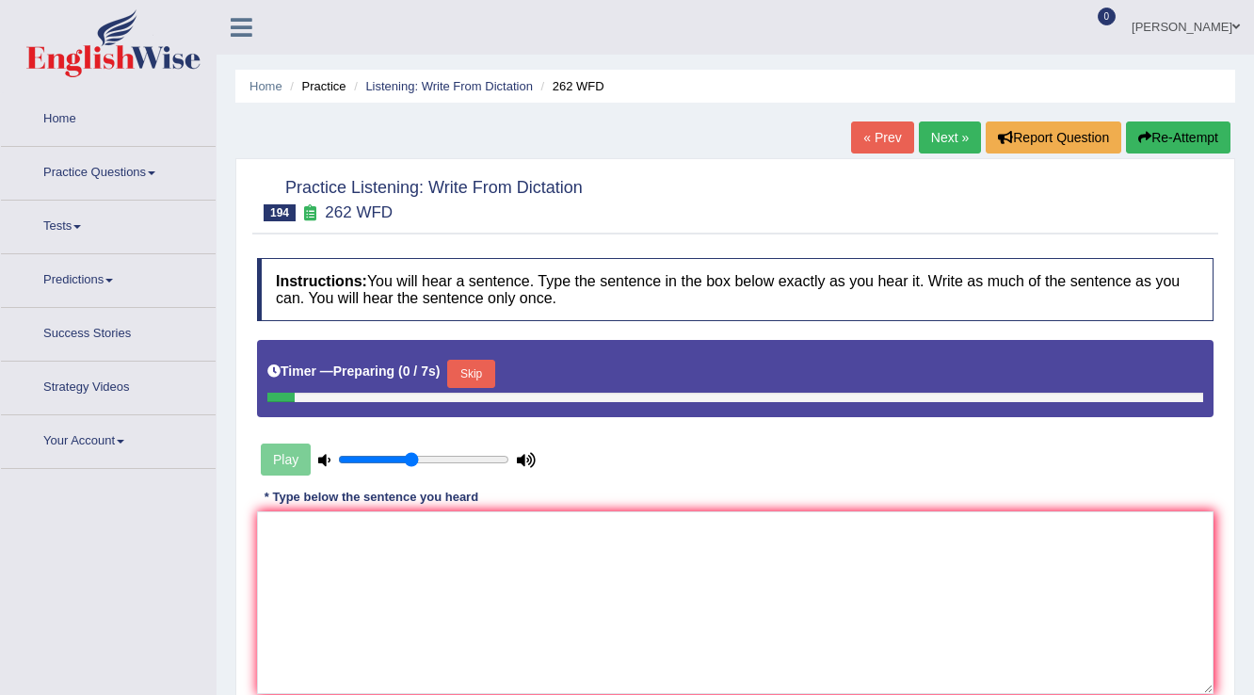
click at [465, 372] on button "Skip" at bounding box center [470, 374] width 47 height 28
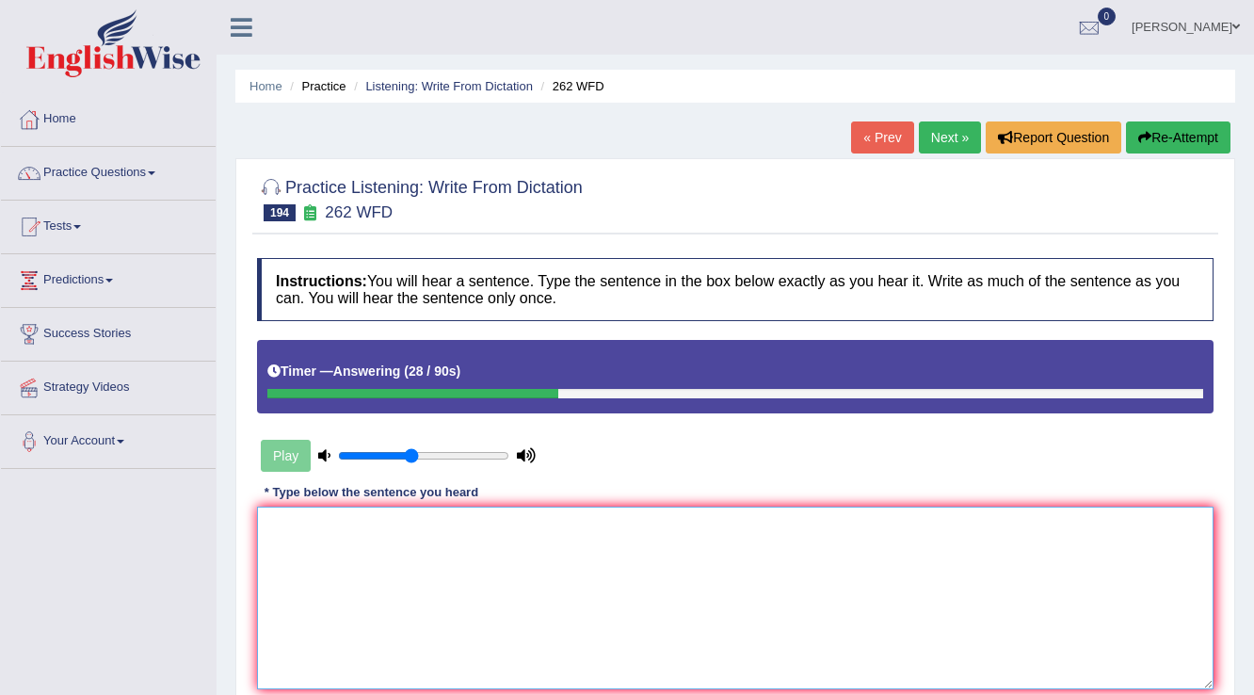
click at [587, 548] on textarea at bounding box center [735, 598] width 957 height 183
type textarea "E"
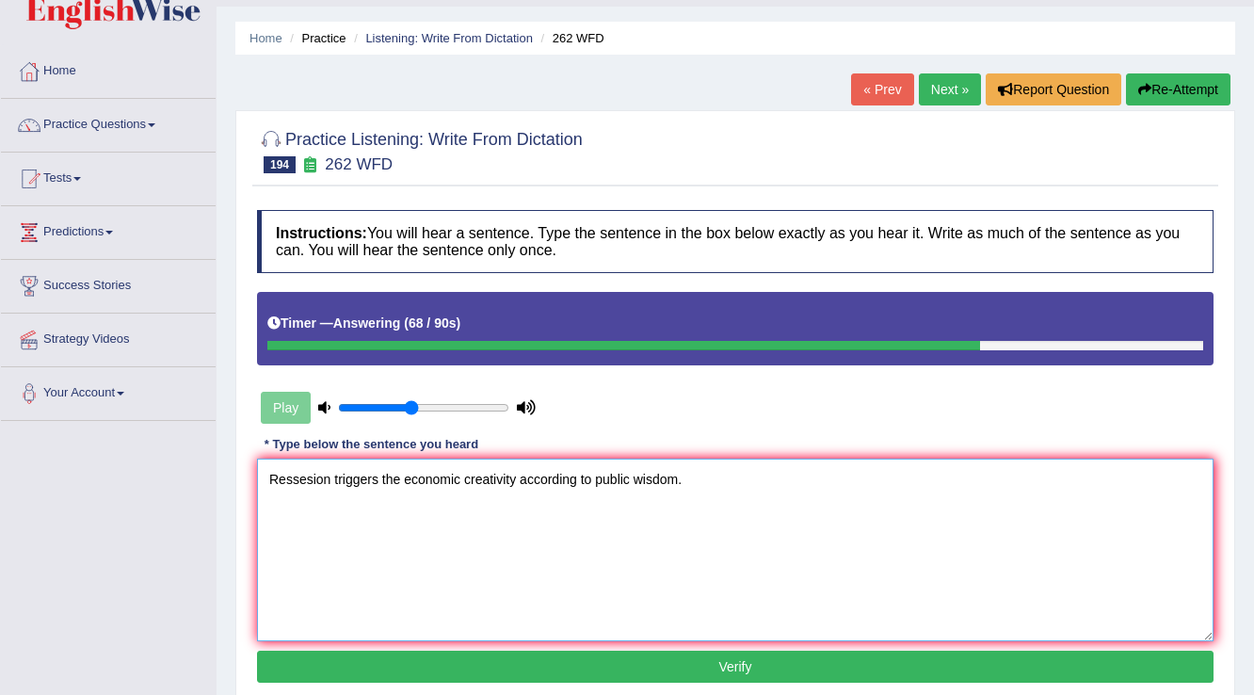
scroll to position [75, 0]
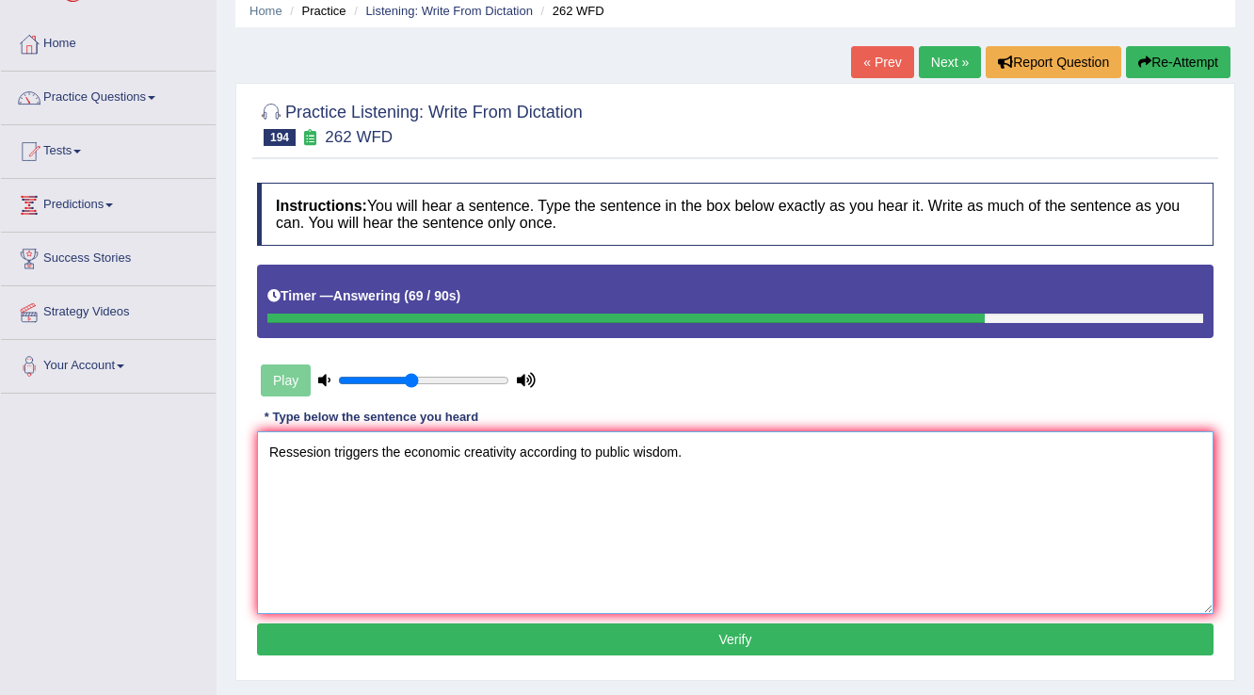
type textarea "Ressesion triggers the economic creativity according to public wisdom."
click at [644, 634] on button "Verify" at bounding box center [735, 639] width 957 height 32
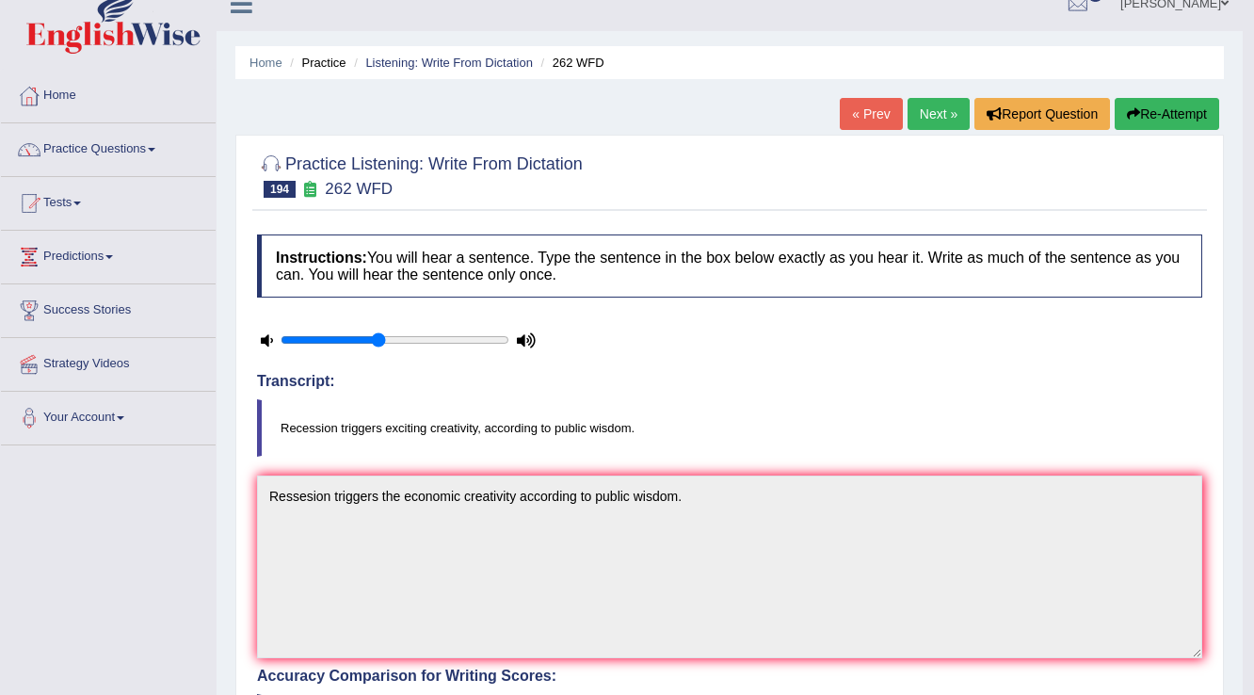
scroll to position [0, 0]
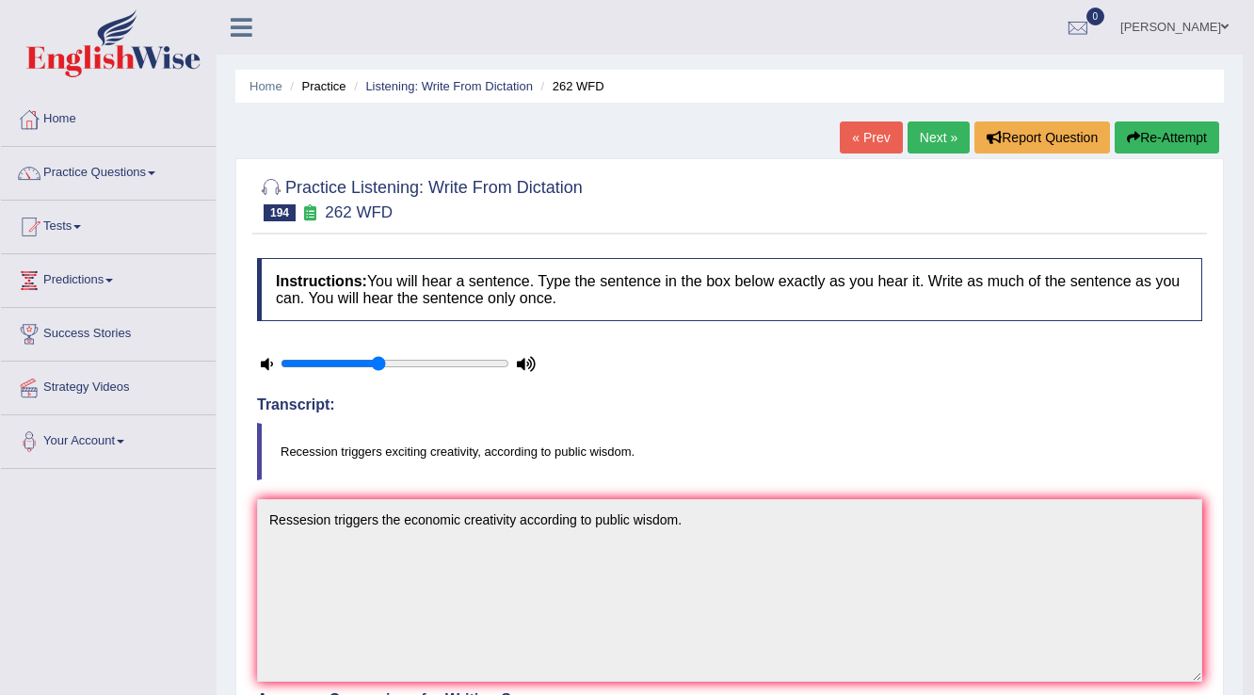
click at [952, 133] on link "Next »" at bounding box center [939, 137] width 62 height 32
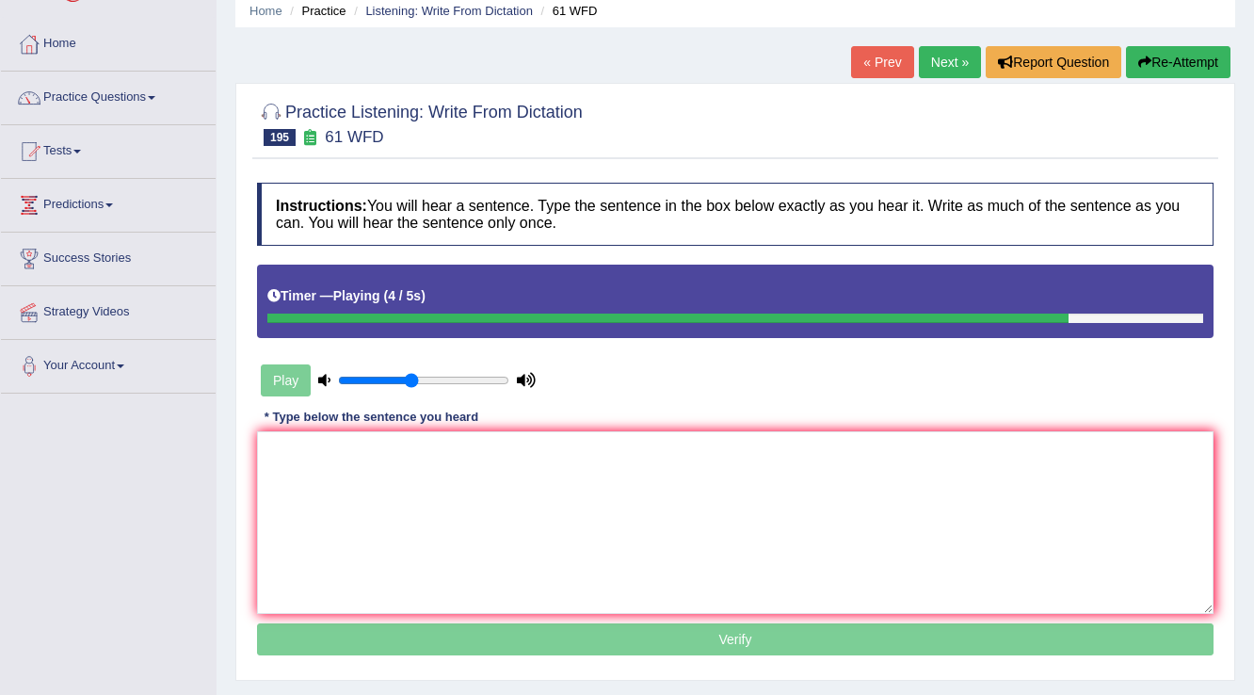
click at [1197, 65] on button "Re-Attempt" at bounding box center [1178, 62] width 105 height 32
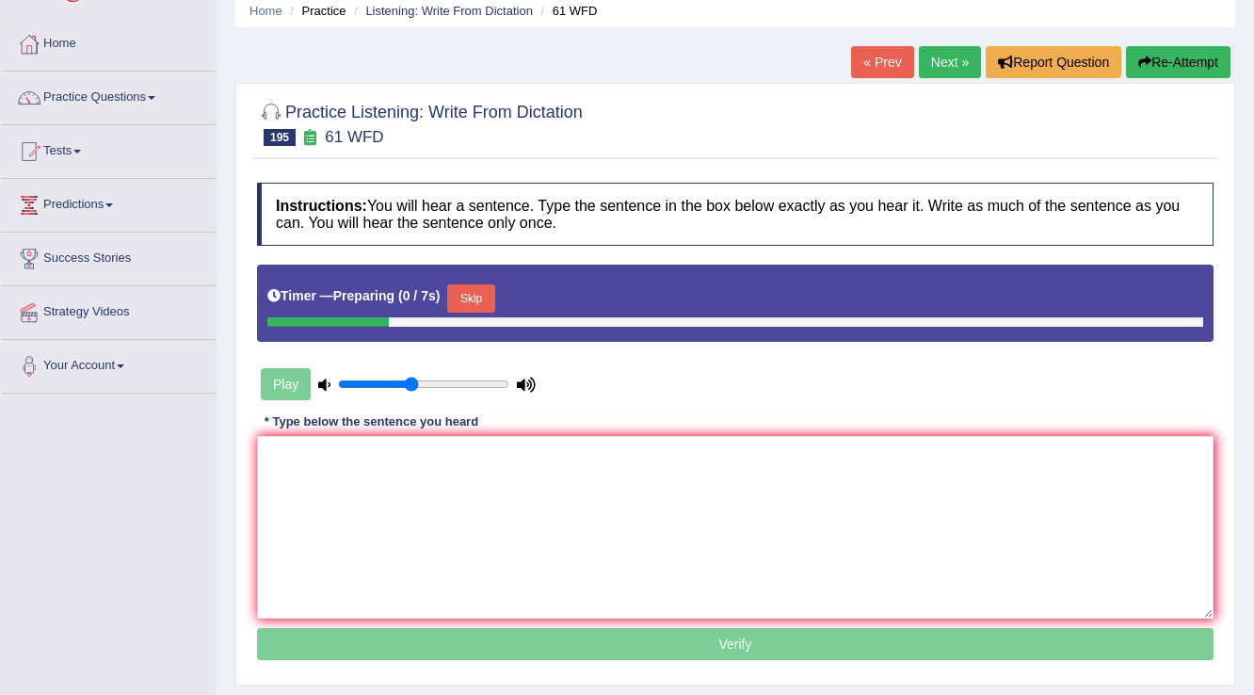
click at [480, 298] on button "Skip" at bounding box center [470, 298] width 47 height 28
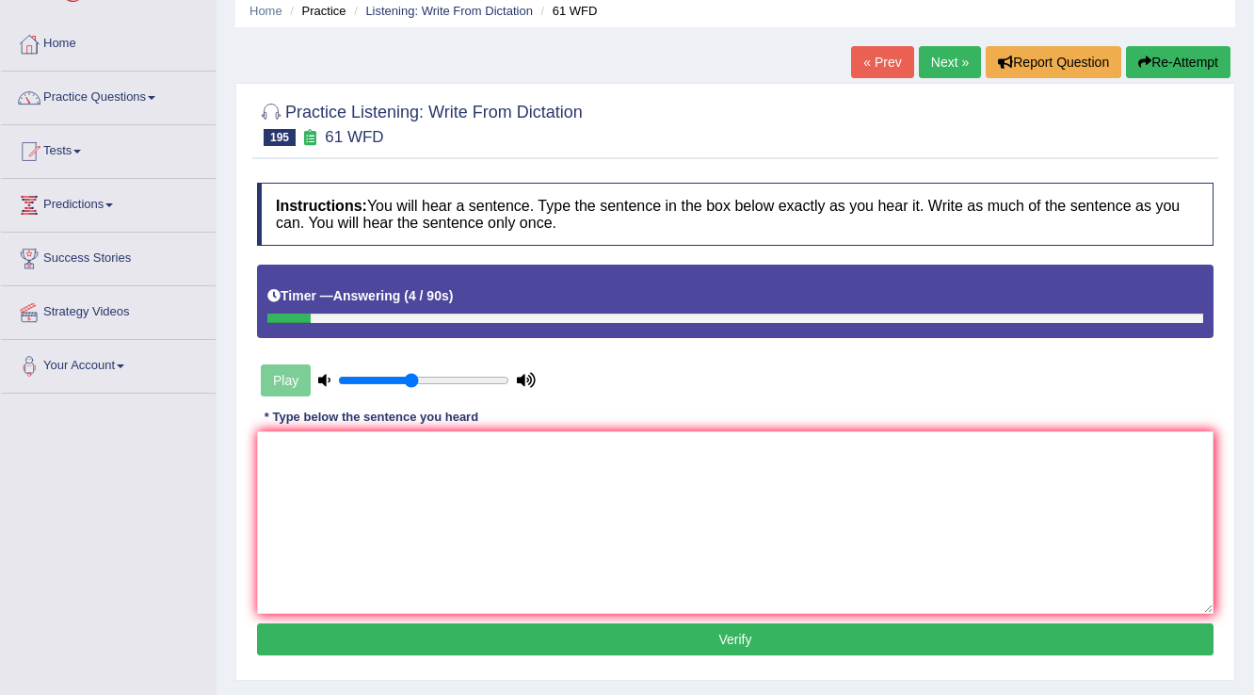
click at [1207, 66] on button "Re-Attempt" at bounding box center [1178, 62] width 105 height 32
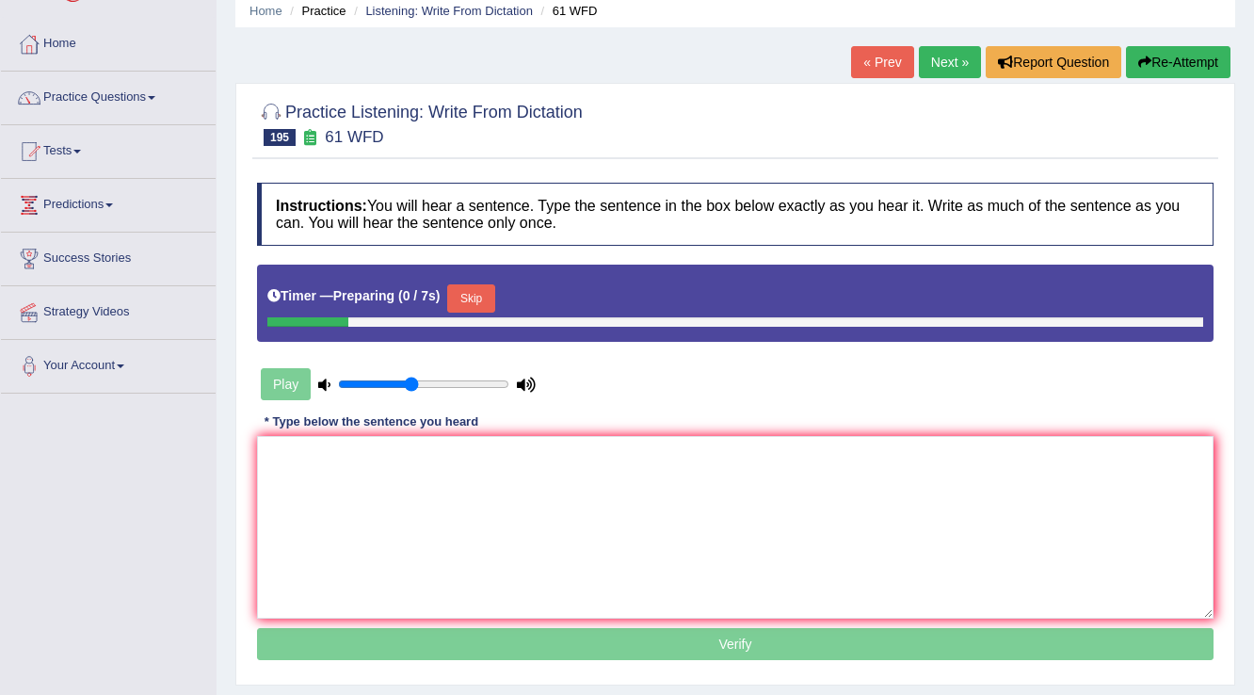
click at [483, 299] on button "Skip" at bounding box center [470, 298] width 47 height 28
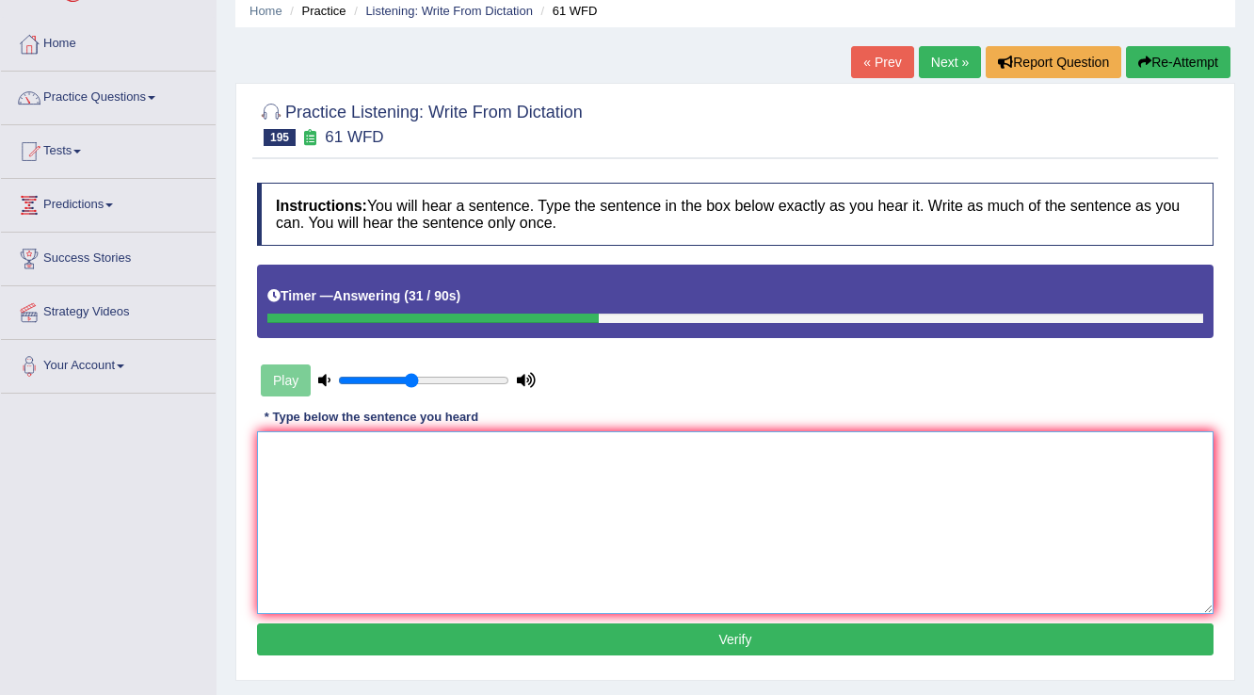
click at [582, 532] on textarea at bounding box center [735, 522] width 957 height 183
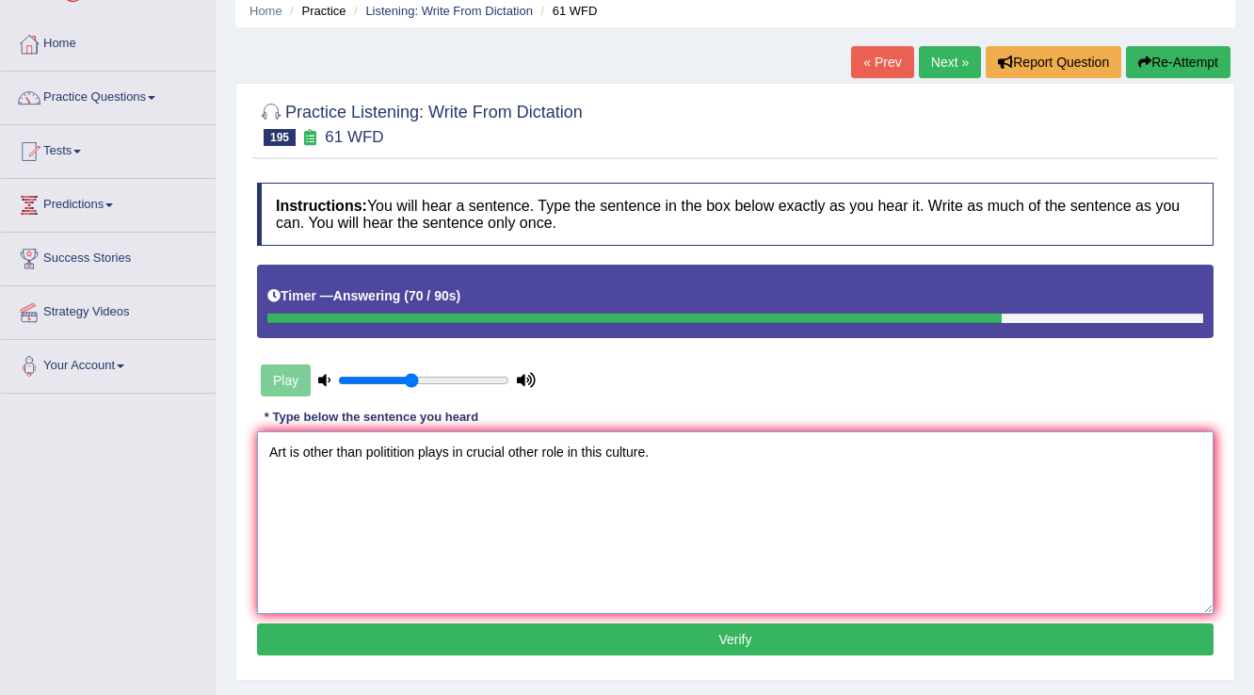
type textarea "Art is other than politition plays in crucial other role in this culture."
click at [532, 633] on button "Verify" at bounding box center [735, 639] width 957 height 32
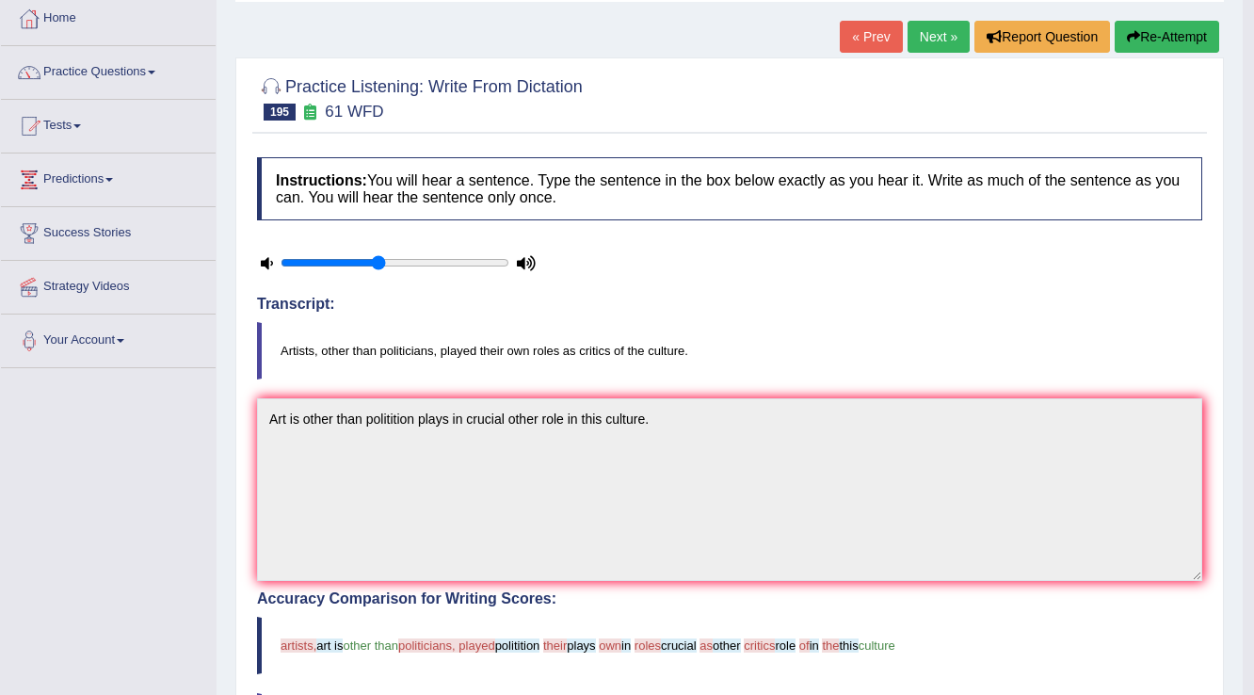
scroll to position [75, 0]
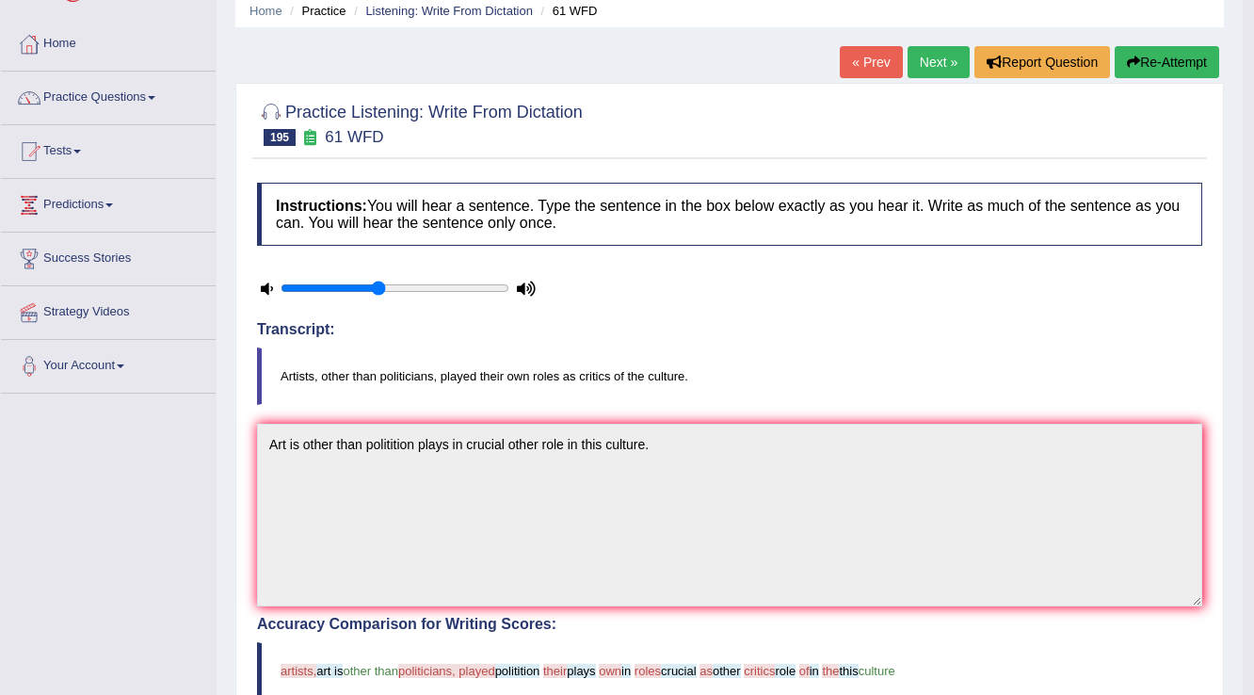
click at [919, 63] on link "Next »" at bounding box center [939, 62] width 62 height 32
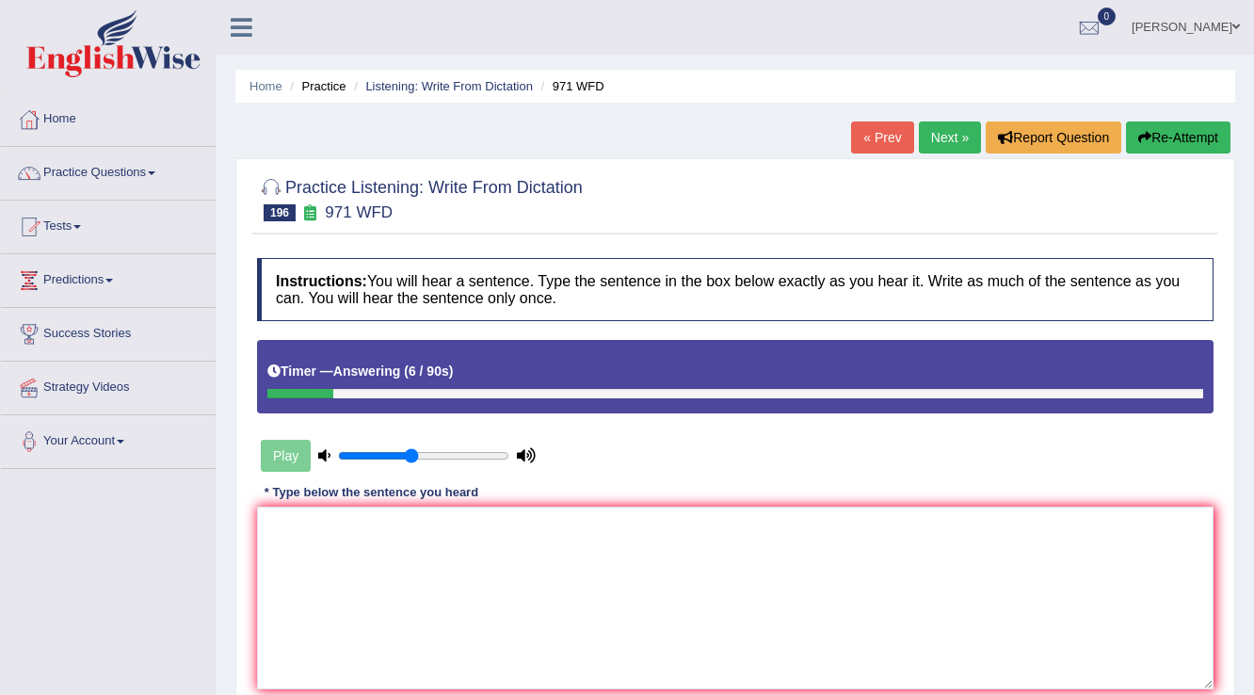
click at [1206, 136] on button "Re-Attempt" at bounding box center [1178, 137] width 105 height 32
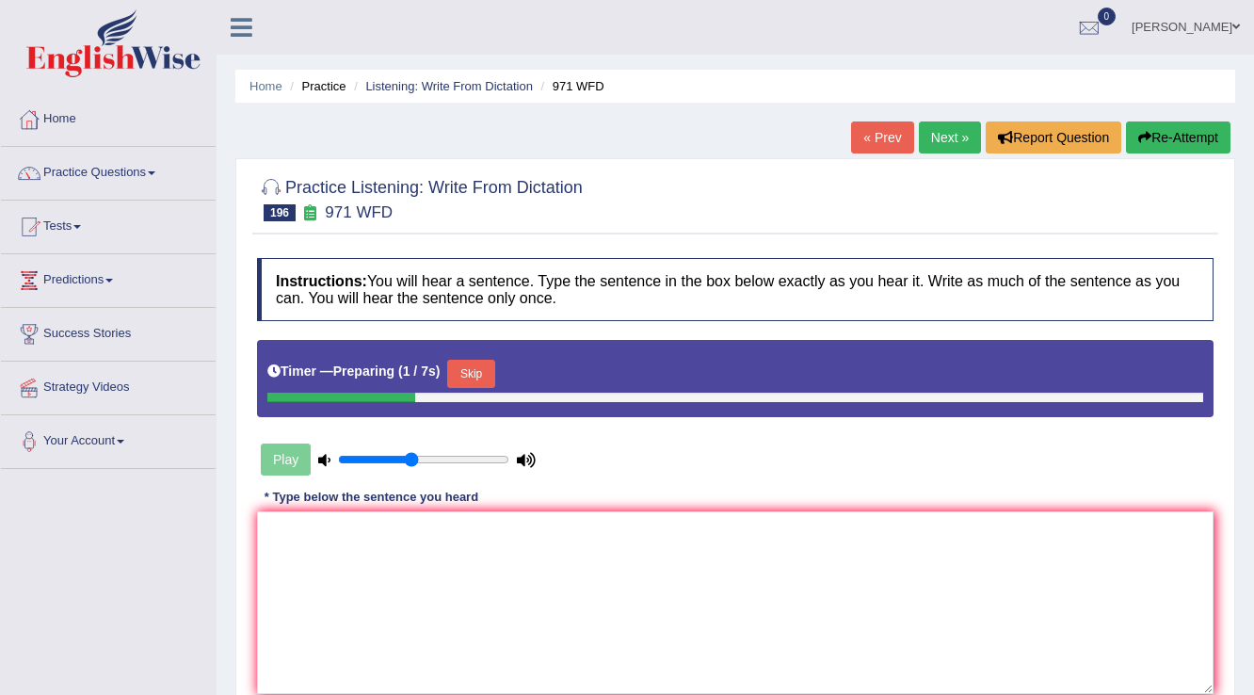
click at [469, 370] on button "Skip" at bounding box center [470, 374] width 47 height 28
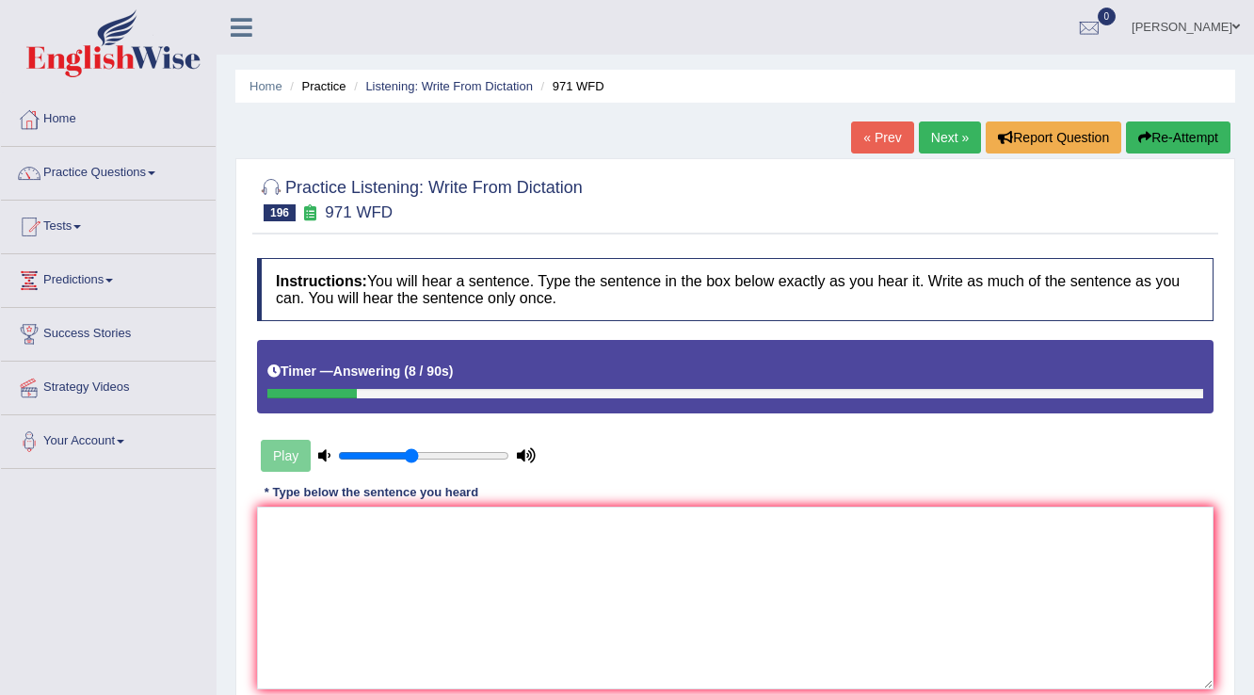
click at [1177, 125] on button "Re-Attempt" at bounding box center [1178, 137] width 105 height 32
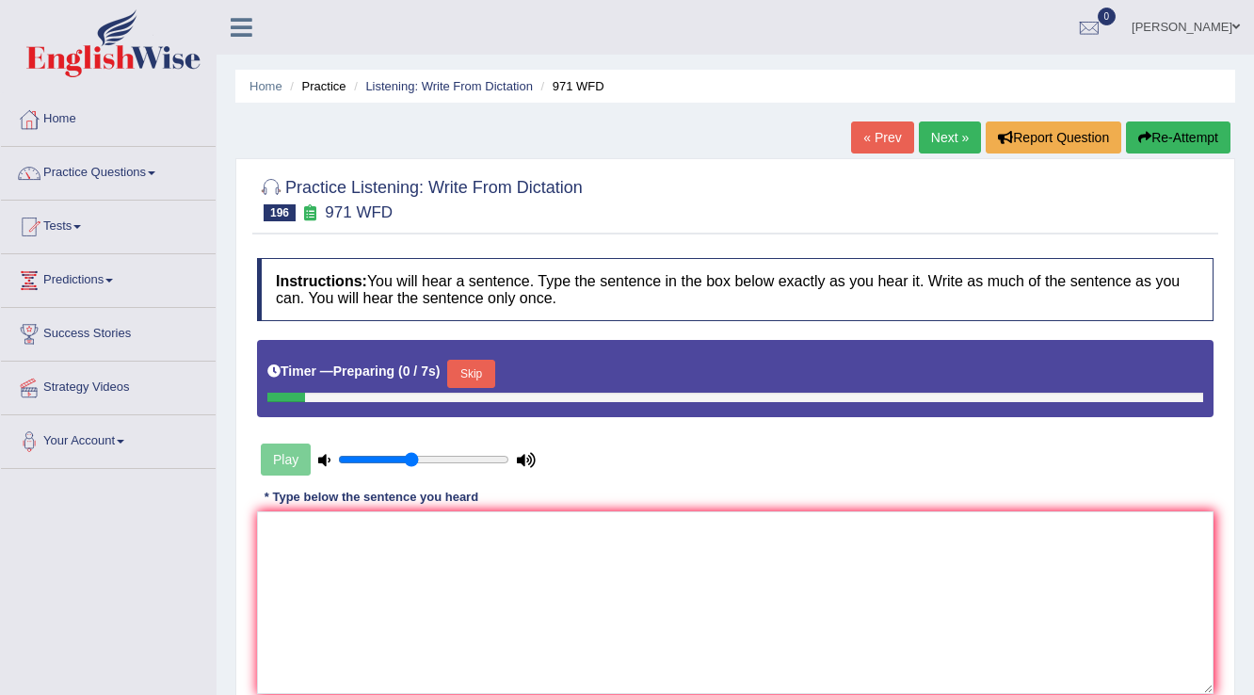
click at [480, 363] on button "Skip" at bounding box center [470, 374] width 47 height 28
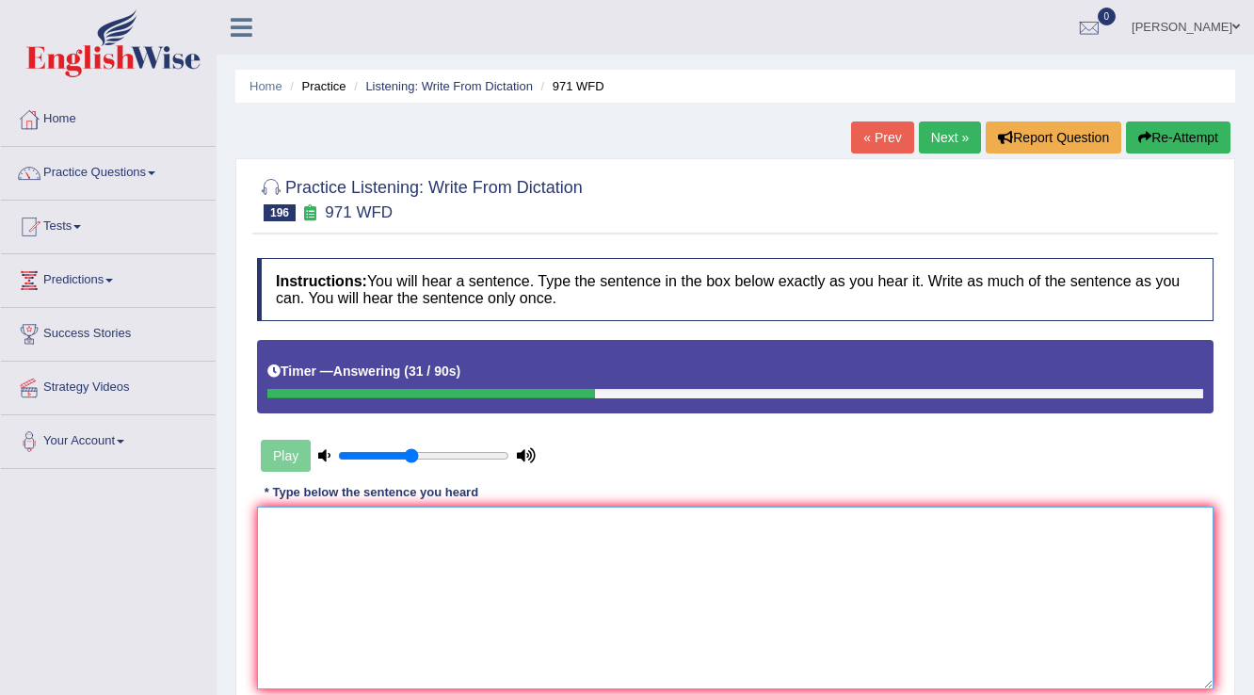
click at [524, 542] on textarea at bounding box center [735, 598] width 957 height 183
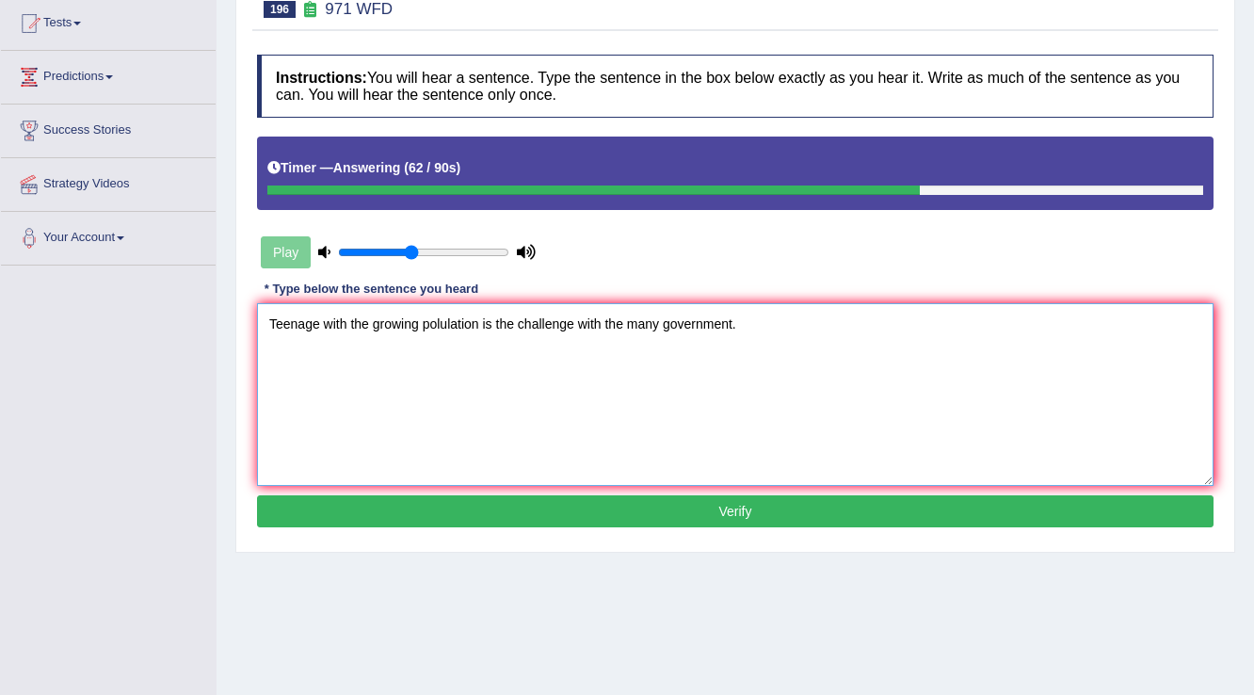
scroll to position [226, 0]
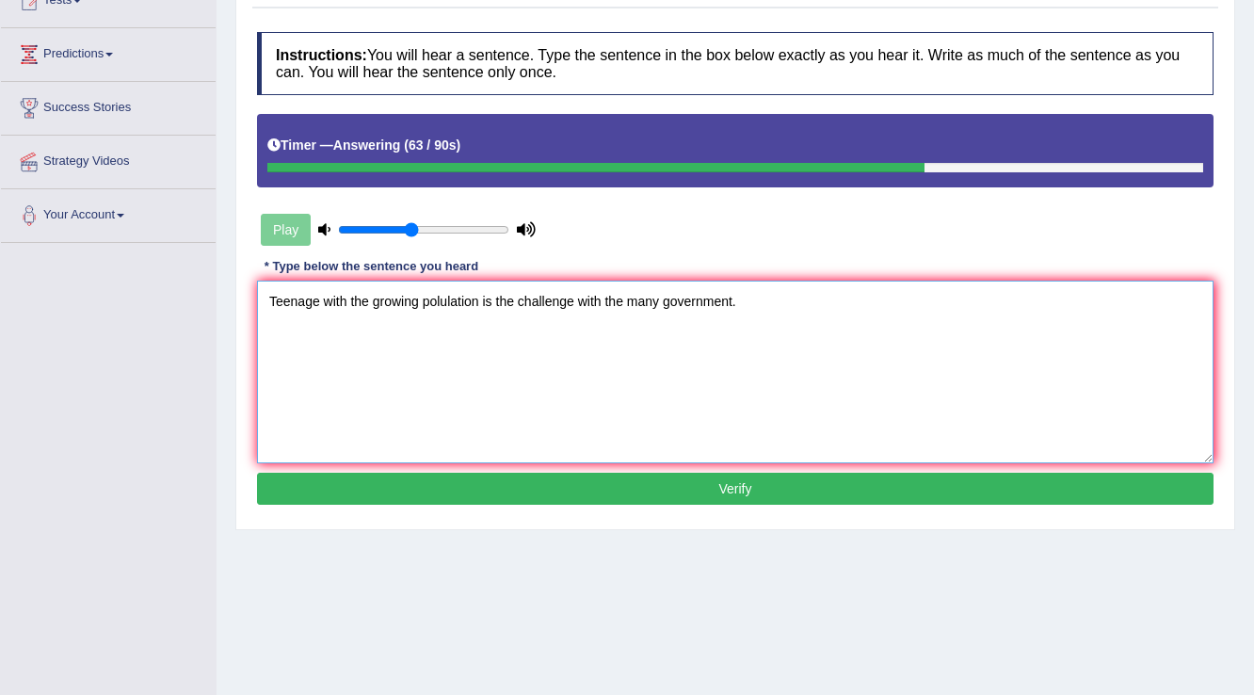
type textarea "Teenage with the growing polulation is the challenge with the many government."
click at [459, 506] on div "Instructions: You will hear a sentence. Type the sentence in the box below exac…" at bounding box center [735, 271] width 966 height 497
click at [467, 495] on button "Verify" at bounding box center [735, 489] width 957 height 32
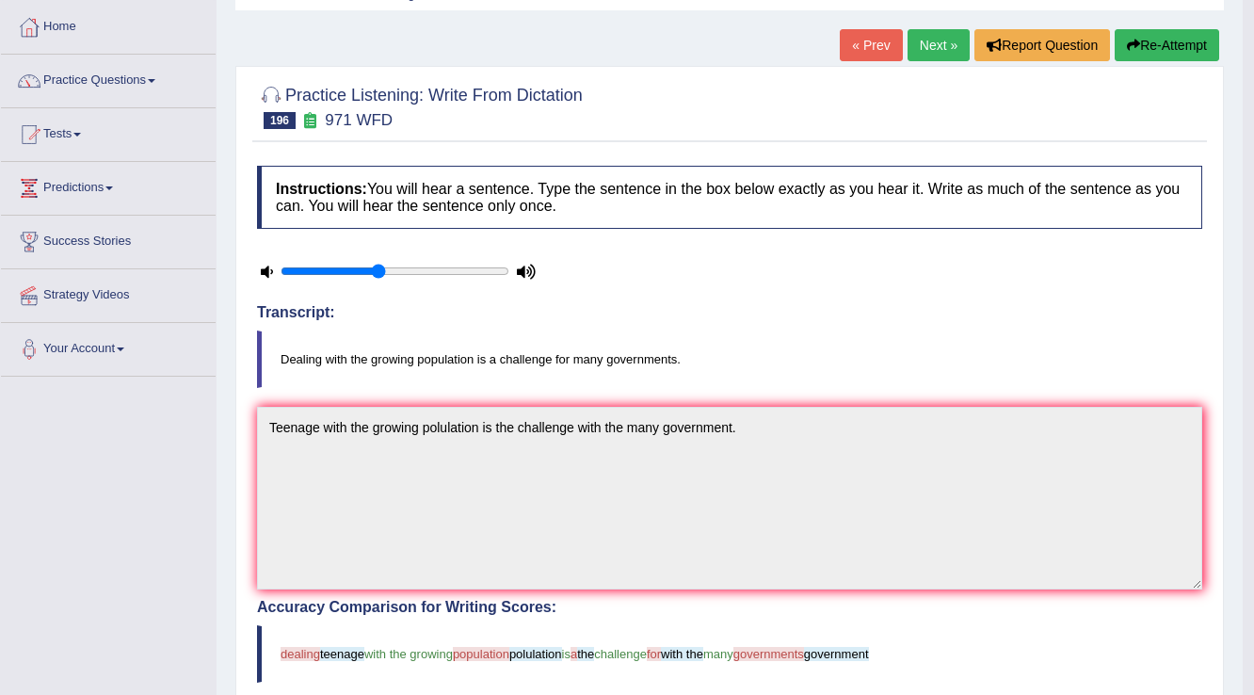
scroll to position [75, 0]
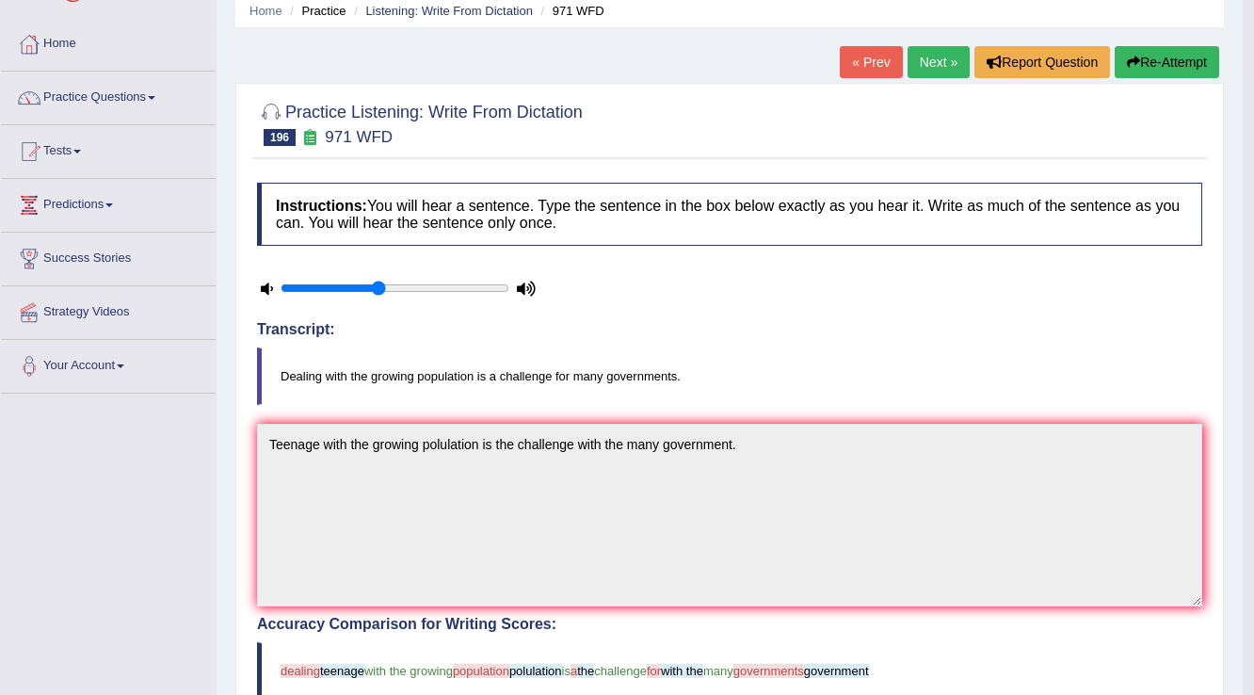
click at [944, 53] on link "Next »" at bounding box center [939, 62] width 62 height 32
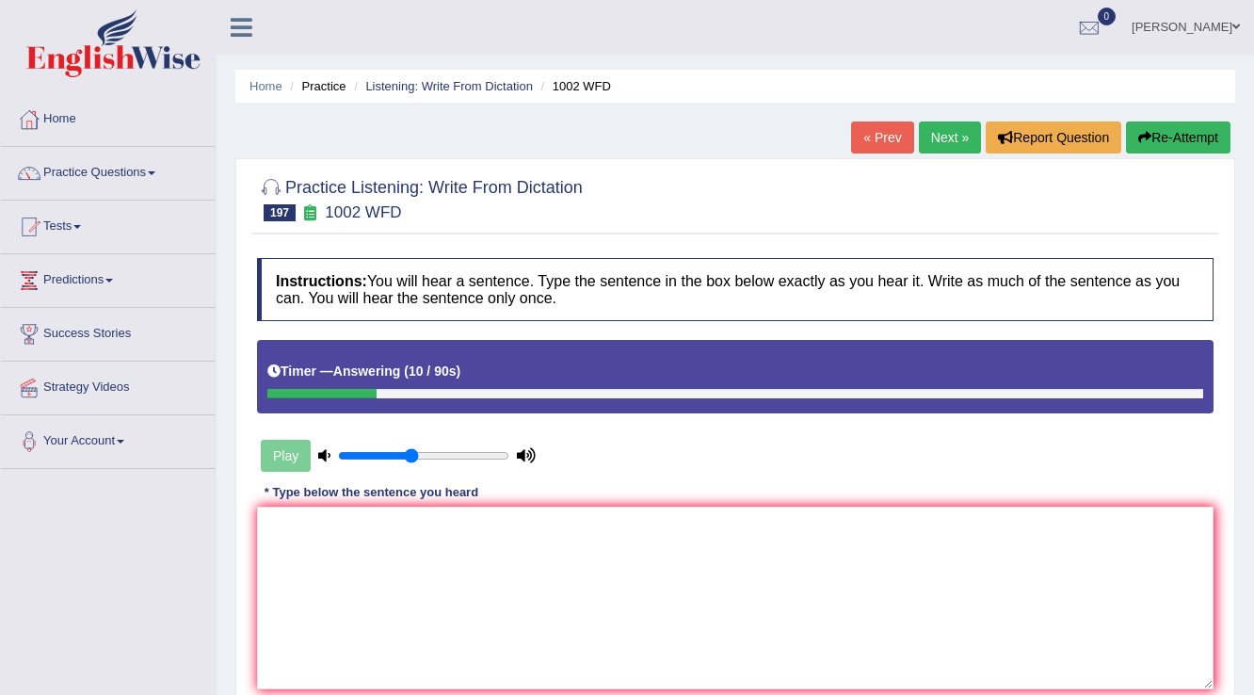
click at [1190, 127] on button "Re-Attempt" at bounding box center [1178, 137] width 105 height 32
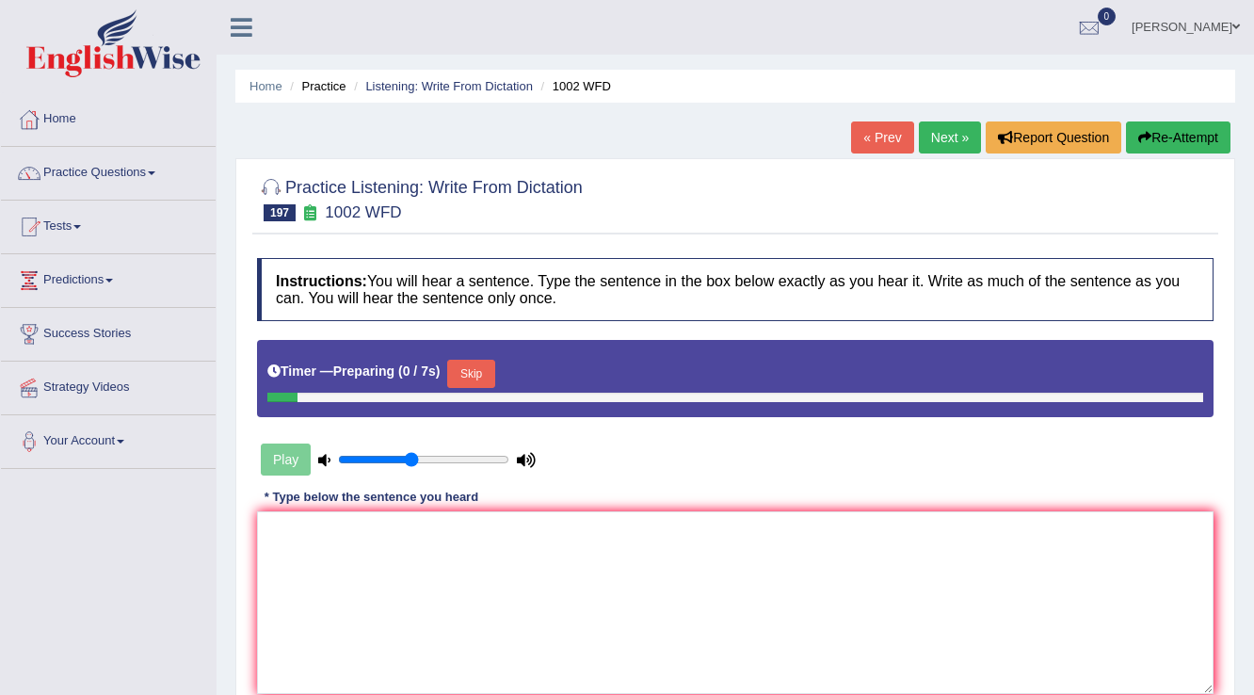
click at [463, 373] on button "Skip" at bounding box center [470, 374] width 47 height 28
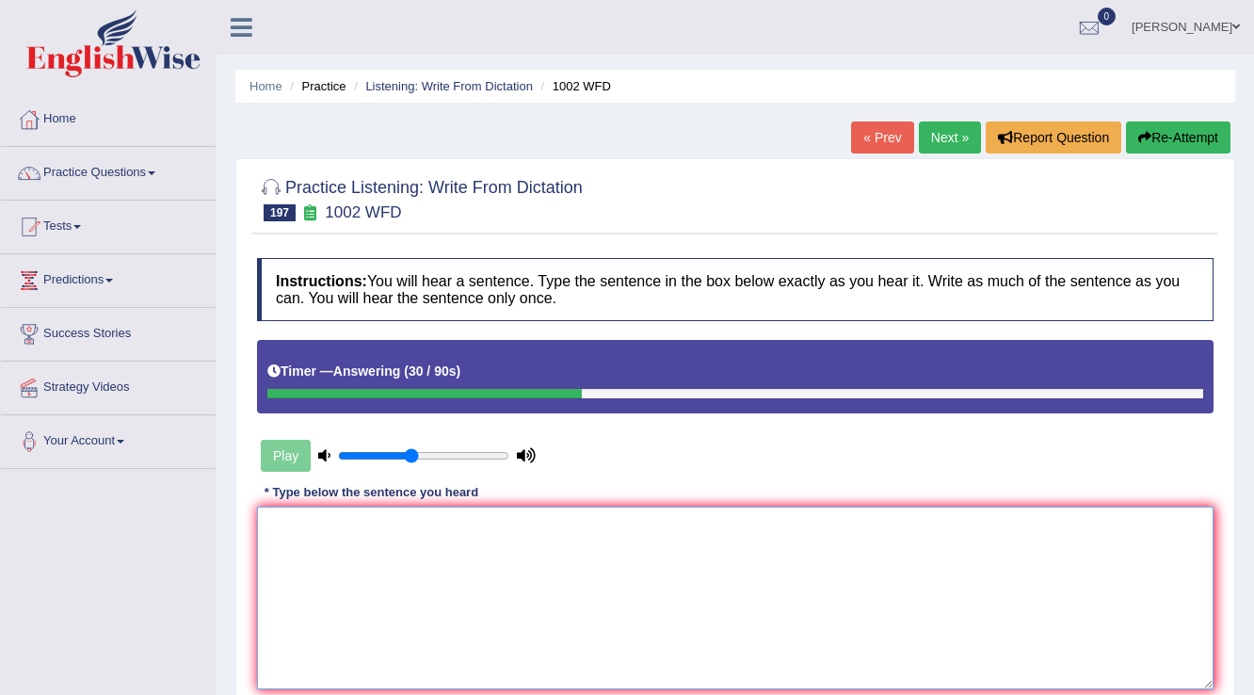
click at [426, 579] on textarea at bounding box center [735, 598] width 957 height 183
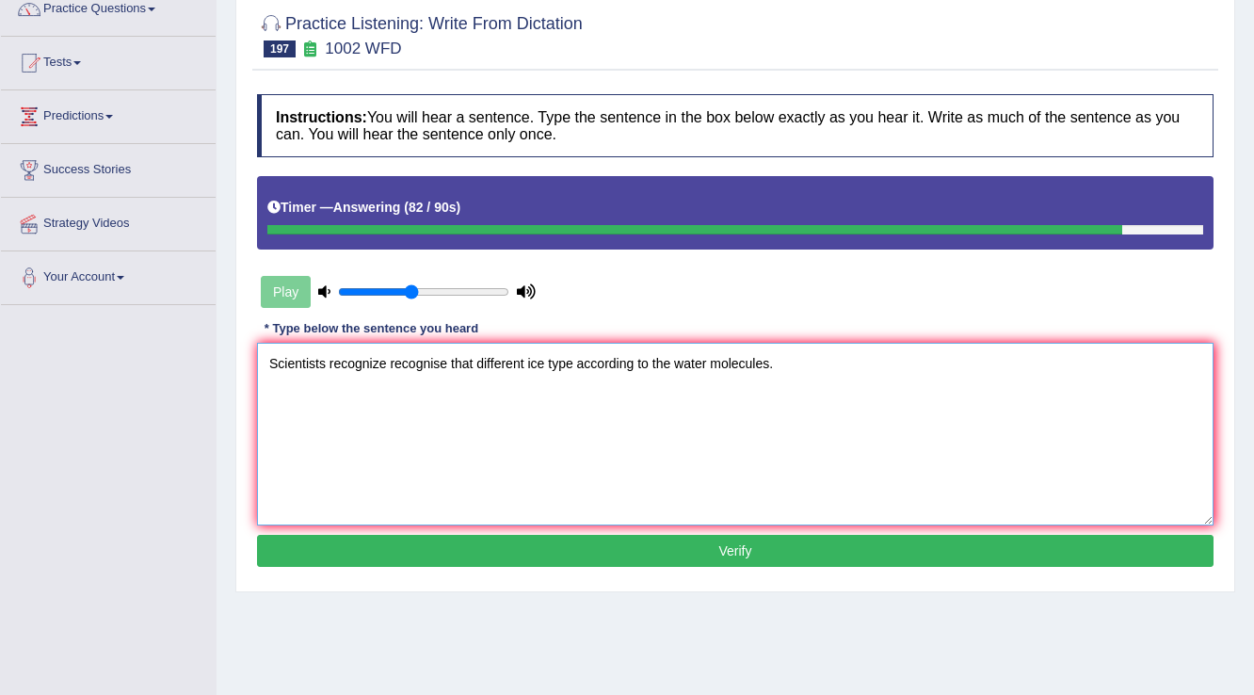
scroll to position [226, 0]
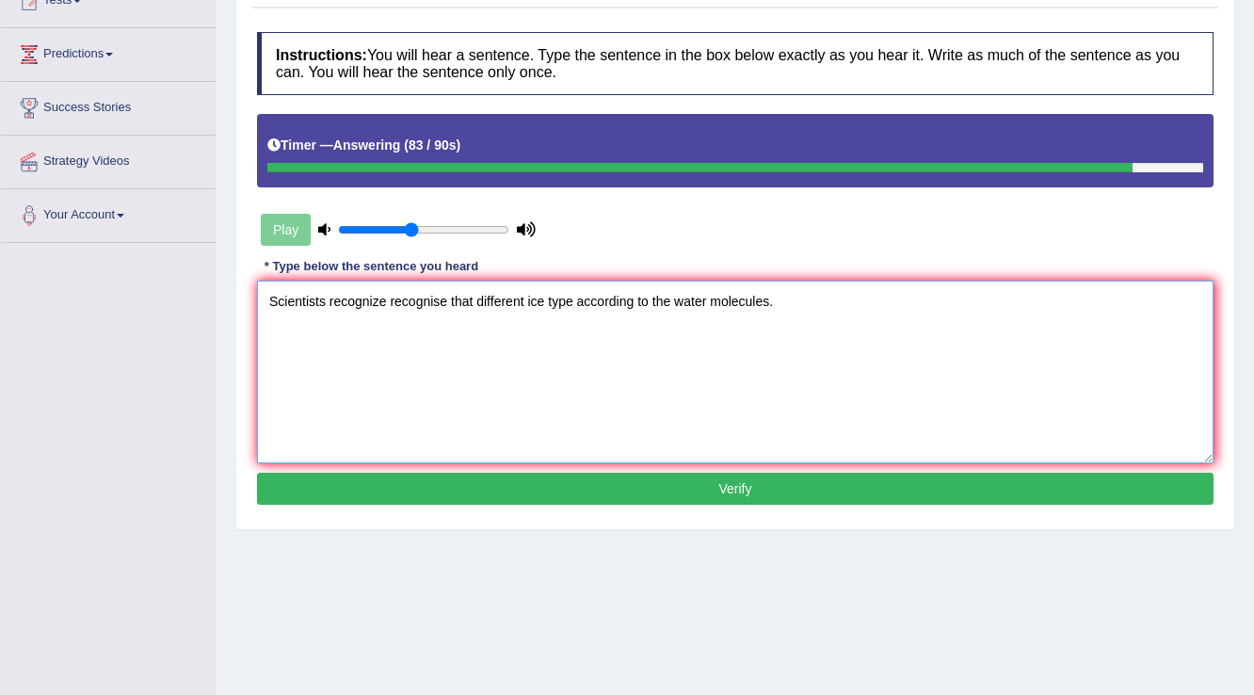
type textarea "Scientists recognize recognise that different ice type according to the water m…"
click at [546, 481] on button "Verify" at bounding box center [735, 489] width 957 height 32
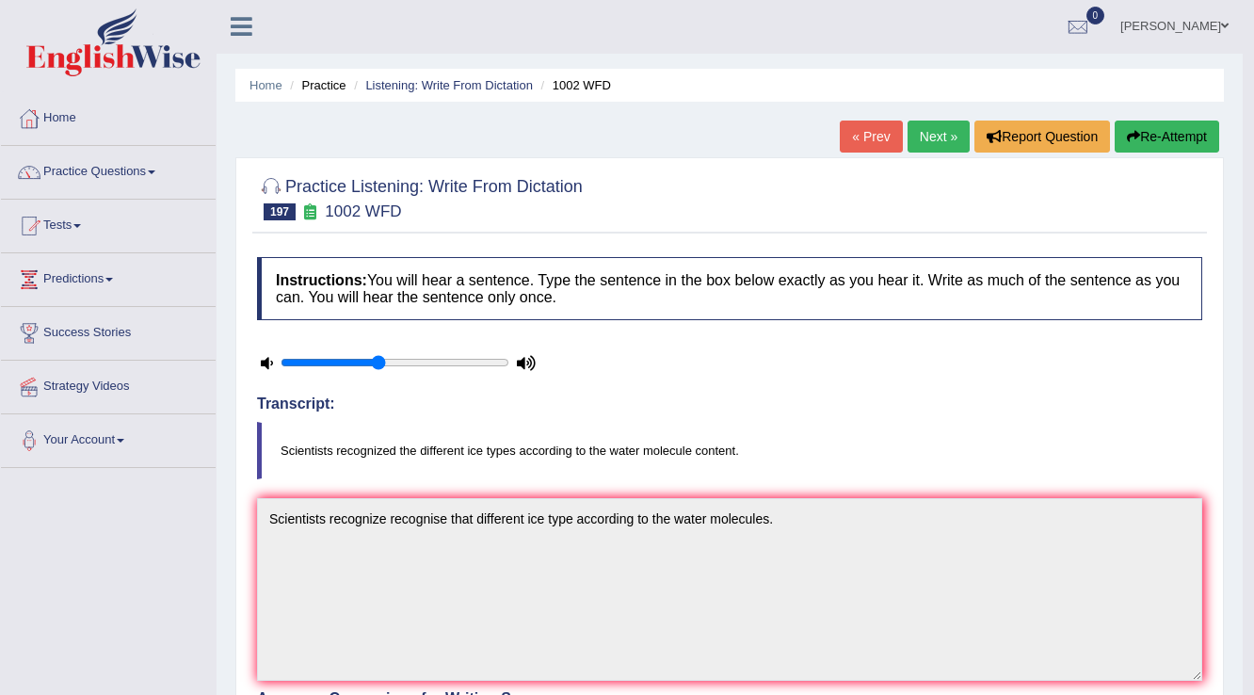
scroll to position [0, 0]
click at [939, 133] on link "Next »" at bounding box center [939, 137] width 62 height 32
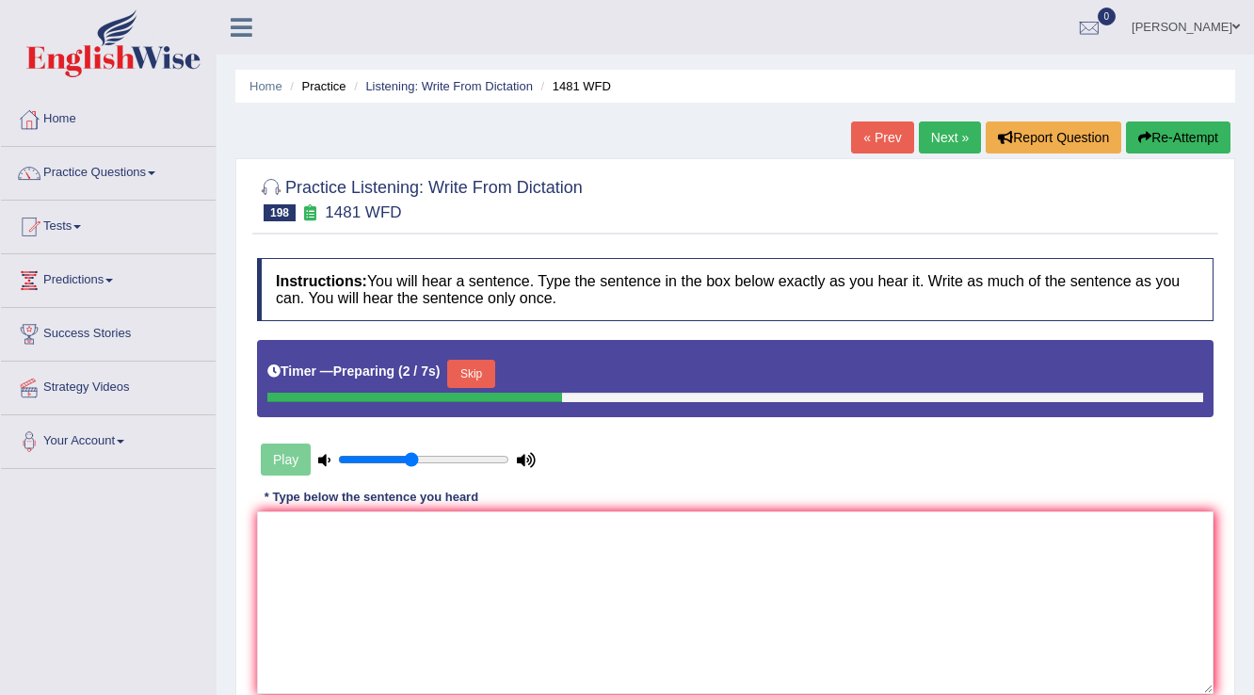
click at [482, 378] on button "Skip" at bounding box center [470, 374] width 47 height 28
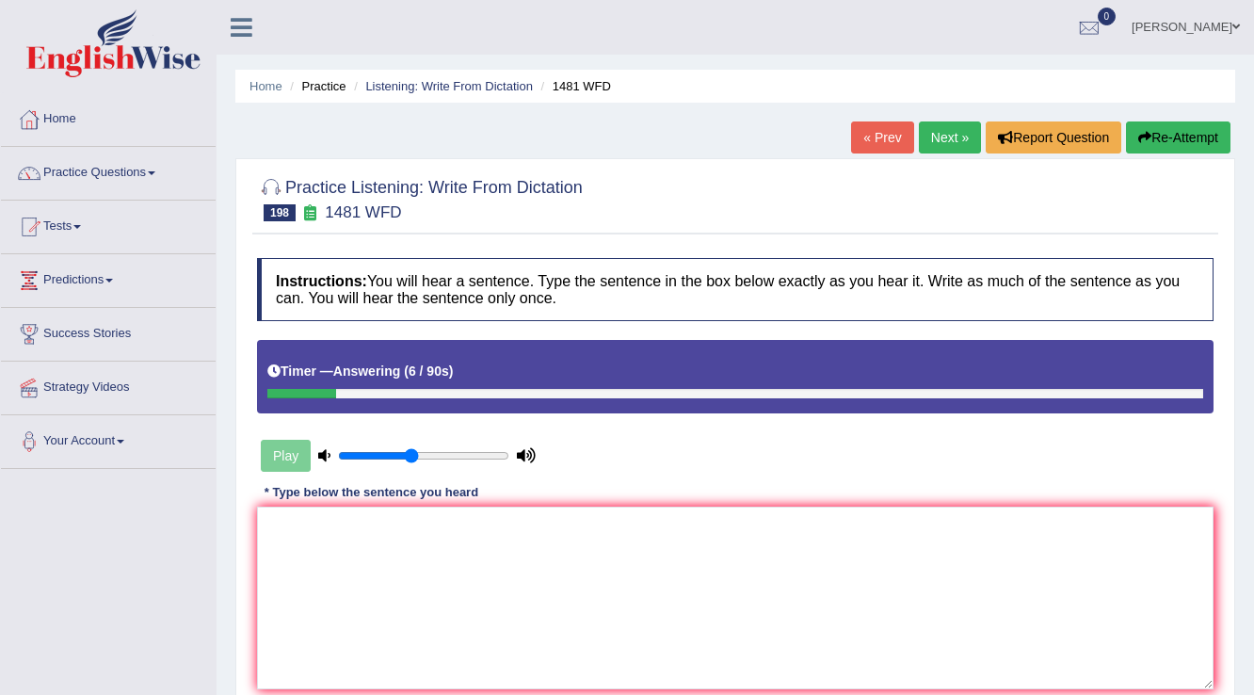
click at [1181, 140] on button "Re-Attempt" at bounding box center [1178, 137] width 105 height 32
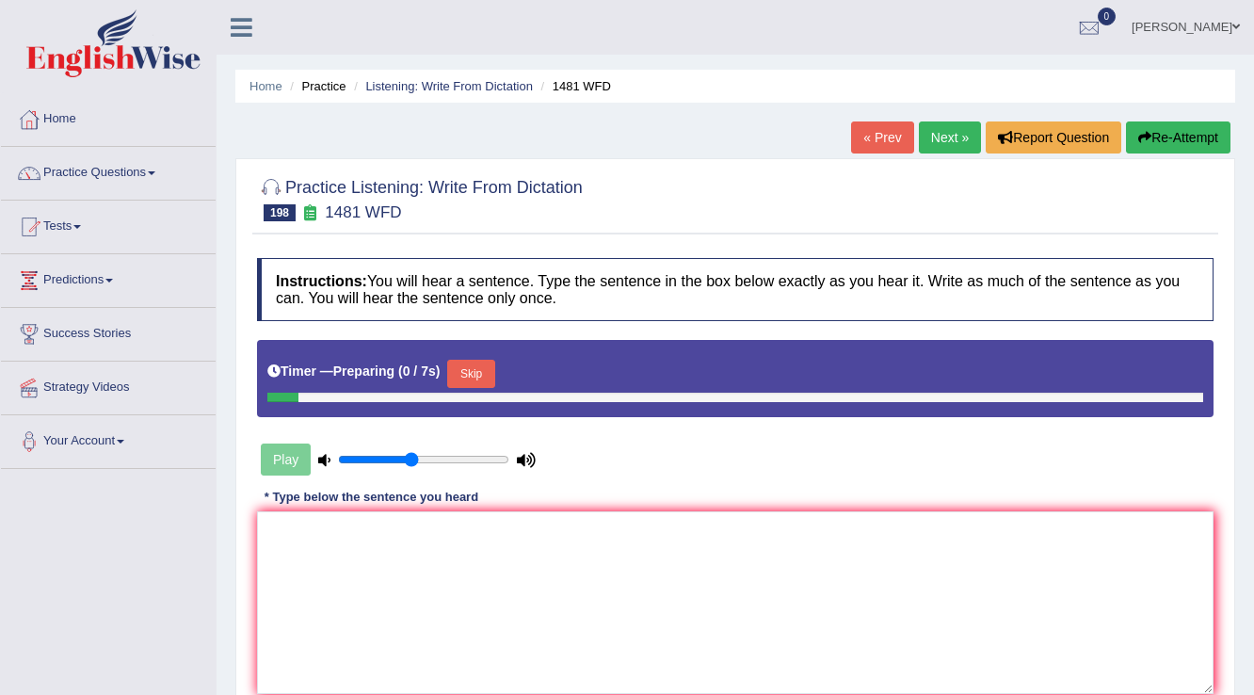
click at [475, 369] on button "Skip" at bounding box center [470, 374] width 47 height 28
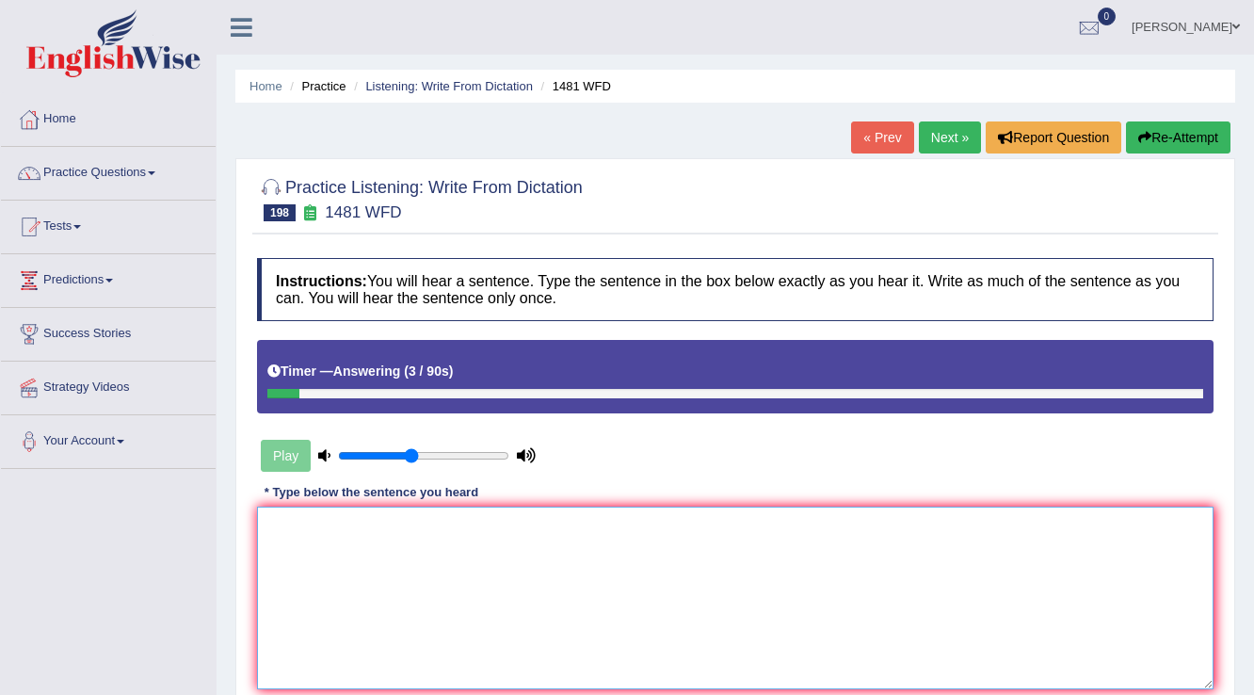
click at [573, 527] on textarea at bounding box center [735, 598] width 957 height 183
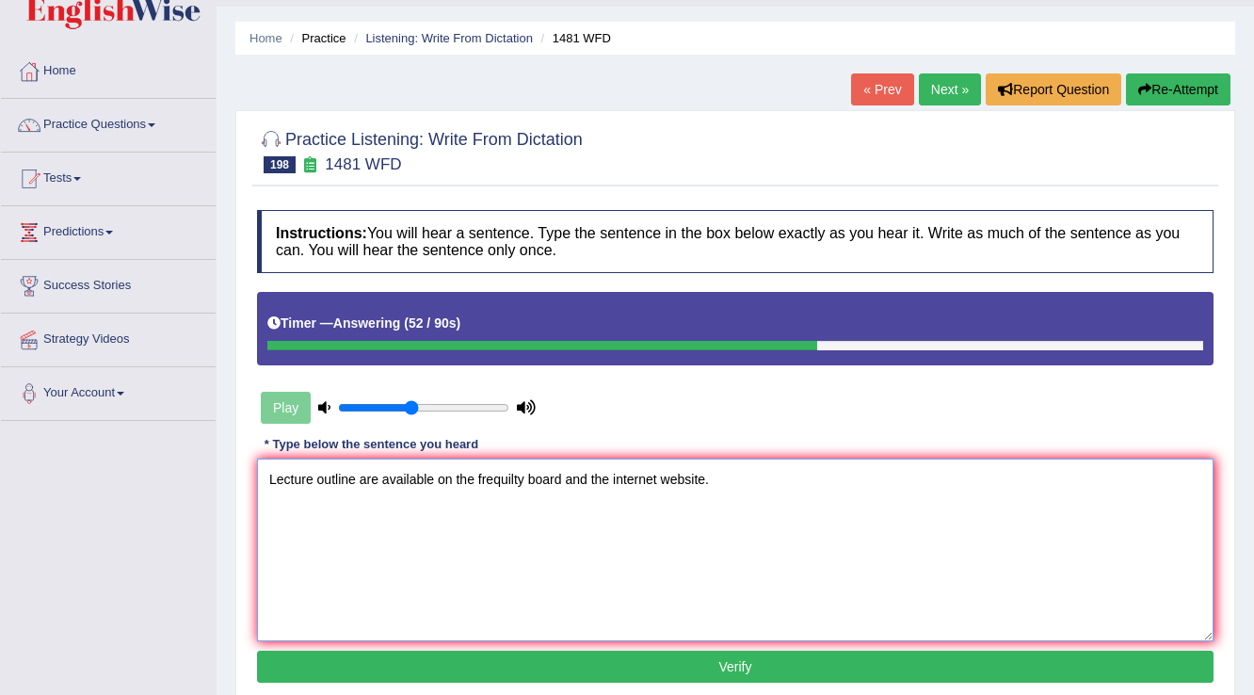
scroll to position [75, 0]
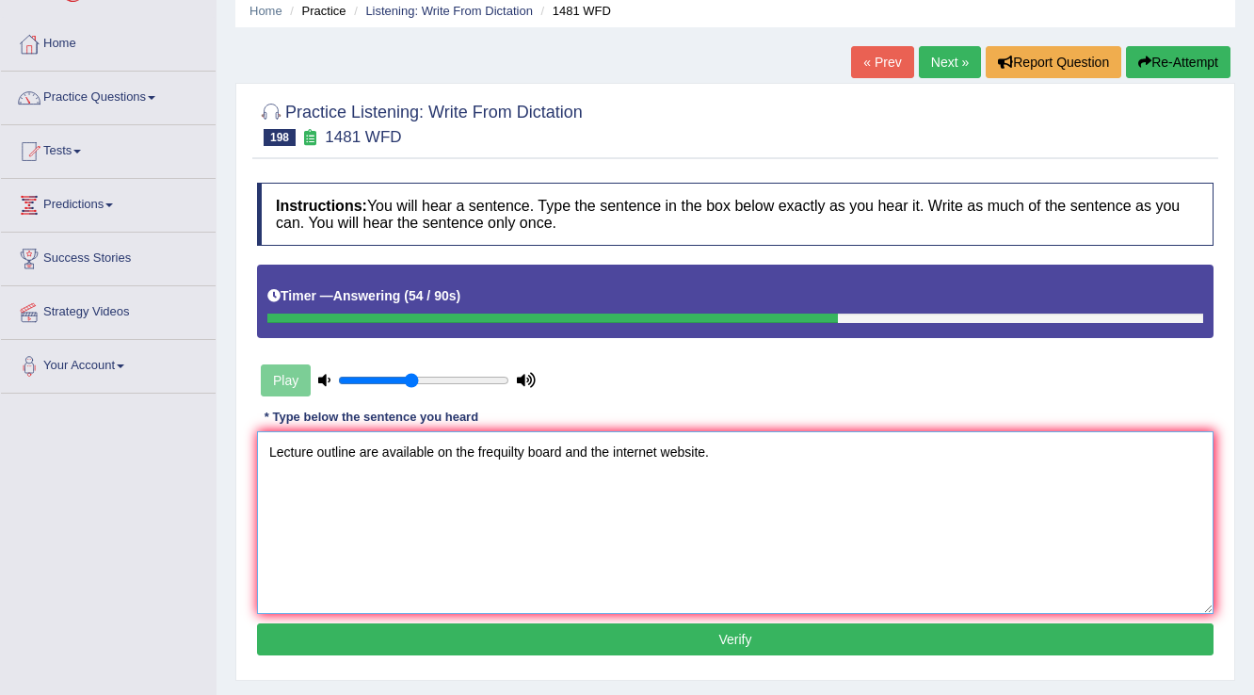
type textarea "Lecture outline are available on the frequilty board and the internet website."
click at [686, 634] on button "Verify" at bounding box center [735, 639] width 957 height 32
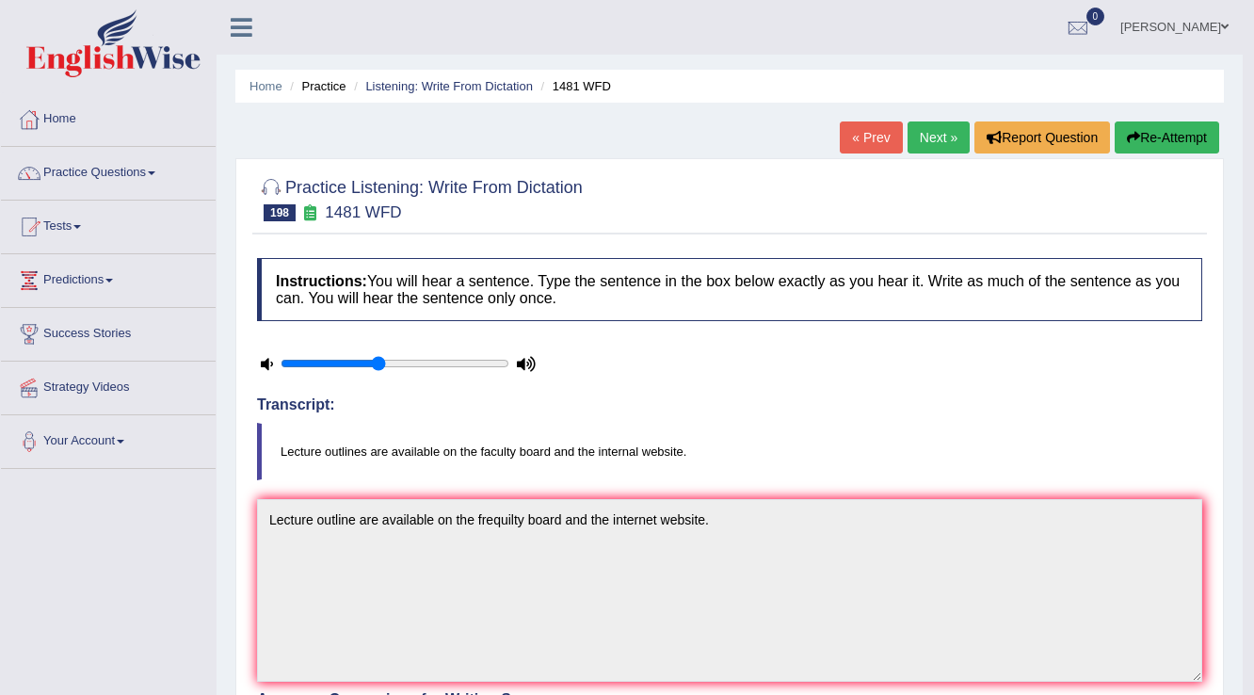
scroll to position [0, 0]
click at [925, 137] on link "Next »" at bounding box center [939, 137] width 62 height 32
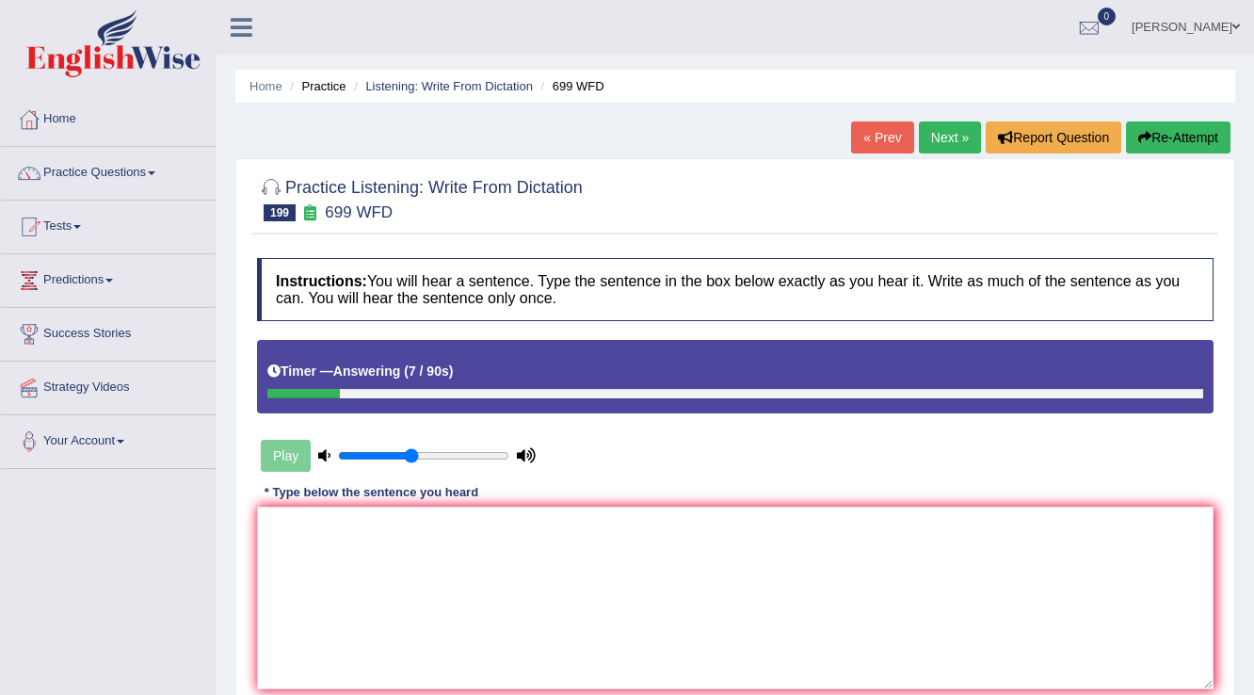
click at [1219, 139] on button "Re-Attempt" at bounding box center [1178, 137] width 105 height 32
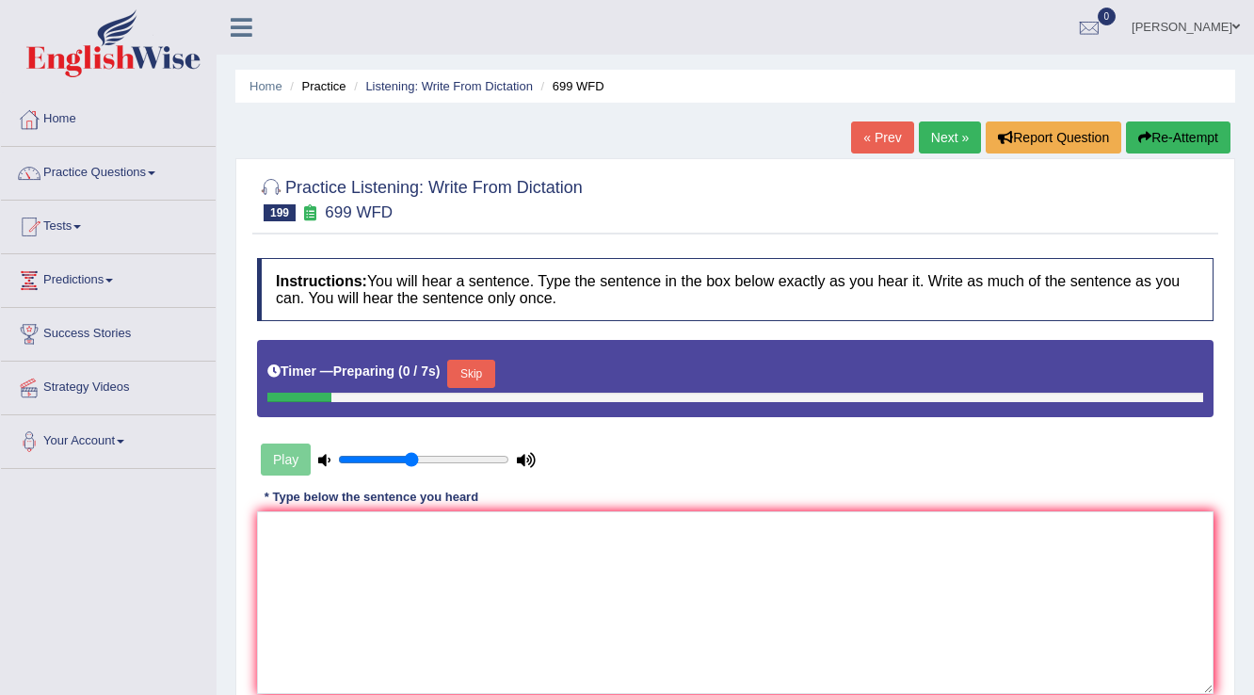
click at [479, 373] on button "Skip" at bounding box center [470, 374] width 47 height 28
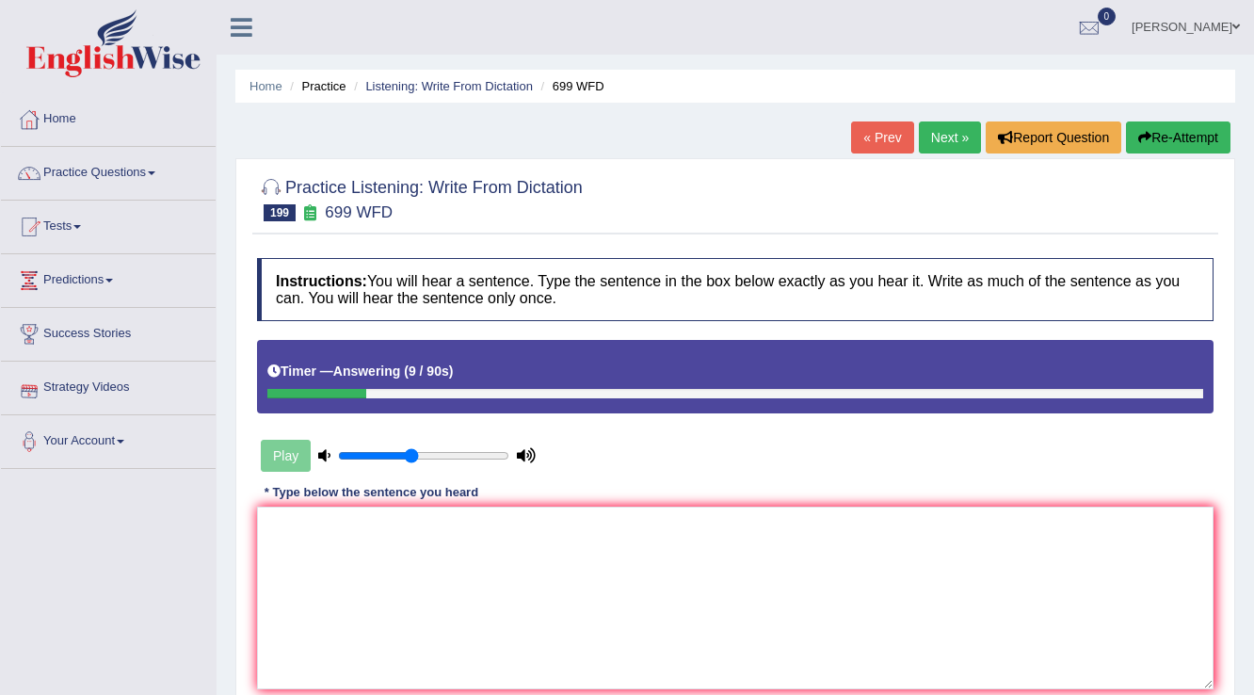
click at [1173, 139] on button "Re-Attempt" at bounding box center [1178, 137] width 105 height 32
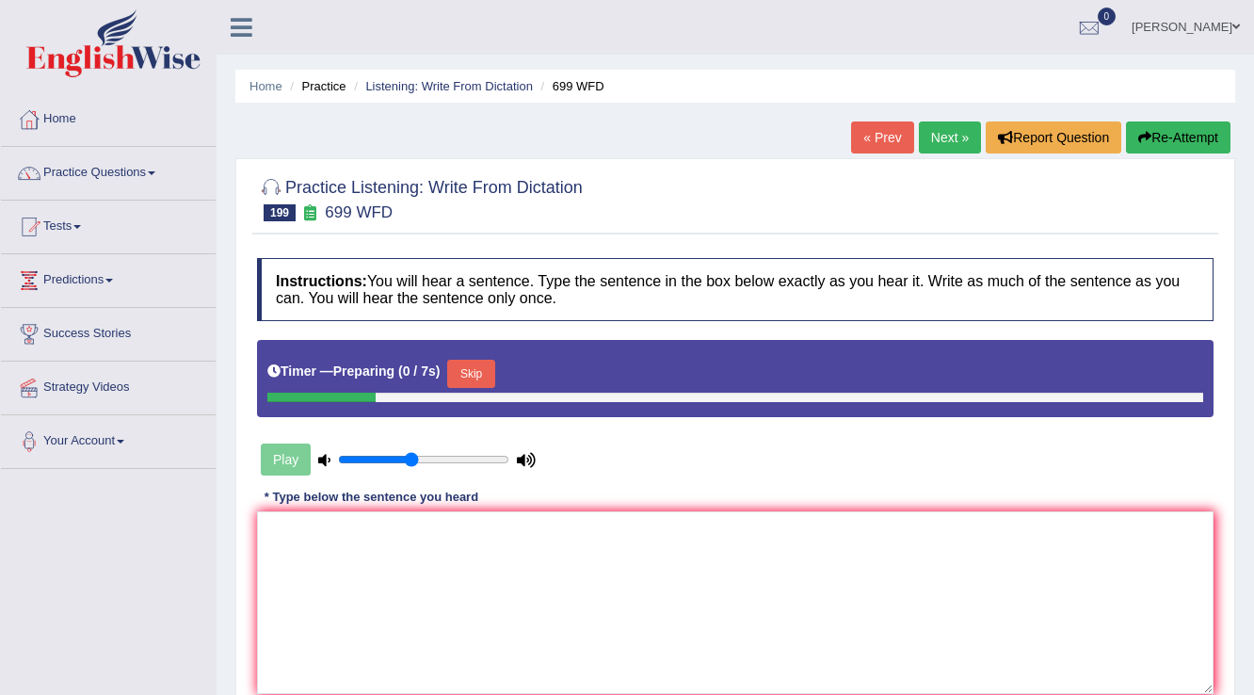
click at [486, 372] on button "Skip" at bounding box center [470, 374] width 47 height 28
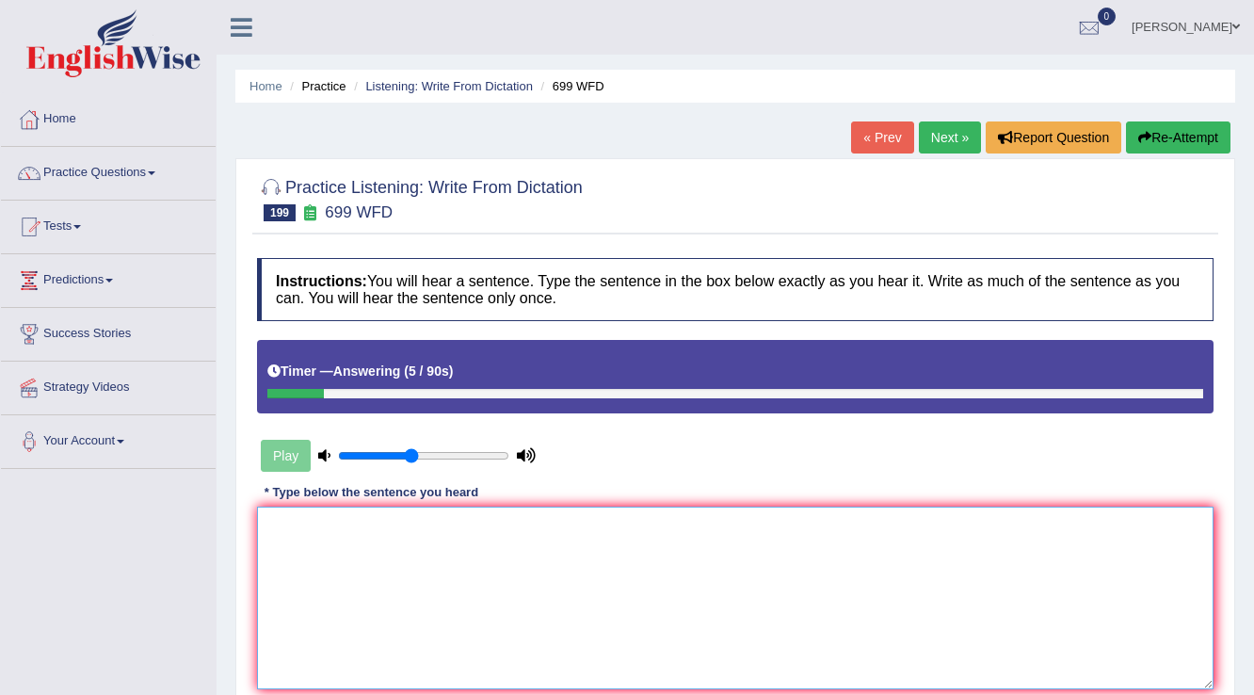
click at [657, 546] on textarea at bounding box center [735, 598] width 957 height 183
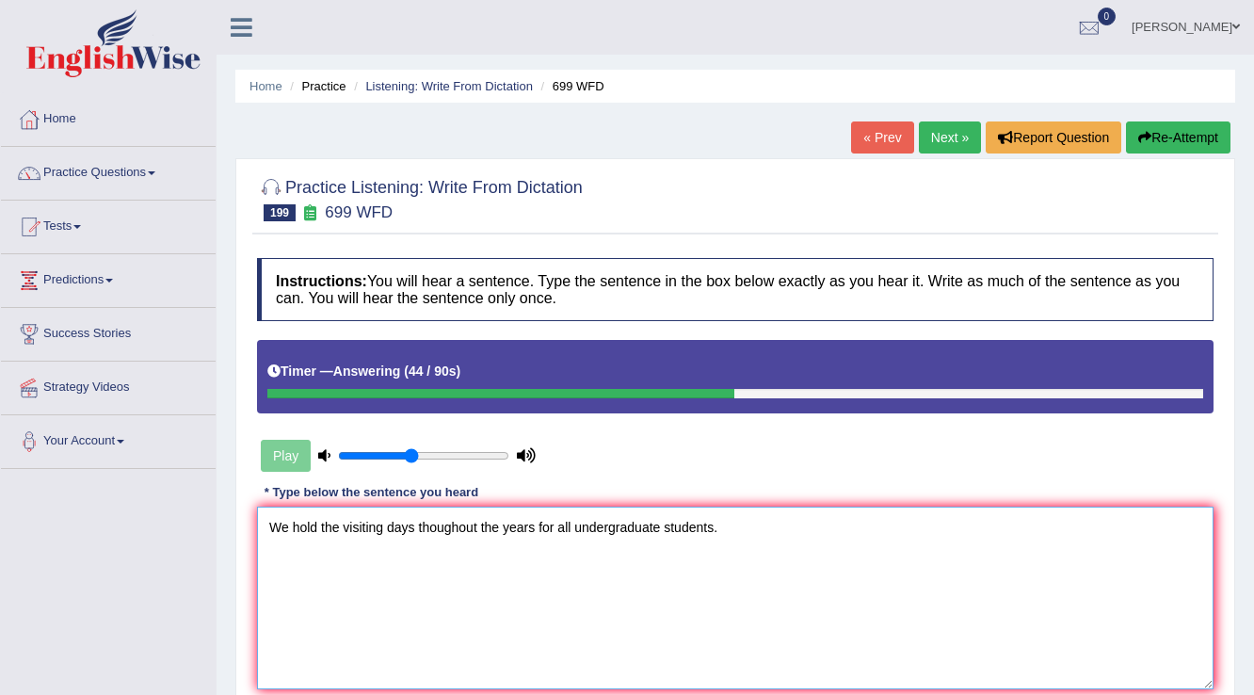
click at [533, 527] on textarea "We hold the visiting days thoughout the years for all undergraduate students." at bounding box center [735, 598] width 957 height 183
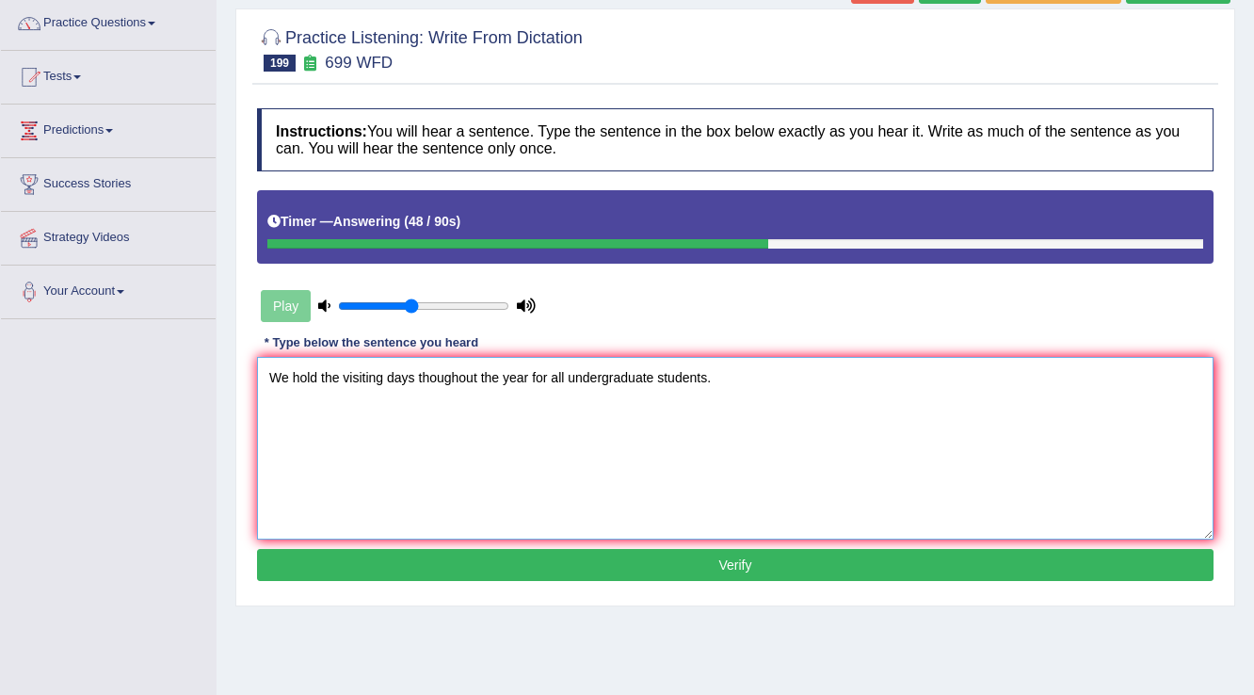
scroll to position [151, 0]
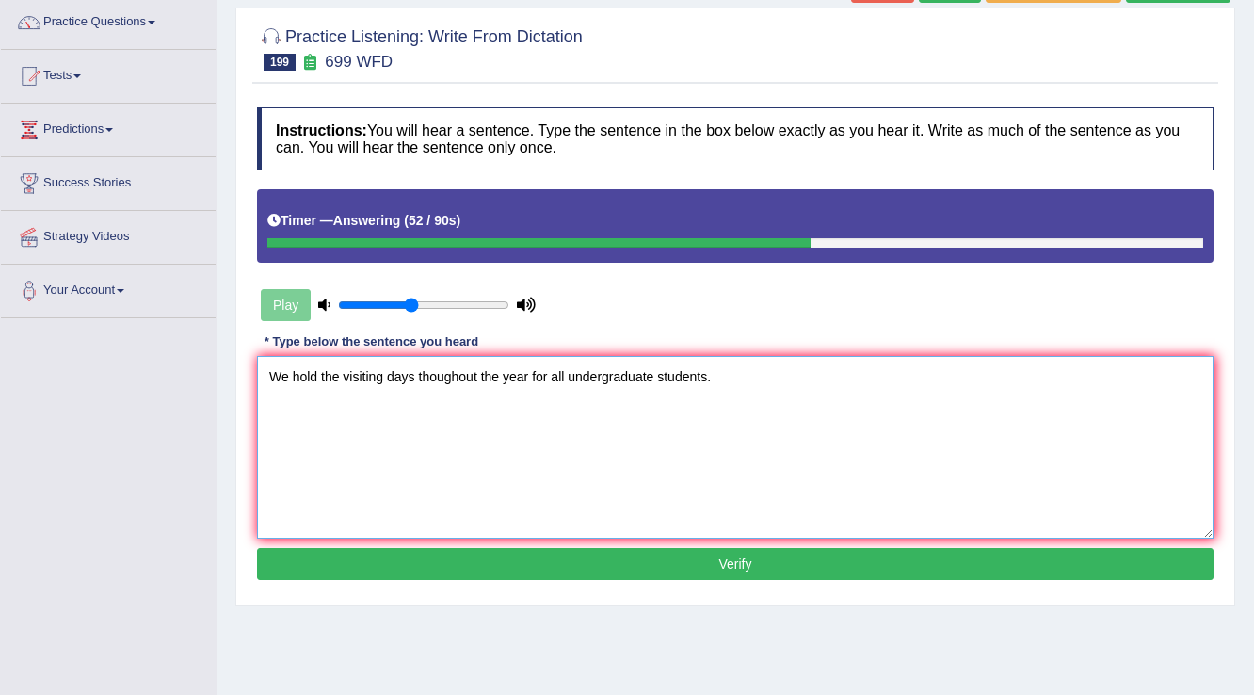
type textarea "We hold the visiting days thoughout the year for all undergraduate students."
click at [525, 565] on button "Verify" at bounding box center [735, 564] width 957 height 32
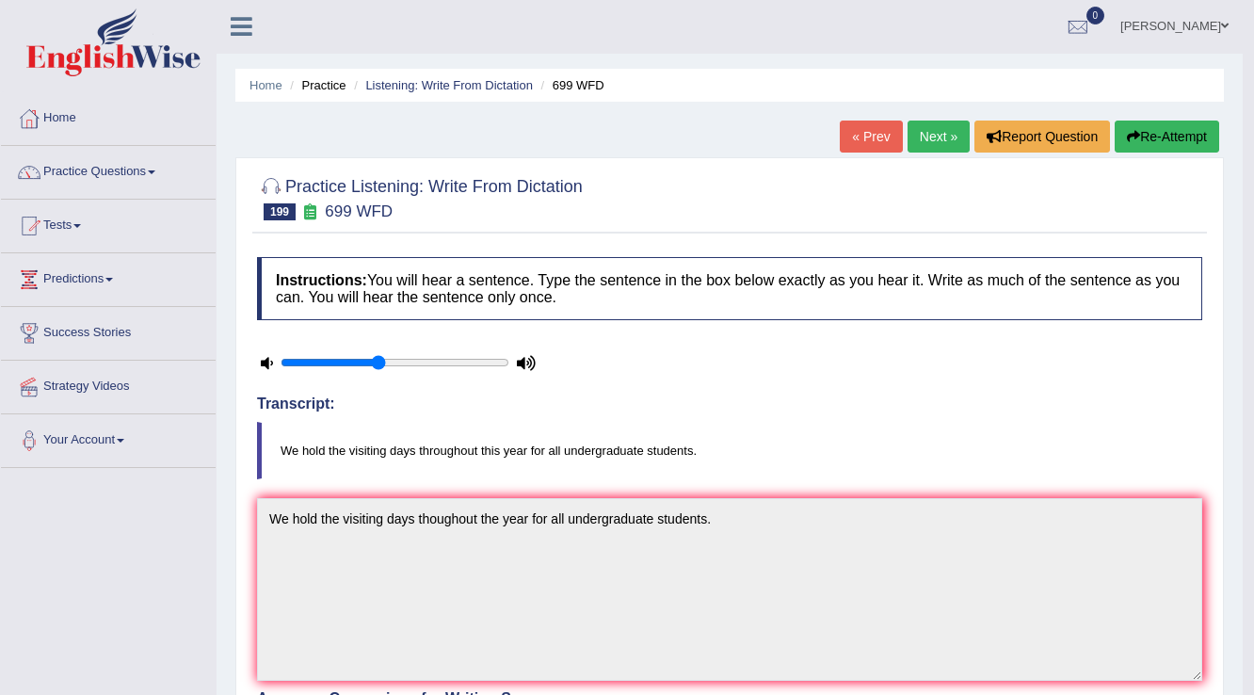
scroll to position [0, 0]
click at [936, 137] on link "Next »" at bounding box center [939, 137] width 62 height 32
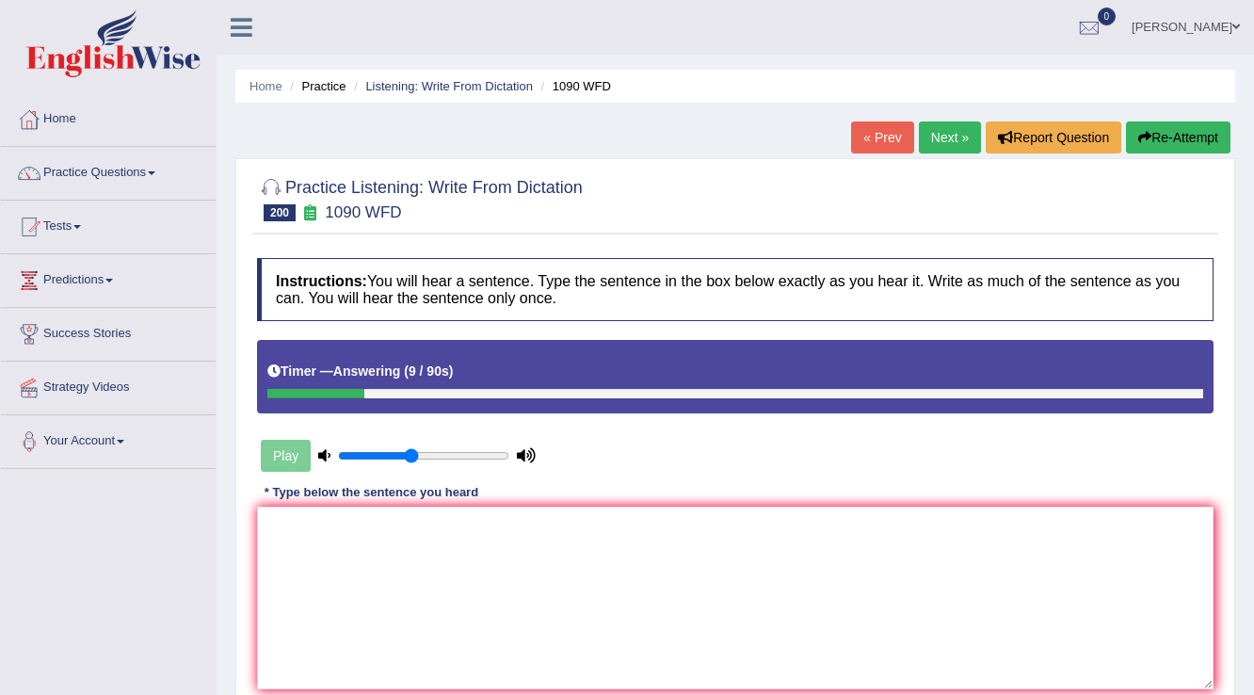
click at [1142, 148] on button "Re-Attempt" at bounding box center [1178, 137] width 105 height 32
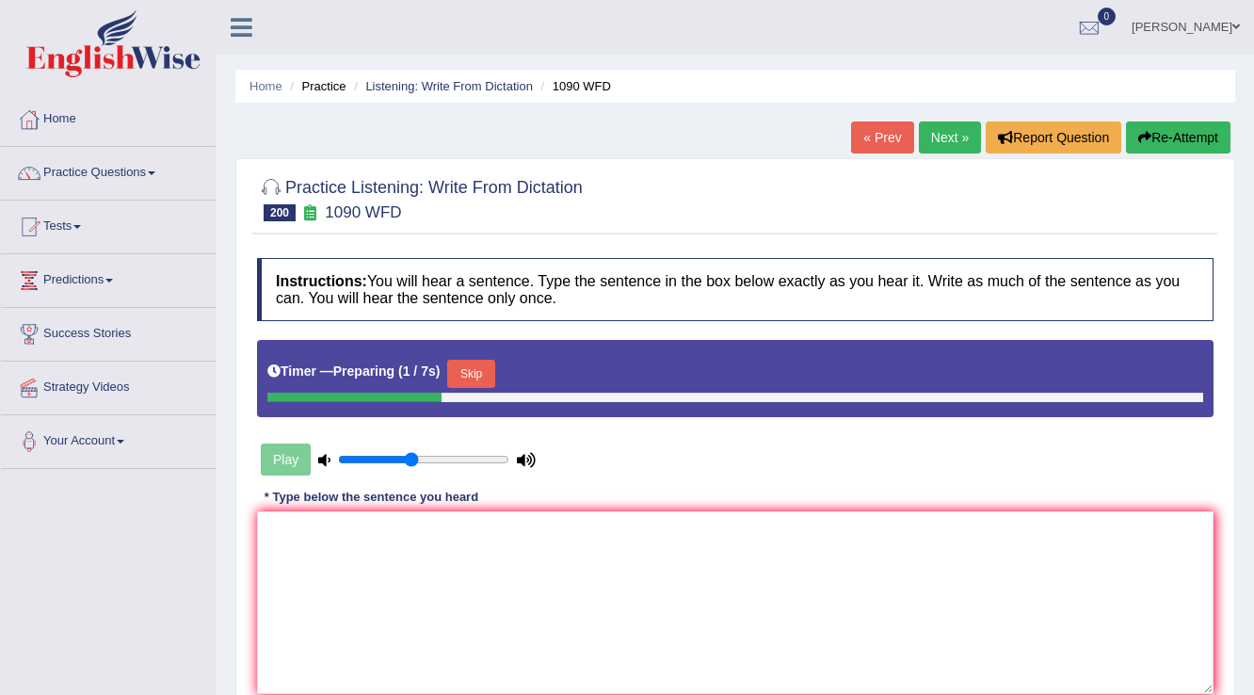
click at [460, 367] on button "Skip" at bounding box center [470, 374] width 47 height 28
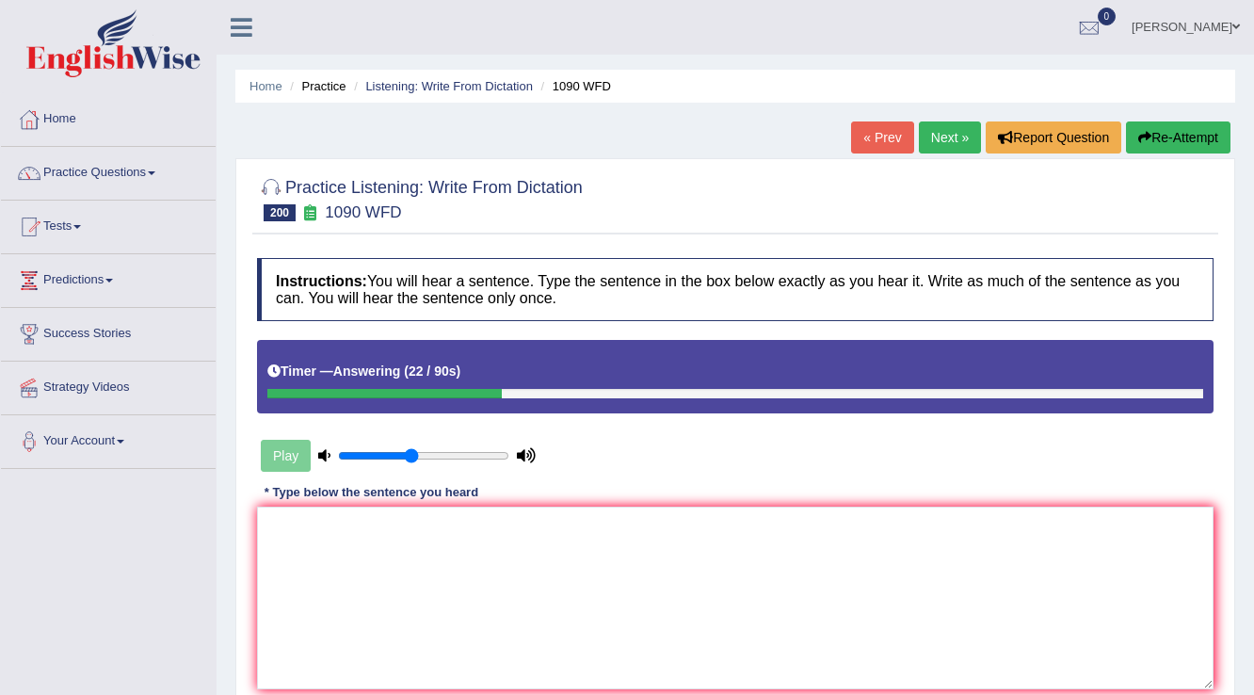
click at [1198, 128] on button "Re-Attempt" at bounding box center [1178, 137] width 105 height 32
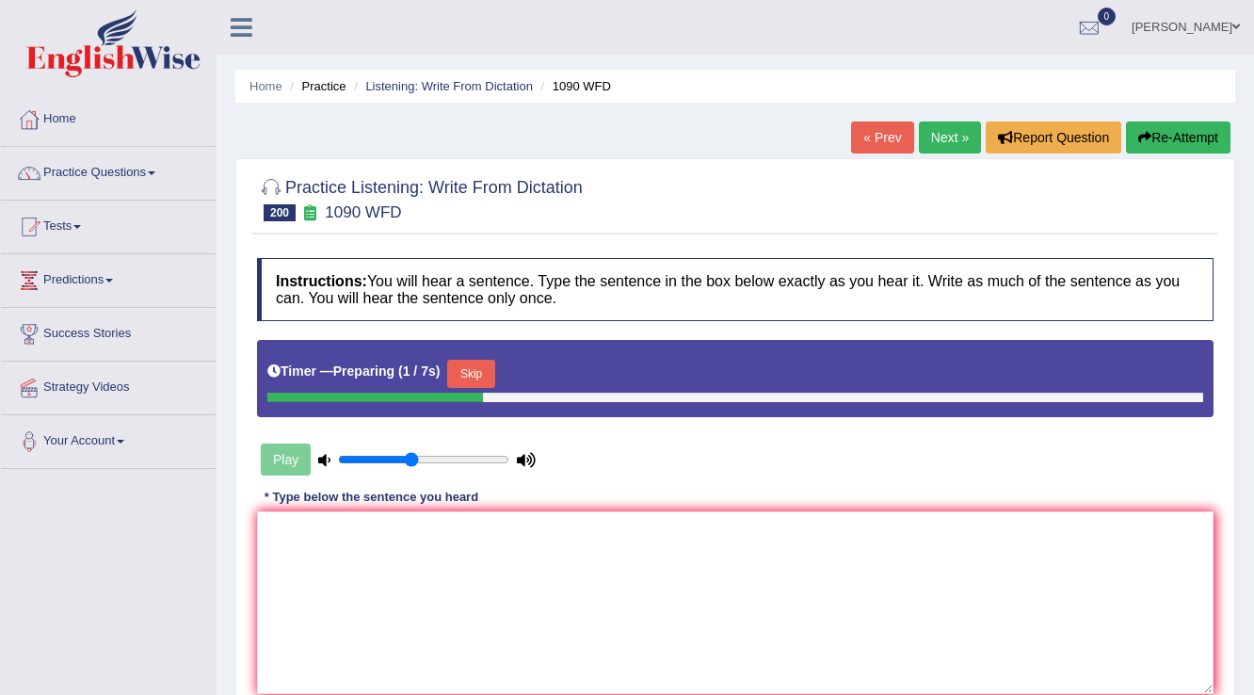
click at [461, 372] on button "Skip" at bounding box center [470, 374] width 47 height 28
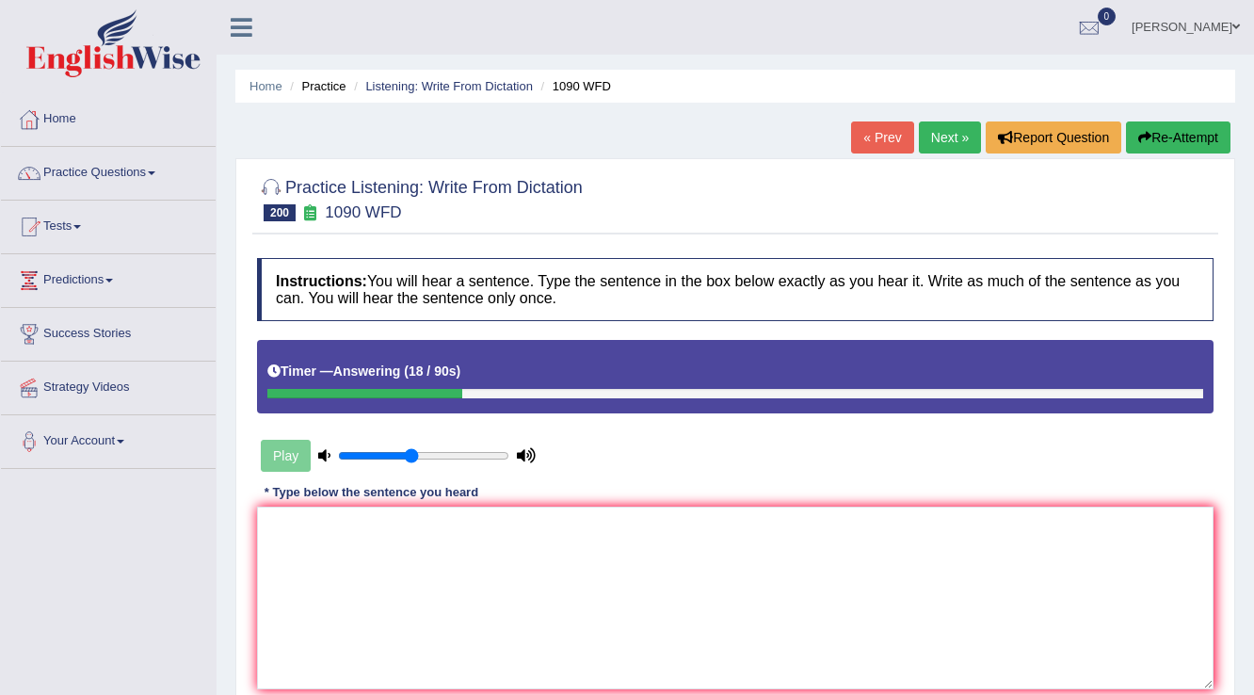
drag, startPoint x: 434, startPoint y: 471, endPoint x: 478, endPoint y: 568, distance: 106.6
click at [460, 526] on div "Instructions: You will hear a sentence. Type the sentence in the box below exac…" at bounding box center [735, 497] width 966 height 497
click at [493, 573] on textarea at bounding box center [735, 598] width 957 height 183
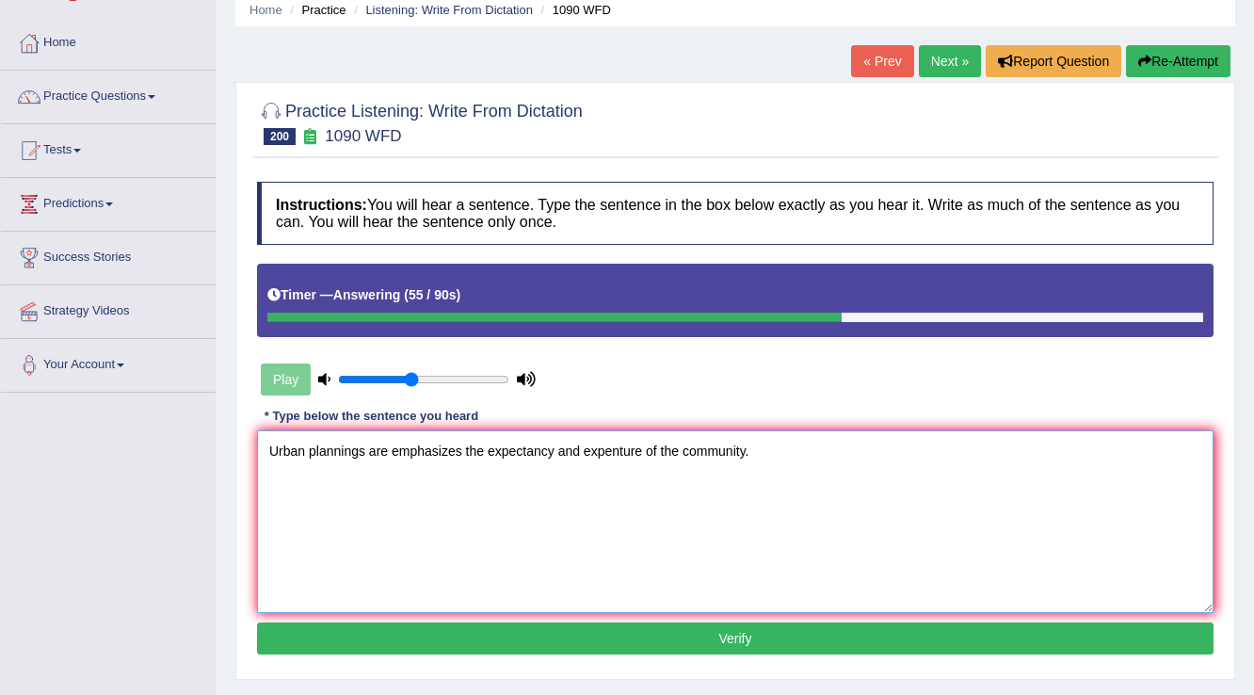
scroll to position [151, 0]
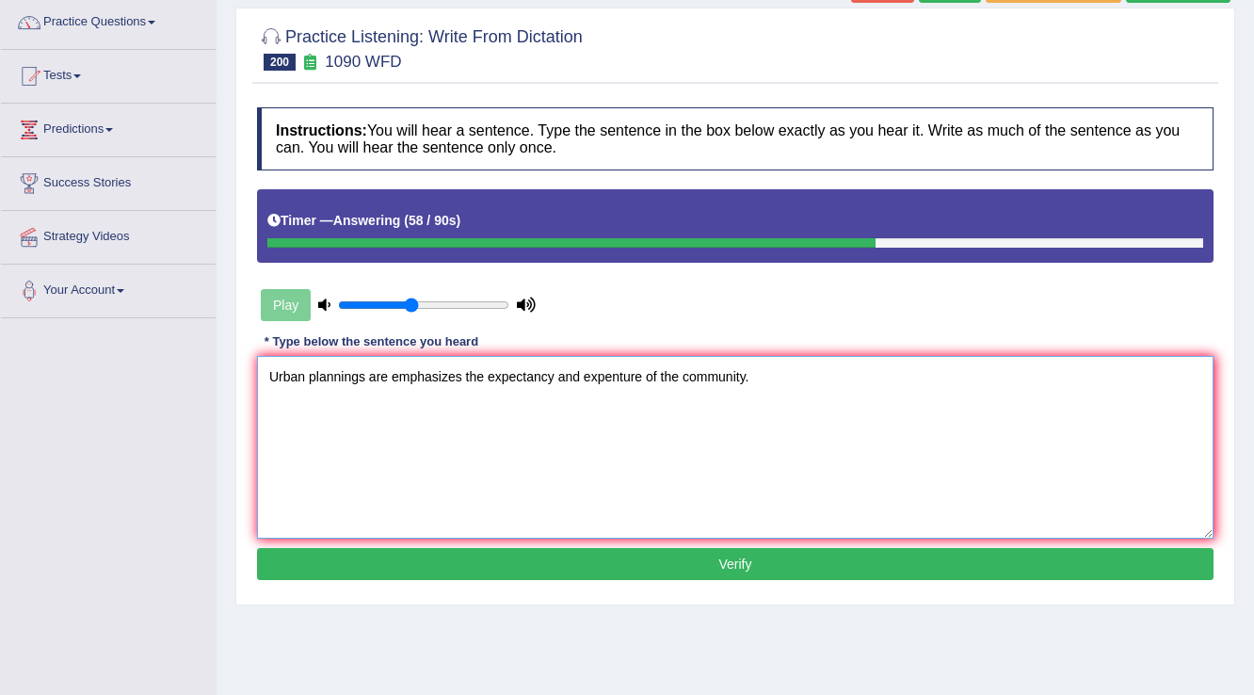
click at [678, 378] on textarea "Urban plannings are emphasizes the expectancy and expenture of the community." at bounding box center [735, 447] width 957 height 183
click at [780, 374] on textarea "Urban plannings are emphasizes the expectancy and expenture of the other commun…" at bounding box center [735, 447] width 957 height 183
click at [789, 375] on textarea "Urban plannings are emphasizes the expectancy and expenture of the other commun…" at bounding box center [735, 447] width 957 height 183
type textarea "Urban plannings are emphasizes the expectancy and expenture of the other commun…"
click at [644, 548] on button "Verify" at bounding box center [735, 564] width 957 height 32
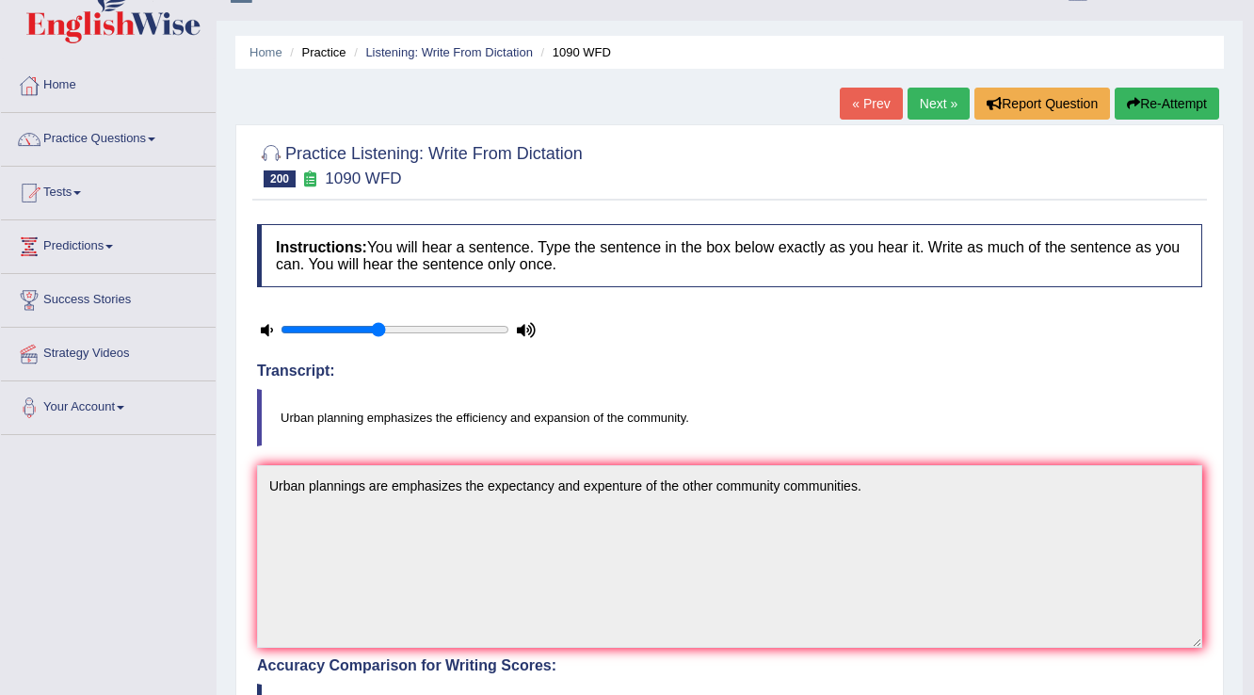
scroll to position [0, 0]
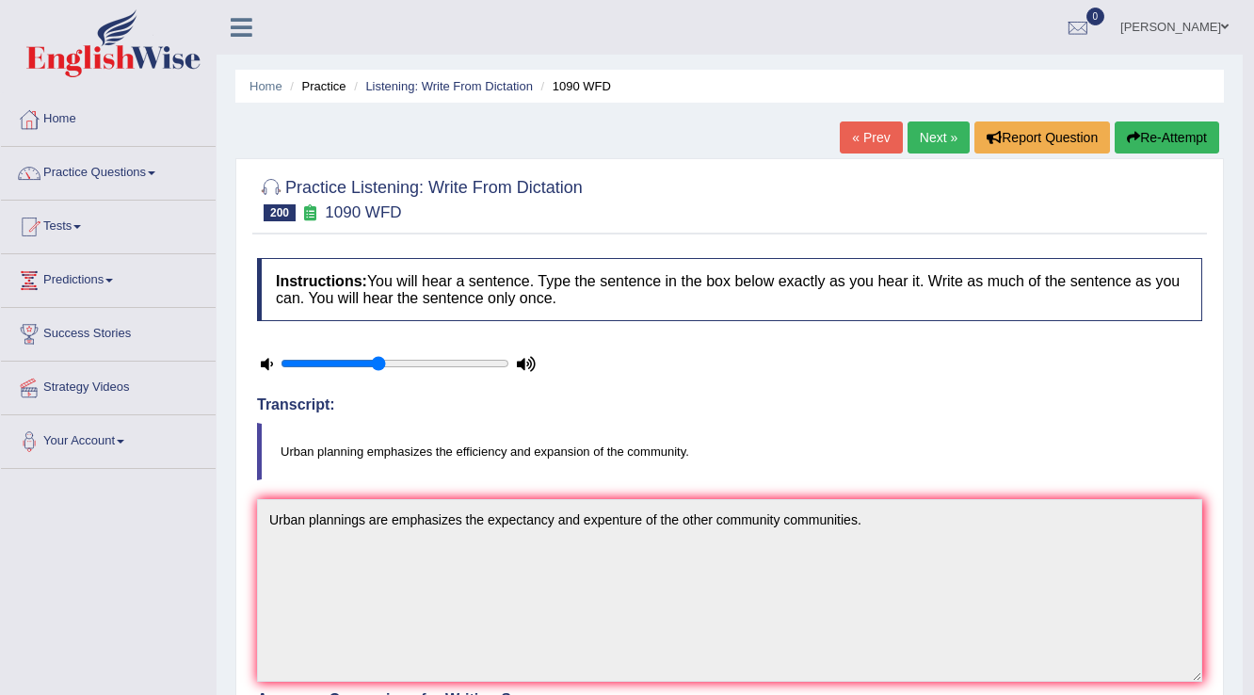
click at [1162, 30] on link "Amanjot Kaur" at bounding box center [1174, 24] width 137 height 49
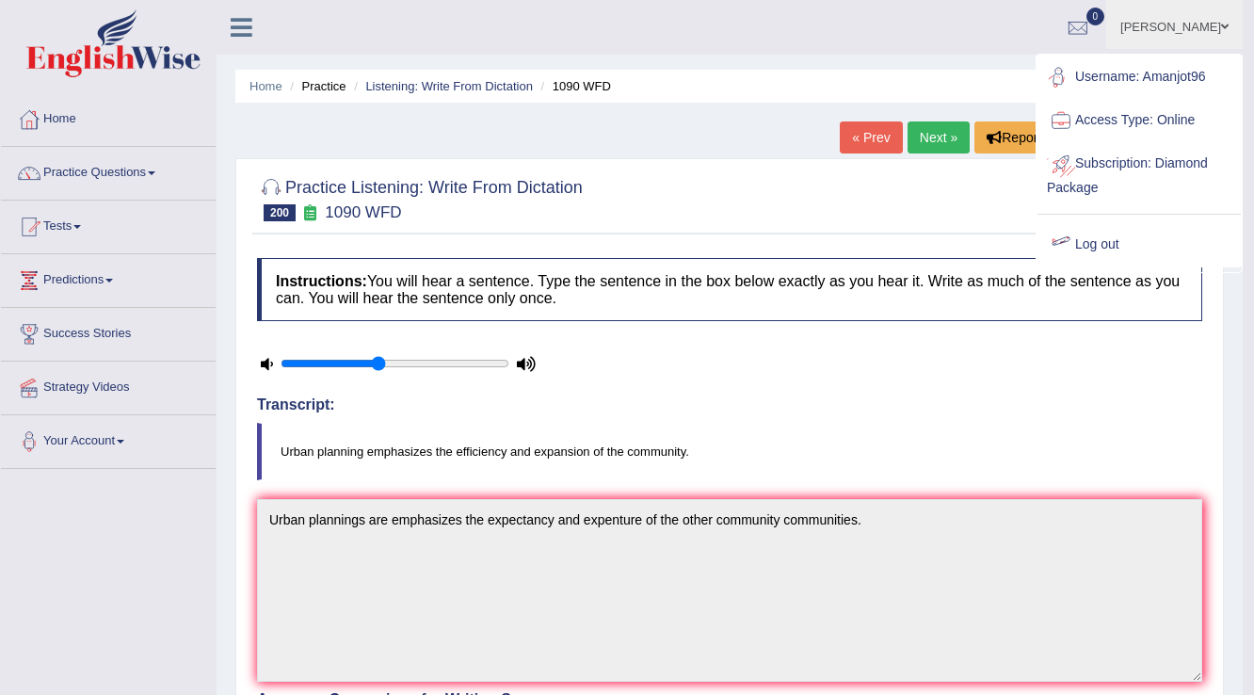
click at [1114, 234] on link "Log out" at bounding box center [1139, 244] width 203 height 43
